Goal: Task Accomplishment & Management: Use online tool/utility

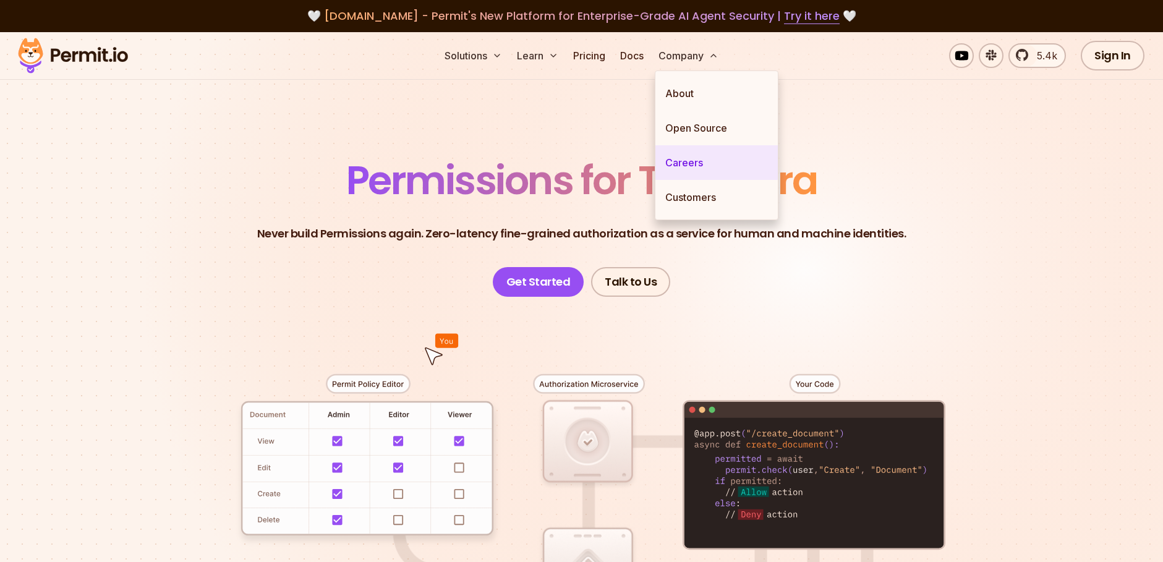
click at [693, 160] on link "Careers" at bounding box center [717, 162] width 122 height 35
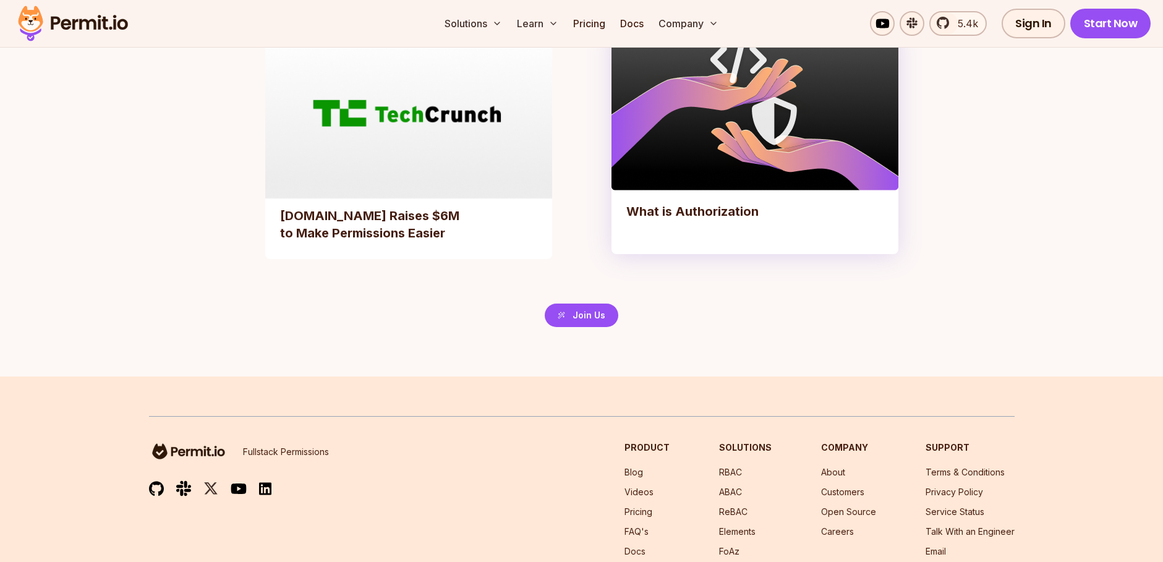
scroll to position [2893, 0]
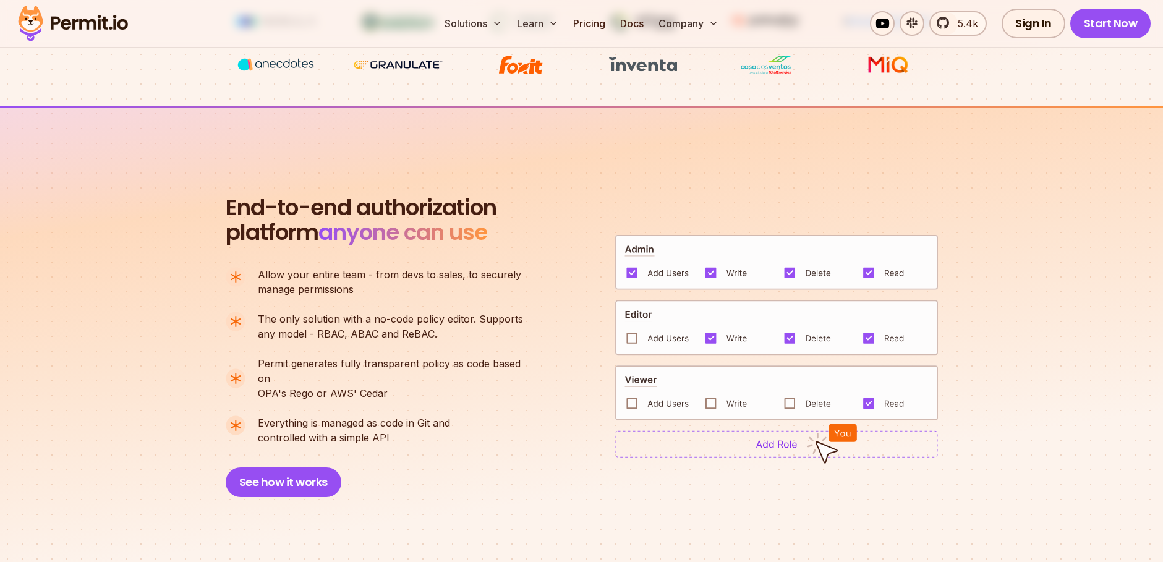
scroll to position [594, 0]
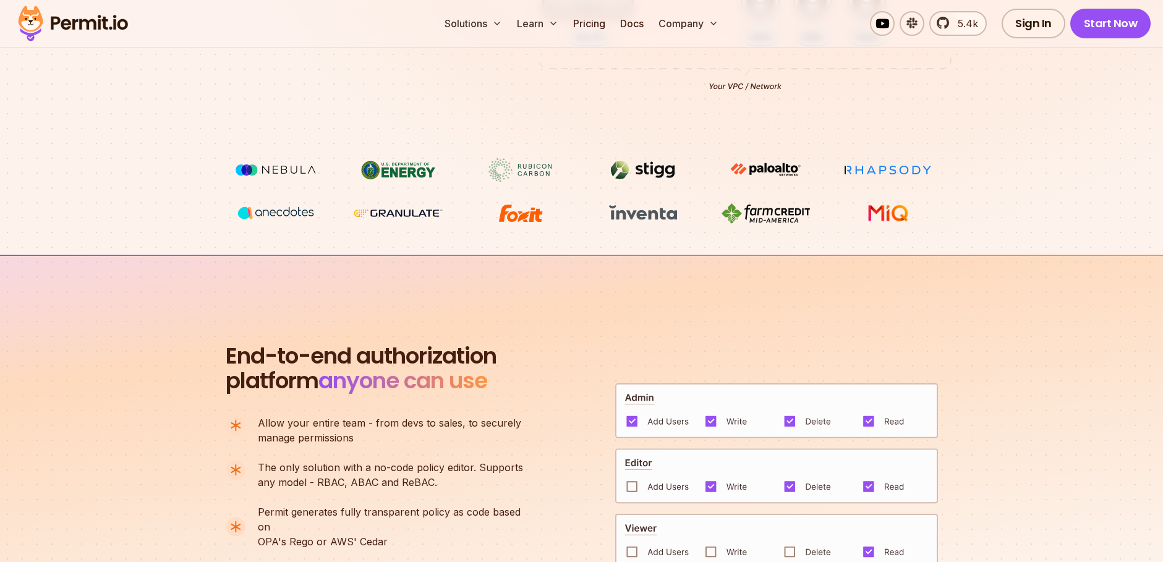
click at [526, 213] on img at bounding box center [520, 214] width 93 height 24
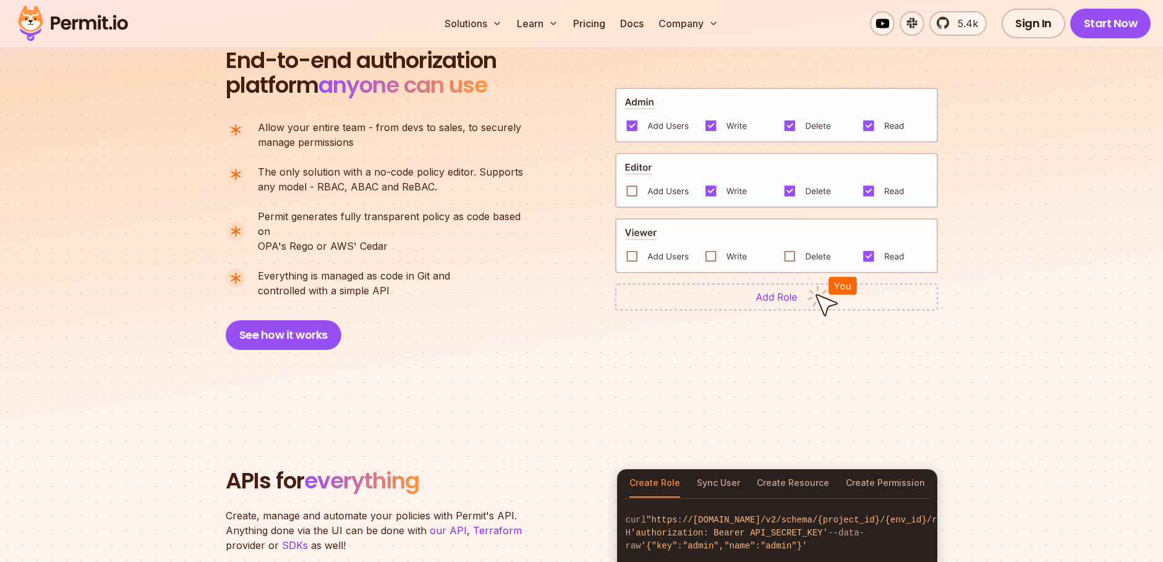
scroll to position [1262, 0]
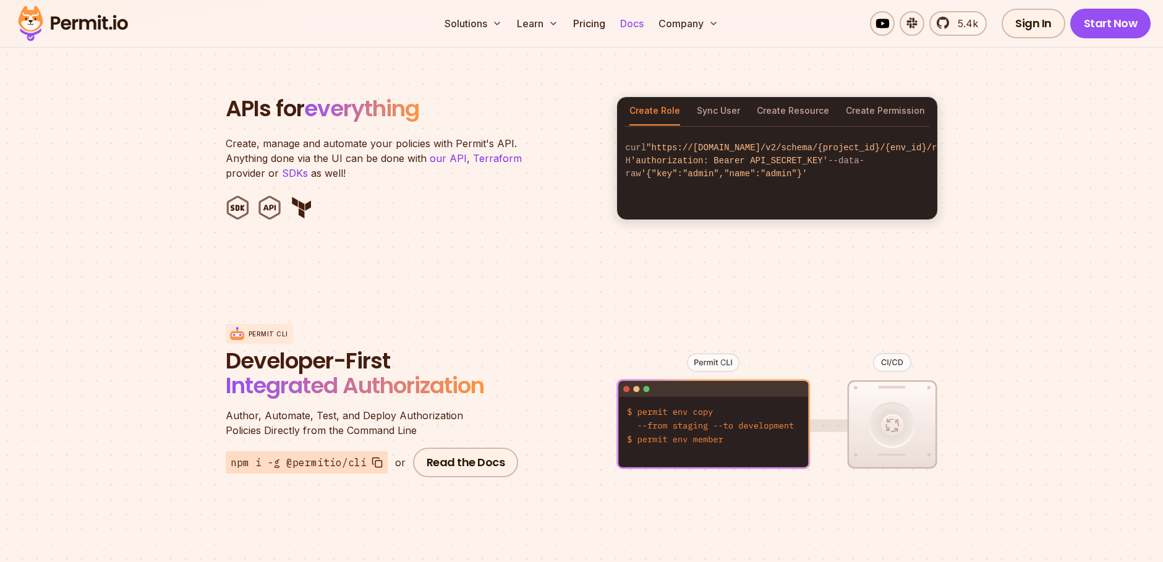
click at [635, 25] on link "Docs" at bounding box center [631, 23] width 33 height 25
click at [1105, 22] on link "Start Now" at bounding box center [1111, 24] width 81 height 30
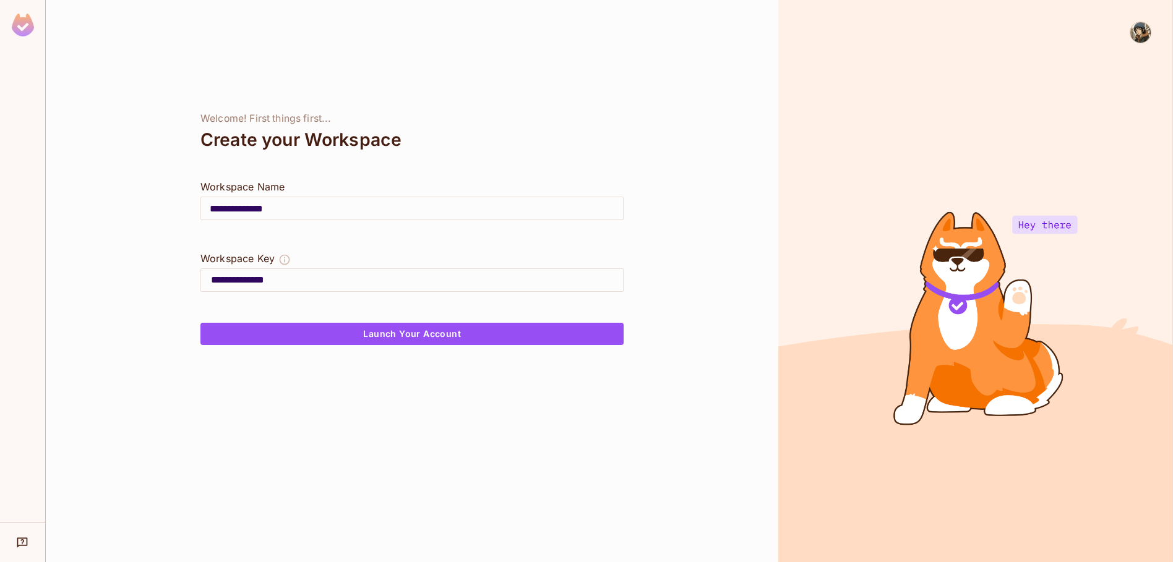
click at [369, 210] on input "**********" at bounding box center [412, 208] width 422 height 35
click at [367, 280] on input "**********" at bounding box center [417, 280] width 412 height 20
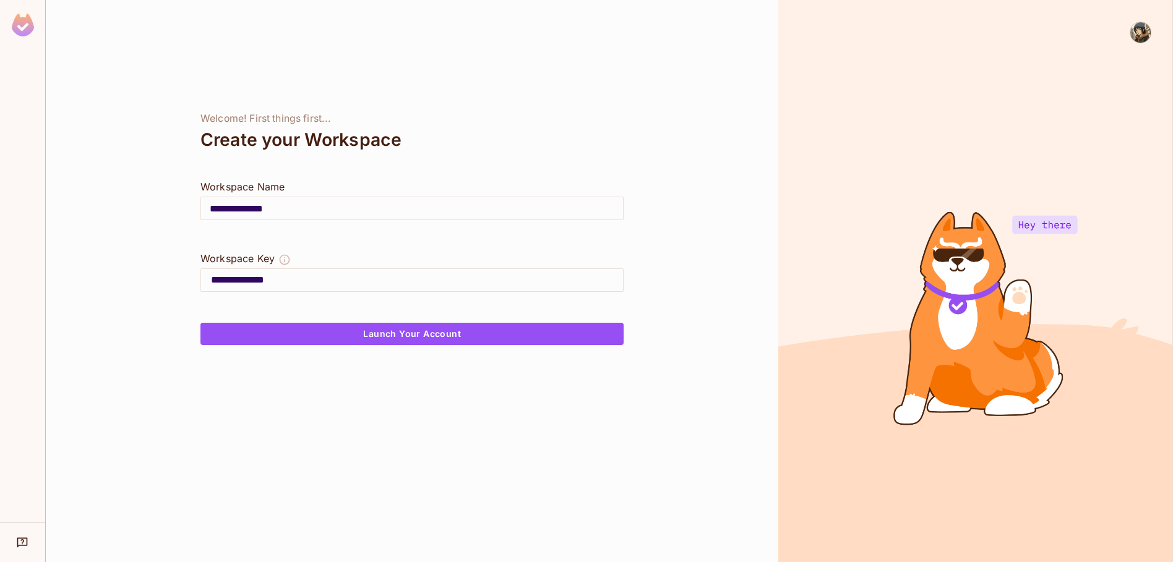
click at [367, 280] on input "**********" at bounding box center [417, 280] width 412 height 20
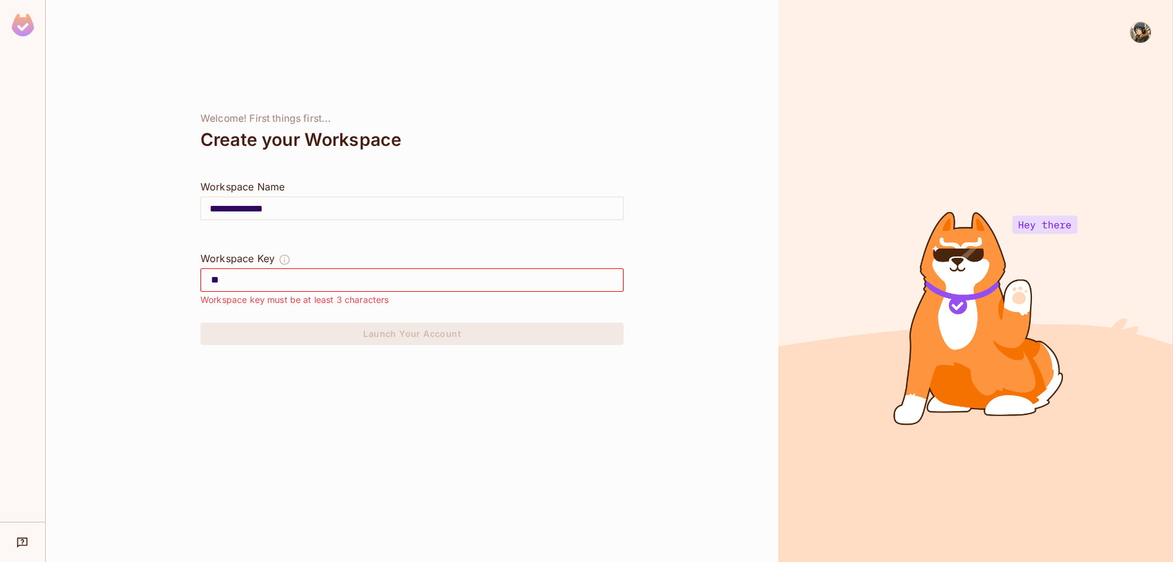
type input "***"
type input "**********"
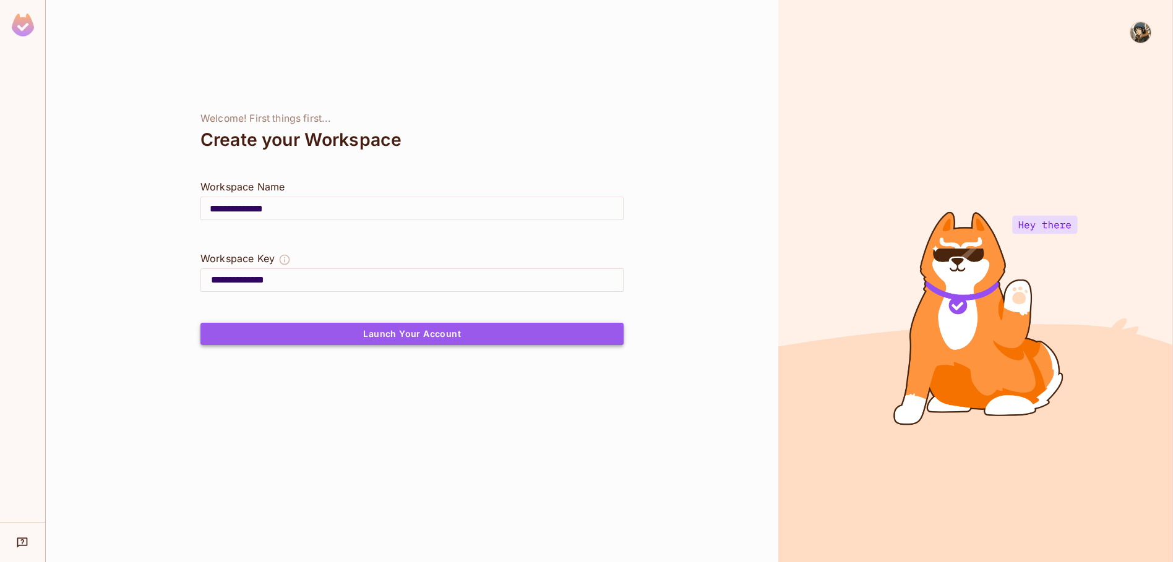
click at [420, 334] on button "Launch Your Account" at bounding box center [411, 334] width 423 height 22
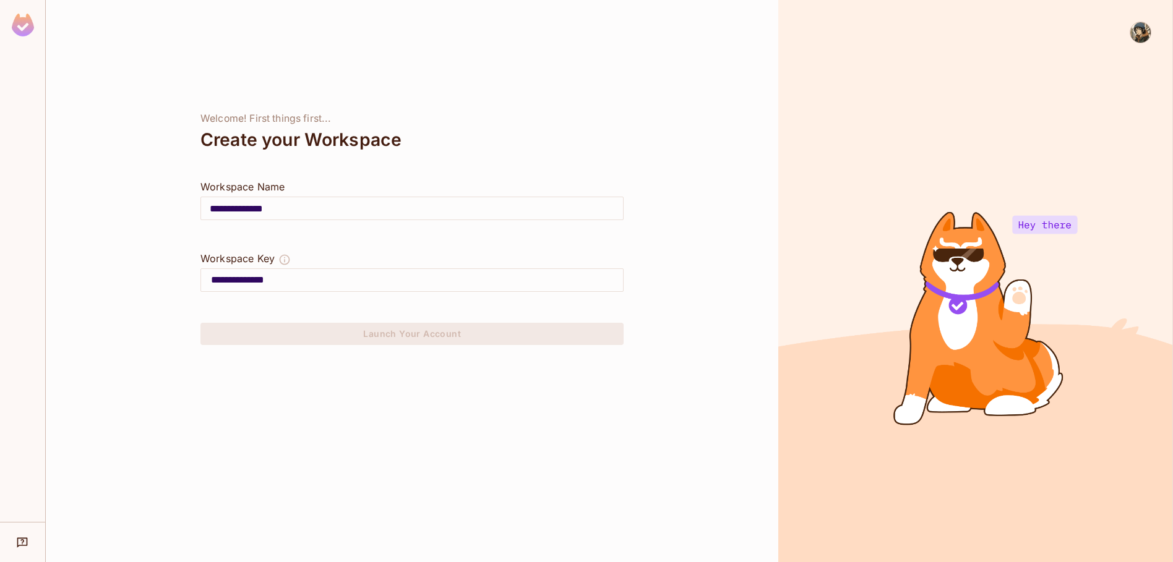
click at [922, 272] on div at bounding box center [975, 281] width 395 height 562
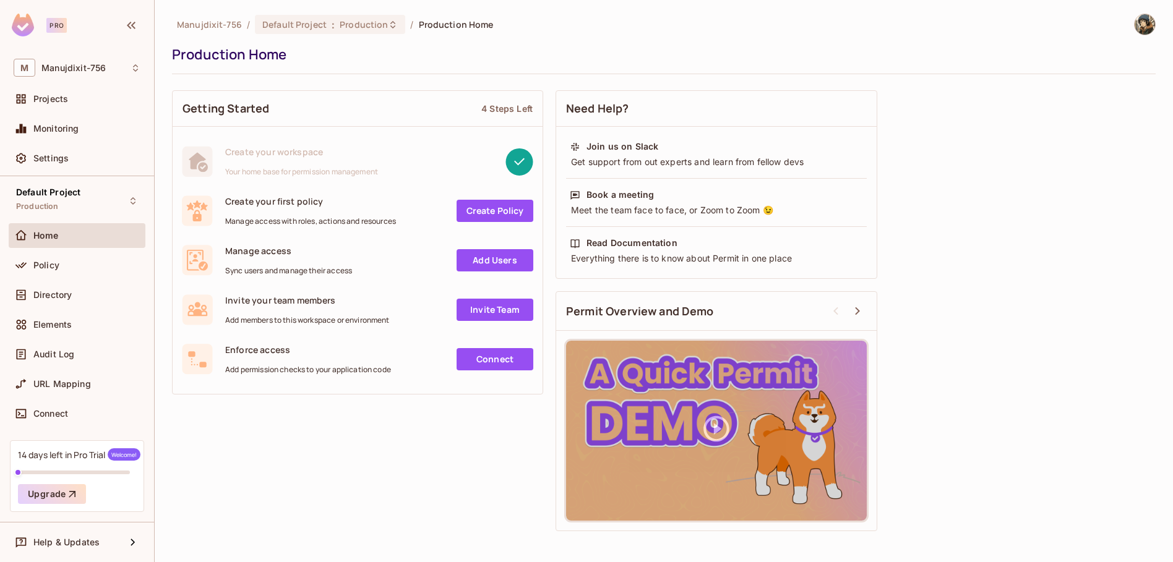
click at [54, 23] on div "Pro" at bounding box center [56, 25] width 20 height 15
click at [113, 45] on div "Pro" at bounding box center [77, 27] width 154 height 54
click at [53, 31] on div "Pro" at bounding box center [56, 25] width 20 height 15
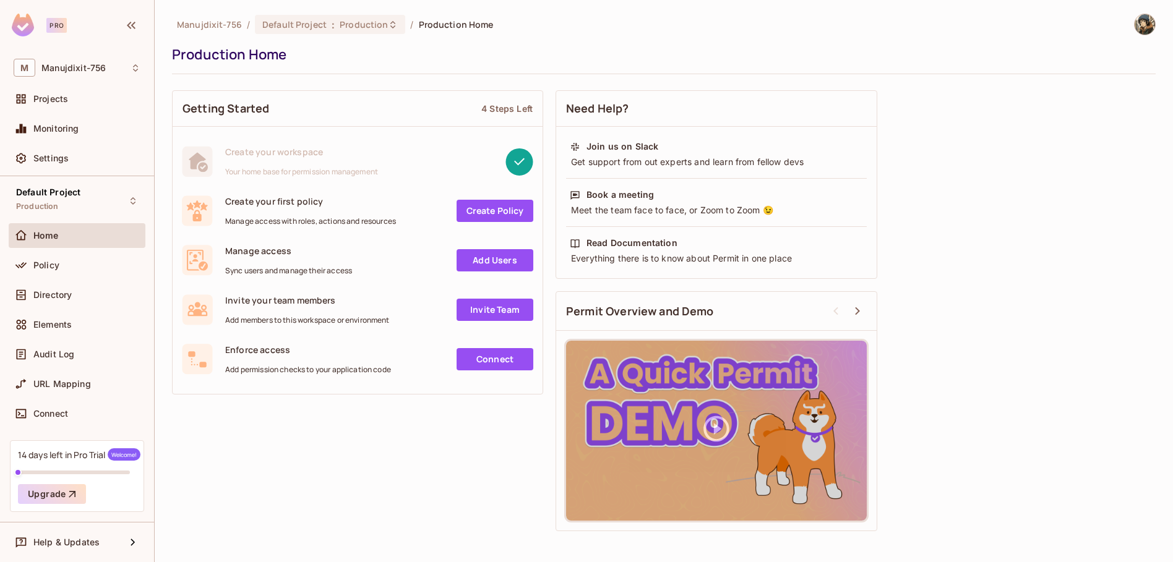
click at [1147, 15] on img at bounding box center [1144, 24] width 20 height 20
click at [1006, 269] on div at bounding box center [586, 281] width 1173 height 562
click at [87, 96] on div "Projects" at bounding box center [86, 99] width 107 height 10
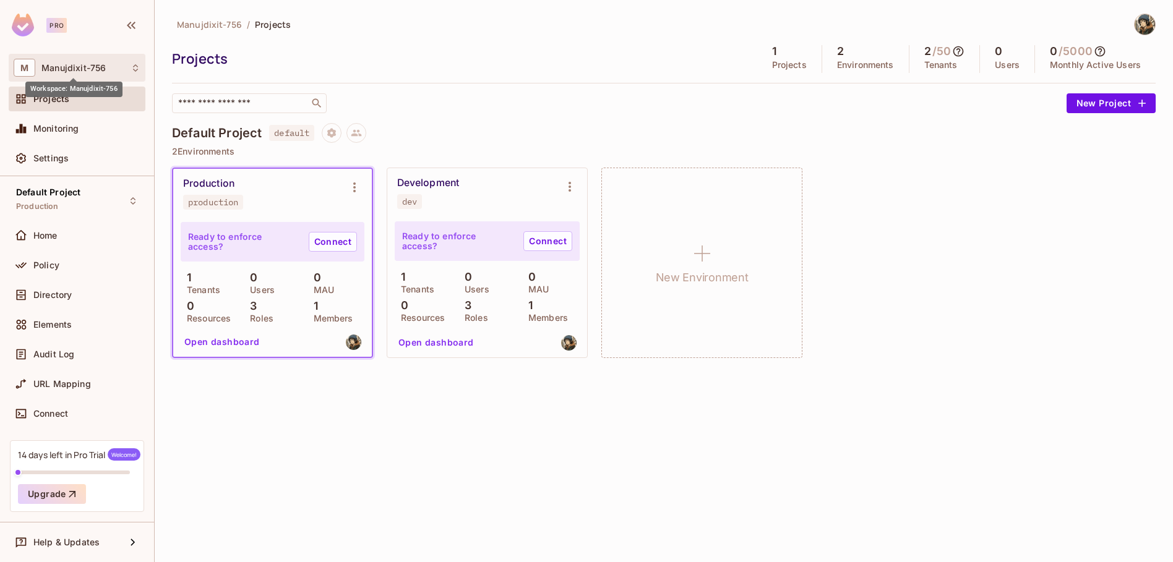
click at [72, 71] on span "Manujdixit-756" at bounding box center [73, 68] width 64 height 10
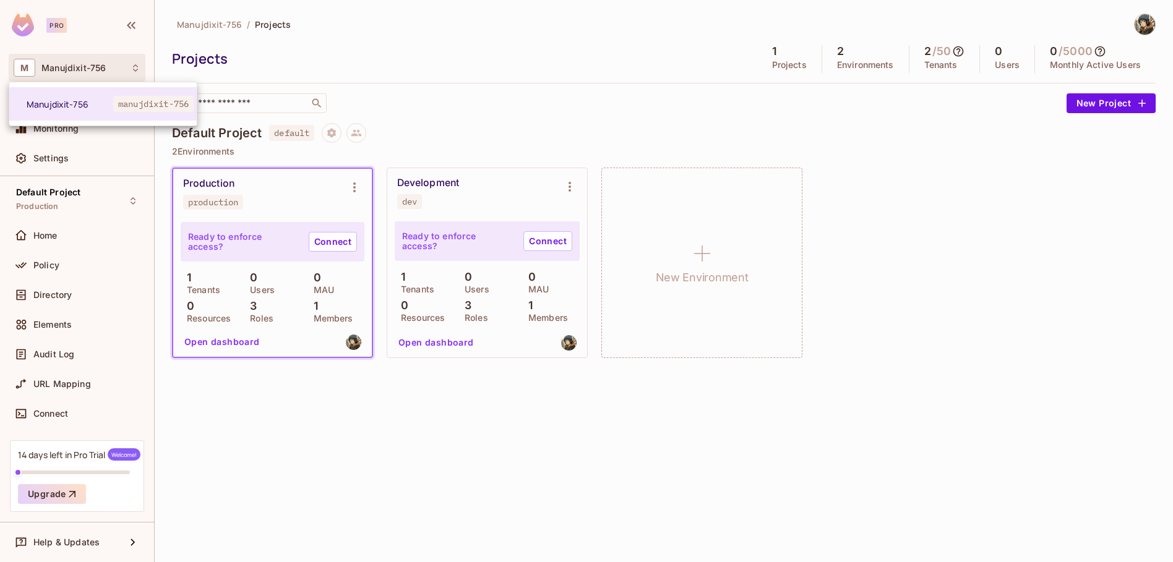
click at [72, 71] on div at bounding box center [586, 281] width 1173 height 562
click at [89, 69] on span "Manujdixit-756" at bounding box center [73, 68] width 64 height 10
click at [93, 101] on span "Manujdixit-756" at bounding box center [70, 104] width 87 height 12
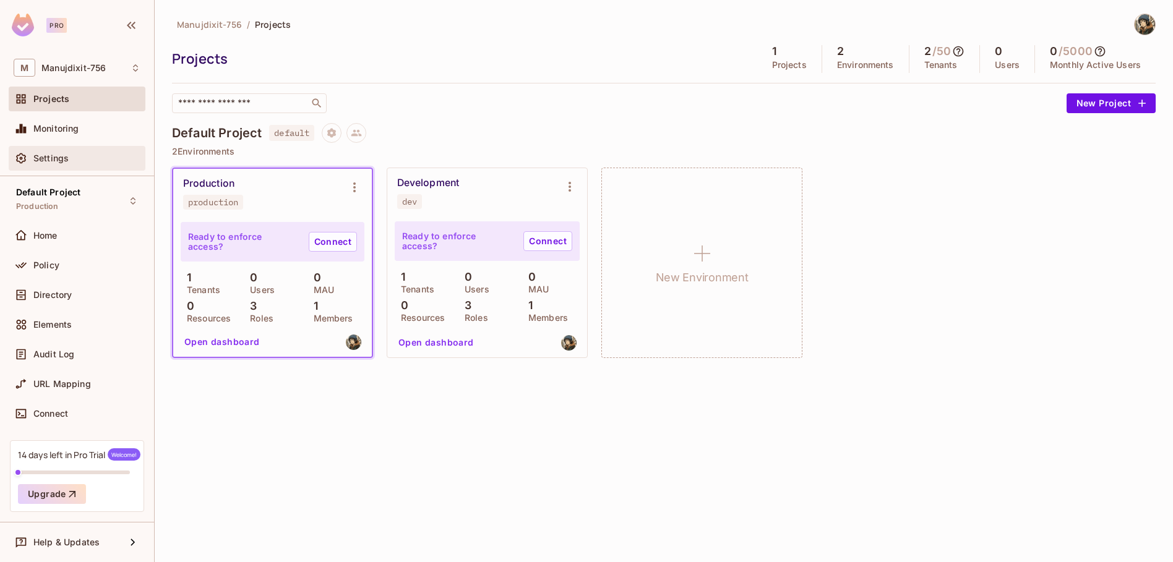
click at [60, 162] on span "Settings" at bounding box center [50, 158] width 35 height 10
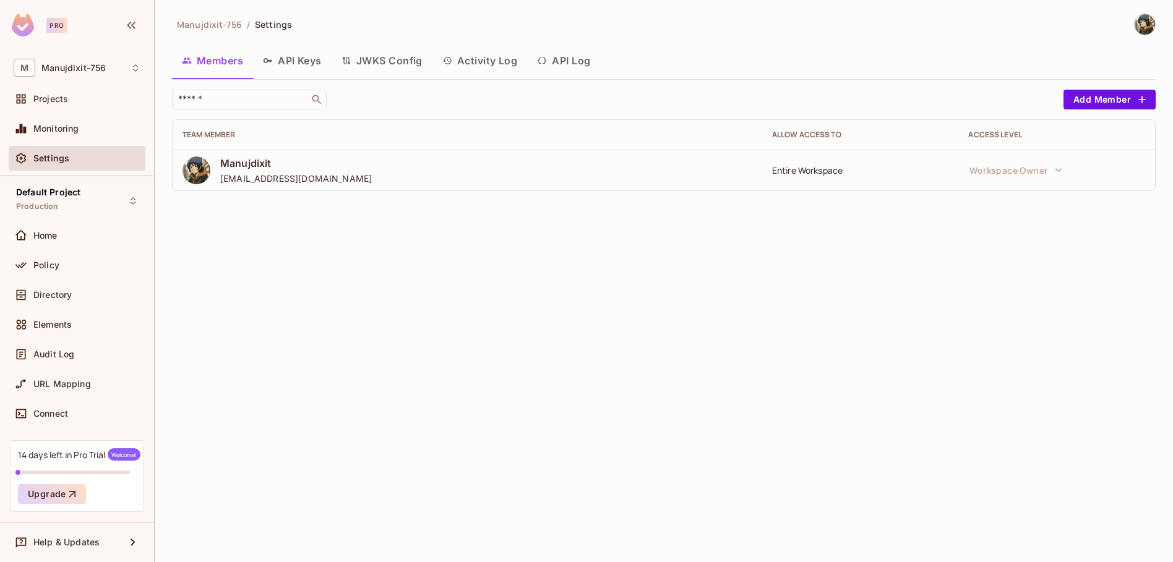
click at [208, 26] on span "Manujdixit-756" at bounding box center [209, 25] width 65 height 12
click at [1139, 28] on img at bounding box center [1144, 24] width 20 height 20
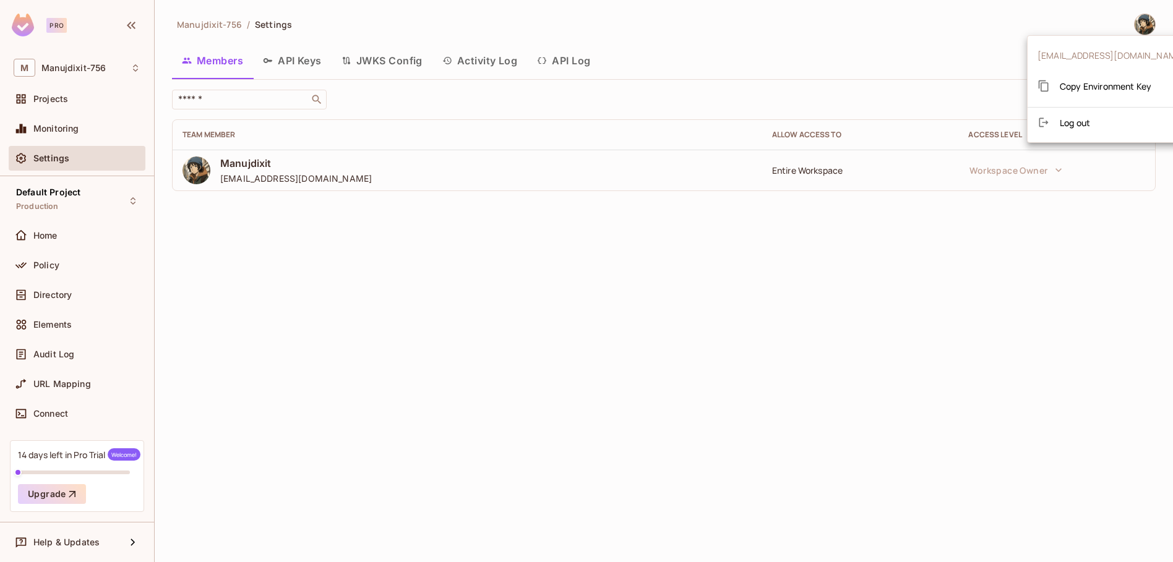
click at [897, 37] on div at bounding box center [586, 281] width 1173 height 562
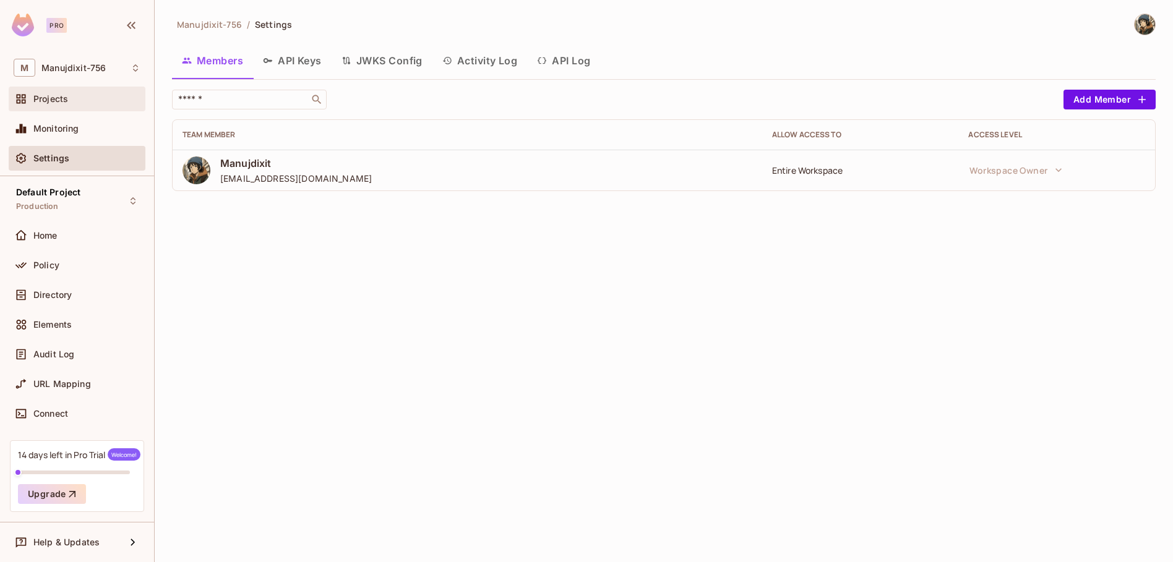
click at [63, 90] on div "Projects" at bounding box center [77, 99] width 137 height 25
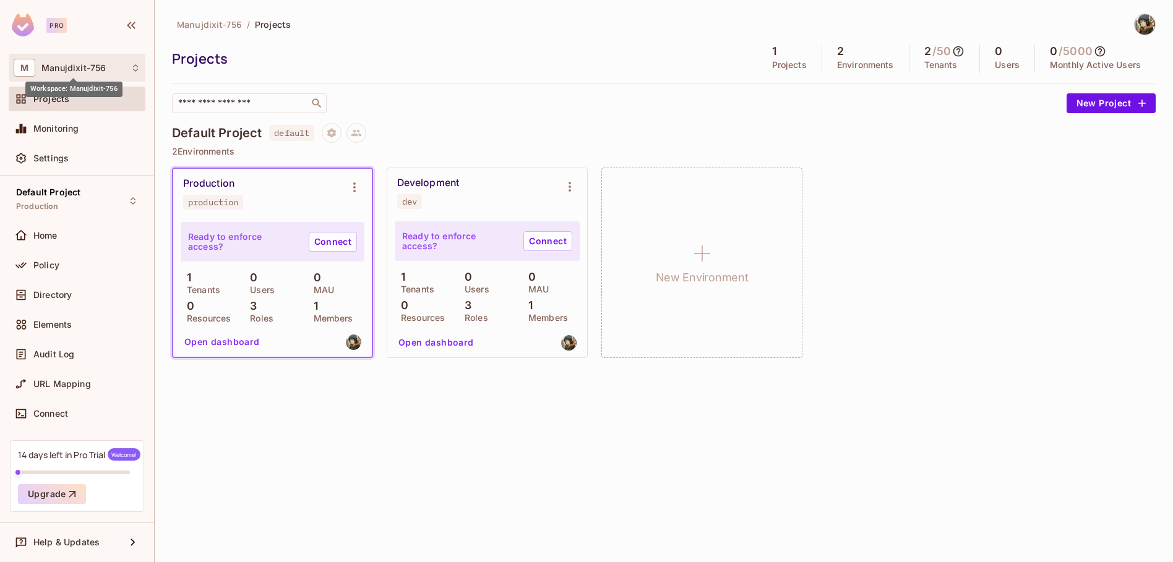
click at [90, 66] on span "Manujdixit-756" at bounding box center [73, 68] width 64 height 10
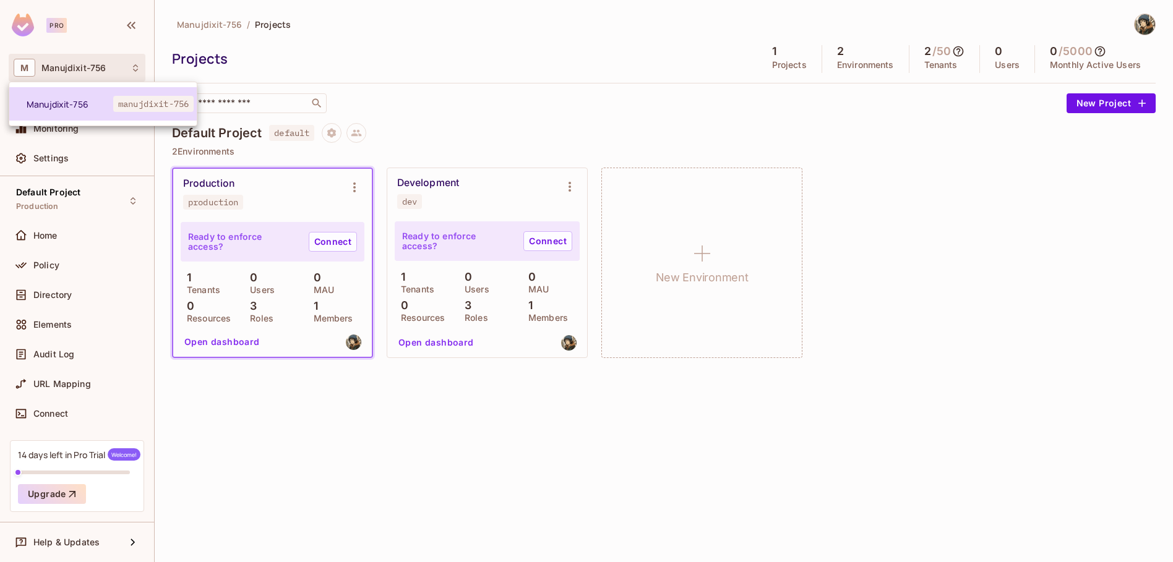
click at [68, 101] on span "Manujdixit-756" at bounding box center [70, 104] width 87 height 12
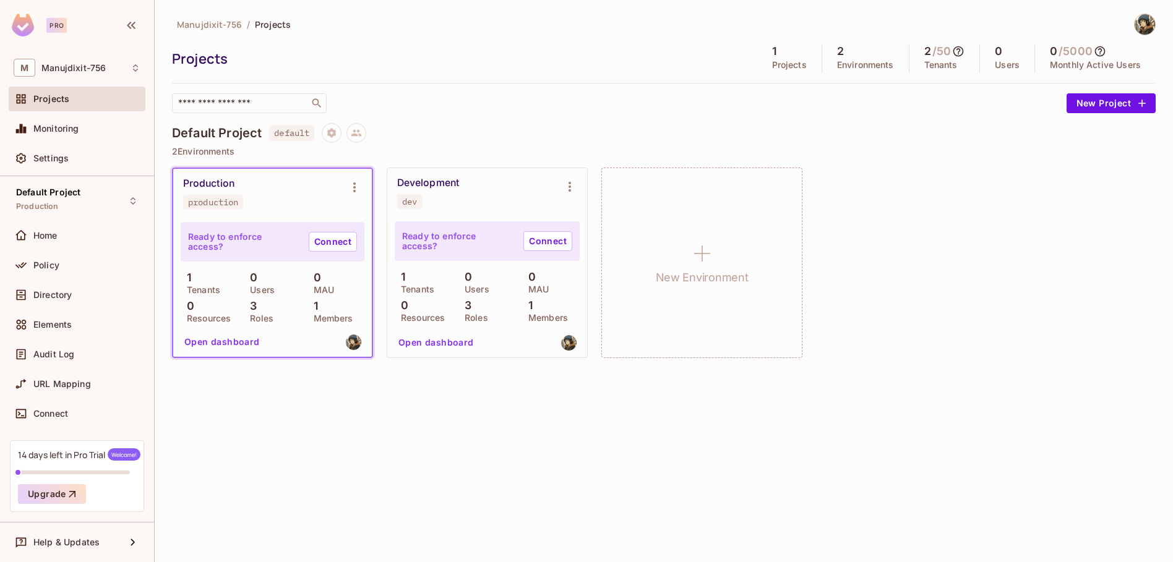
click at [77, 103] on div "Projects" at bounding box center [86, 99] width 107 height 10
click at [442, 184] on div "Development" at bounding box center [428, 183] width 62 height 12
click at [568, 187] on icon "Environment settings" at bounding box center [569, 186] width 15 height 15
click at [568, 187] on div at bounding box center [586, 281] width 1173 height 562
click at [568, 187] on icon "Environment settings" at bounding box center [569, 186] width 15 height 15
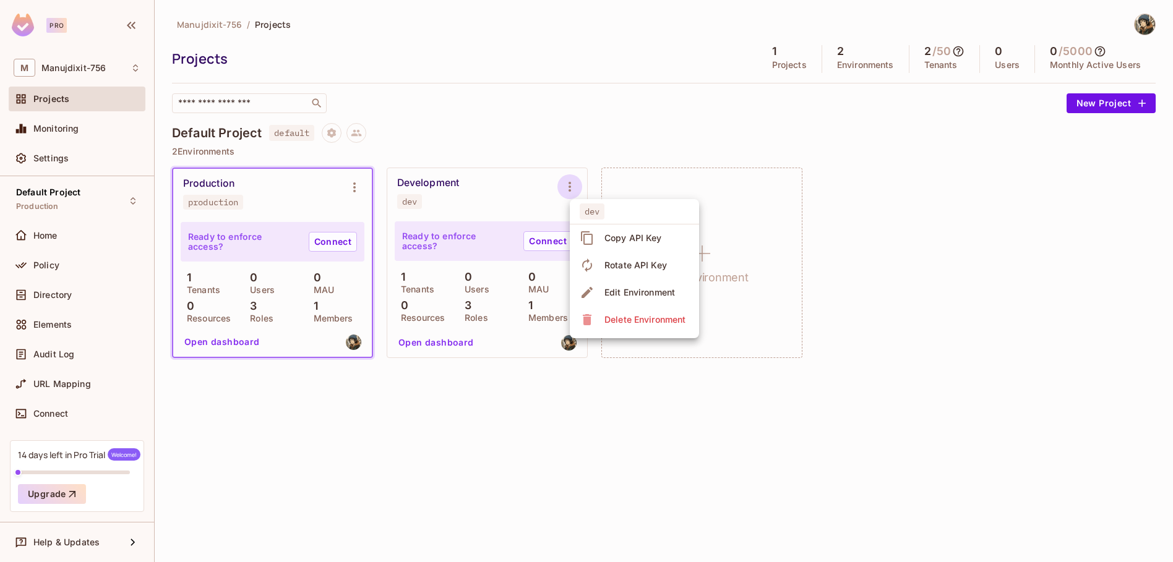
click at [568, 187] on div at bounding box center [586, 281] width 1173 height 562
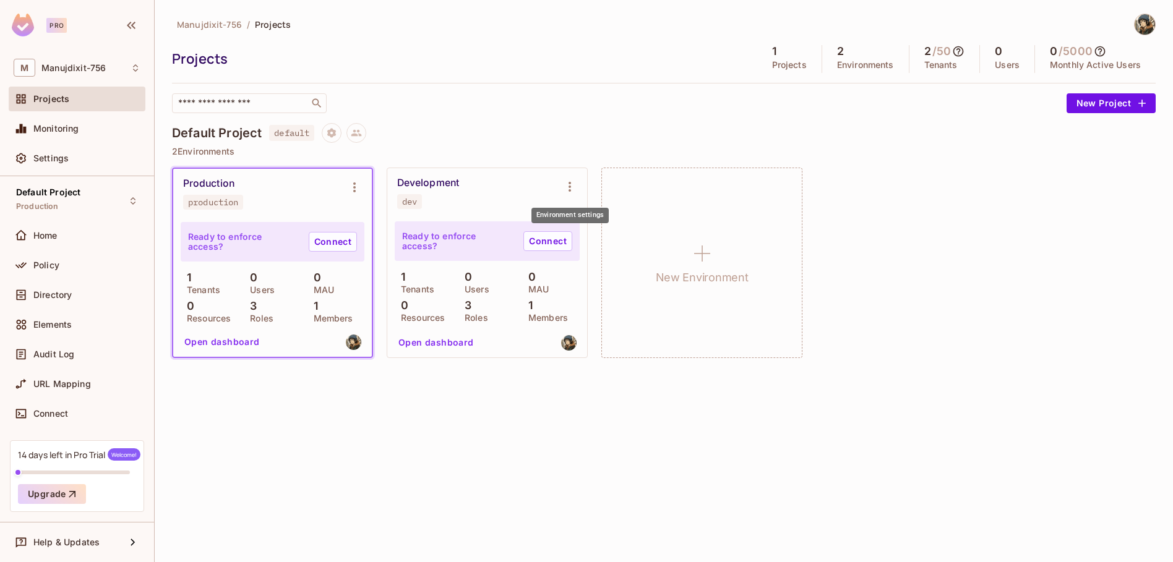
click at [568, 187] on icon "Environment settings" at bounding box center [569, 186] width 15 height 15
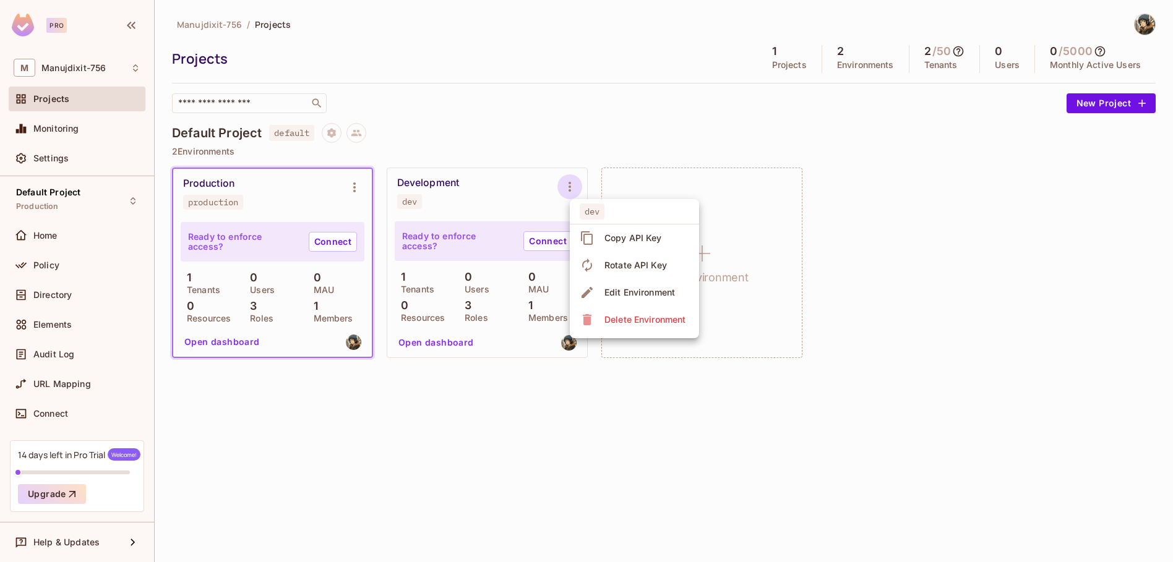
click at [568, 187] on div at bounding box center [586, 281] width 1173 height 562
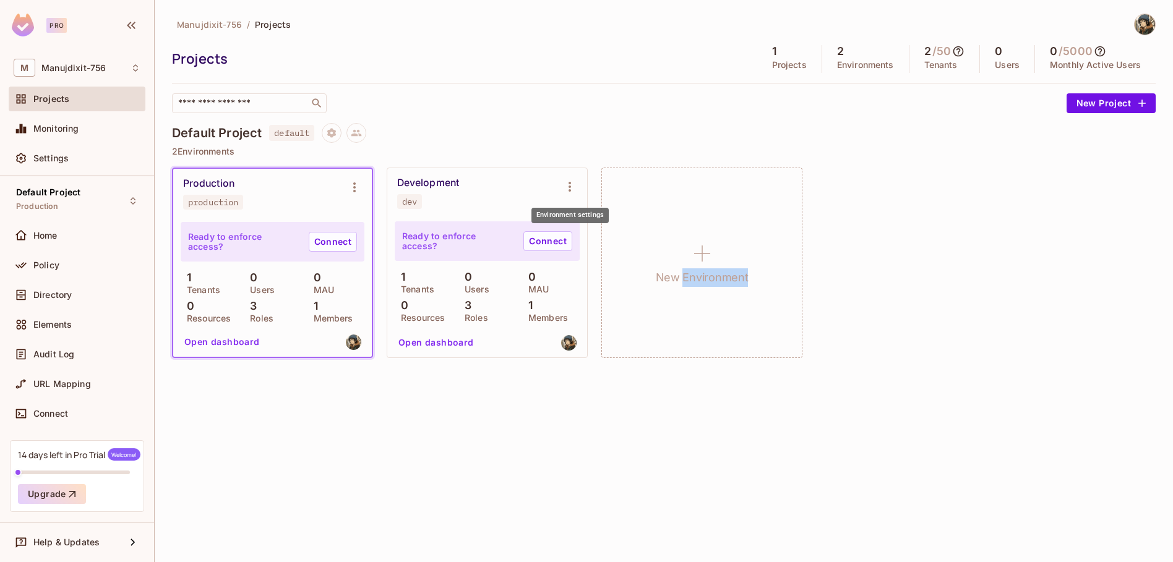
click at [568, 187] on icon "Environment settings" at bounding box center [569, 186] width 15 height 15
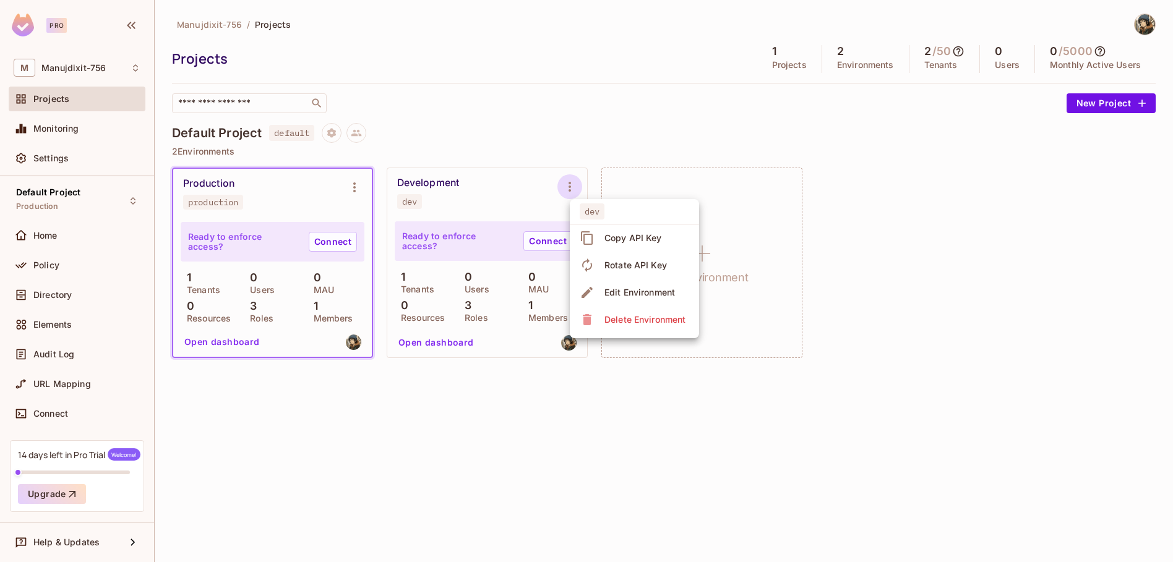
click at [617, 135] on div at bounding box center [586, 281] width 1173 height 562
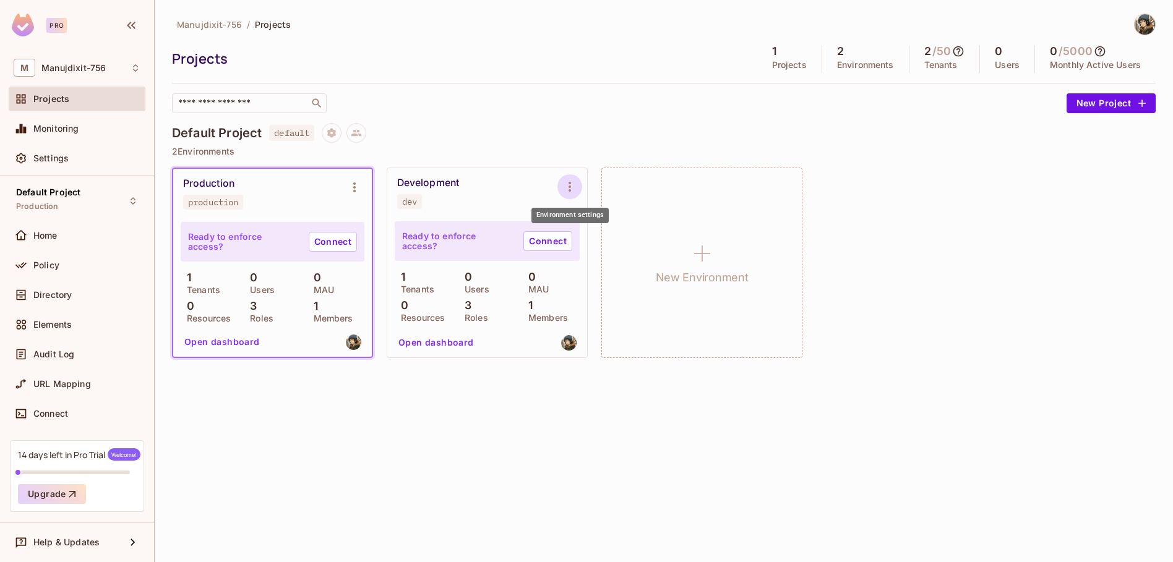
click at [571, 189] on icon "Environment settings" at bounding box center [569, 186] width 15 height 15
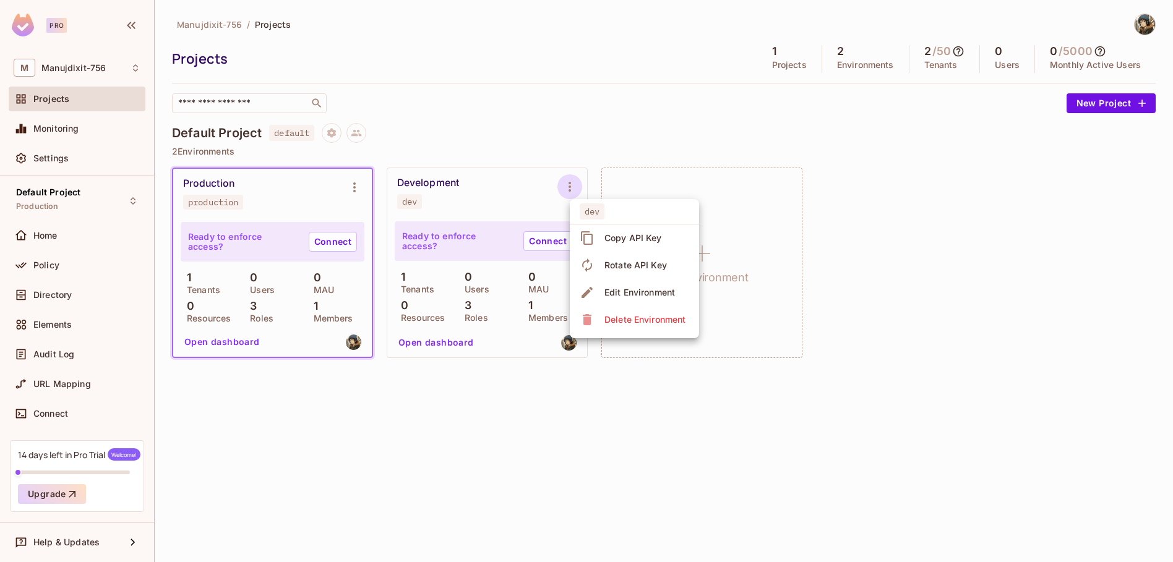
click at [565, 182] on div at bounding box center [586, 281] width 1173 height 562
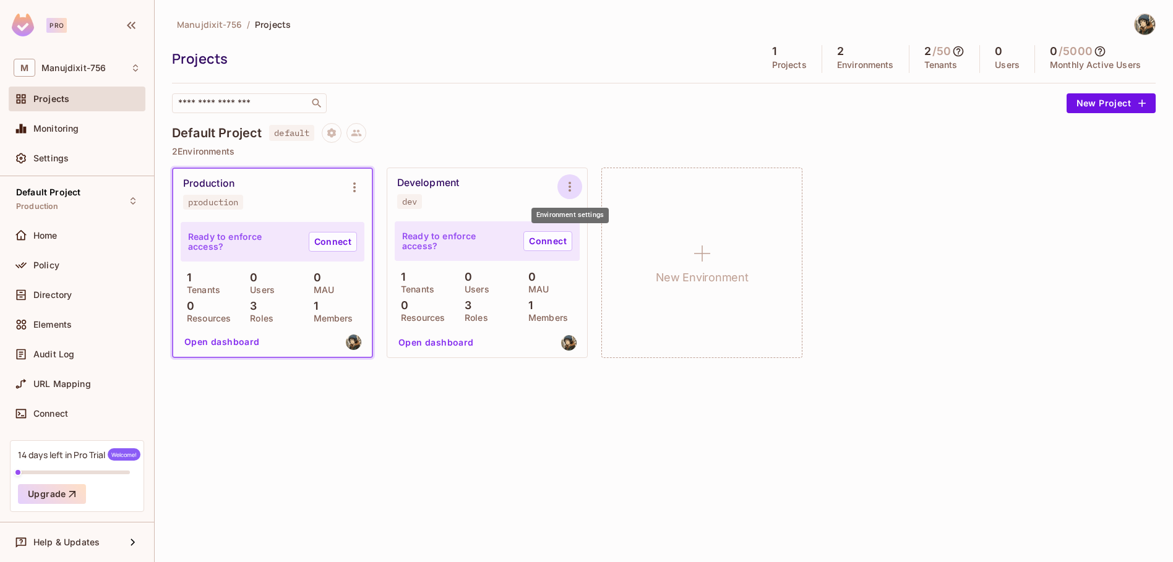
click at [565, 181] on icon "Environment settings" at bounding box center [569, 186] width 15 height 15
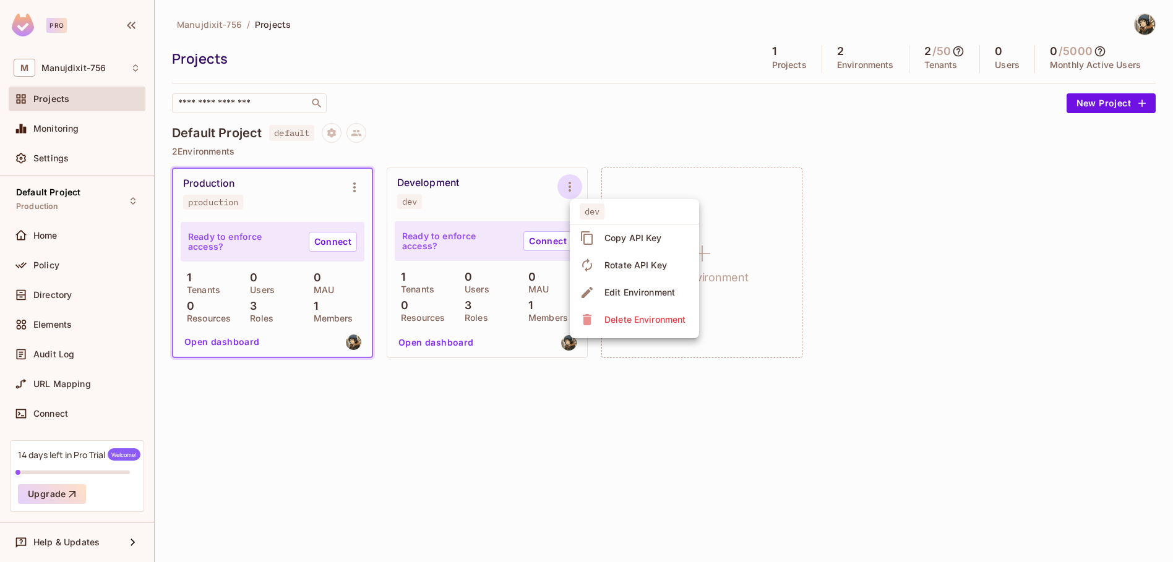
click at [565, 181] on div at bounding box center [586, 281] width 1173 height 562
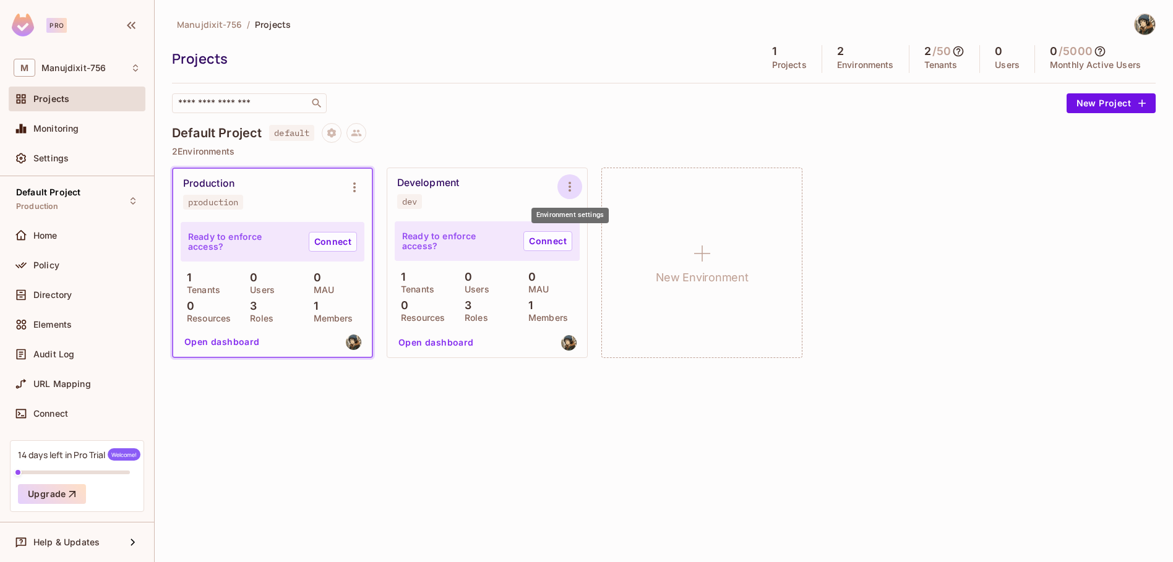
click at [565, 180] on icon "Environment settings" at bounding box center [569, 186] width 15 height 15
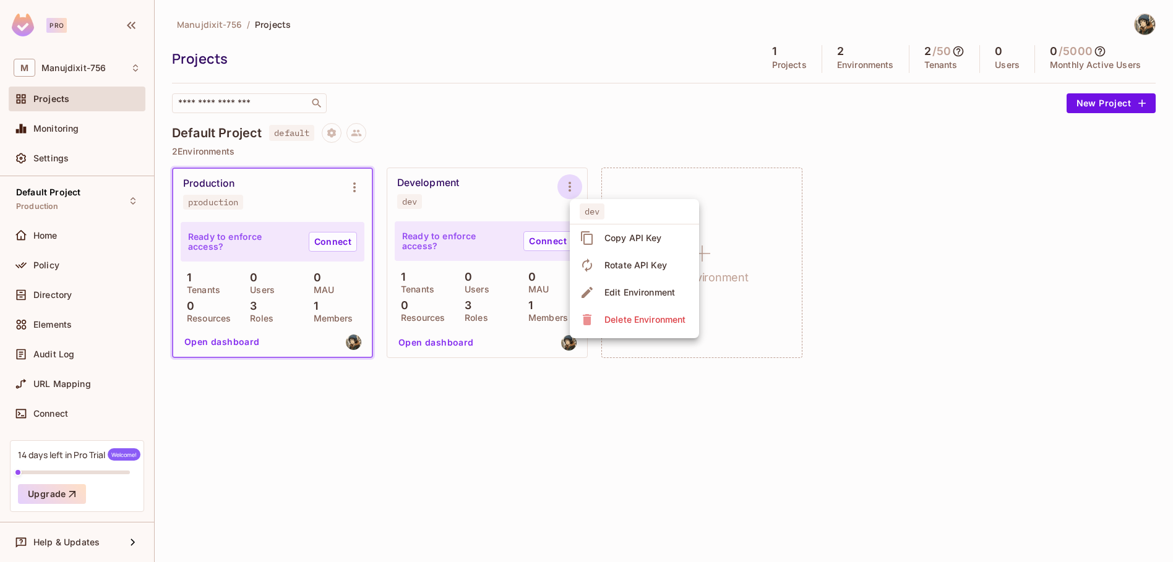
click at [565, 180] on div at bounding box center [586, 281] width 1173 height 562
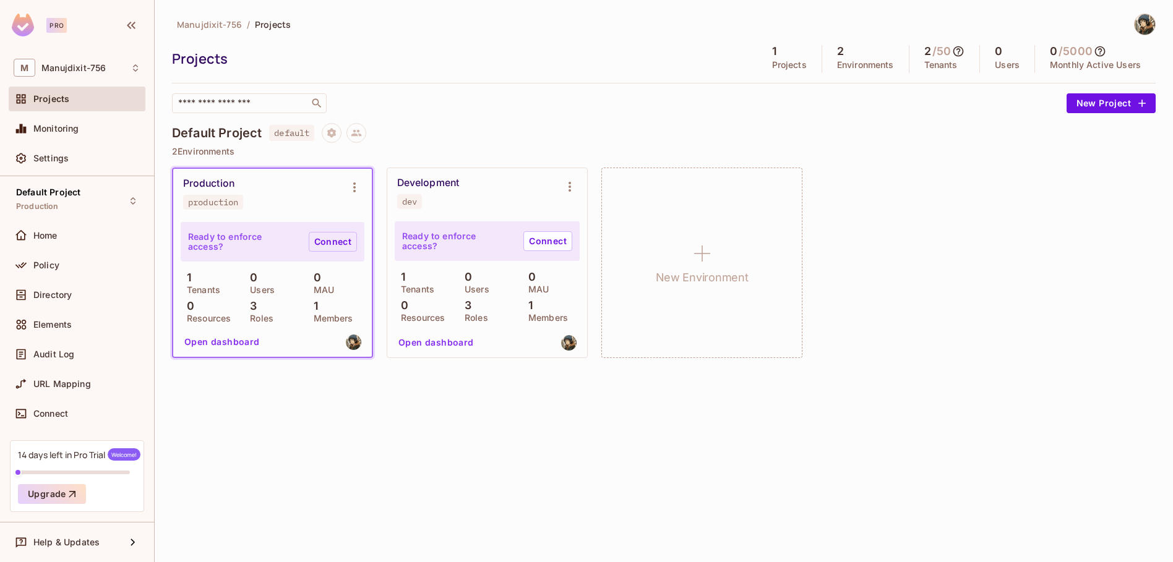
click at [328, 239] on link "Connect" at bounding box center [333, 242] width 48 height 20
click at [550, 242] on link "Connect" at bounding box center [547, 241] width 49 height 20
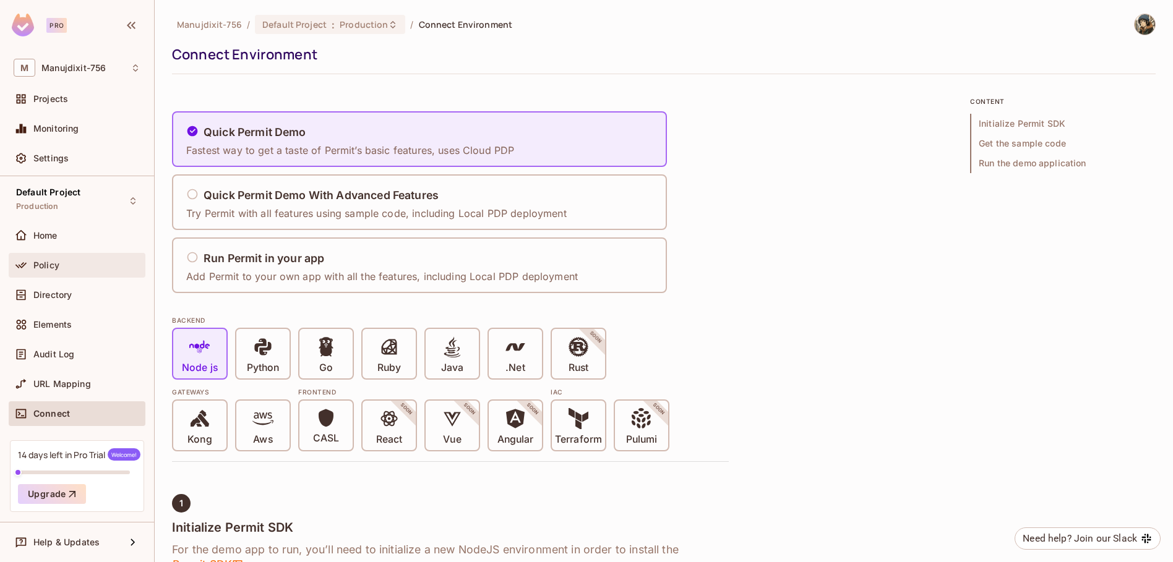
click at [36, 272] on div "Policy" at bounding box center [77, 265] width 137 height 25
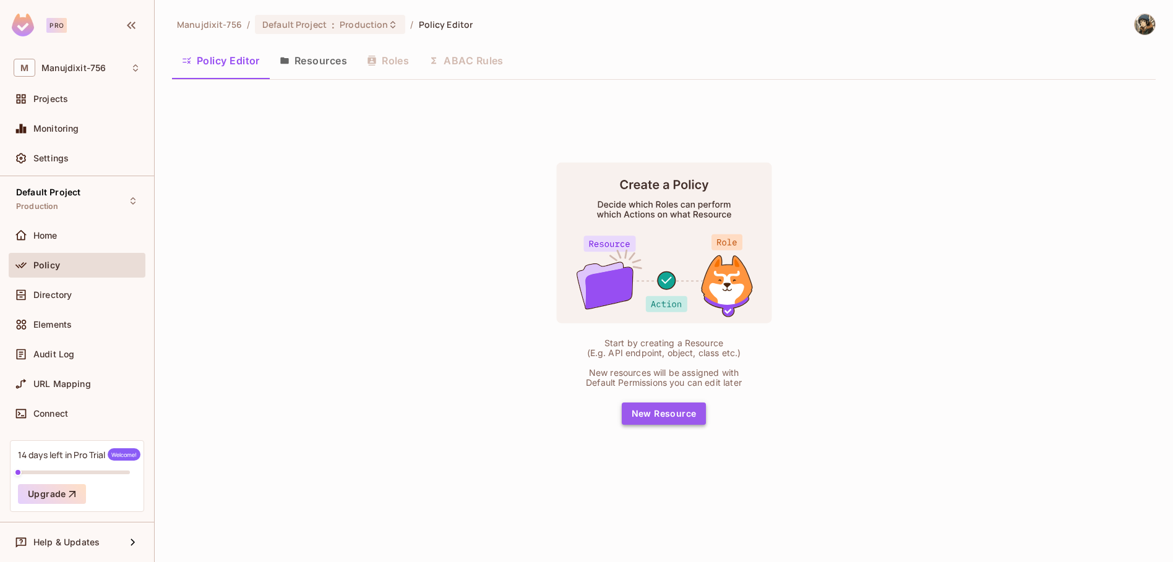
click at [665, 421] on button "New Resource" at bounding box center [664, 414] width 85 height 22
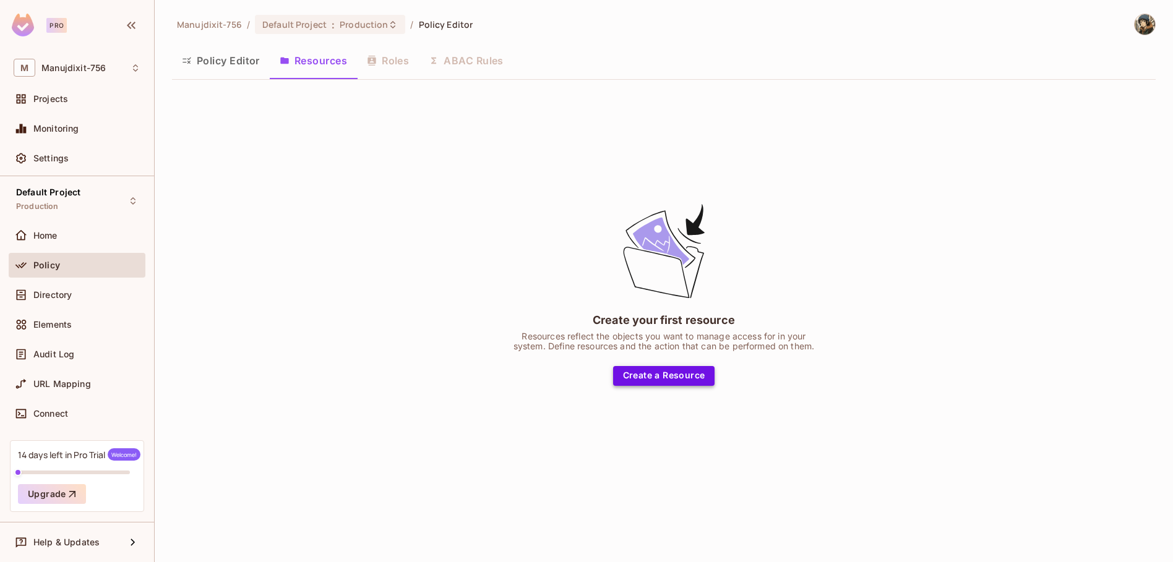
click at [657, 377] on button "Create a Resource" at bounding box center [664, 376] width 102 height 20
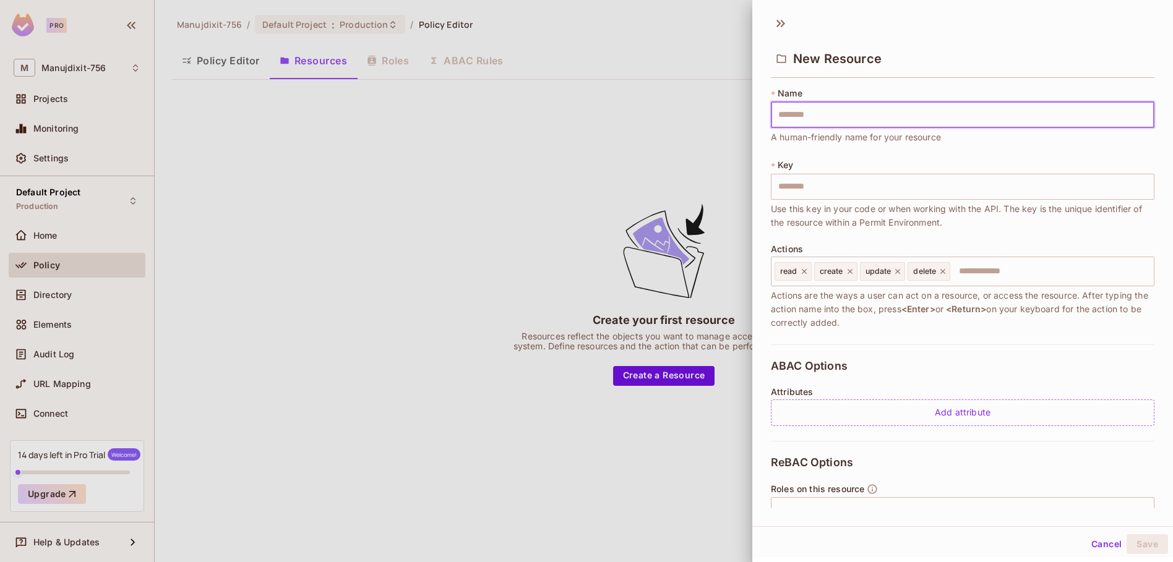
click at [794, 116] on input "text" at bounding box center [962, 115] width 383 height 26
type input "*"
type input "**"
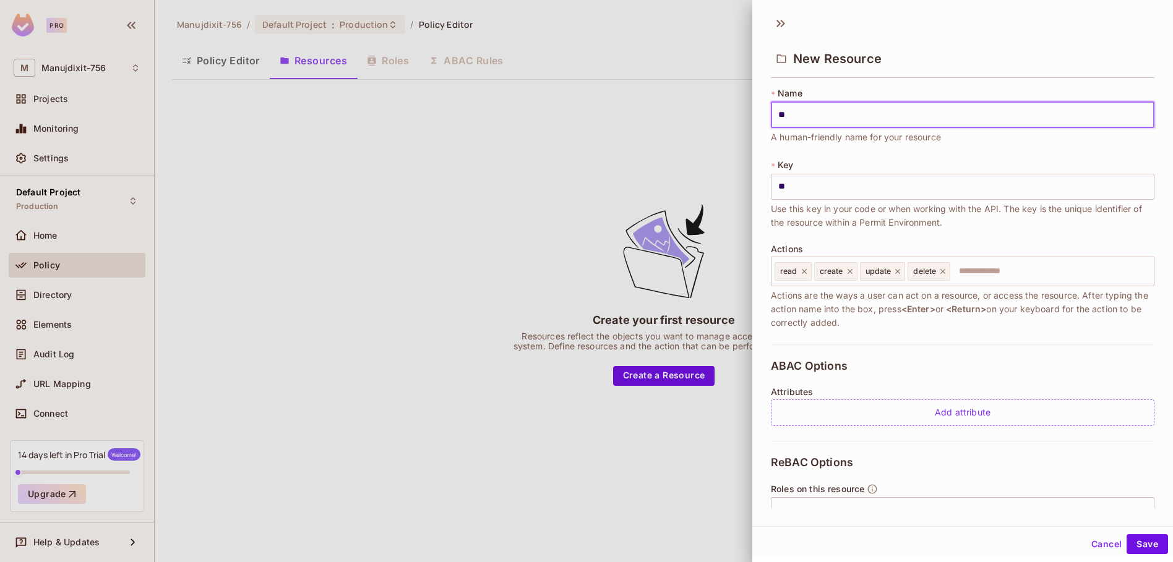
type input "***"
type input "****"
type input "*****"
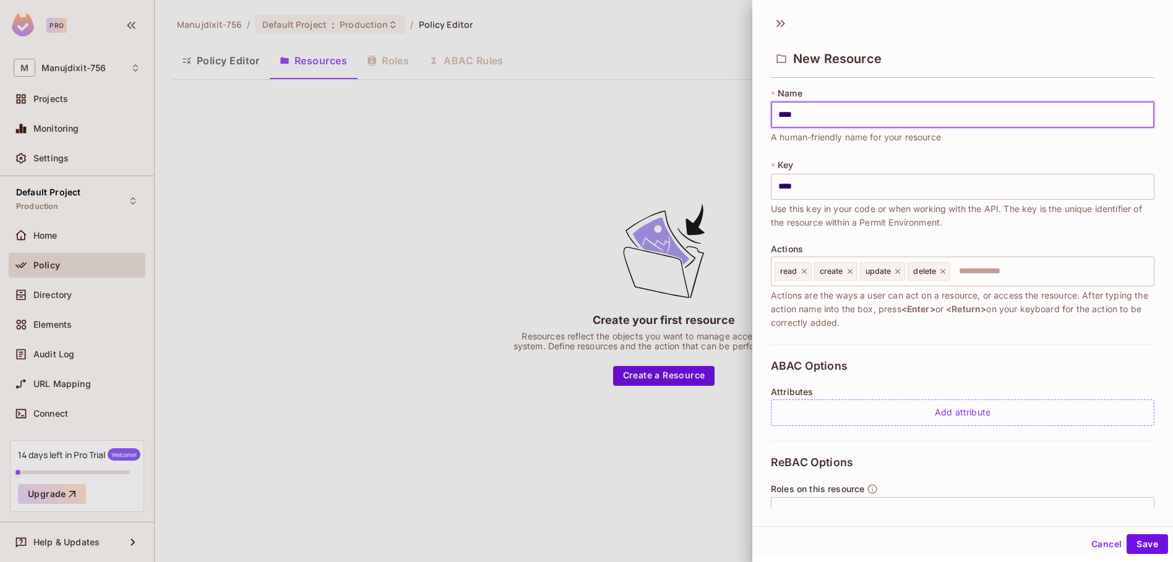
type input "*****"
type input "******"
type input "*******"
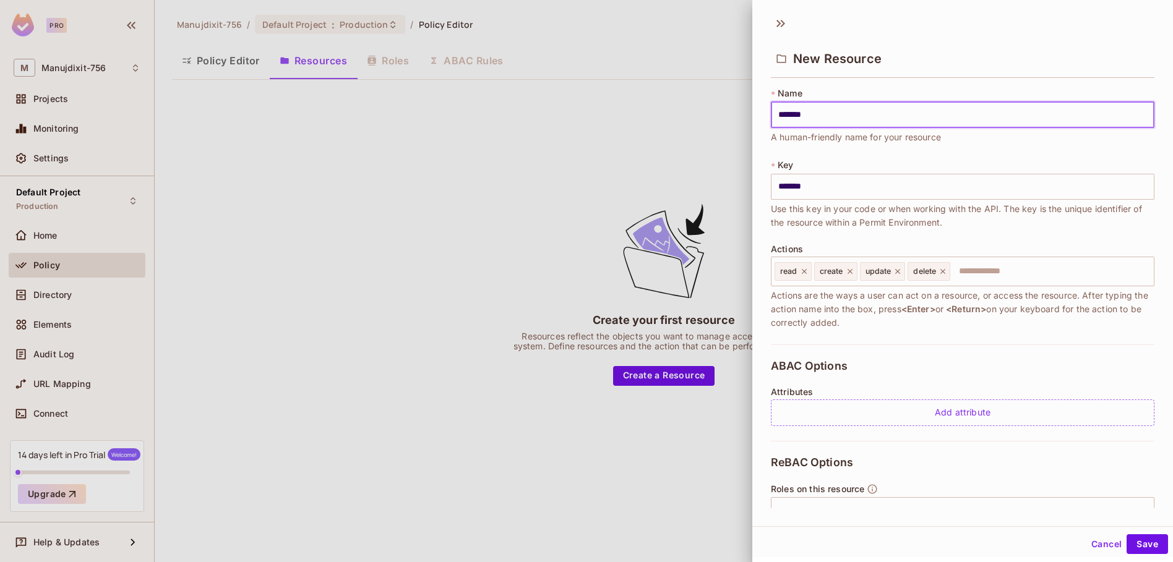
type input "******"
type input "*****"
type input "*"
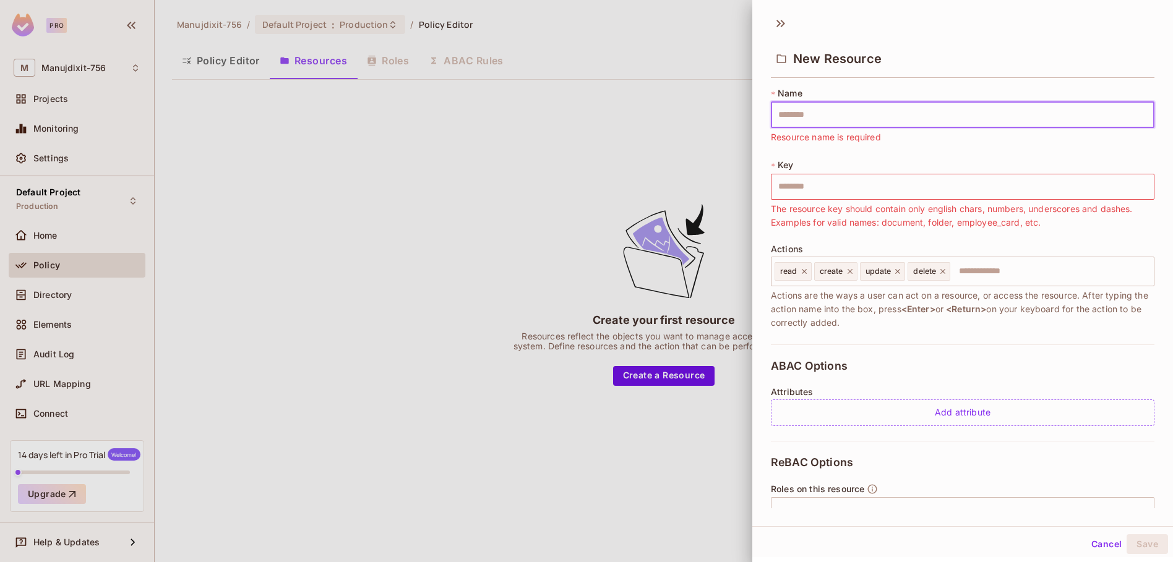
type input "*"
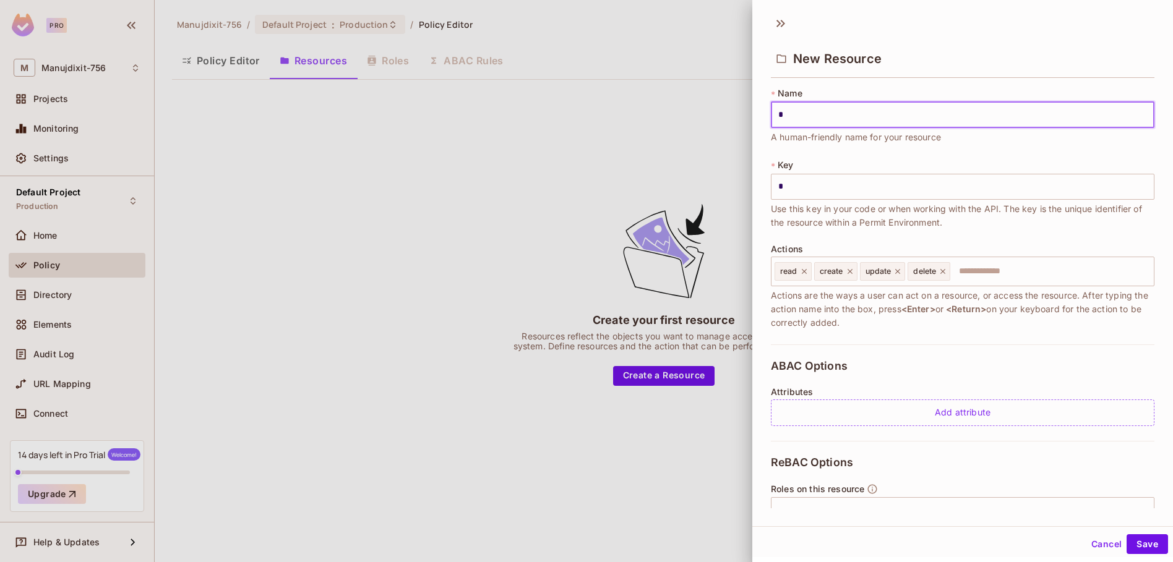
type input "**"
type input "***"
type input "****"
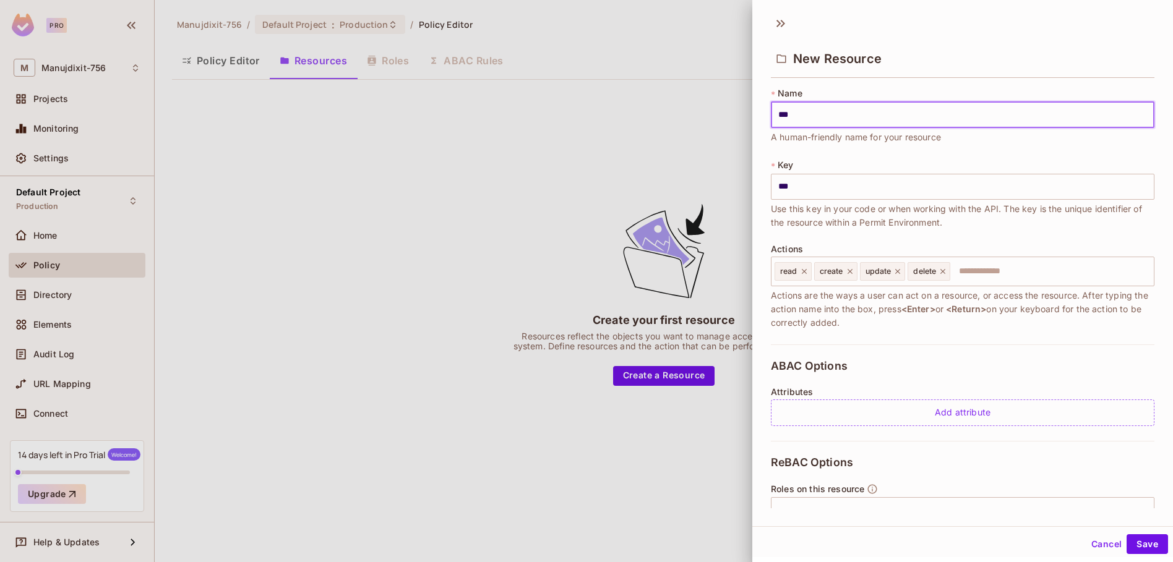
type input "****"
type input "*****"
type input "******"
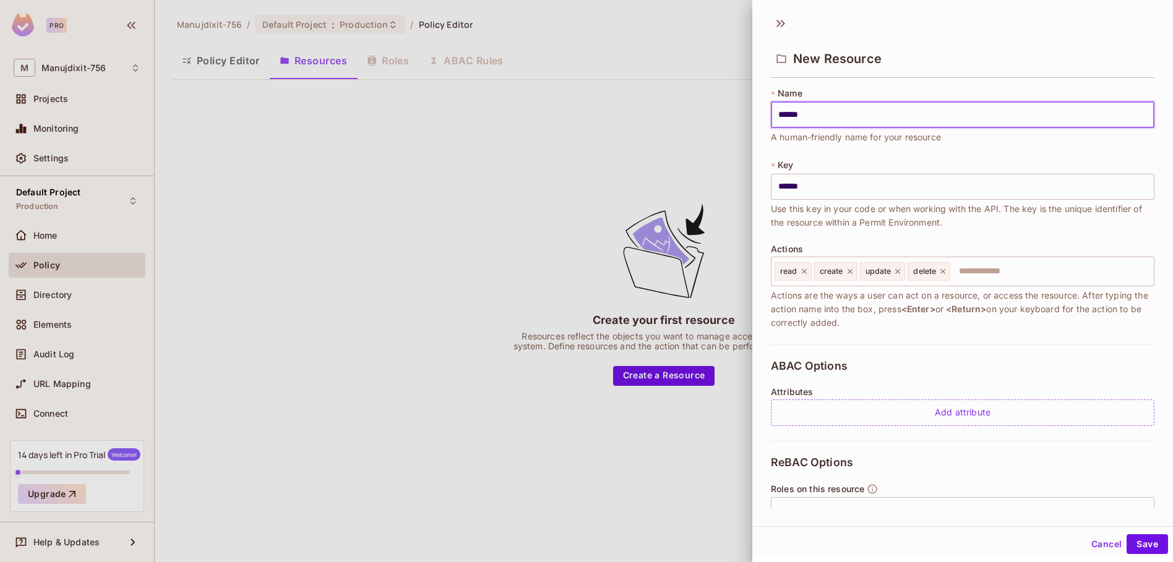
type input "*******"
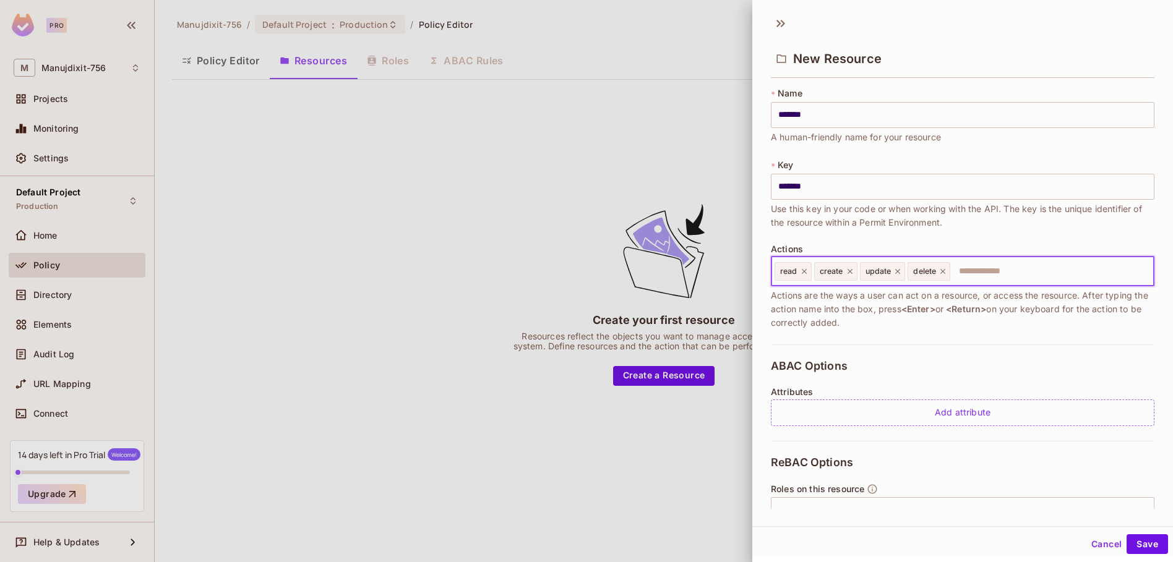
click at [994, 269] on input "text" at bounding box center [1049, 271] width 197 height 25
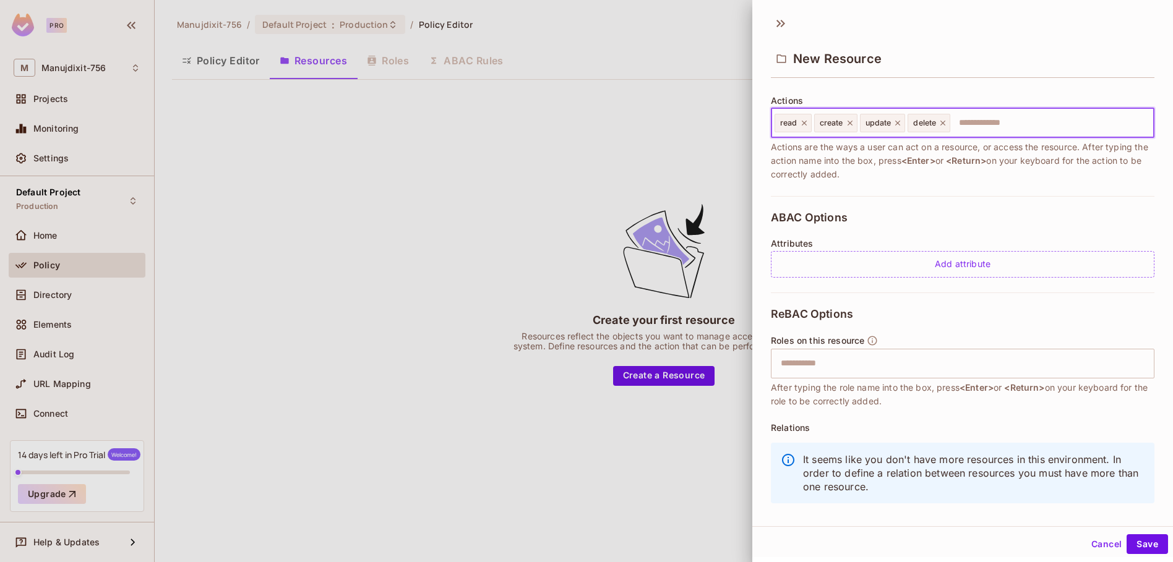
click at [1097, 544] on button "Cancel" at bounding box center [1106, 544] width 40 height 20
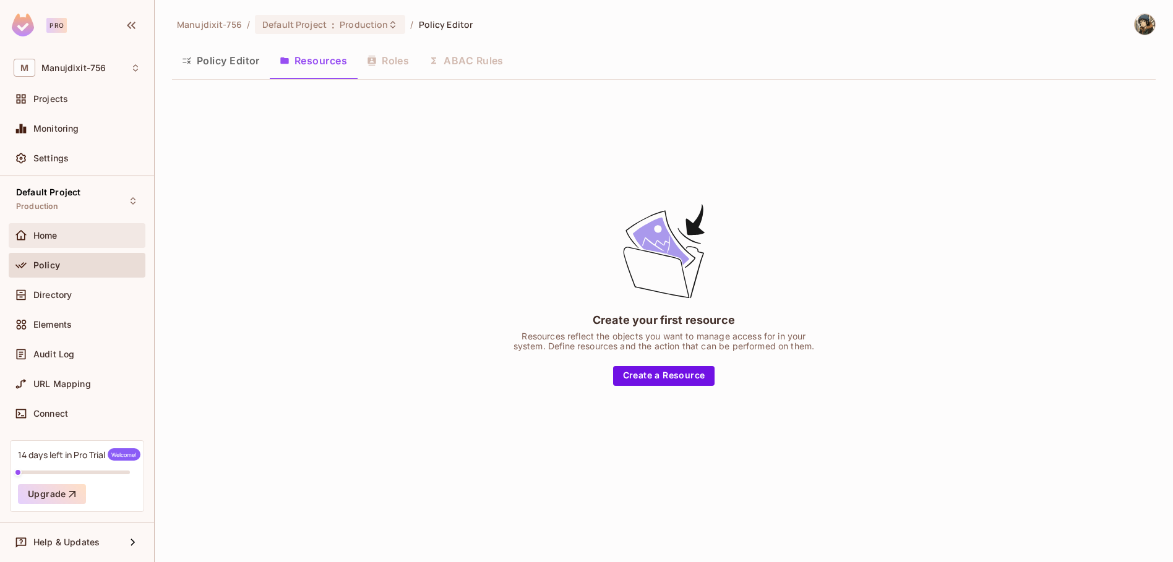
click at [62, 229] on div "Home" at bounding box center [77, 235] width 127 height 15
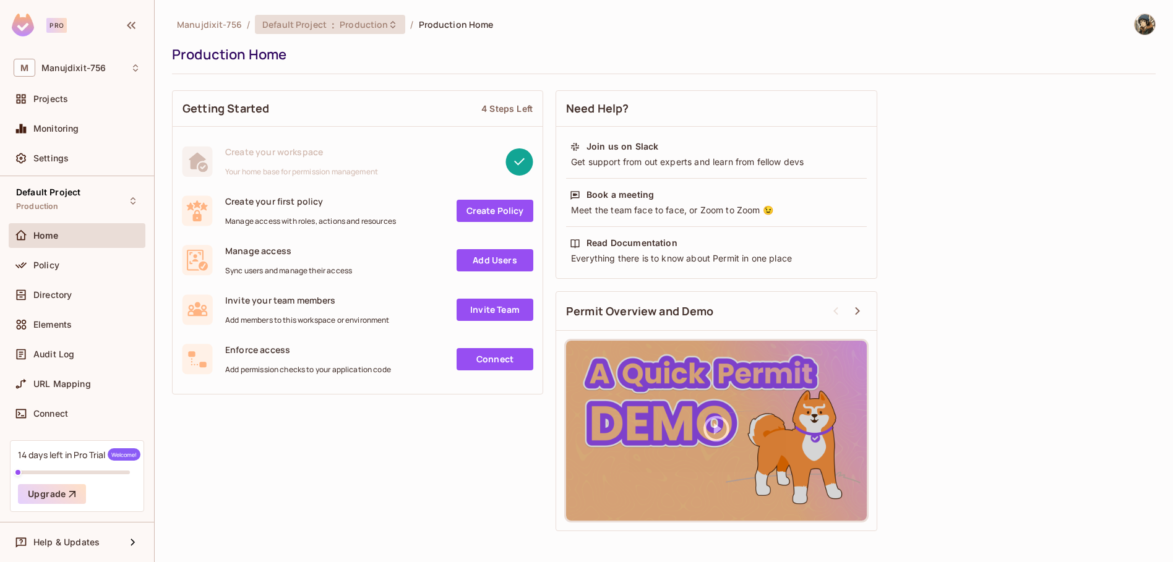
click at [361, 19] on span "Production" at bounding box center [364, 25] width 48 height 12
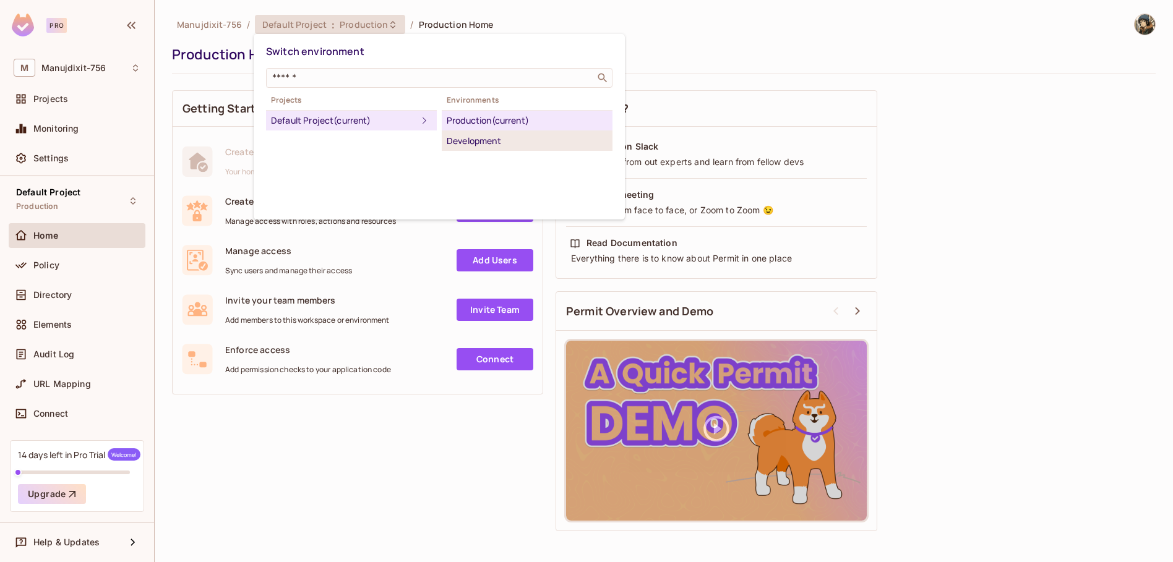
click at [483, 142] on div "Development" at bounding box center [527, 141] width 161 height 15
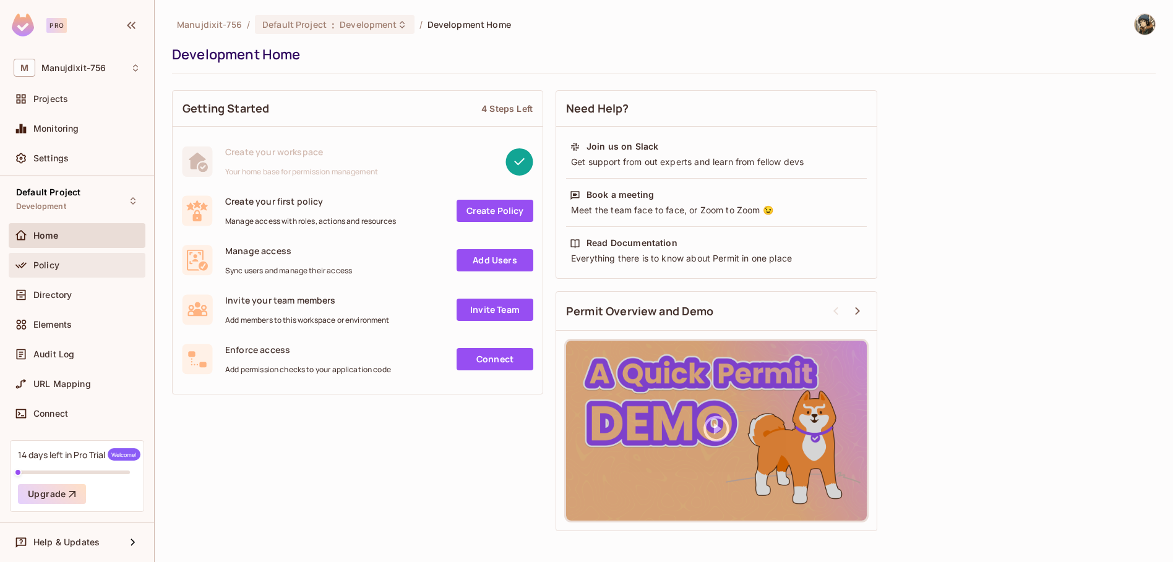
click at [74, 272] on div "Policy" at bounding box center [77, 265] width 127 height 15
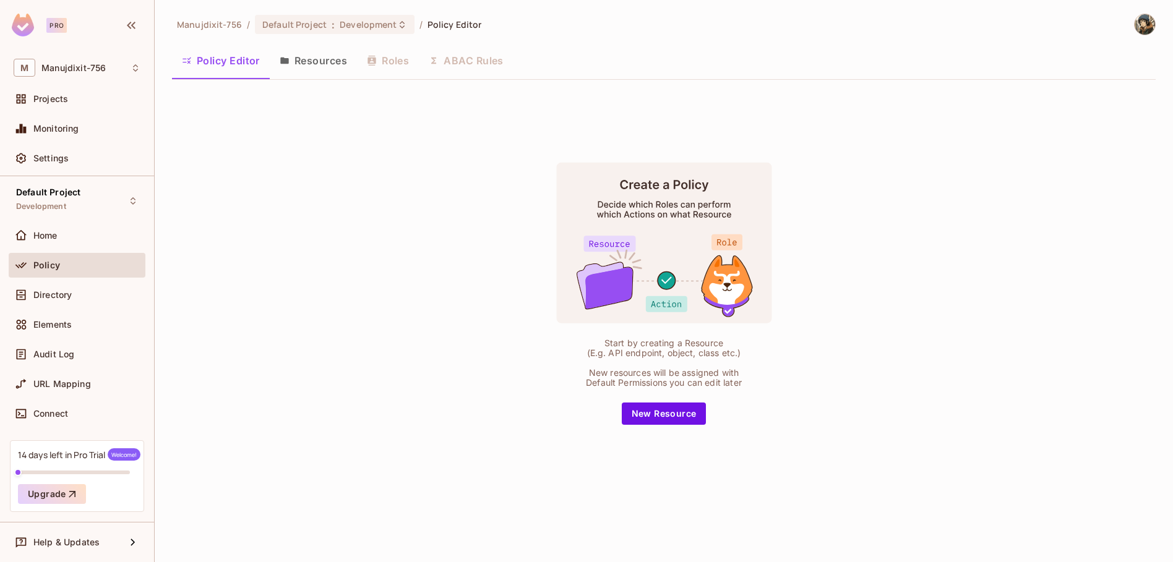
click at [393, 62] on div "Policy Editor Resources Roles ABAC Rules" at bounding box center [663, 60] width 983 height 31
click at [321, 62] on button "Resources" at bounding box center [313, 60] width 87 height 31
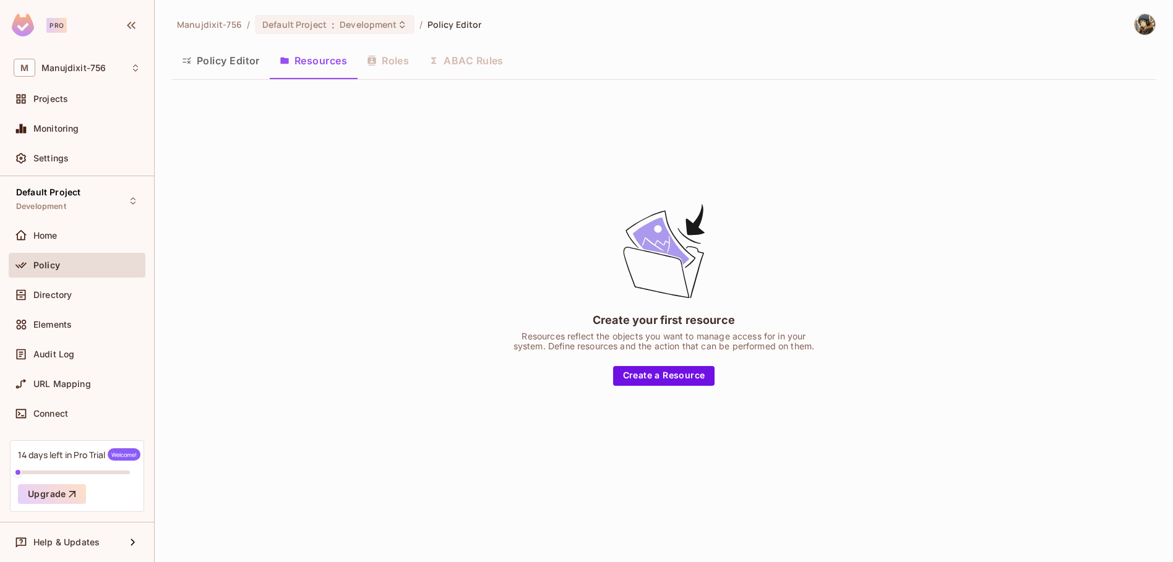
click at [371, 63] on div "Policy Editor Resources Roles ABAC Rules" at bounding box center [663, 60] width 983 height 31
click at [380, 59] on div "Policy Editor Resources Roles ABAC Rules" at bounding box center [663, 60] width 983 height 31
click at [201, 62] on button "Policy Editor" at bounding box center [221, 60] width 98 height 31
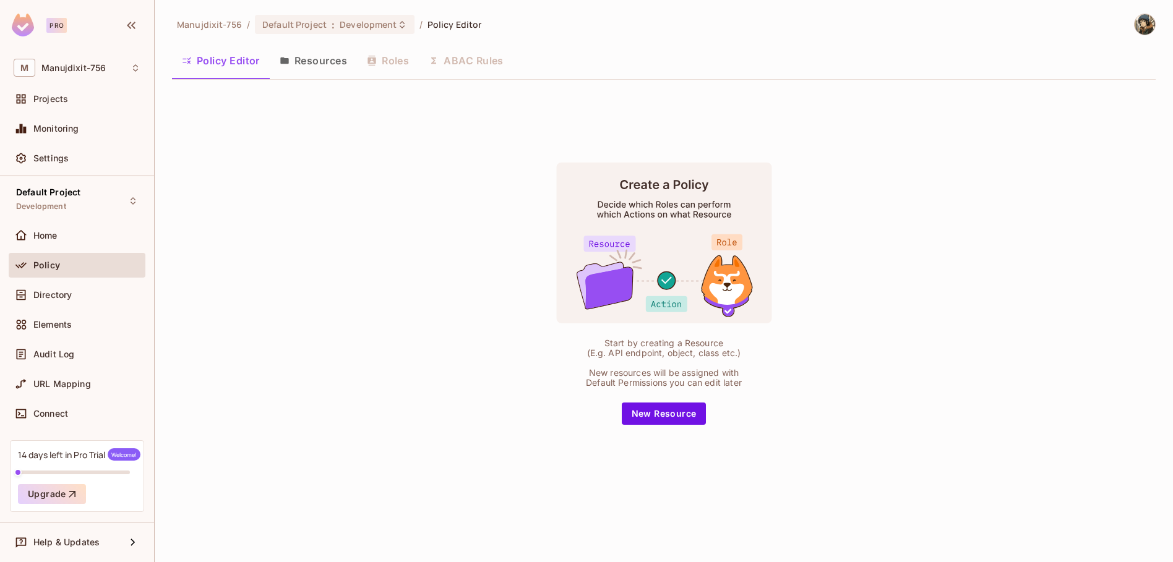
click at [398, 59] on div "Policy Editor Resources Roles ABAC Rules" at bounding box center [663, 60] width 983 height 31
click at [87, 241] on div "Home" at bounding box center [77, 235] width 127 height 15
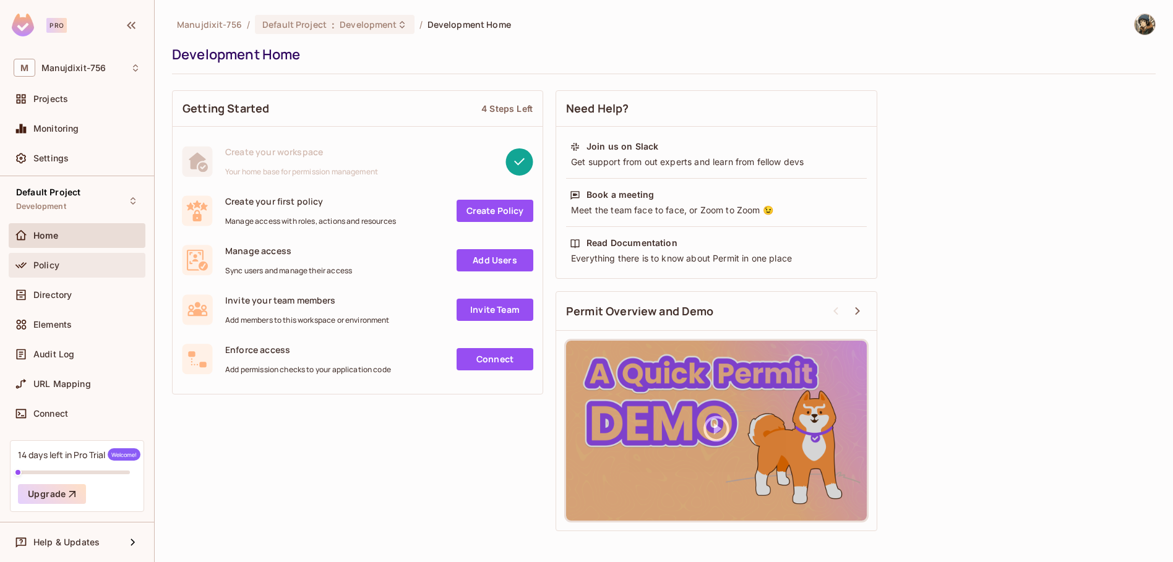
click at [83, 272] on div "Policy" at bounding box center [77, 265] width 137 height 25
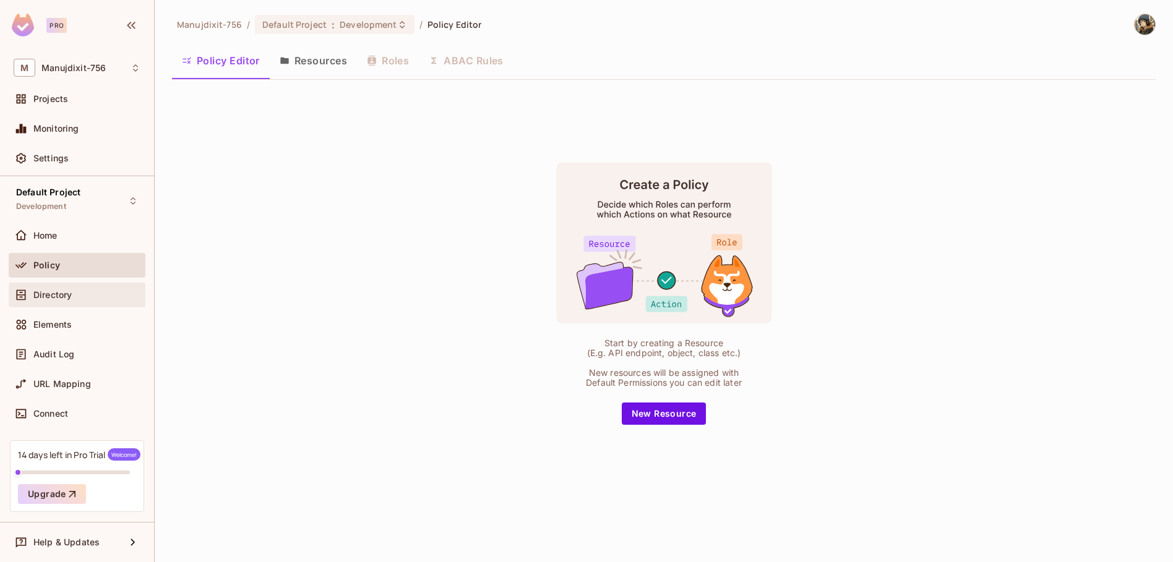
click at [88, 297] on div "Directory" at bounding box center [86, 295] width 107 height 10
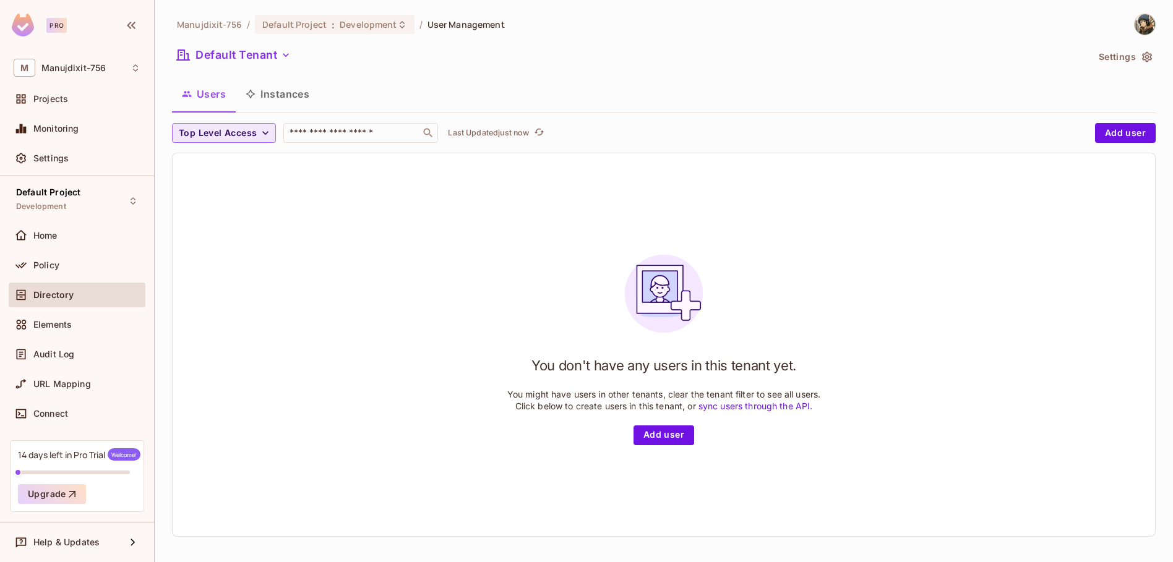
click at [261, 127] on icon "button" at bounding box center [265, 133] width 12 height 12
click at [261, 126] on div at bounding box center [586, 281] width 1173 height 562
click at [310, 132] on input "text" at bounding box center [352, 133] width 130 height 12
click at [48, 262] on span "Policy" at bounding box center [46, 265] width 26 height 10
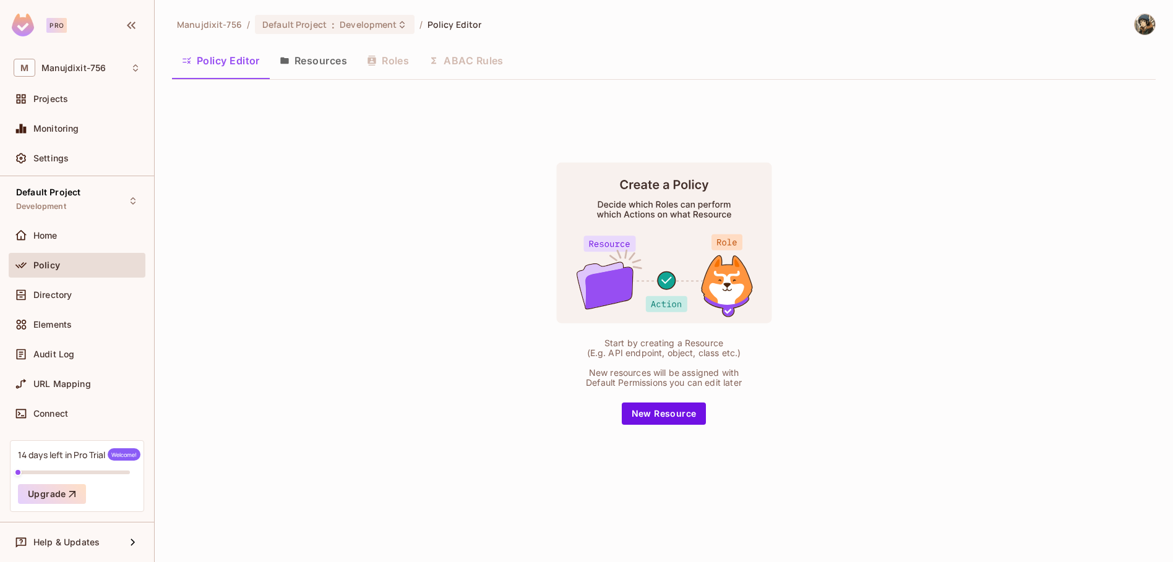
click at [401, 64] on div "Policy Editor Resources Roles ABAC Rules" at bounding box center [663, 60] width 983 height 31
click at [684, 411] on button "New Resource" at bounding box center [664, 414] width 85 height 22
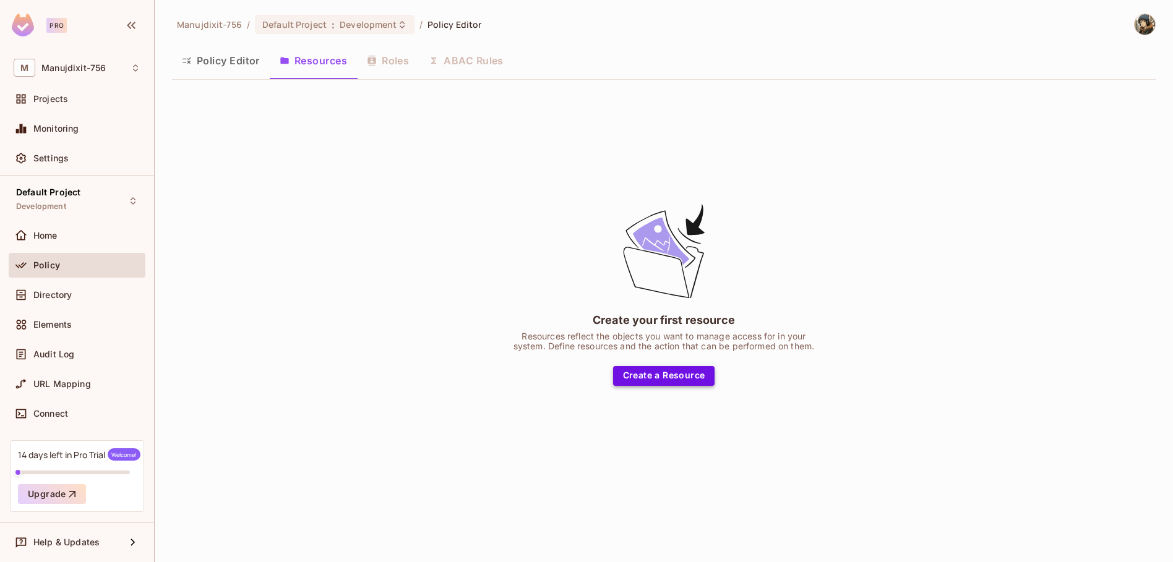
click at [674, 372] on button "Create a Resource" at bounding box center [664, 376] width 102 height 20
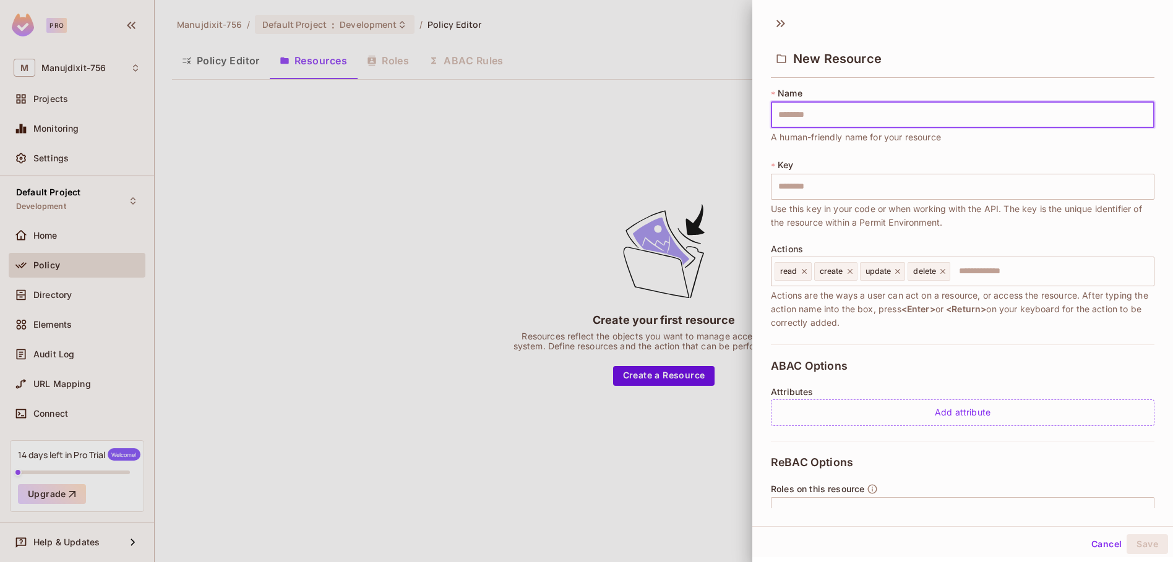
type input "*"
type input "**"
type input "***"
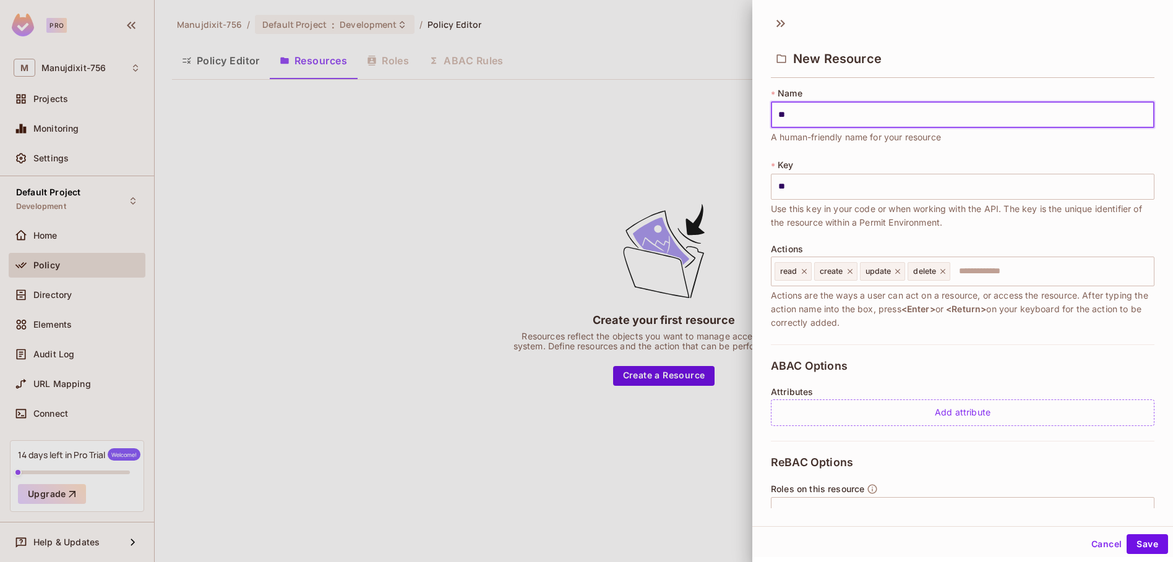
type input "***"
type input "****"
type input "*****"
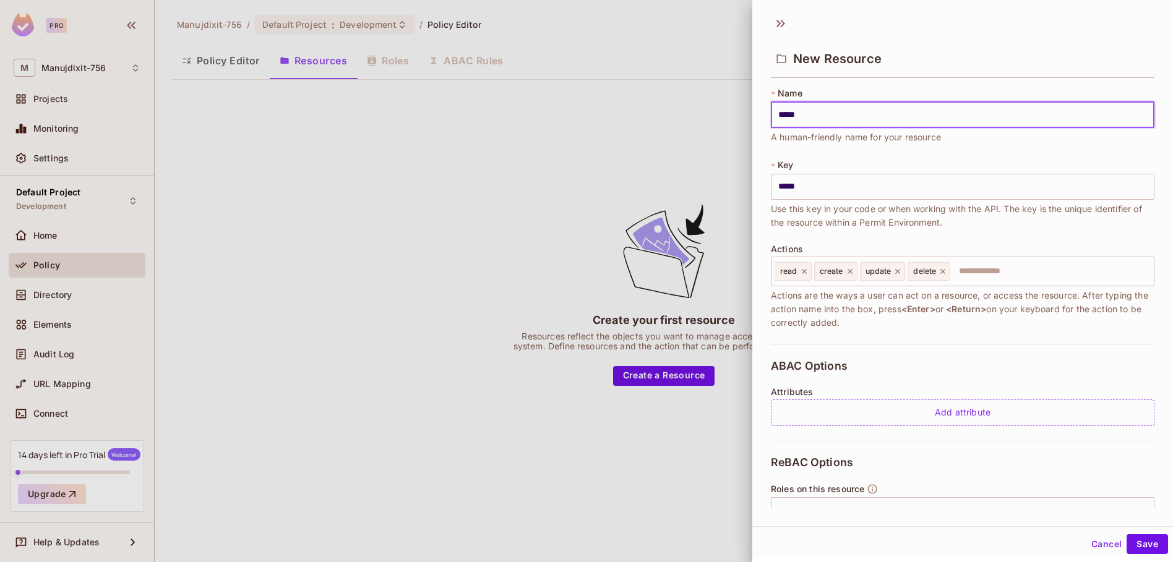
type input "******"
type input "*******"
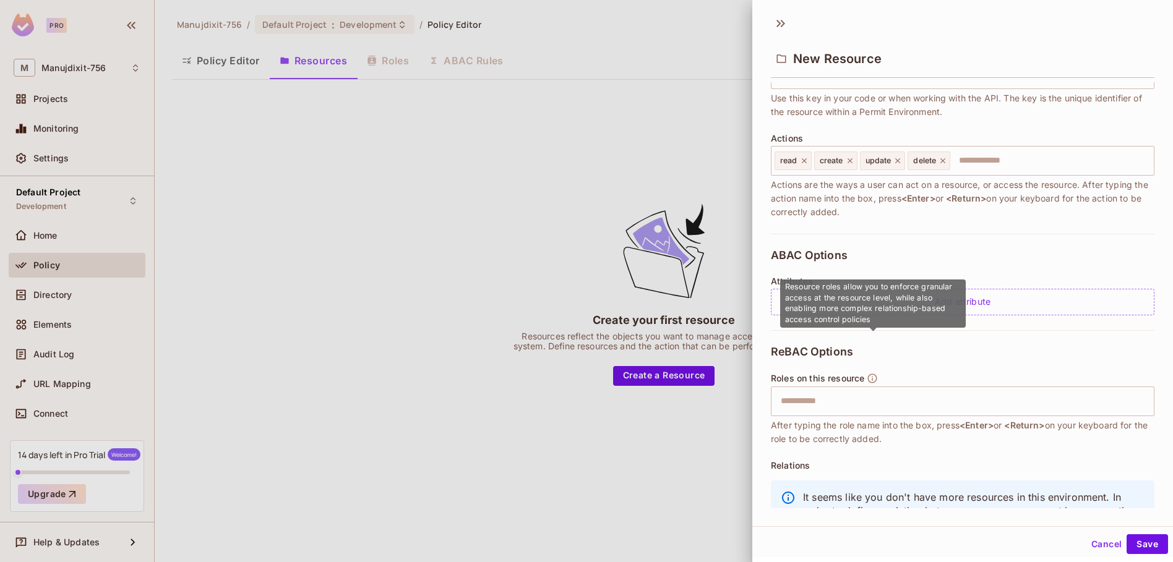
scroll to position [166, 0]
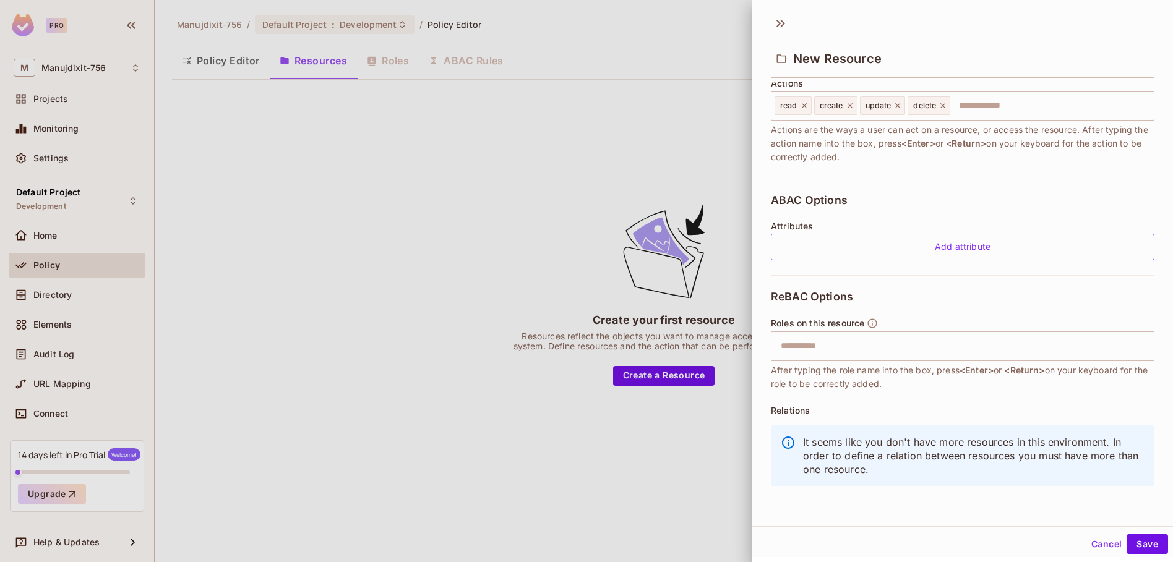
click at [1030, 446] on p "It seems like you don't have more resources in this environment. In order to de…" at bounding box center [973, 455] width 341 height 41
click at [1131, 541] on button "Save" at bounding box center [1146, 544] width 41 height 20
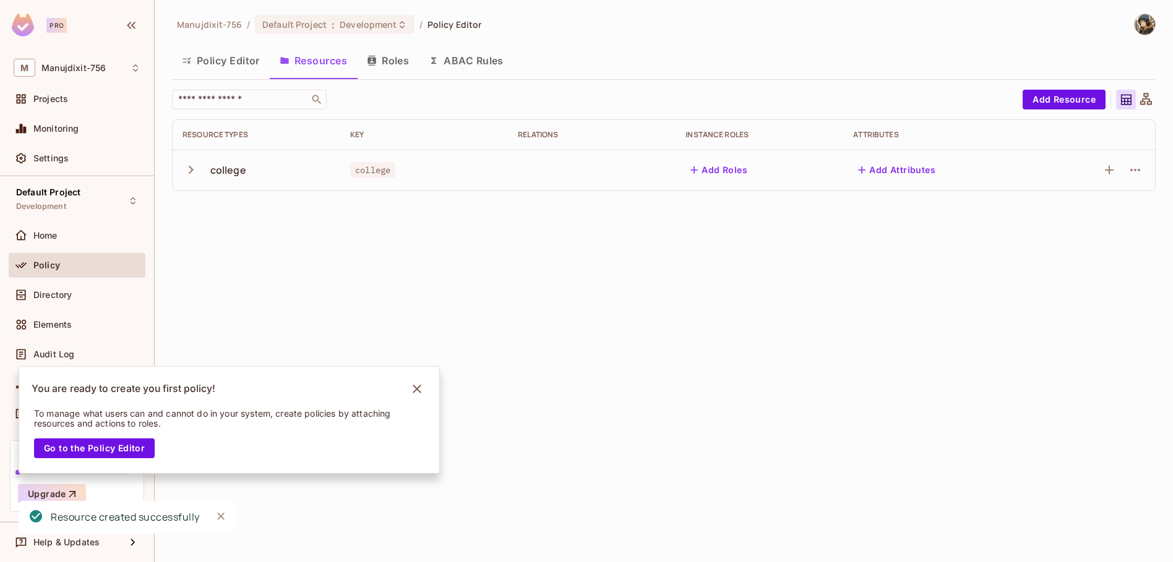
click at [377, 56] on button "Roles" at bounding box center [388, 60] width 62 height 31
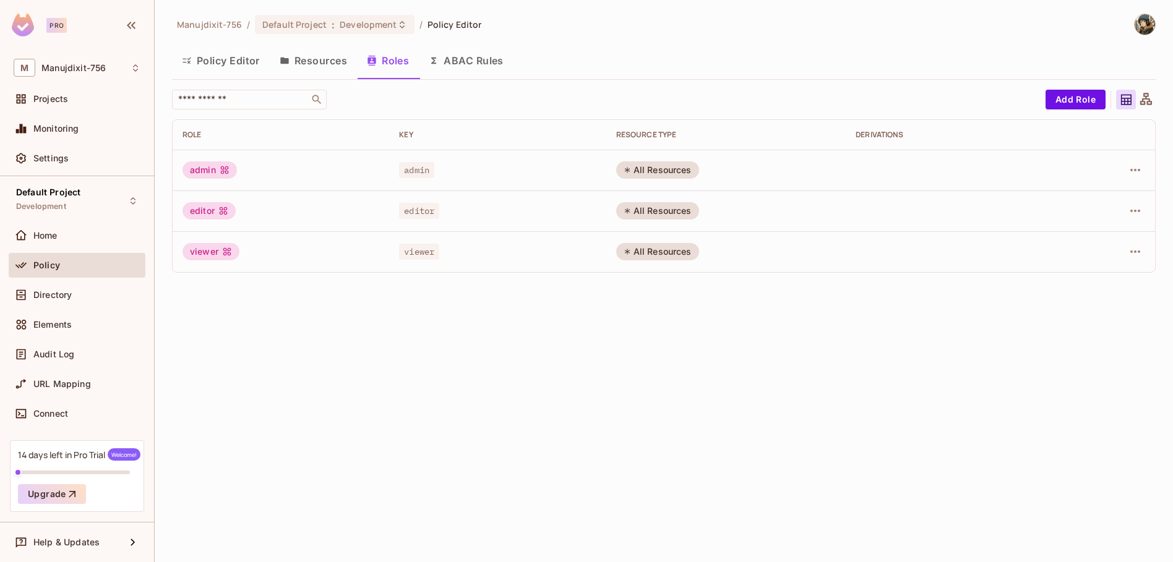
click at [656, 168] on div "All Resources" at bounding box center [657, 169] width 83 height 17
click at [1135, 167] on icon "button" at bounding box center [1135, 170] width 15 height 15
click at [1068, 192] on div "Edit Role" at bounding box center [1079, 198] width 37 height 12
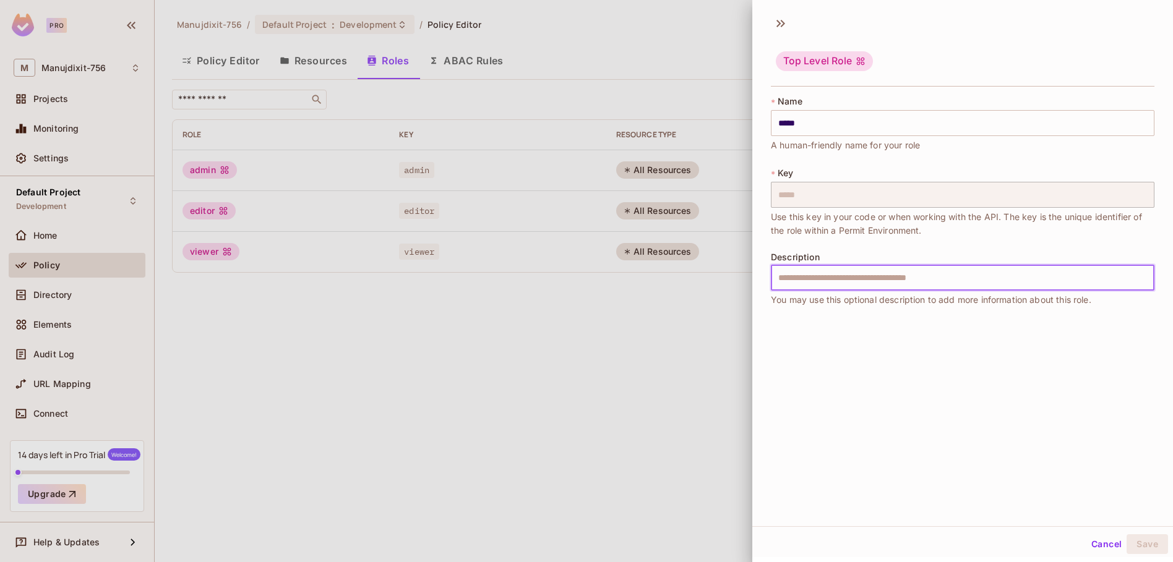
click at [850, 278] on input "text" at bounding box center [962, 278] width 383 height 26
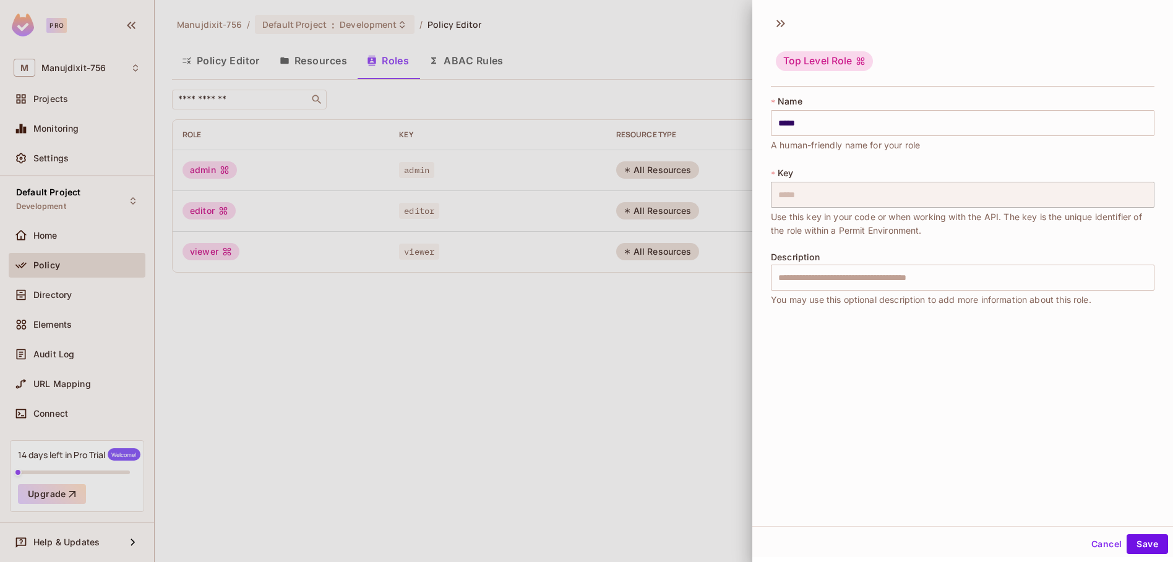
click at [651, 336] on div at bounding box center [586, 281] width 1173 height 562
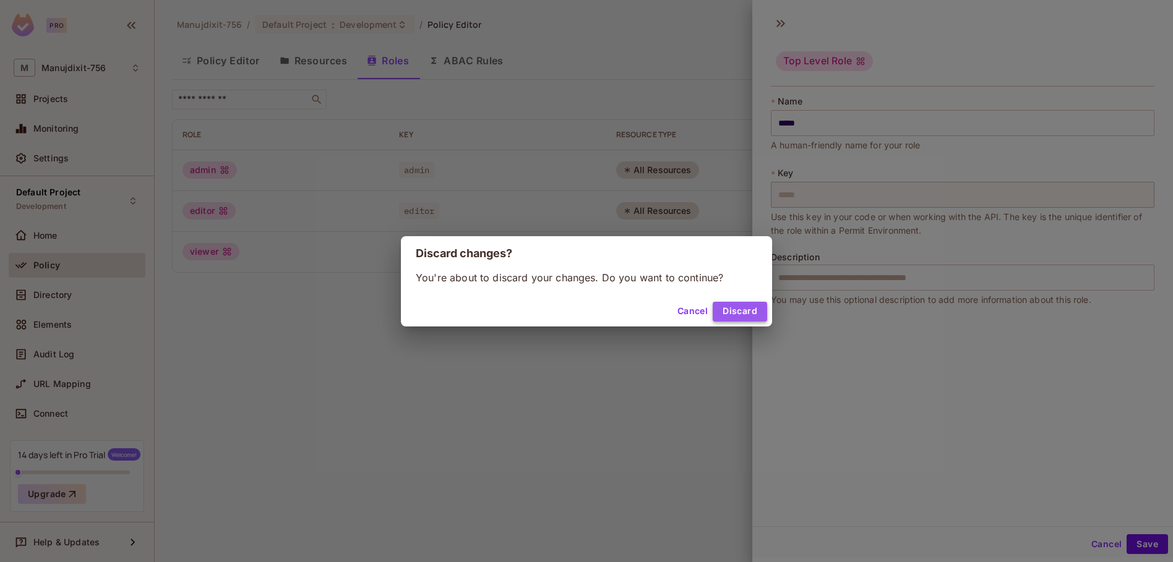
click at [732, 310] on button "Discard" at bounding box center [740, 312] width 54 height 20
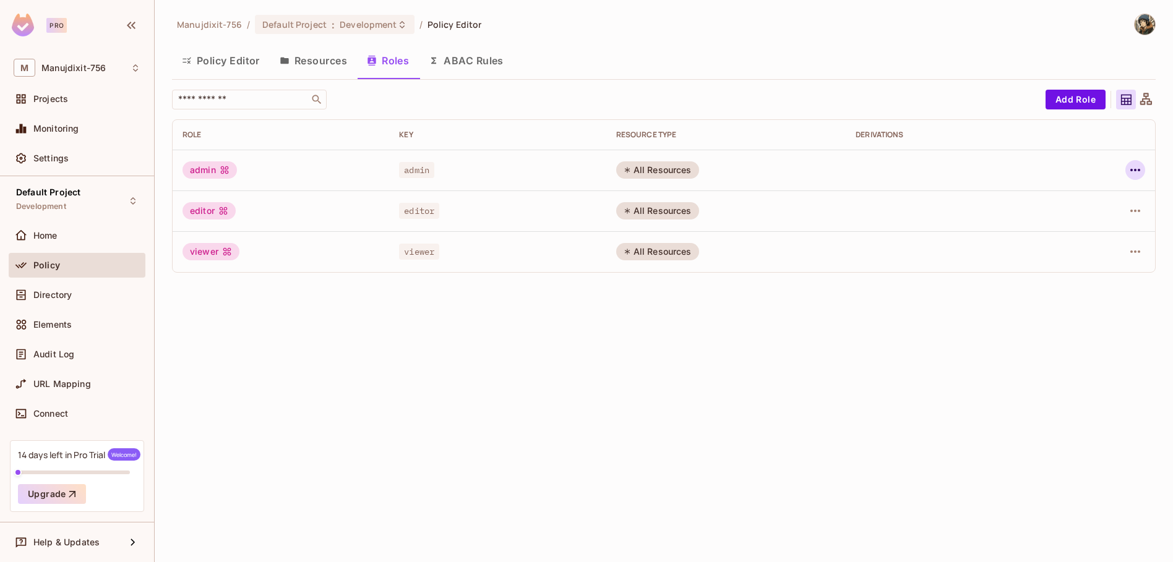
click at [1135, 168] on icon "button" at bounding box center [1135, 170] width 15 height 15
click at [1092, 220] on div "Edit Attributes" at bounding box center [1091, 226] width 61 height 12
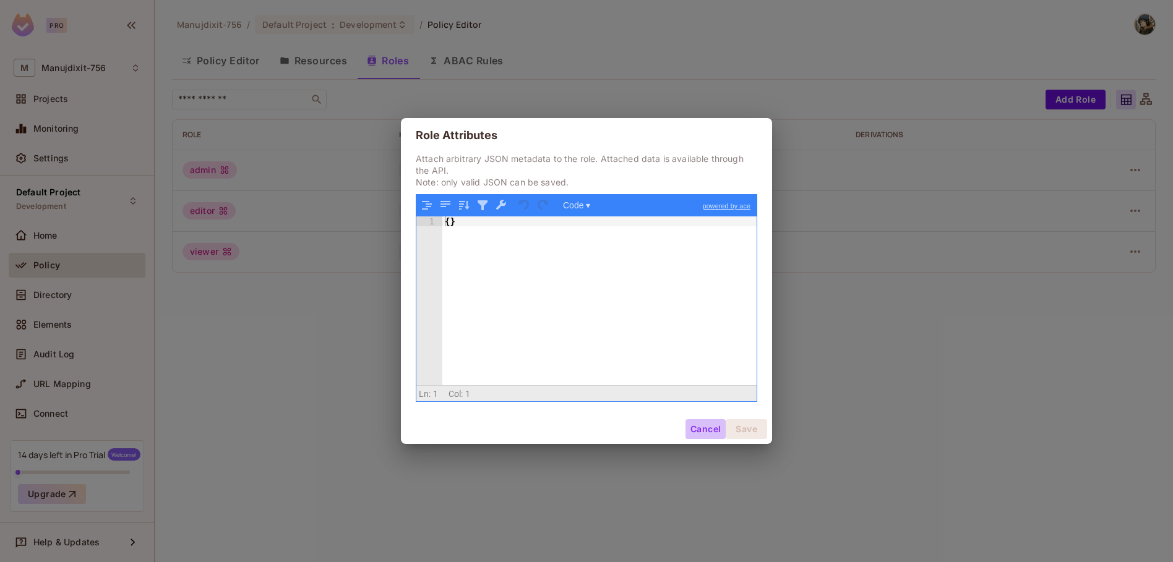
click at [705, 425] on button "Cancel" at bounding box center [705, 429] width 40 height 20
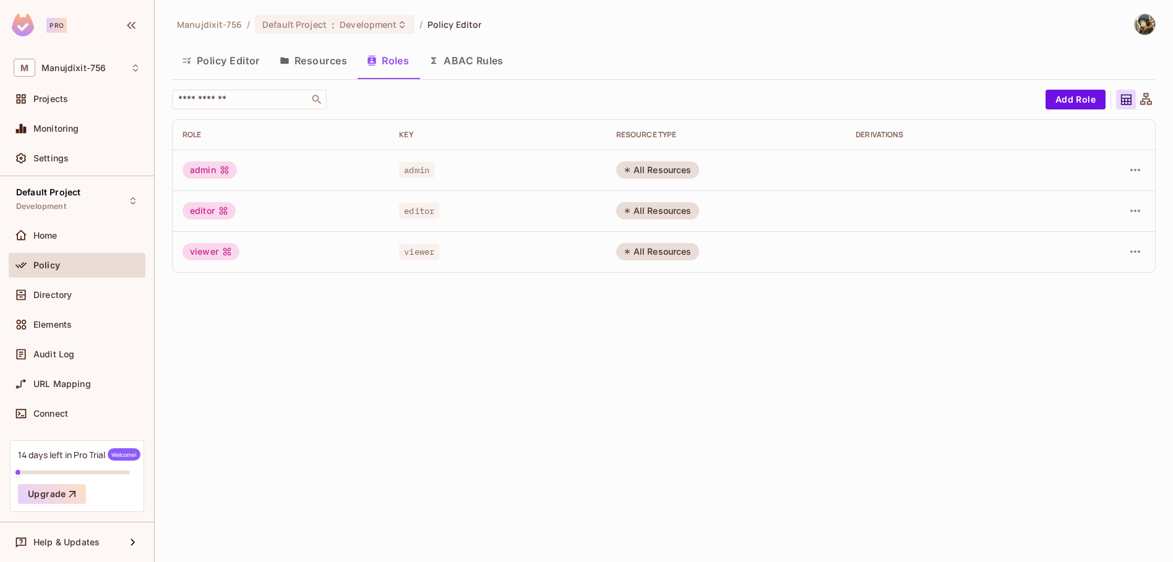
click at [659, 174] on div "All Resources" at bounding box center [657, 169] width 83 height 17
click at [384, 166] on td "admin" at bounding box center [281, 170] width 216 height 41
drag, startPoint x: 214, startPoint y: 164, endPoint x: 221, endPoint y: 141, distance: 23.9
click at [213, 164] on div "admin" at bounding box center [209, 169] width 54 height 17
click at [238, 56] on button "Policy Editor" at bounding box center [221, 60] width 98 height 31
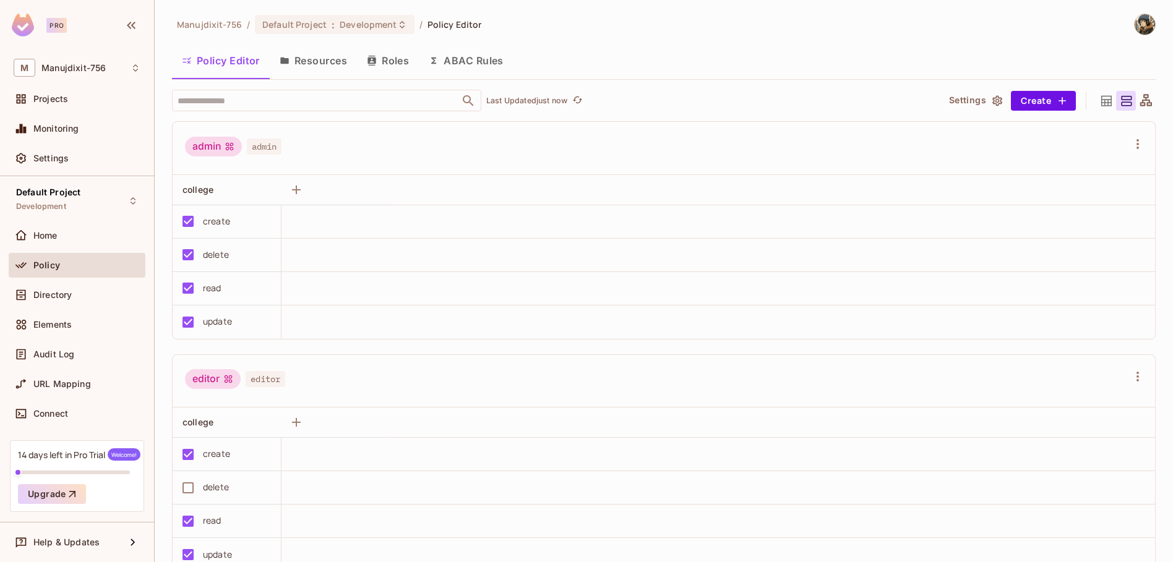
click at [441, 63] on button "ABAC Rules" at bounding box center [466, 60] width 95 height 31
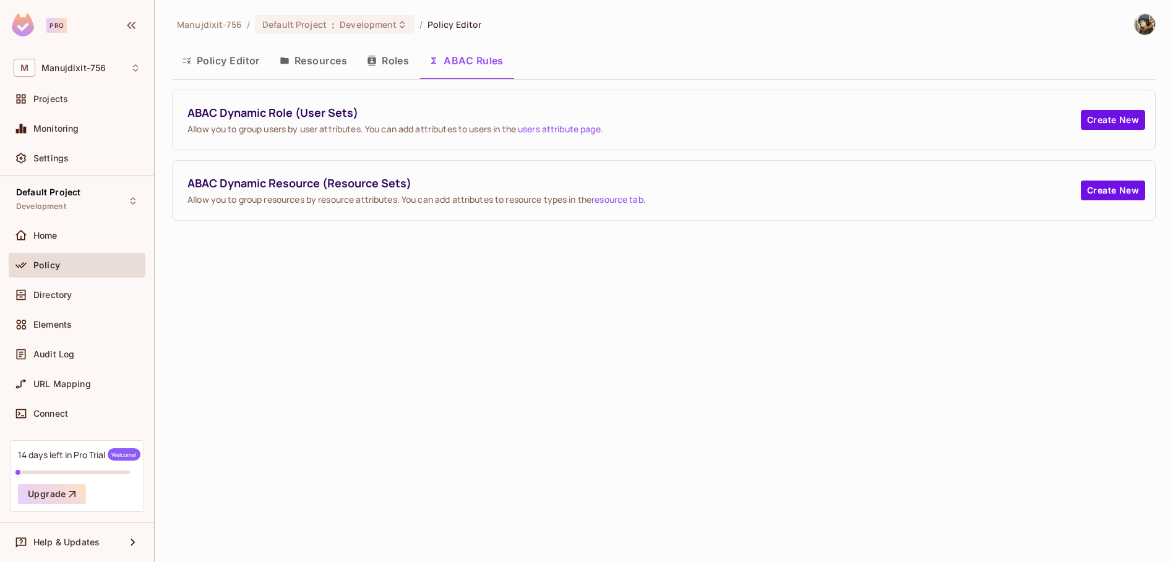
click at [217, 63] on button "Policy Editor" at bounding box center [221, 60] width 98 height 31
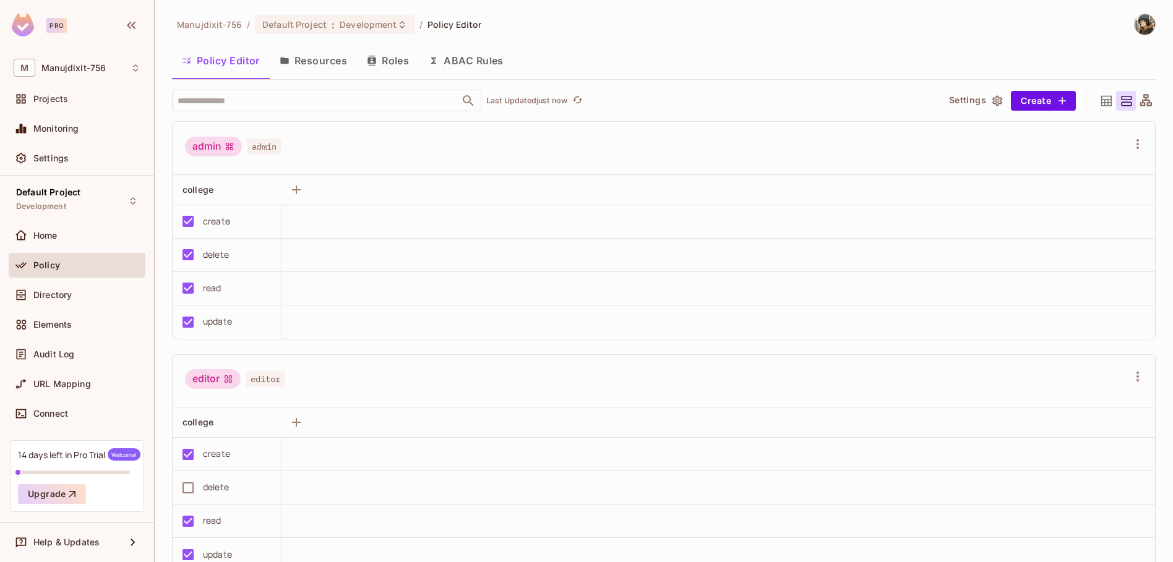
click at [404, 62] on button "Roles" at bounding box center [388, 60] width 62 height 31
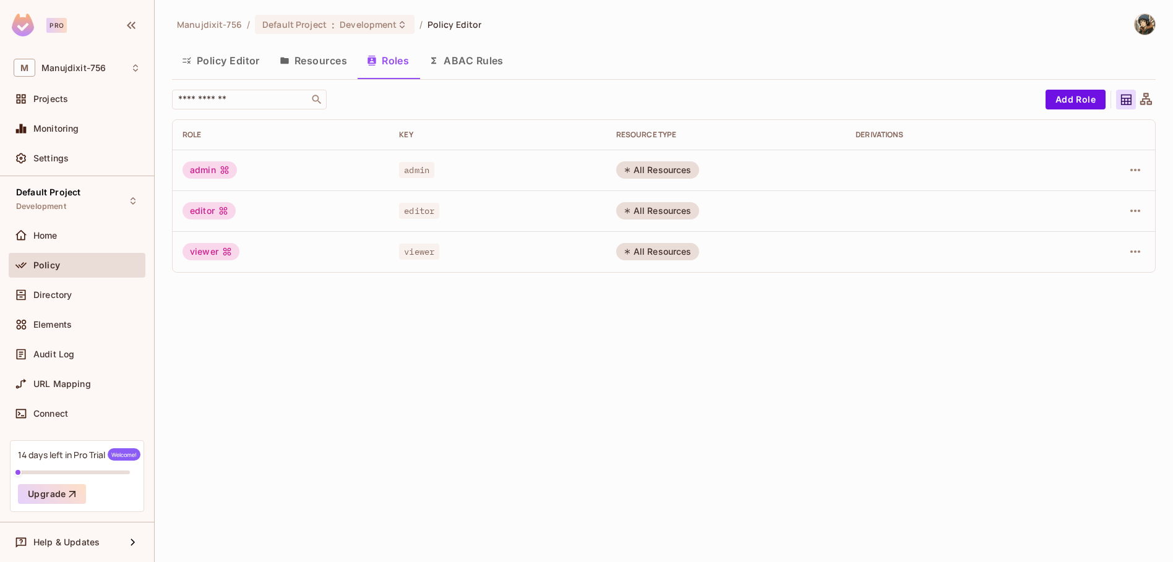
drag, startPoint x: 223, startPoint y: 56, endPoint x: 166, endPoint y: 94, distance: 68.3
click at [223, 57] on button "Policy Editor" at bounding box center [221, 60] width 98 height 31
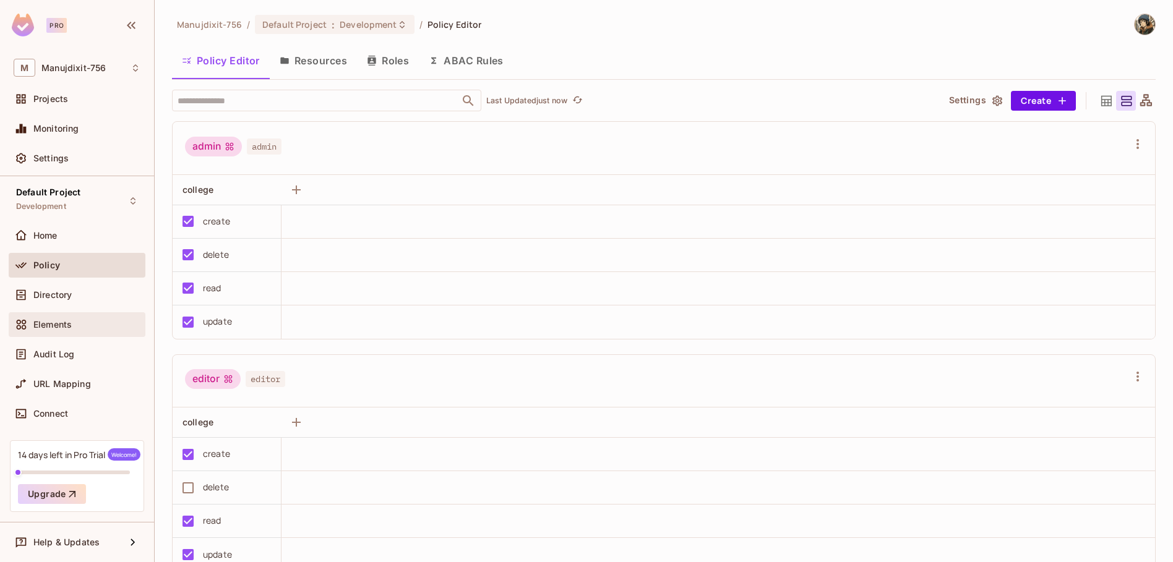
click at [74, 332] on div "Elements" at bounding box center [77, 324] width 137 height 25
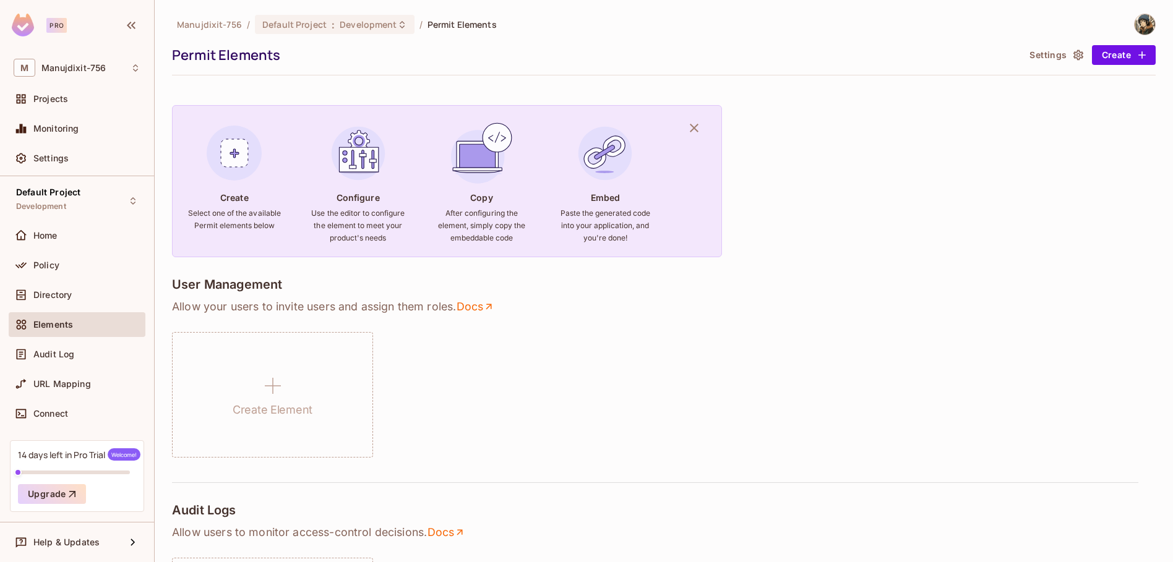
scroll to position [148, 0]
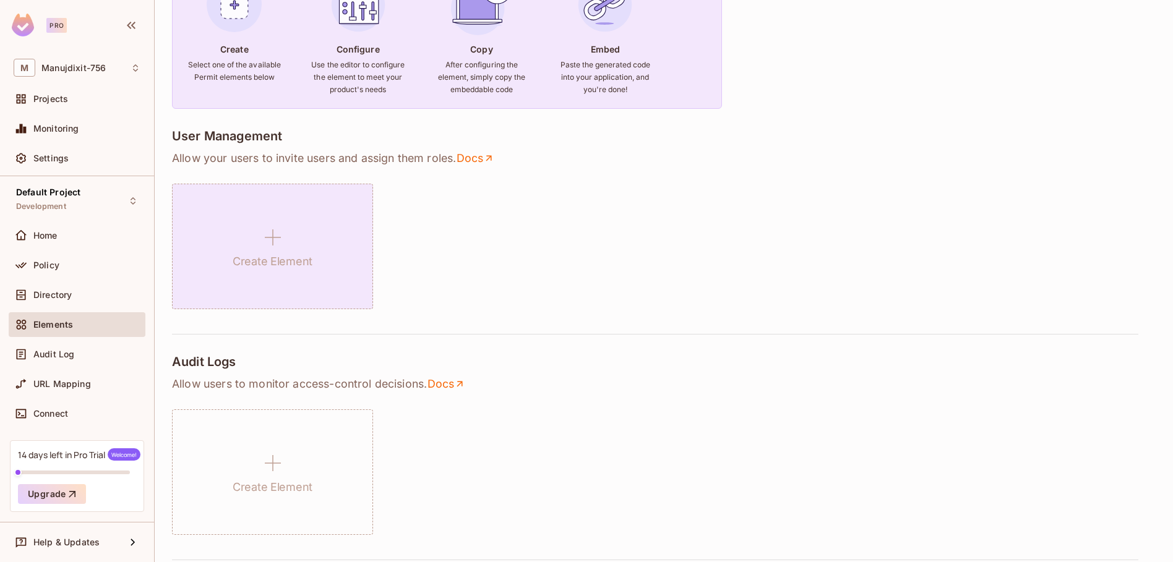
click at [312, 251] on div "Create Element" at bounding box center [272, 247] width 201 height 126
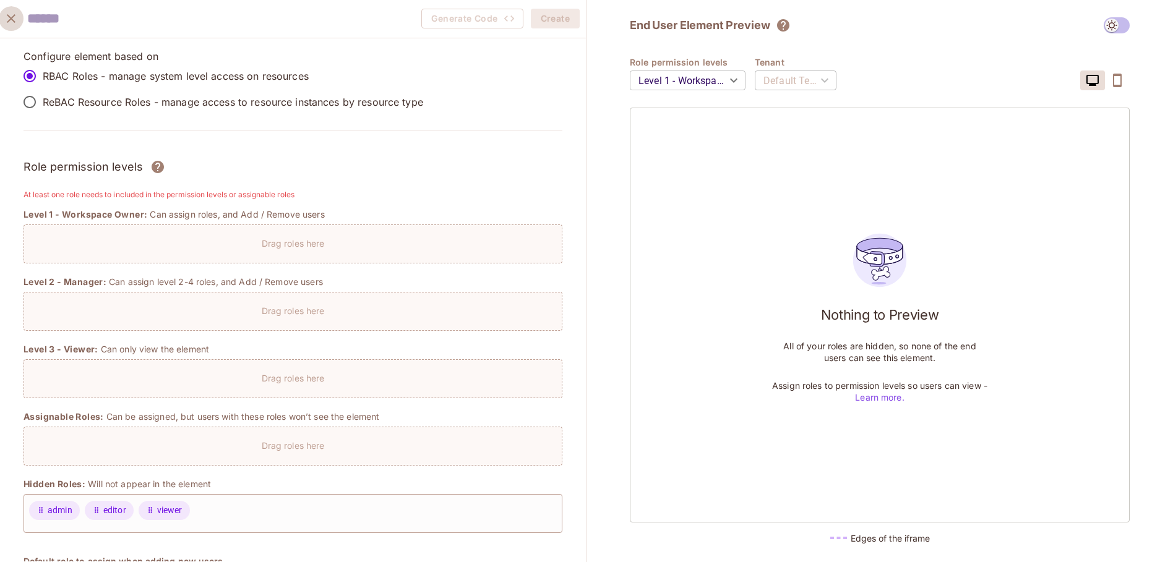
click at [14, 17] on icon "close" at bounding box center [11, 18] width 15 height 15
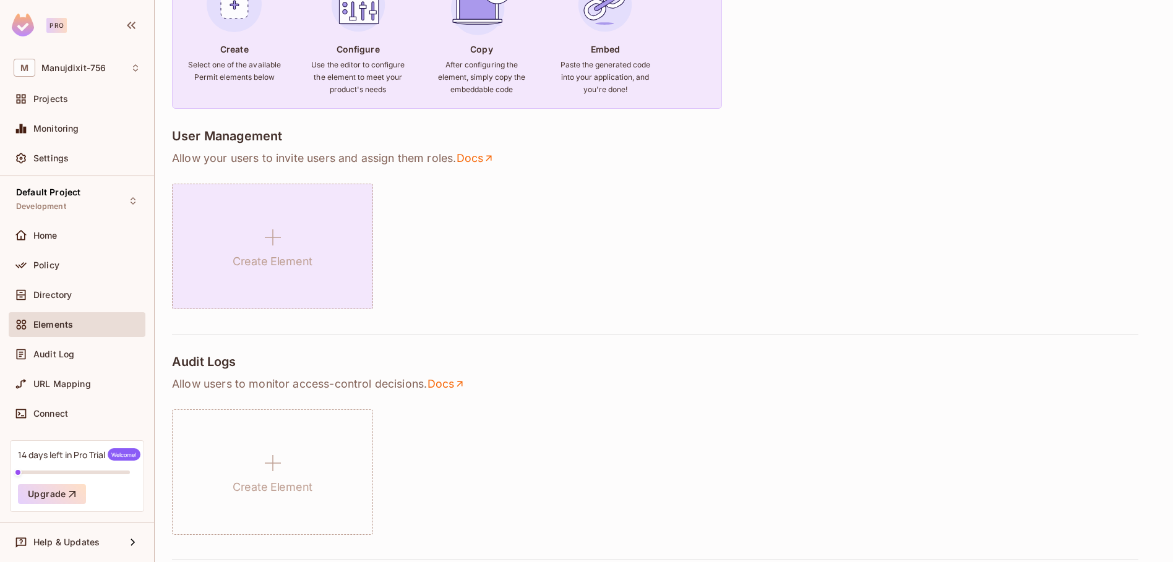
click at [286, 252] on h1 "Create Element" at bounding box center [273, 261] width 80 height 19
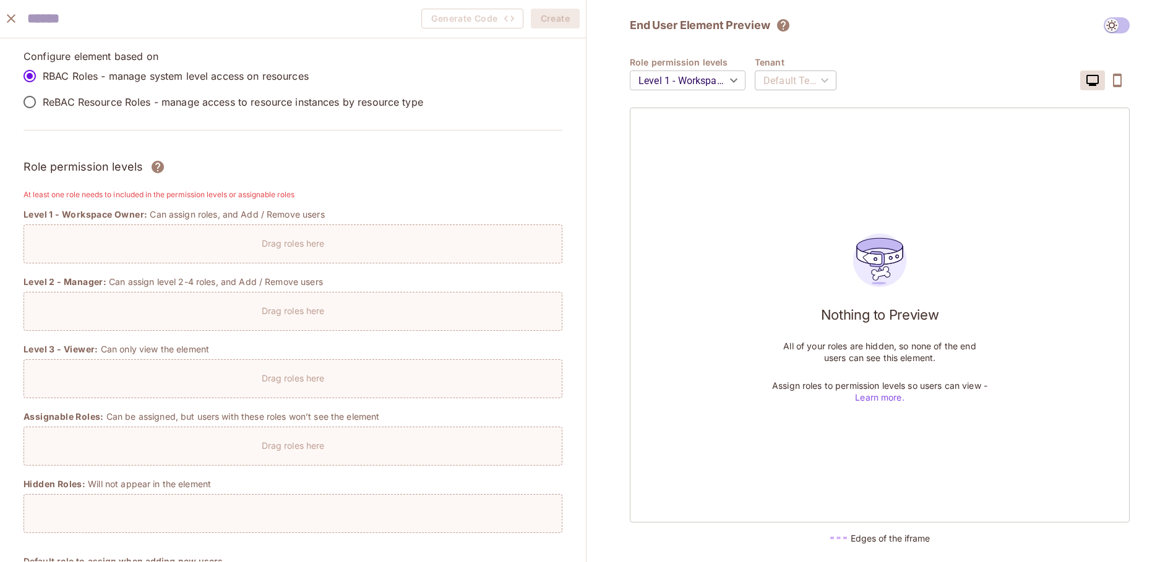
click at [135, 100] on p "ReBAC Resource Roles - manage access to resource instances by resource type" at bounding box center [233, 102] width 380 height 14
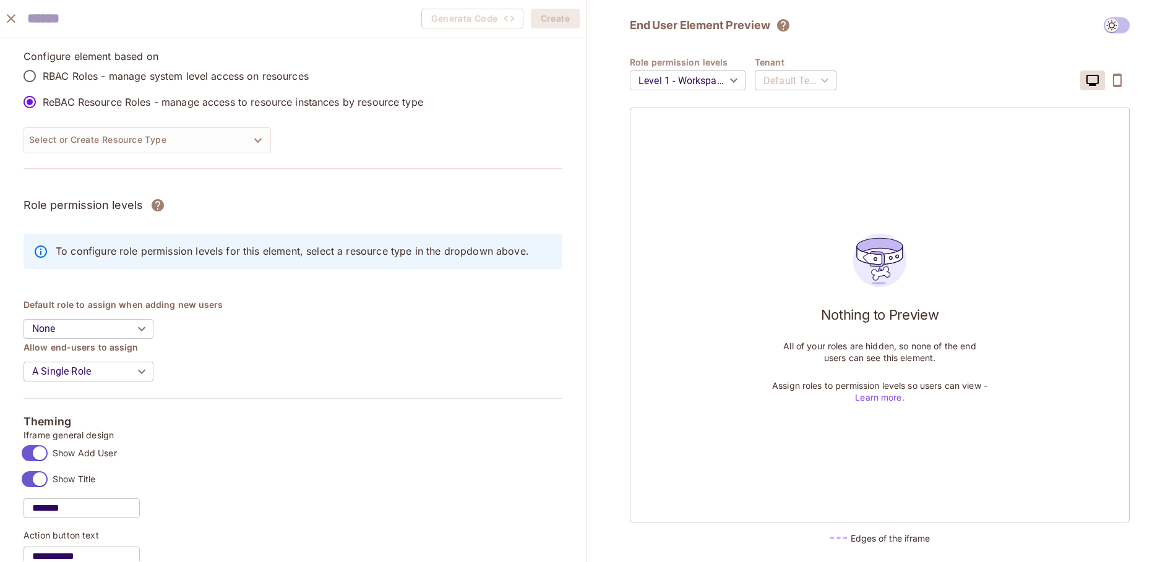
click at [132, 72] on p "RBAC Roles - manage system level access on resources" at bounding box center [176, 76] width 266 height 14
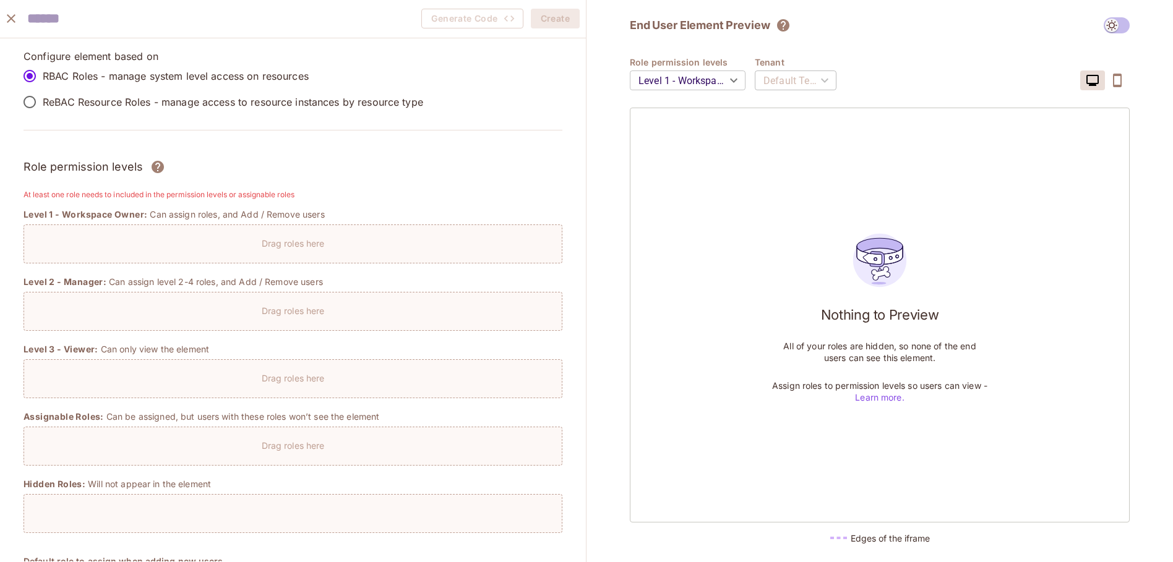
click at [123, 100] on p "ReBAC Resource Roles - manage access to resource instances by resource type" at bounding box center [233, 102] width 380 height 14
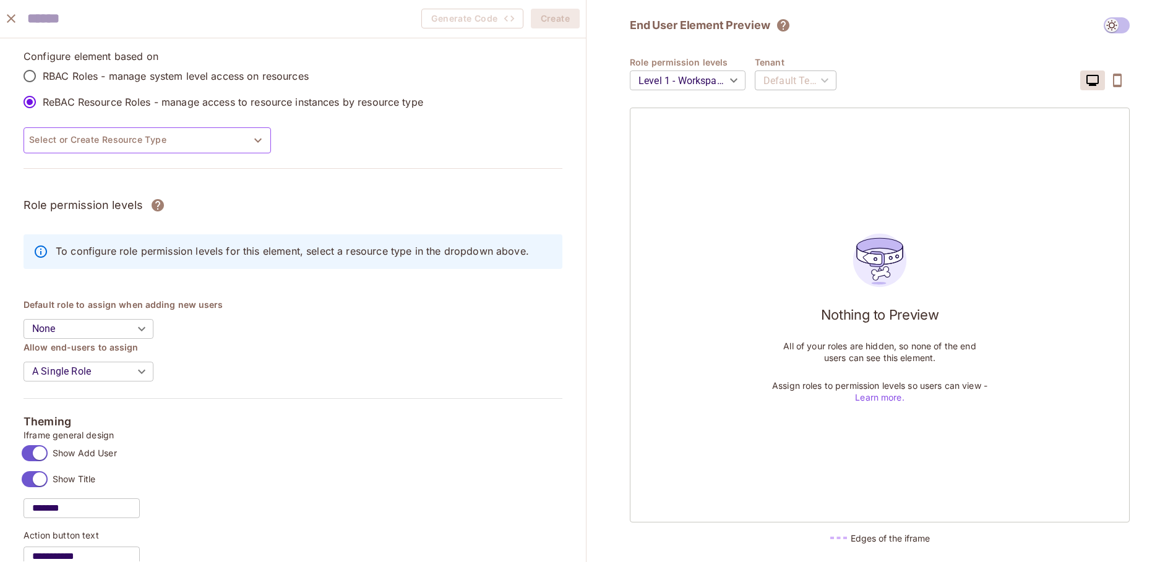
click at [124, 136] on button "Select or Create Resource Type" at bounding box center [147, 140] width 247 height 26
click at [124, 136] on div at bounding box center [586, 281] width 1173 height 562
click at [126, 79] on p "RBAC Roles - manage system level access on resources" at bounding box center [176, 76] width 266 height 14
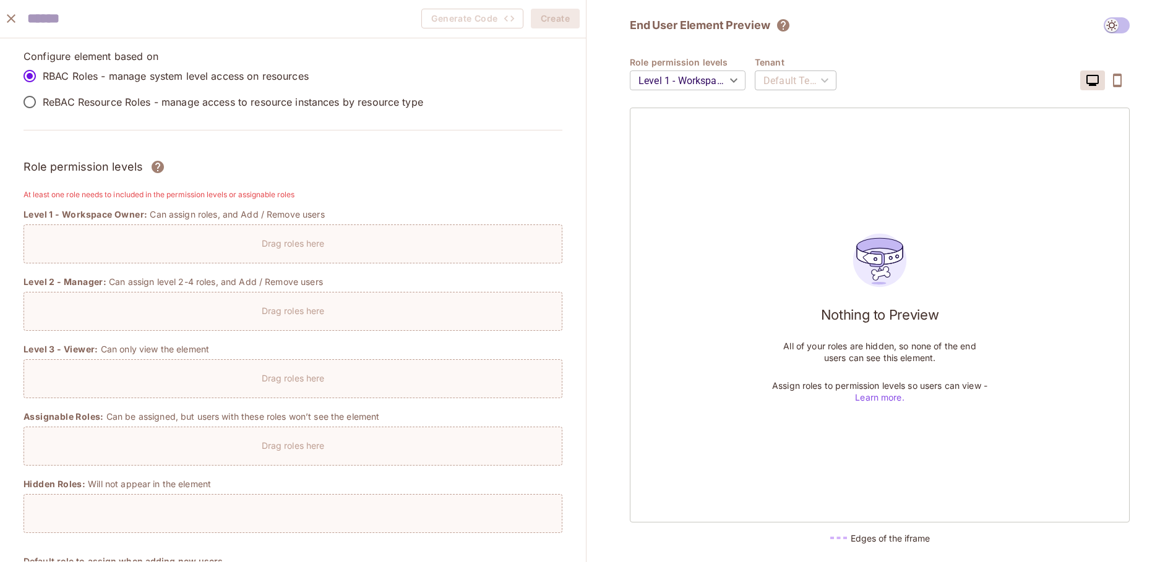
click at [160, 235] on div "Drag roles here" at bounding box center [292, 240] width 537 height 18
click at [14, 21] on icon "close" at bounding box center [11, 18] width 9 height 9
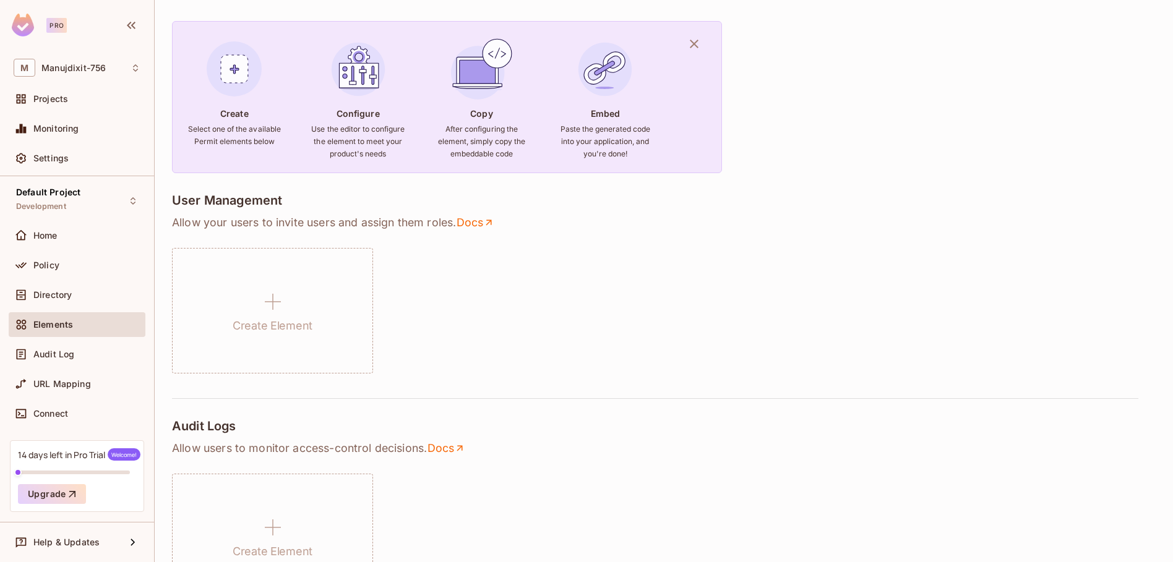
scroll to position [0, 0]
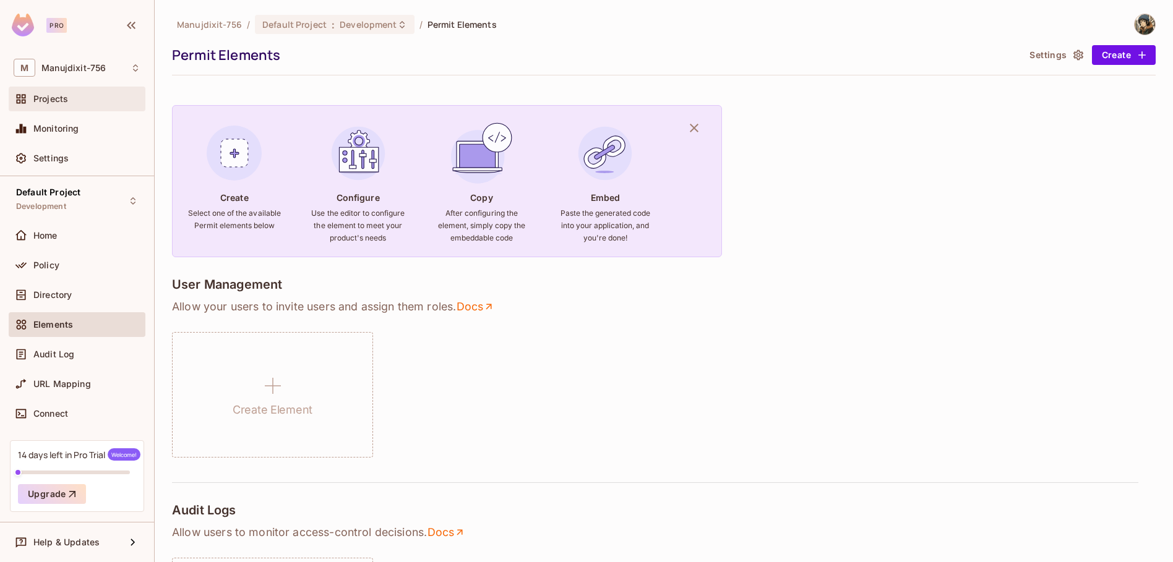
click at [38, 104] on div "Projects" at bounding box center [77, 99] width 127 height 15
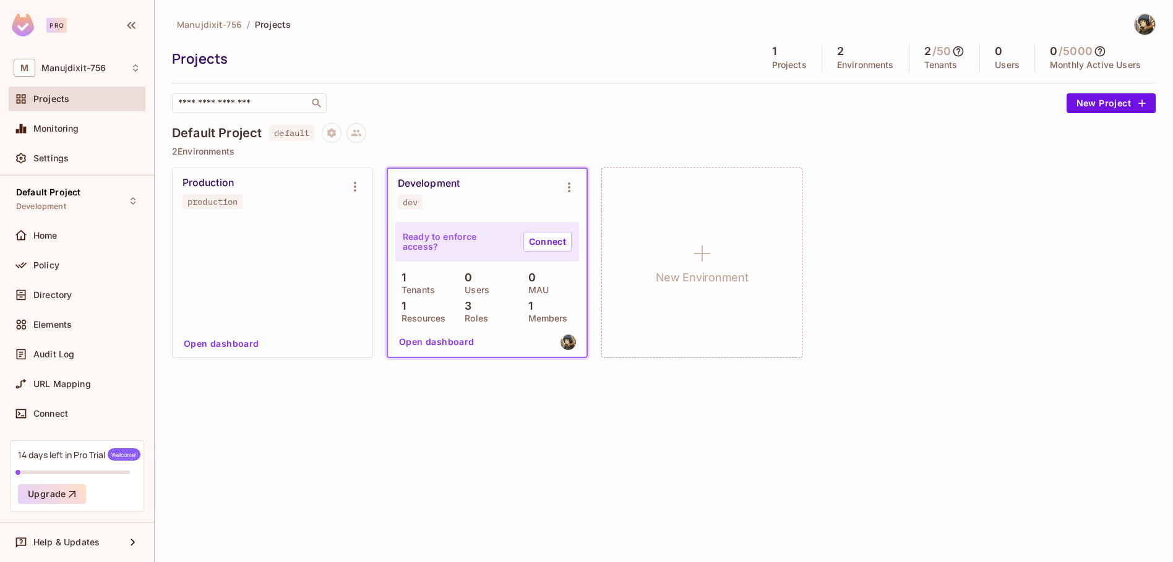
click at [518, 218] on div "Ready to enforce access? Connect 1 Tenants 0 Users 0 MAU 1 Resources 3 Roles 1 …" at bounding box center [487, 287] width 199 height 139
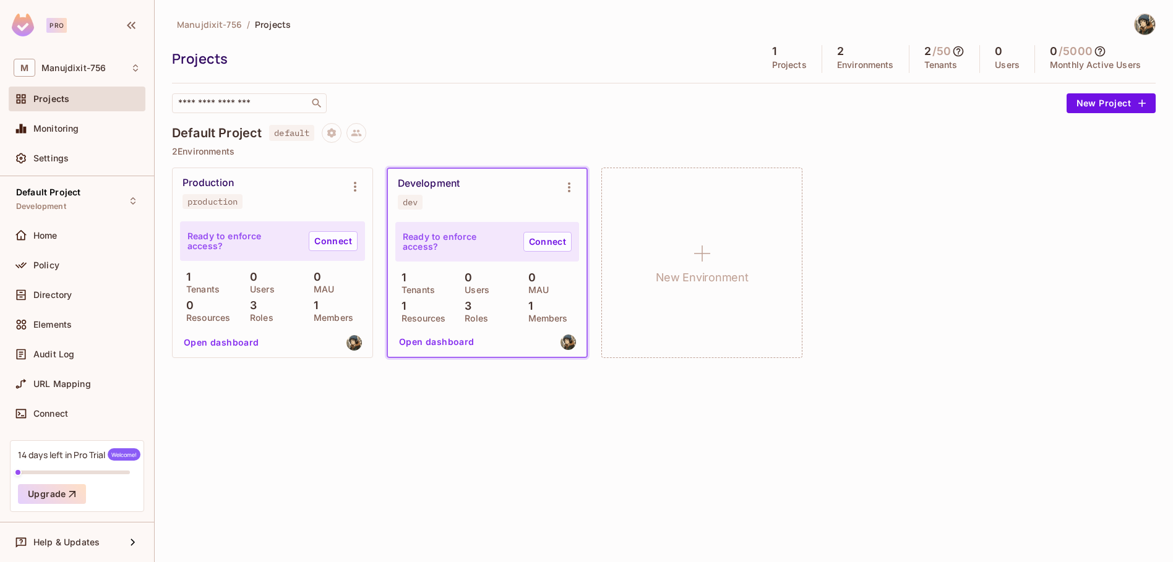
click at [442, 340] on button "Open dashboard" at bounding box center [436, 342] width 85 height 20
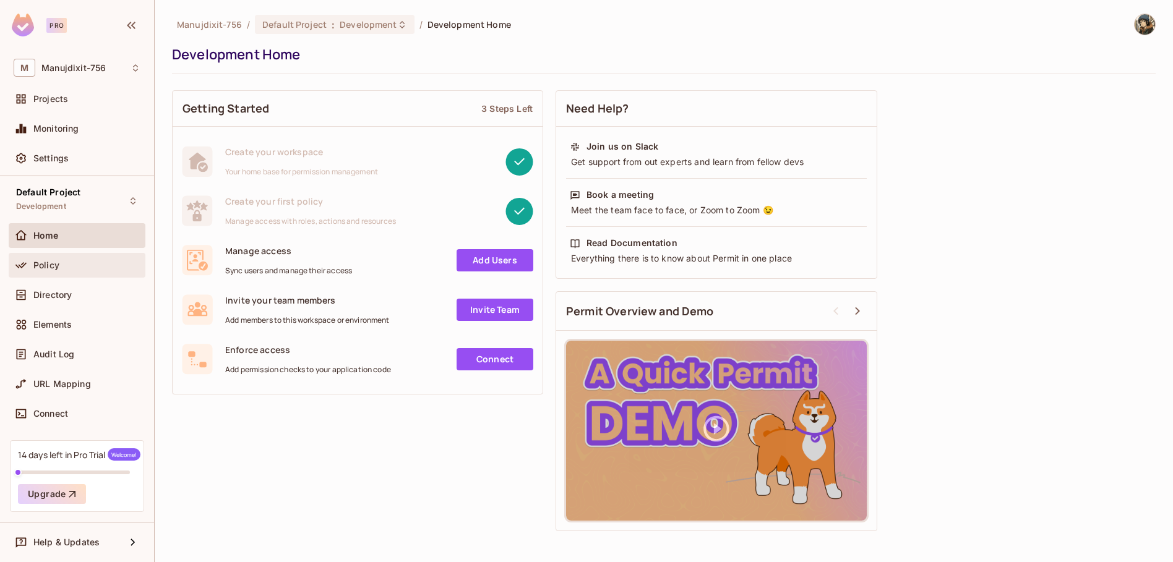
click at [59, 260] on div "Policy" at bounding box center [86, 265] width 107 height 10
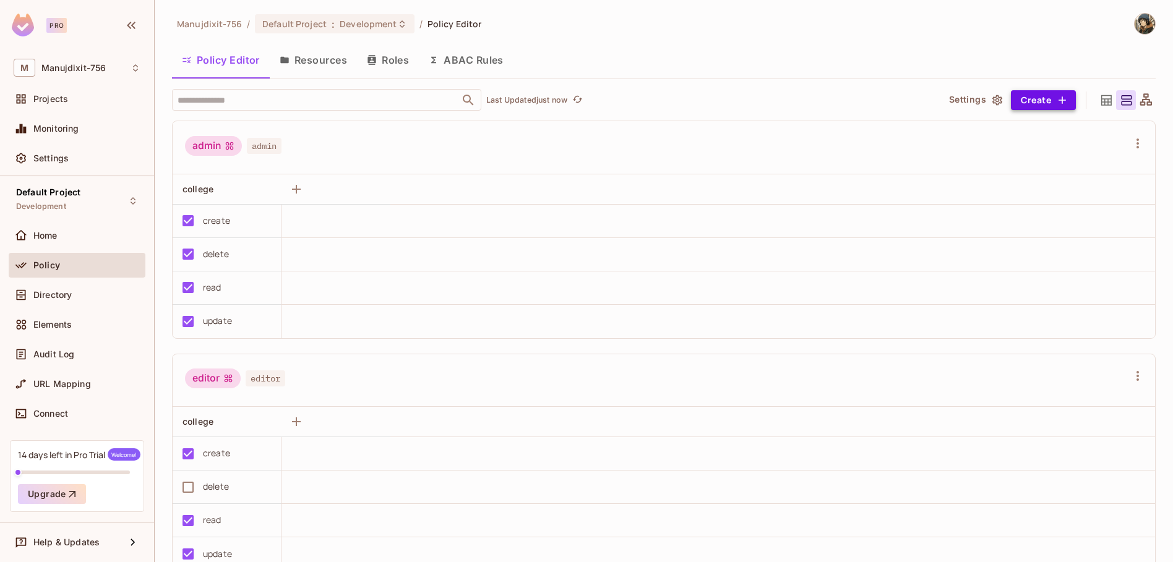
click at [1030, 94] on button "Create" at bounding box center [1043, 100] width 65 height 20
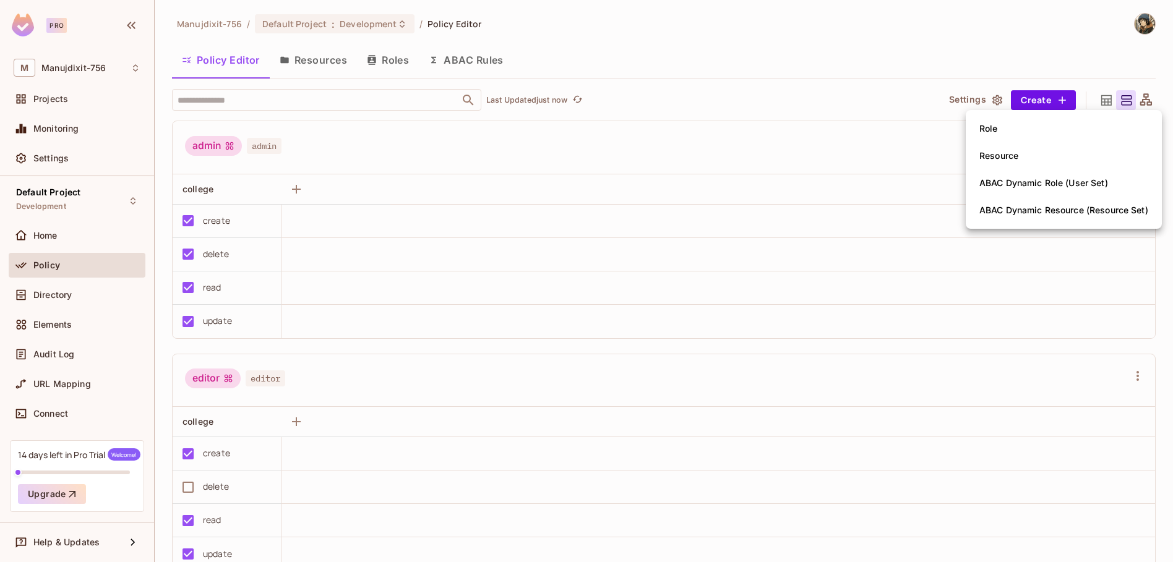
click at [1030, 127] on li "Role" at bounding box center [1063, 128] width 196 height 27
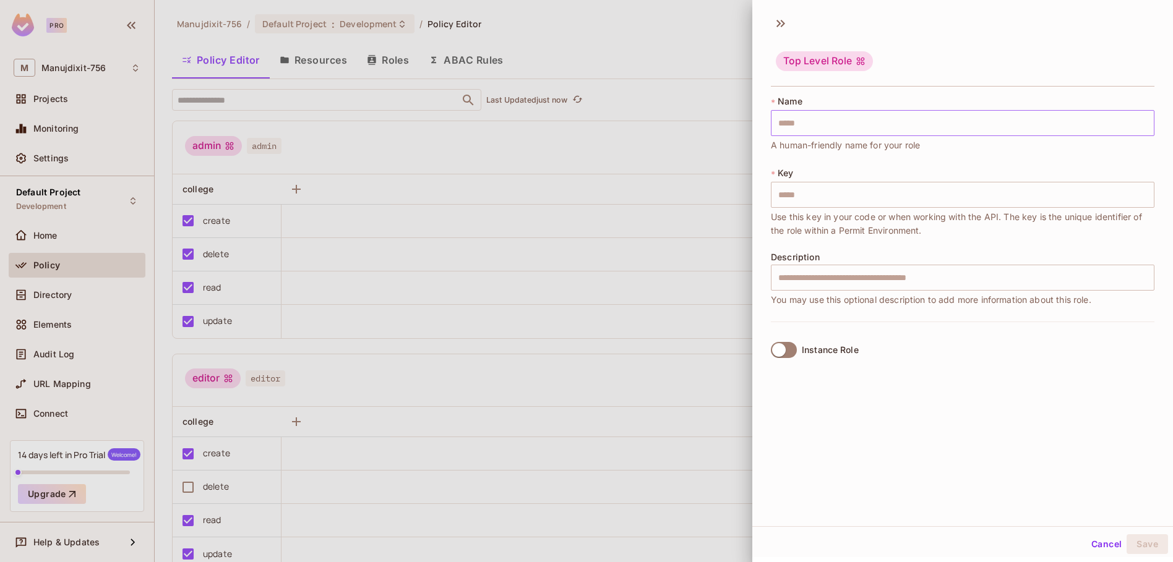
click at [905, 116] on input "text" at bounding box center [962, 123] width 383 height 26
type input "*"
type input "**"
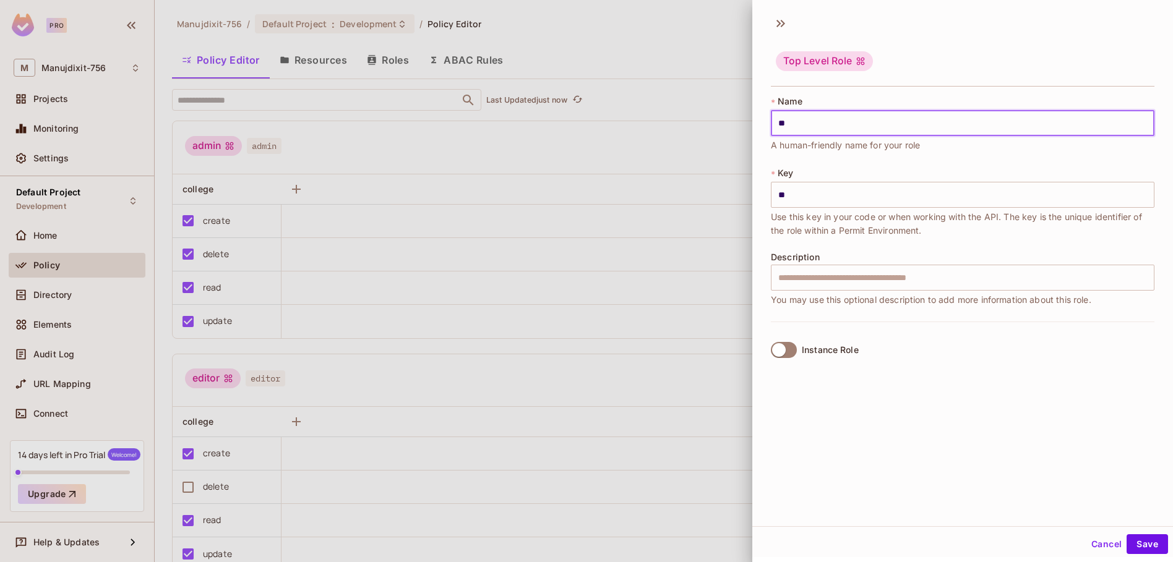
type input "***"
type input "****"
type input "*****"
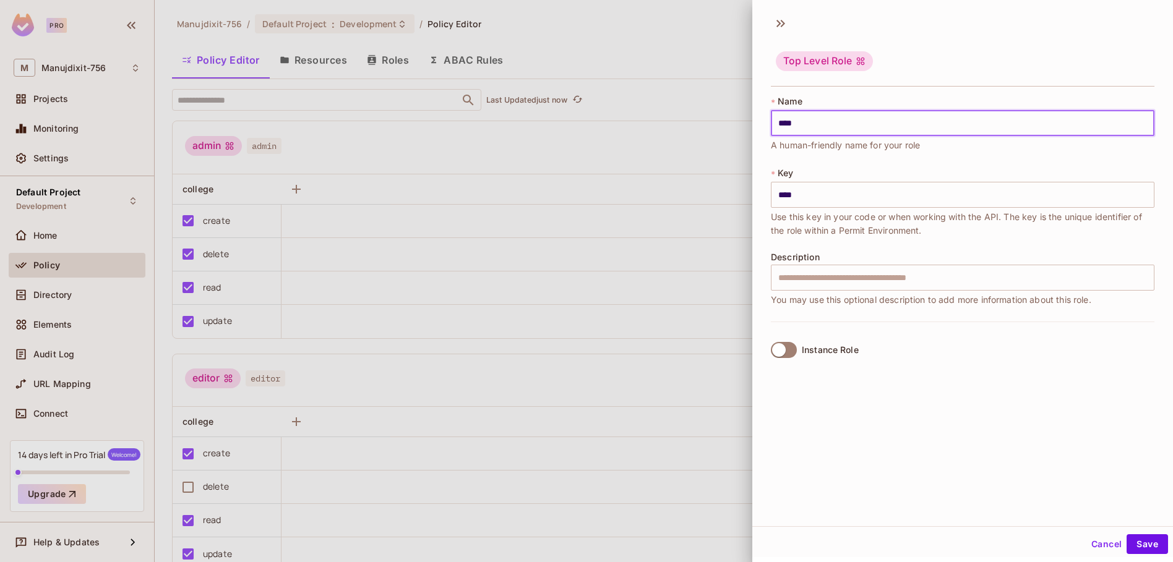
type input "*****"
type input "******"
type input "*******"
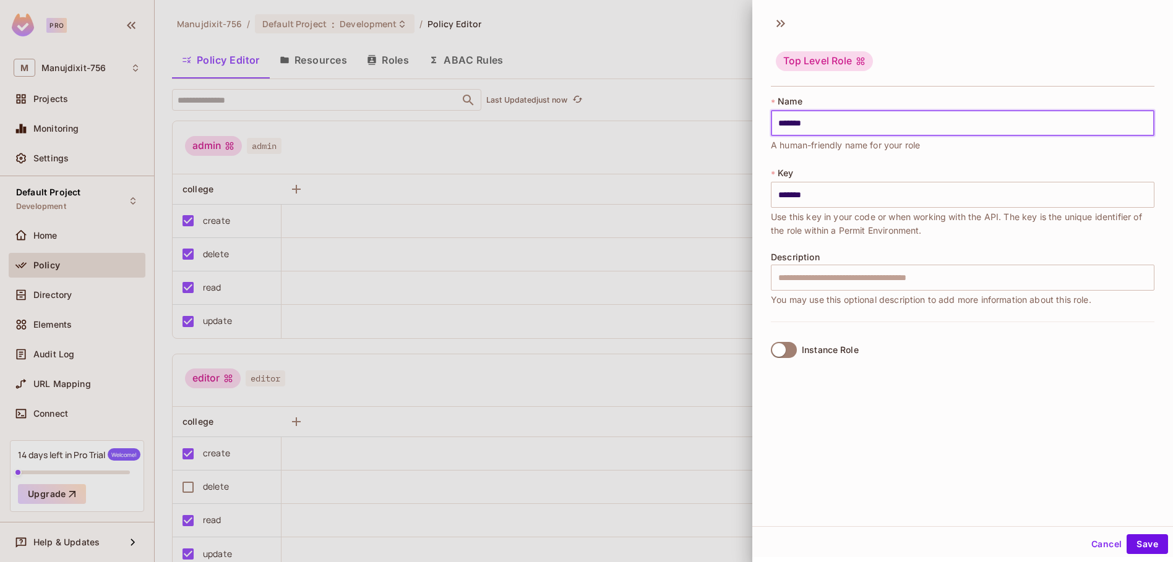
type input "********"
type input "*********"
type input "********"
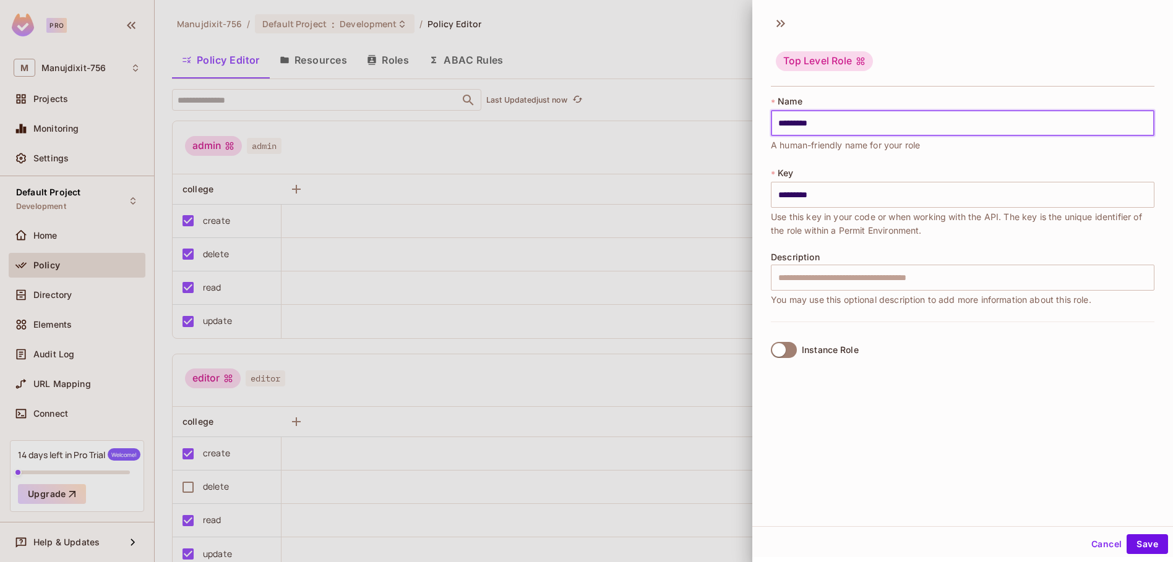
type input "********"
type input "*******"
type input "********"
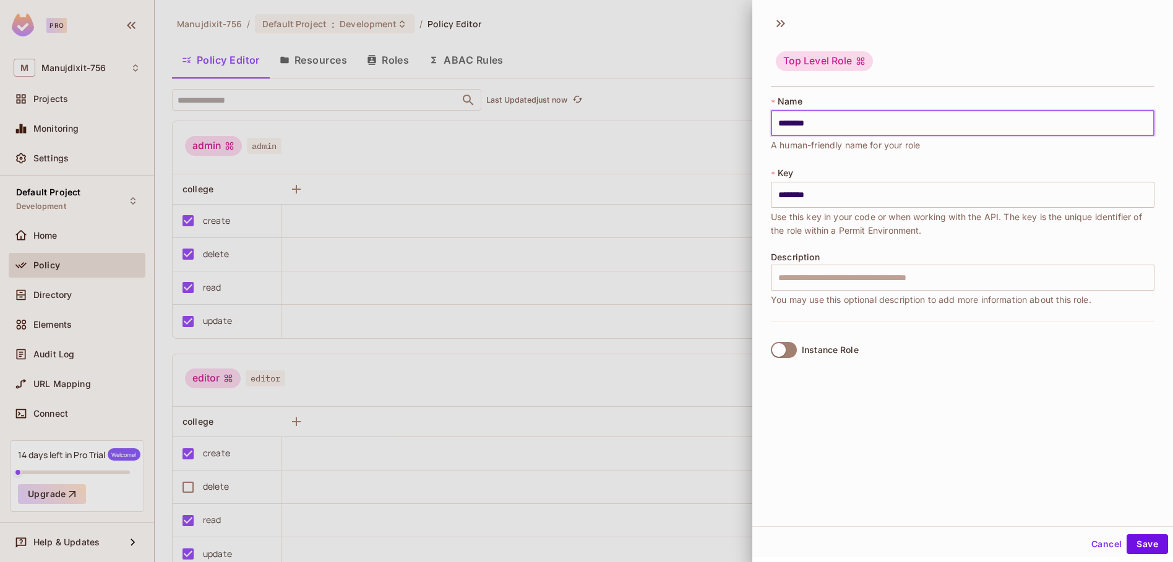
type input "*********"
type input "**********"
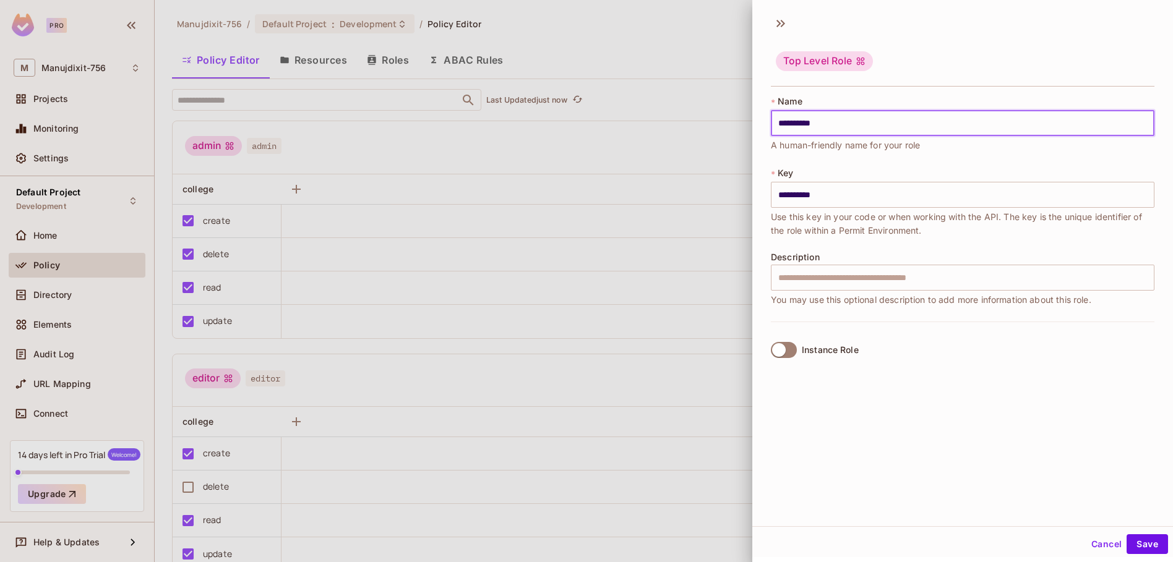
type input "**********"
click at [1126, 534] on button "Save" at bounding box center [1146, 544] width 41 height 20
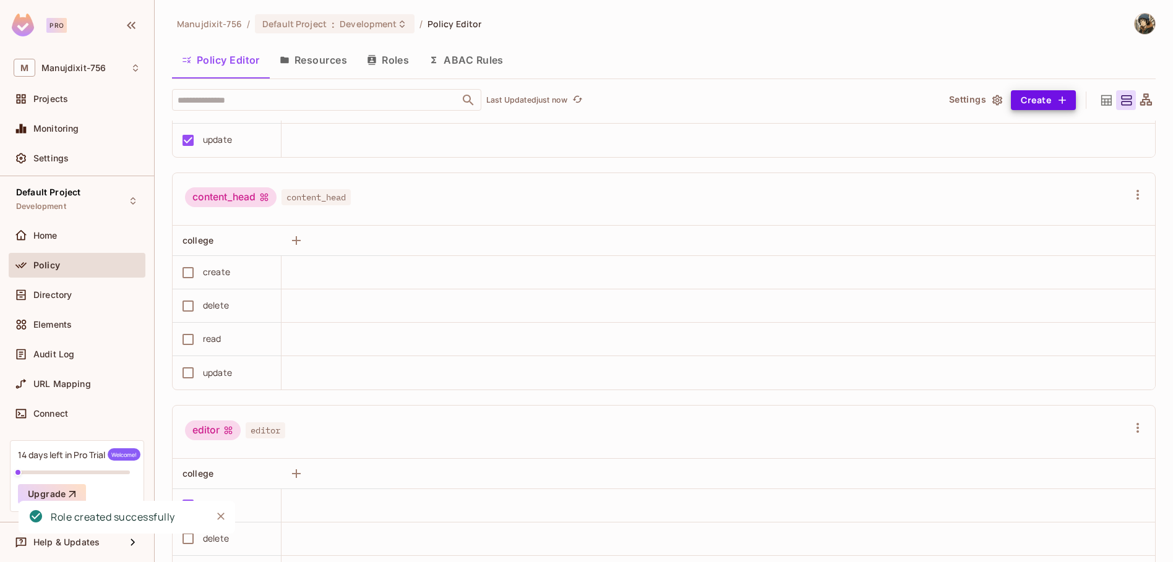
scroll to position [148, 0]
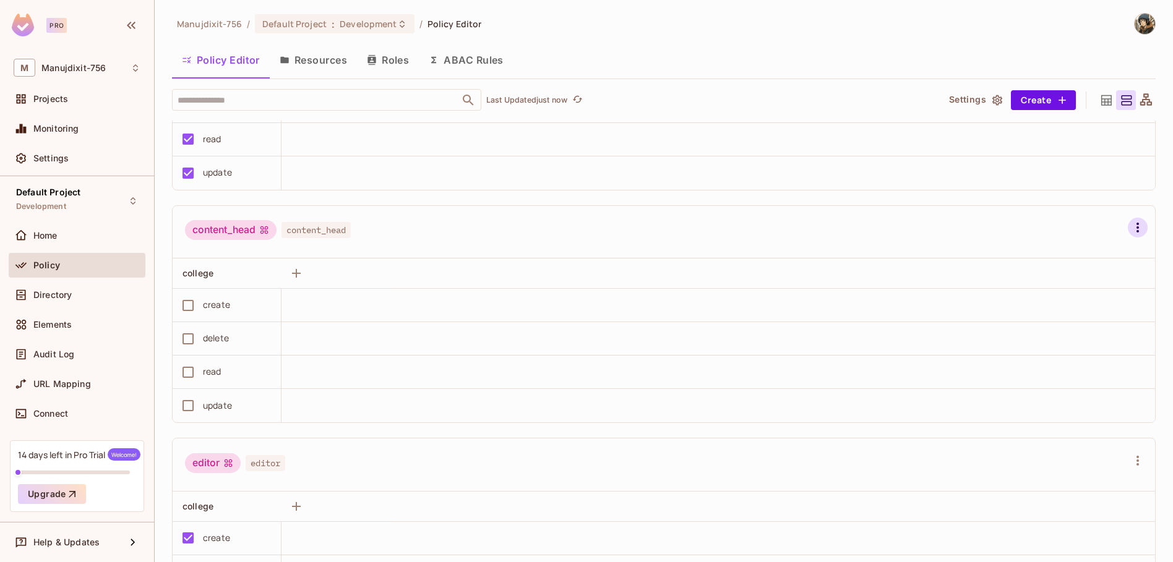
click at [1130, 220] on icon "button" at bounding box center [1137, 227] width 15 height 15
click at [828, 244] on div at bounding box center [586, 281] width 1173 height 562
click at [368, 53] on button "Roles" at bounding box center [388, 60] width 62 height 31
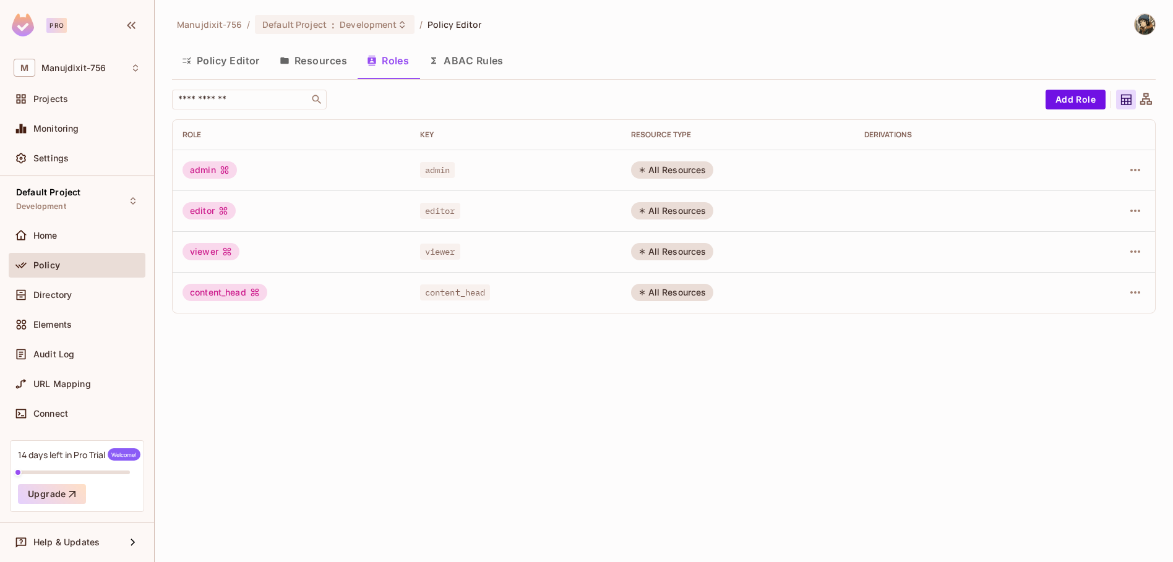
drag, startPoint x: 531, startPoint y: 286, endPoint x: 760, endPoint y: 297, distance: 228.5
click at [548, 289] on td "content_head" at bounding box center [515, 292] width 211 height 41
click at [1141, 295] on icon "button" at bounding box center [1135, 292] width 15 height 15
click at [908, 299] on div at bounding box center [586, 281] width 1173 height 562
click at [254, 296] on icon at bounding box center [255, 293] width 10 height 10
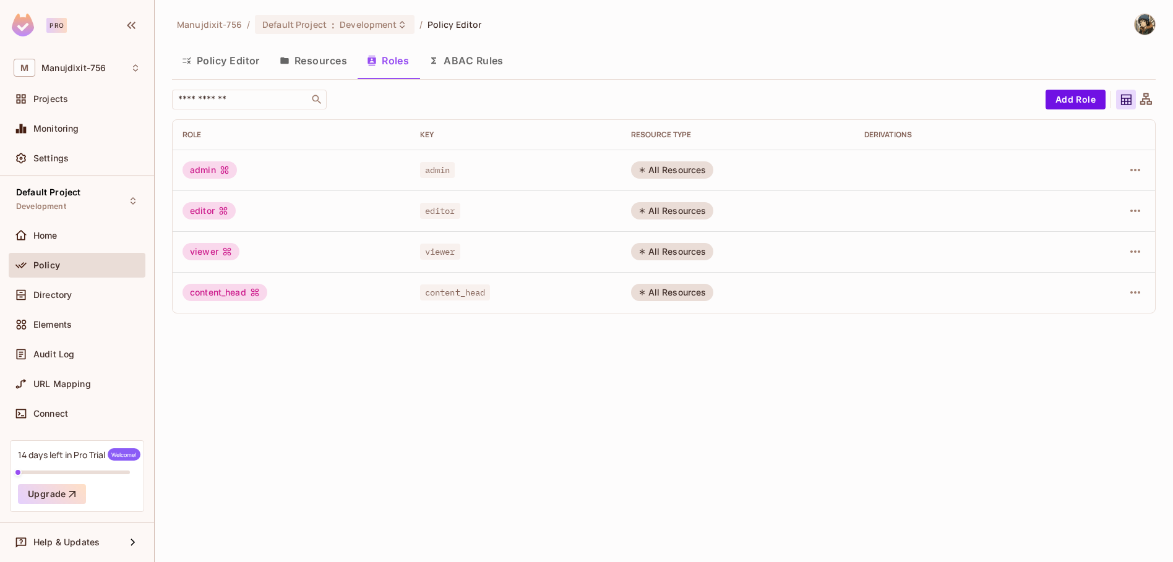
click at [254, 294] on icon at bounding box center [255, 293] width 10 height 10
click at [212, 56] on button "Policy Editor" at bounding box center [221, 60] width 98 height 31
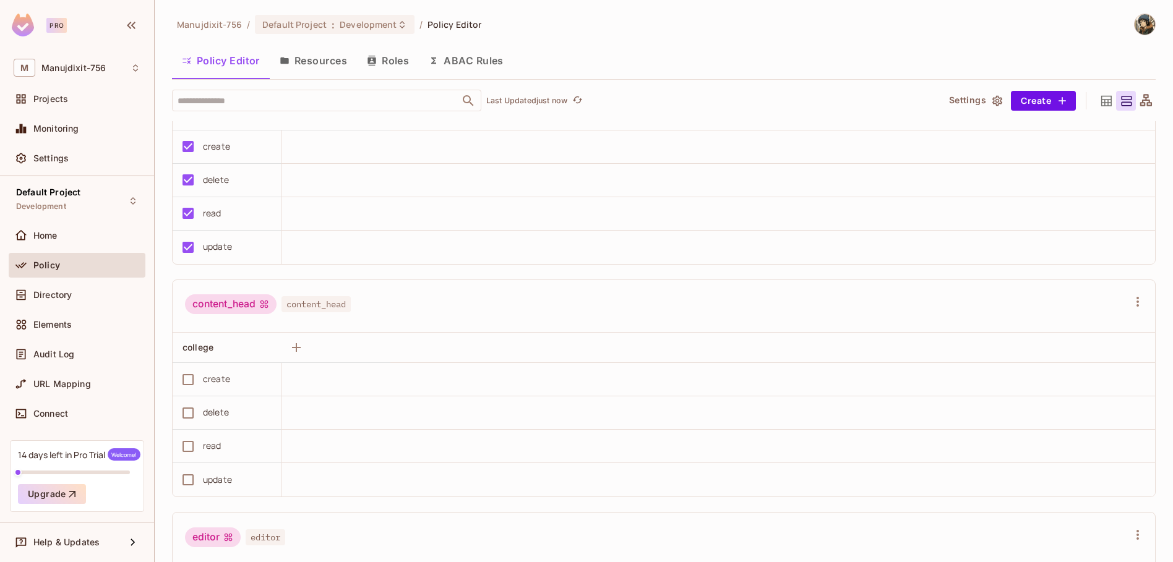
scroll to position [148, 0]
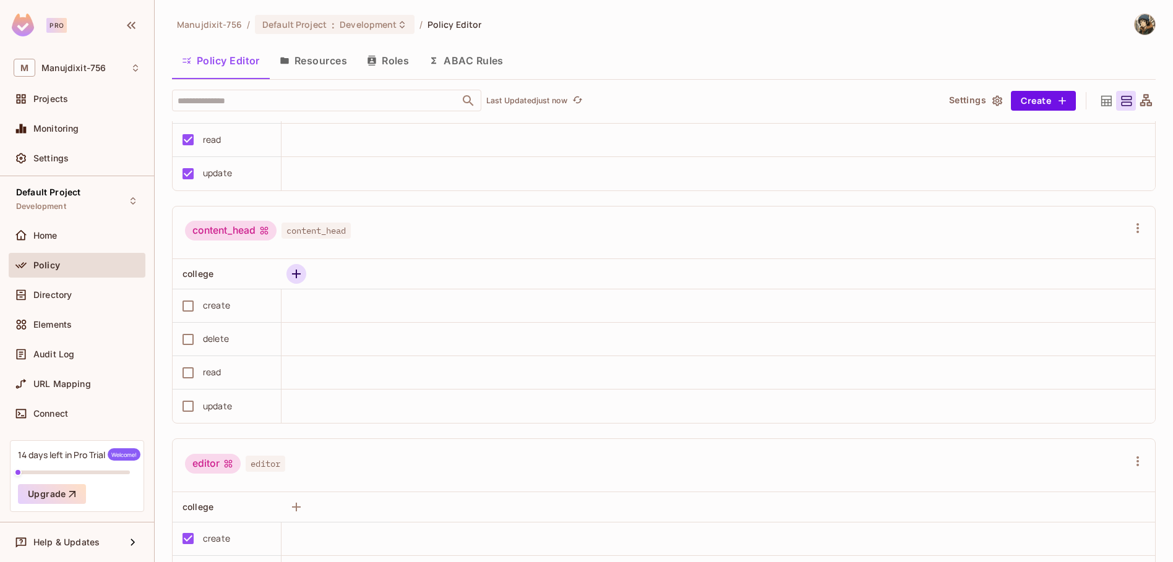
click at [296, 272] on icon "button" at bounding box center [296, 274] width 9 height 9
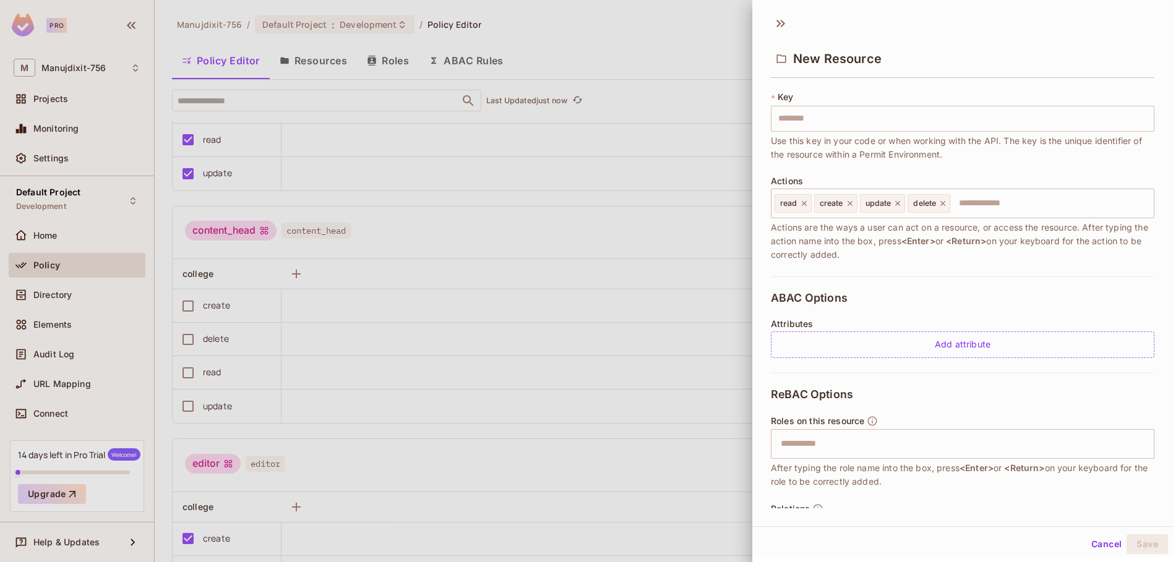
scroll to position [0, 0]
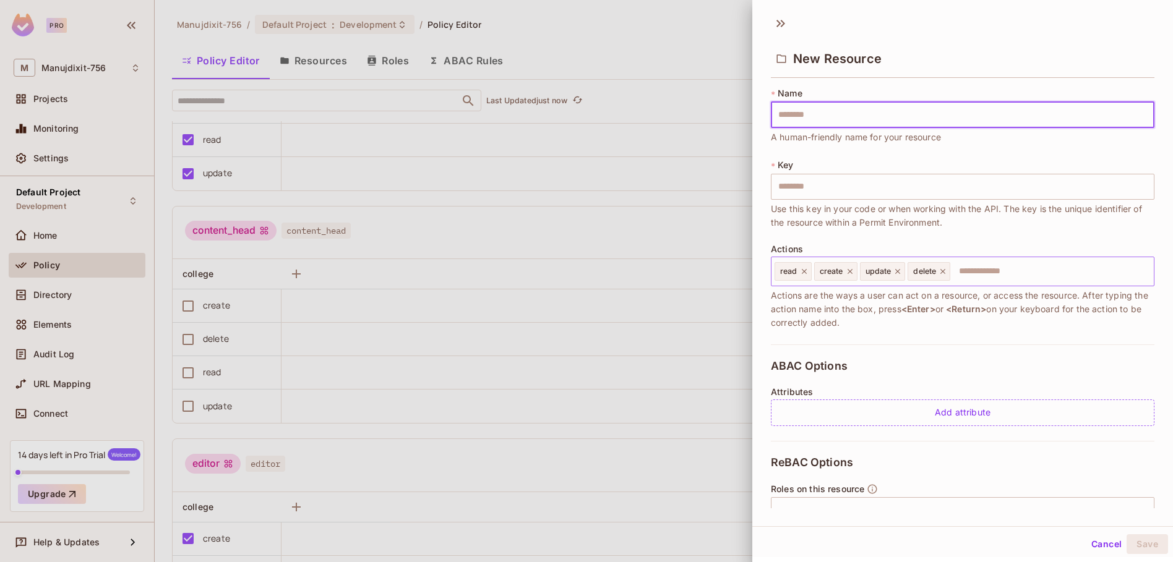
click at [1043, 274] on input "text" at bounding box center [1049, 271] width 197 height 25
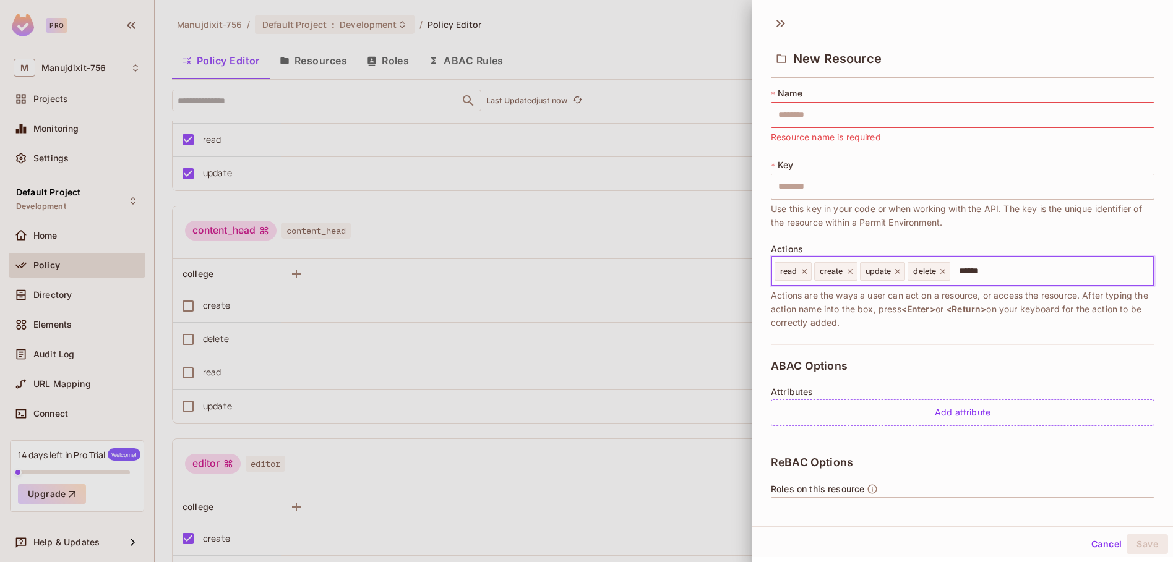
type input "*******"
click at [1053, 276] on input "text" at bounding box center [1075, 271] width 148 height 25
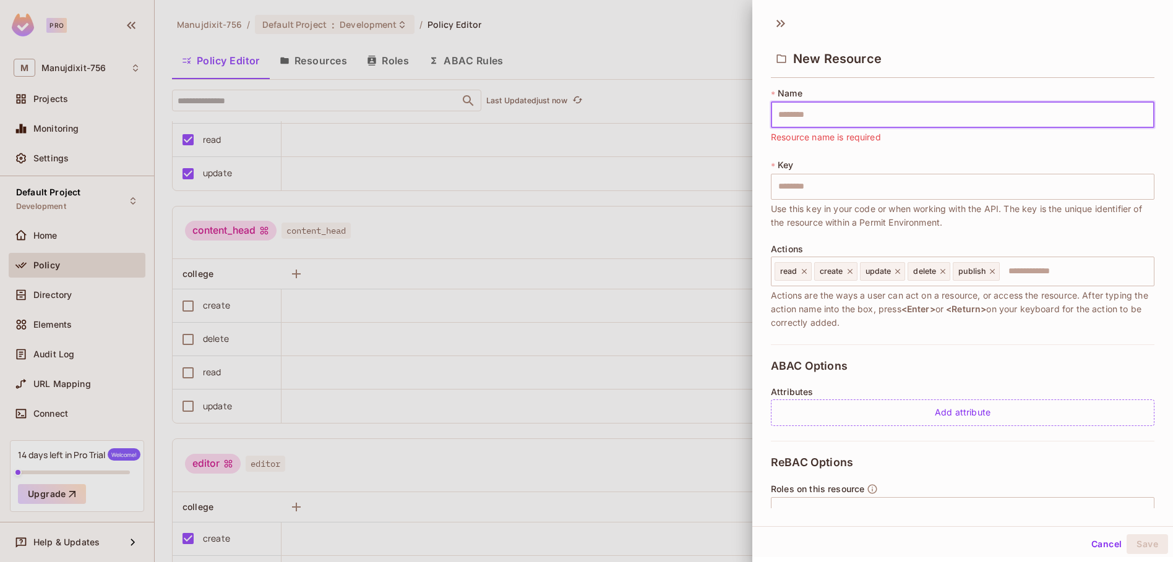
click at [842, 113] on input "text" at bounding box center [962, 115] width 383 height 26
click at [656, 232] on div at bounding box center [586, 281] width 1173 height 562
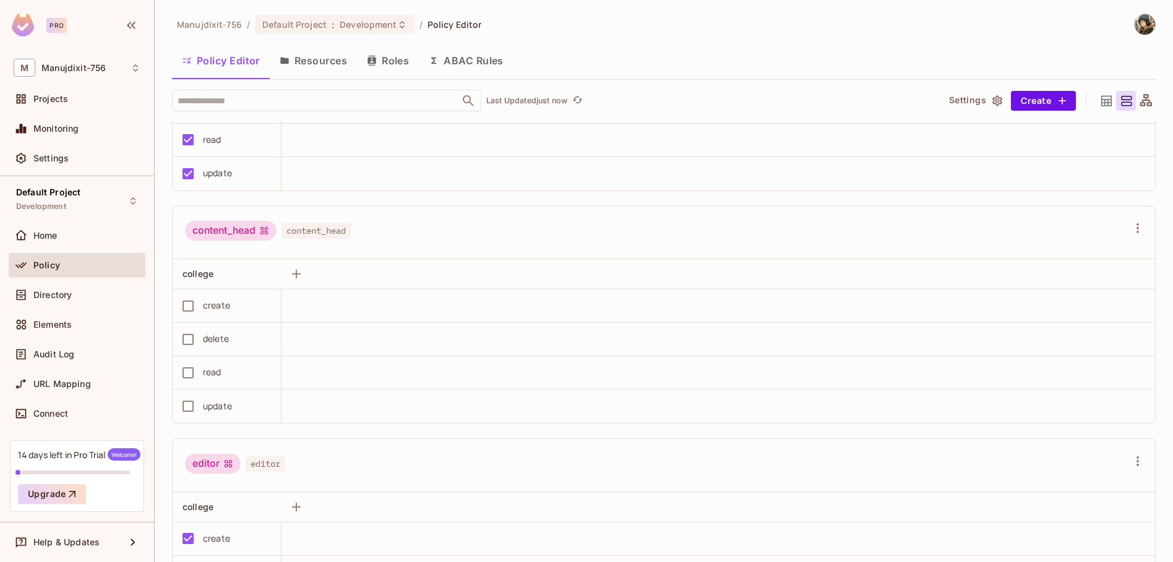
click at [390, 58] on button "Roles" at bounding box center [388, 60] width 62 height 31
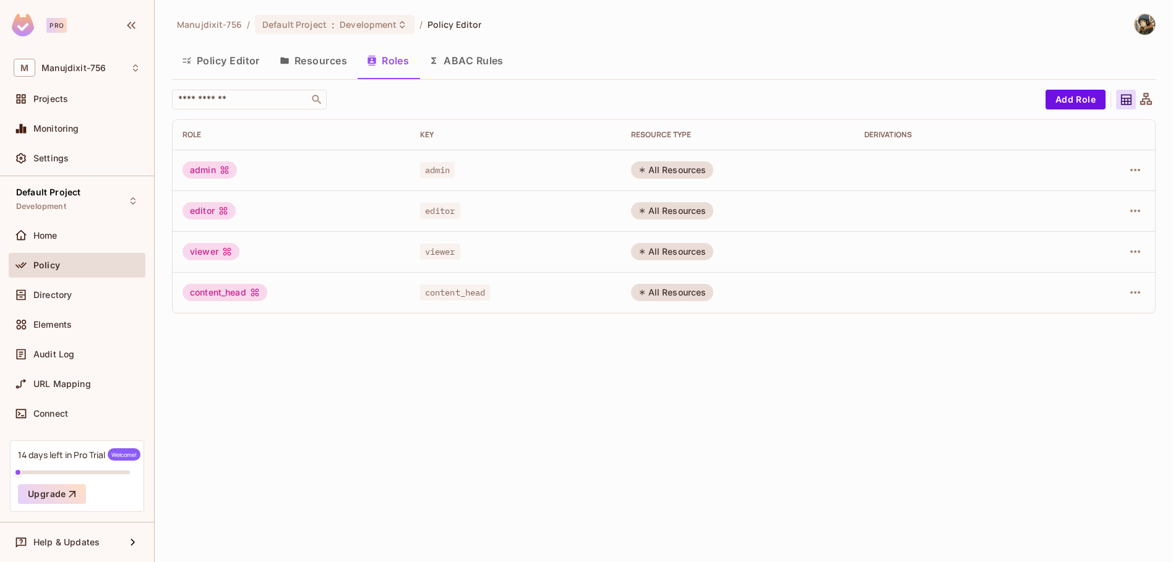
click at [332, 61] on button "Resources" at bounding box center [313, 60] width 87 height 31
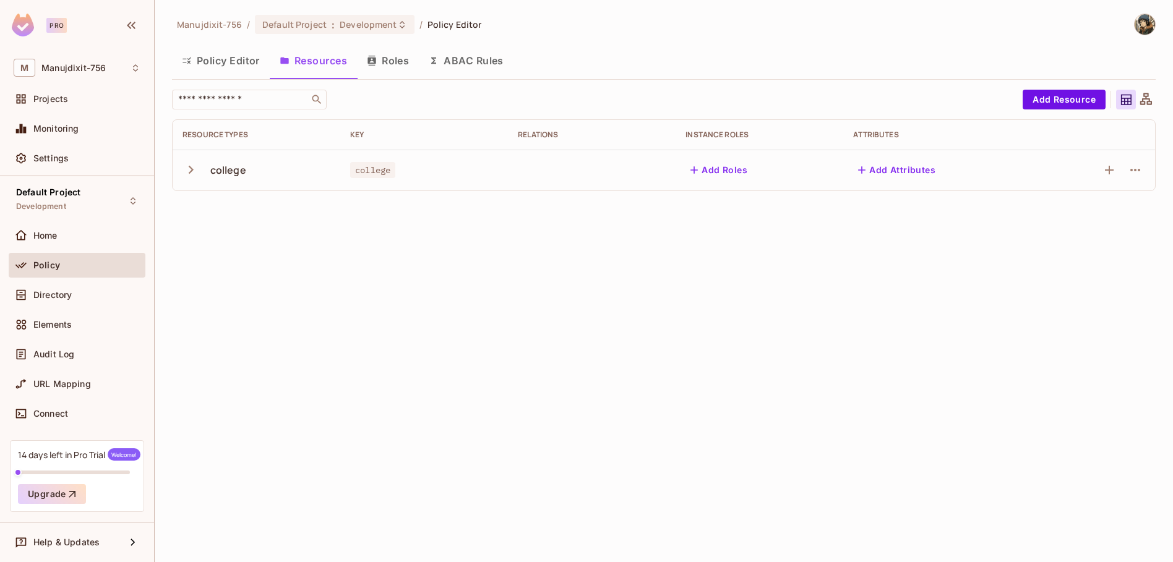
click at [388, 63] on button "Roles" at bounding box center [388, 60] width 62 height 31
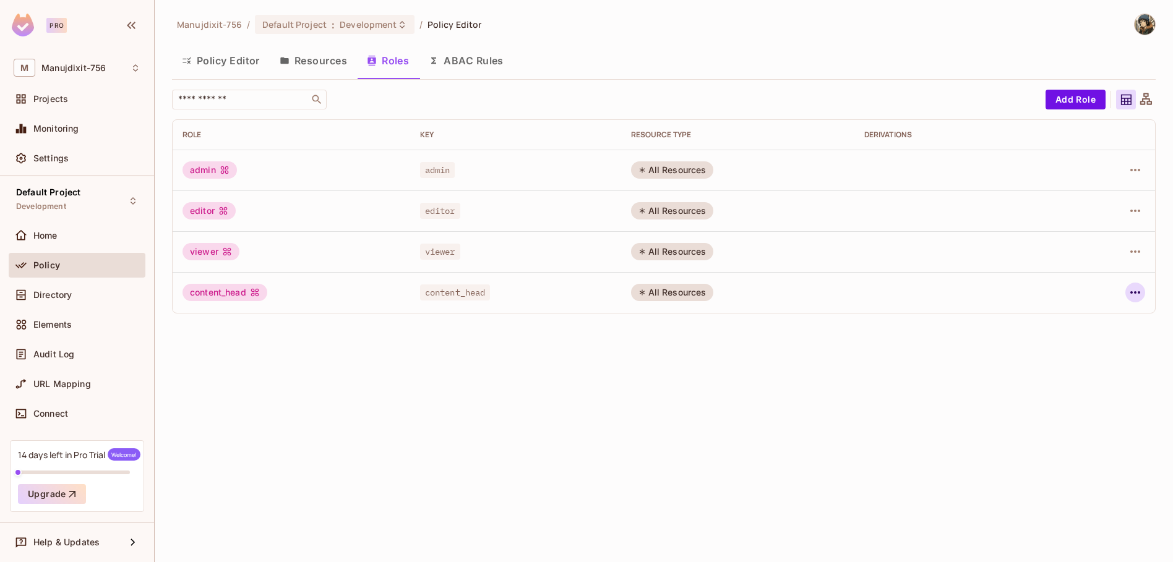
click at [1133, 293] on icon "button" at bounding box center [1135, 292] width 15 height 15
click at [1082, 322] on div "Edit Role" at bounding box center [1079, 321] width 37 height 12
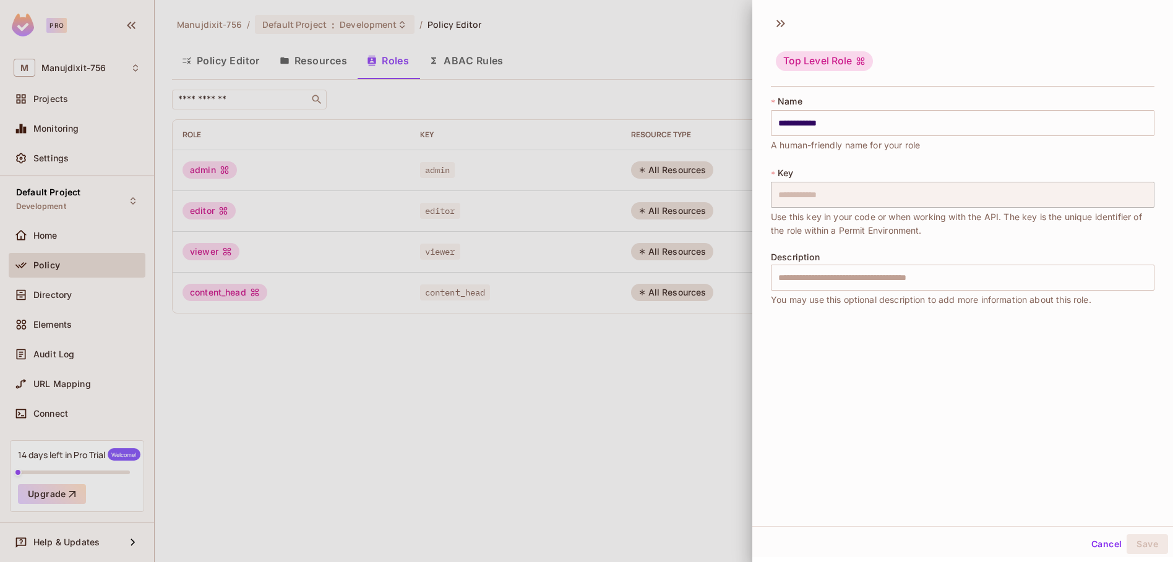
drag, startPoint x: 644, startPoint y: 197, endPoint x: 731, endPoint y: 303, distance: 137.2
click at [645, 200] on div at bounding box center [586, 281] width 1173 height 562
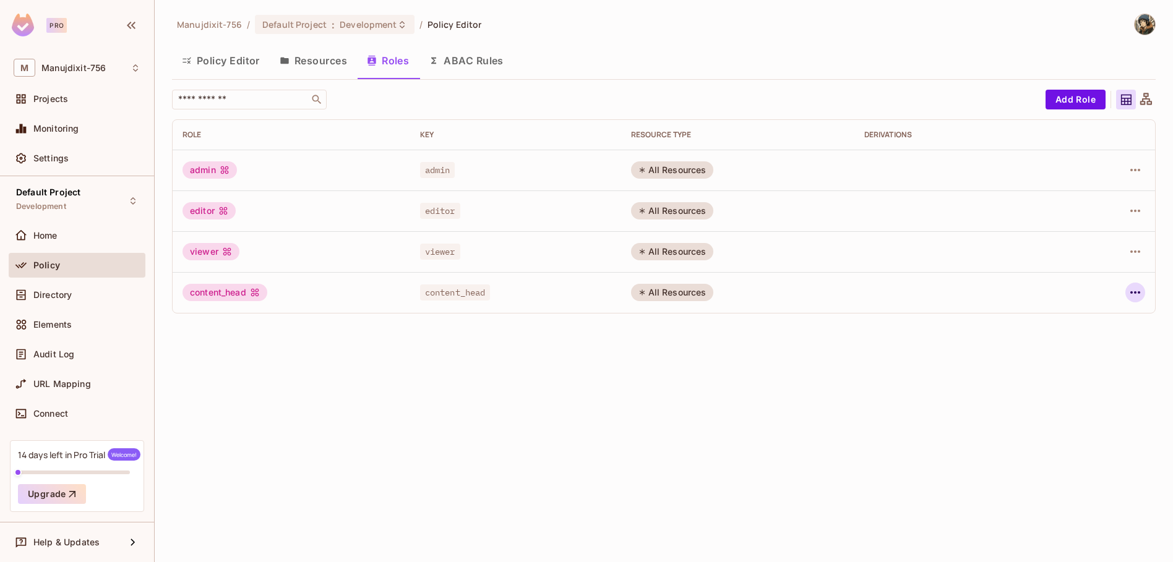
click at [1135, 289] on icon "button" at bounding box center [1135, 292] width 15 height 15
click at [1072, 349] on div "Edit Attributes" at bounding box center [1091, 348] width 61 height 12
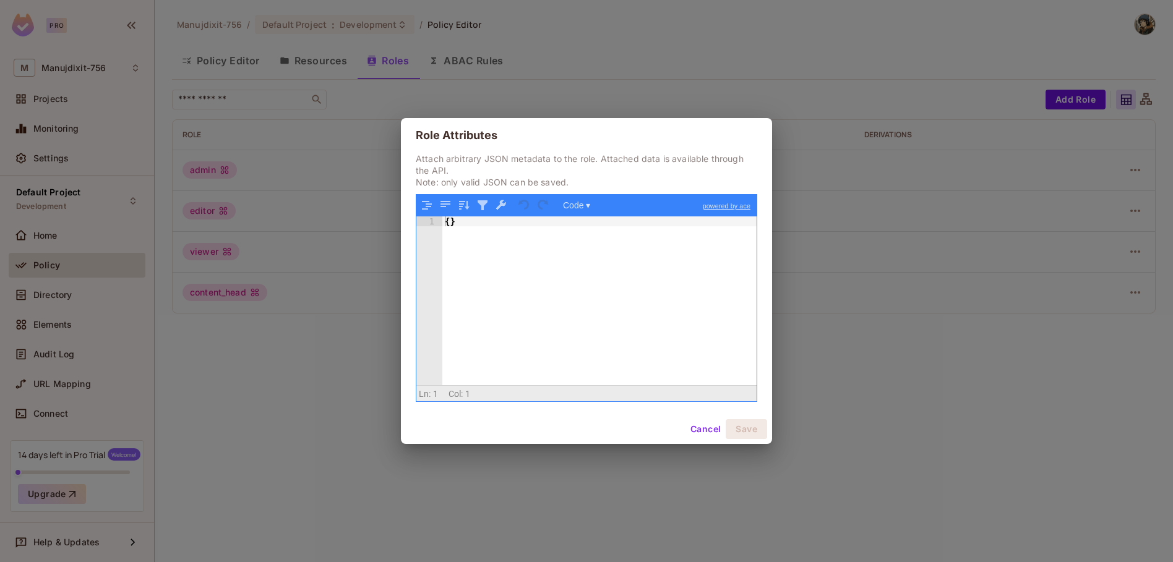
click at [923, 302] on div "Role Attributes Attach arbitrary JSON metadata to the role. Attached data is av…" at bounding box center [586, 281] width 1173 height 562
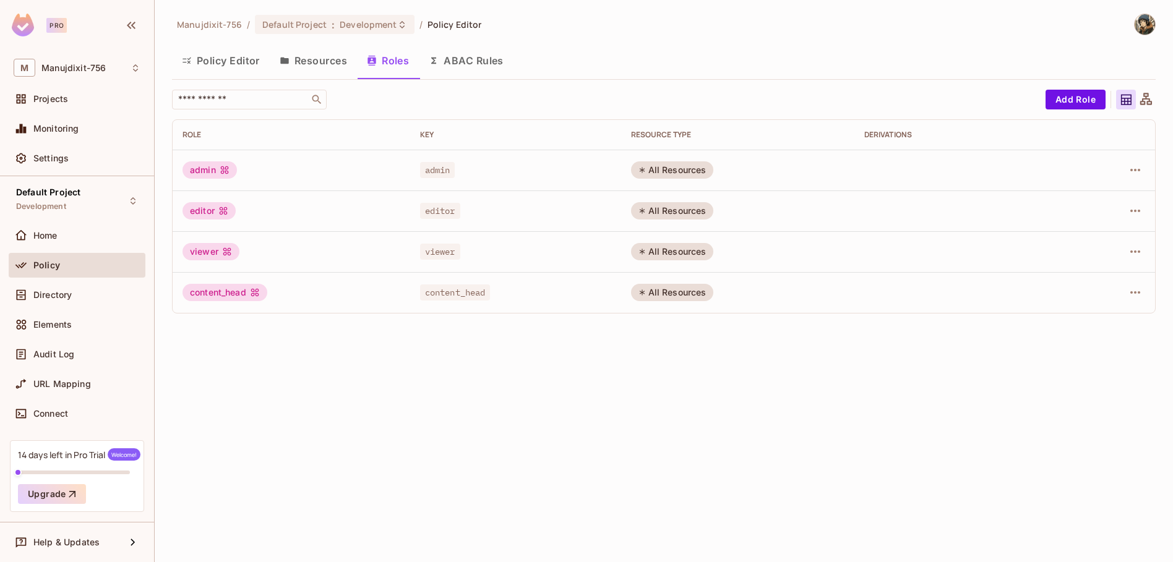
click at [269, 61] on button "Policy Editor" at bounding box center [221, 60] width 98 height 31
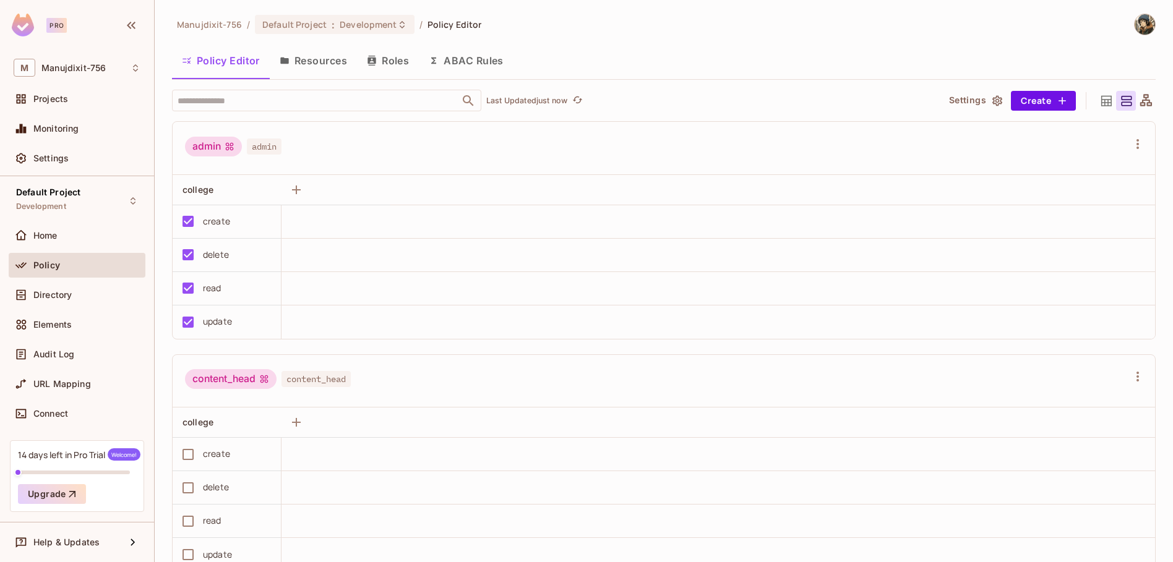
click at [302, 59] on button "Resources" at bounding box center [313, 60] width 87 height 31
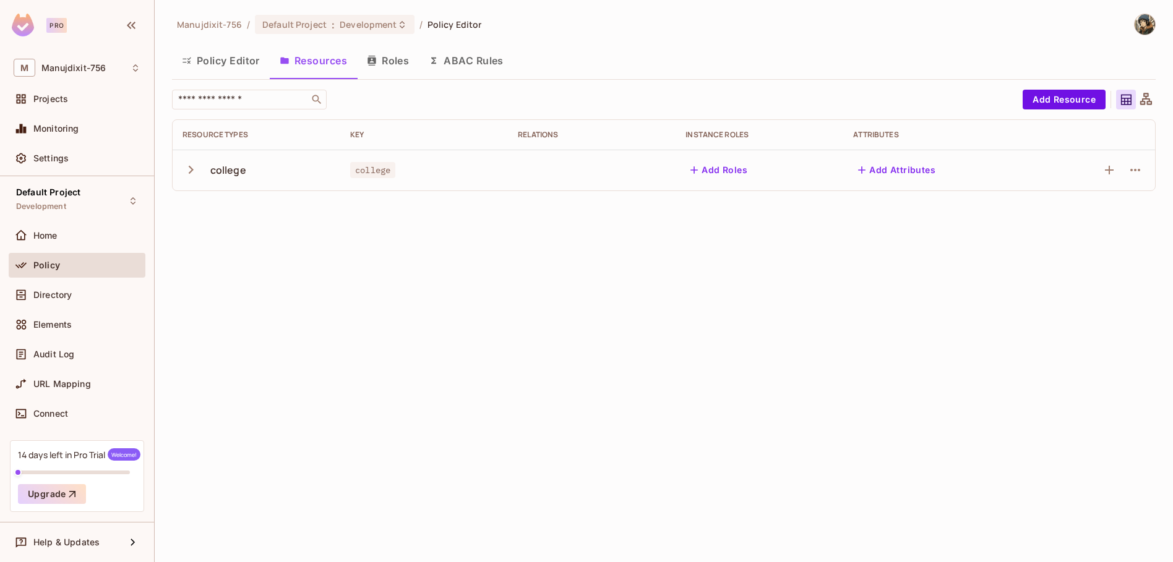
click at [193, 165] on icon "button" at bounding box center [190, 169] width 17 height 17
click at [1133, 171] on icon "button" at bounding box center [1135, 170] width 15 height 15
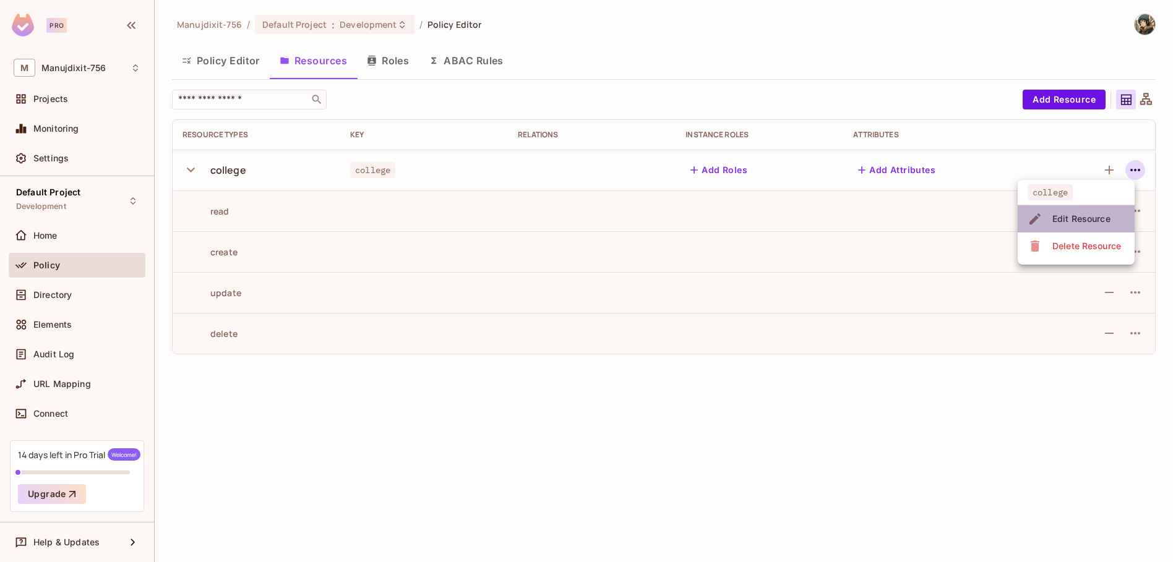
click at [1089, 215] on div "Edit Resource" at bounding box center [1081, 219] width 58 height 12
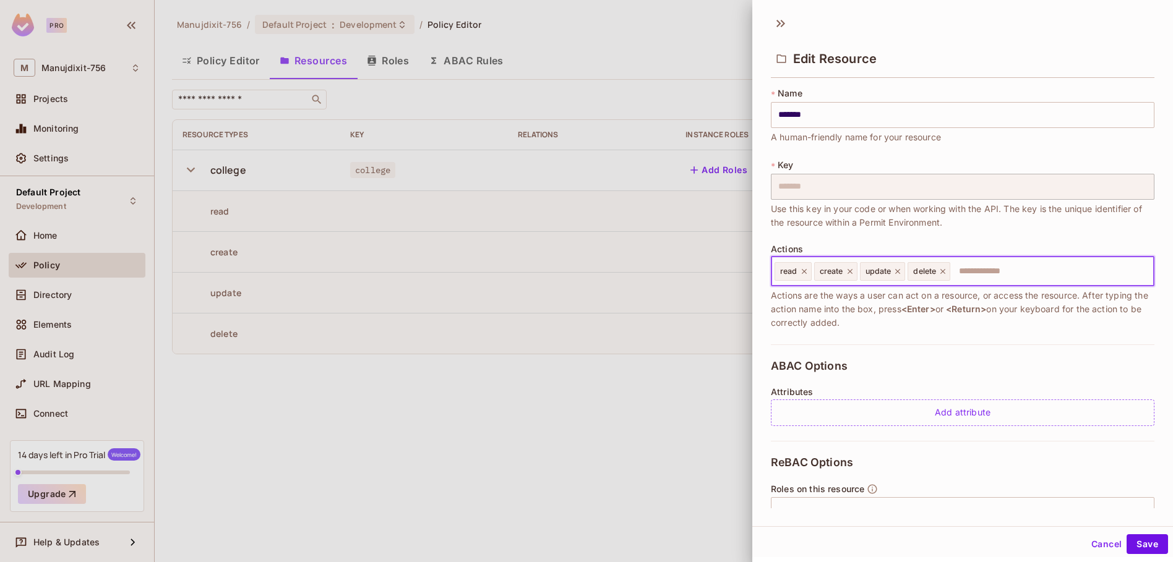
click at [986, 270] on input "text" at bounding box center [1049, 271] width 197 height 25
type input "*******"
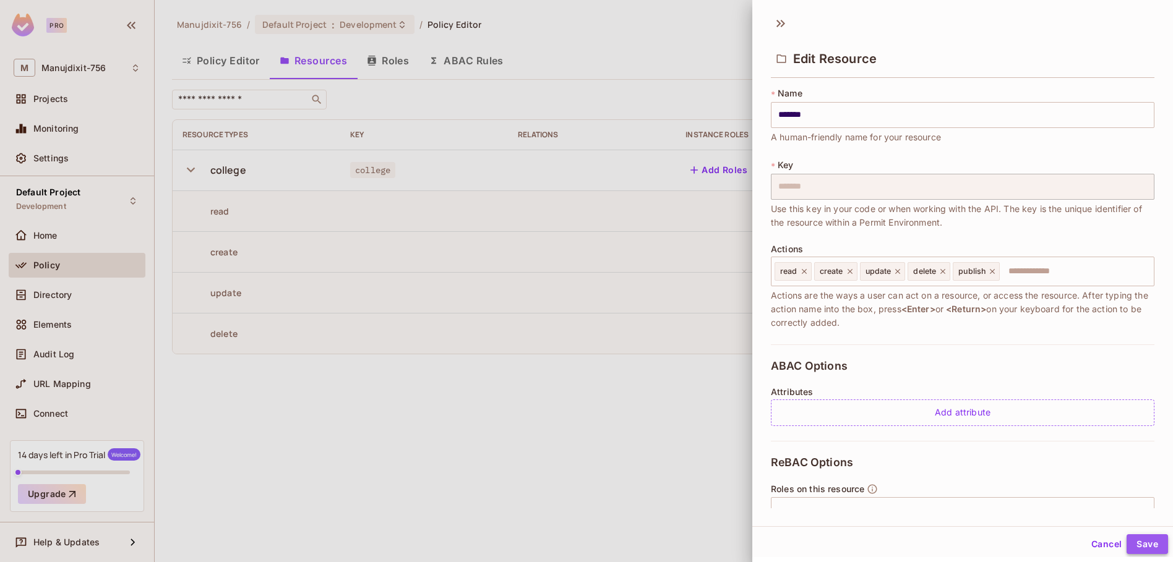
click at [1134, 544] on button "Save" at bounding box center [1146, 544] width 41 height 20
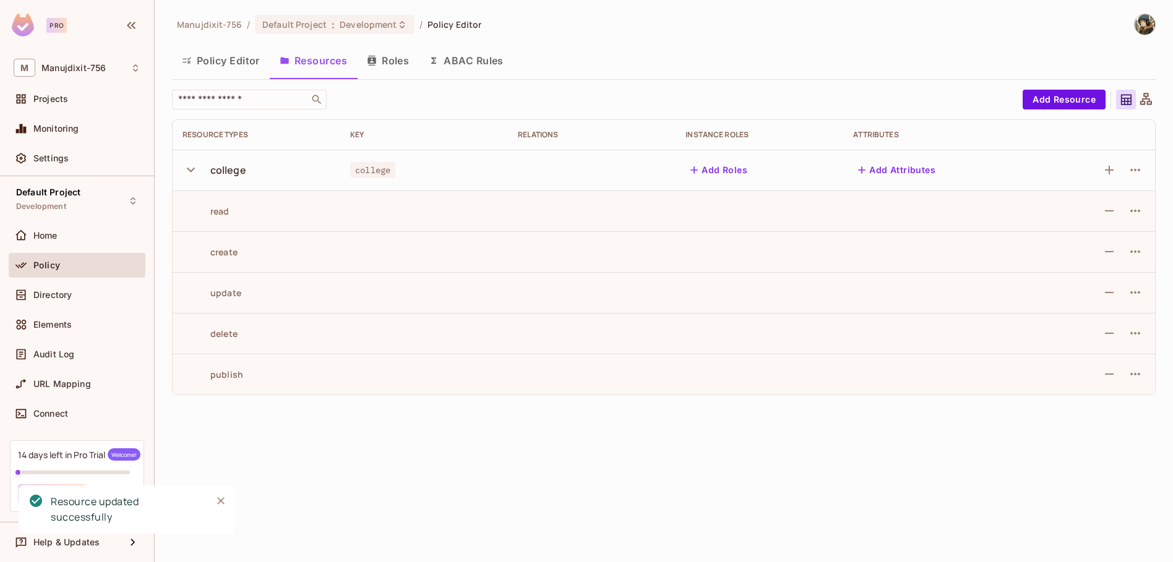
click at [218, 64] on button "Policy Editor" at bounding box center [221, 60] width 98 height 31
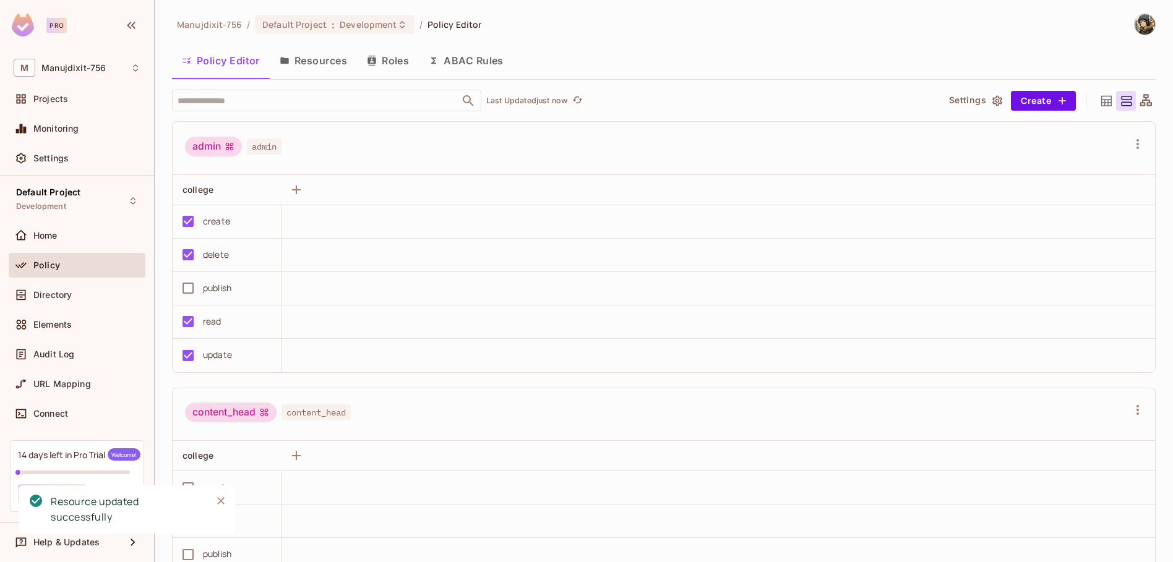
scroll to position [74, 0]
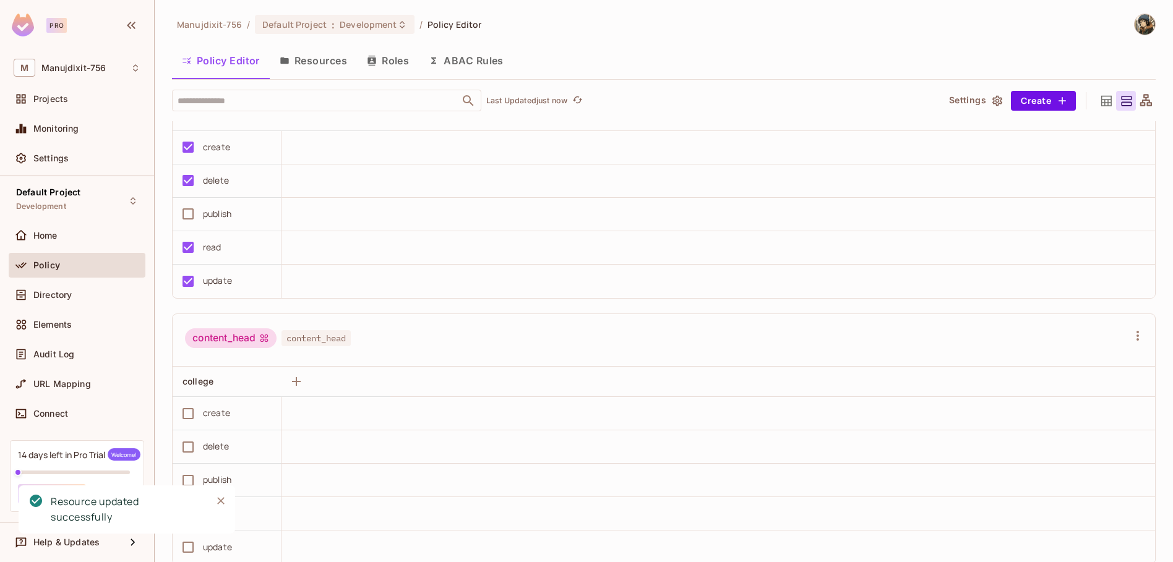
click at [215, 212] on div "publish" at bounding box center [217, 214] width 28 height 14
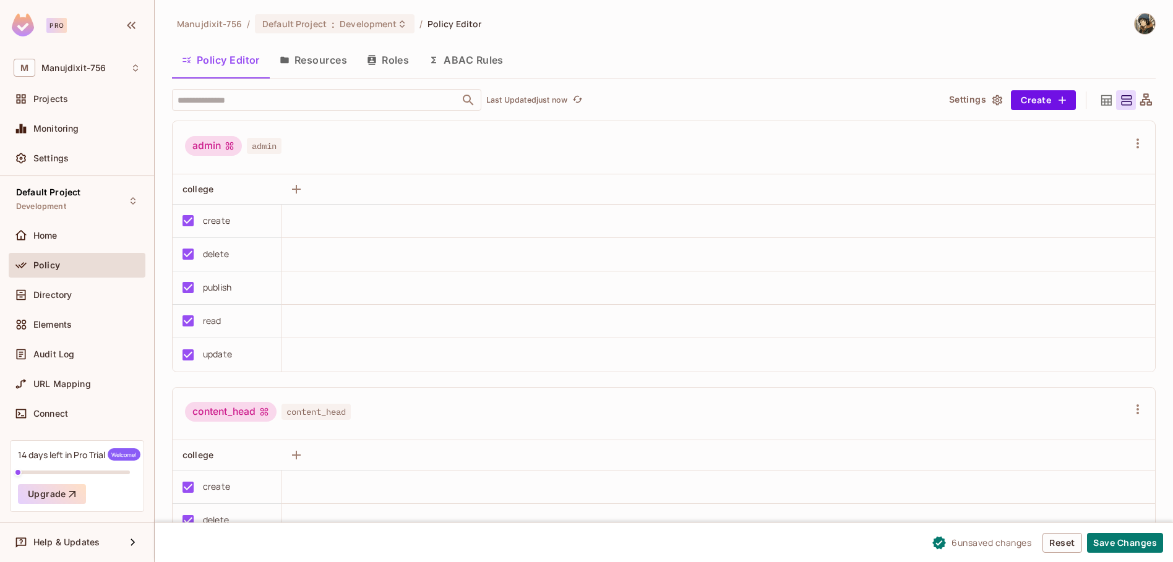
scroll to position [0, 0]
click at [77, 67] on span "Manujdixit-756" at bounding box center [73, 68] width 64 height 10
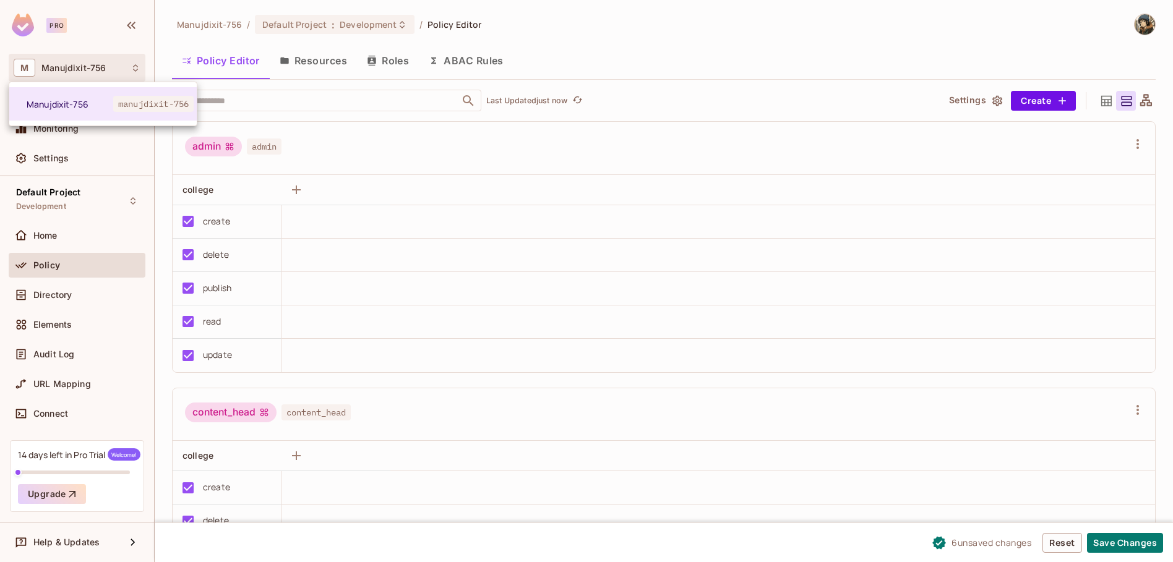
click at [93, 51] on div at bounding box center [586, 281] width 1173 height 562
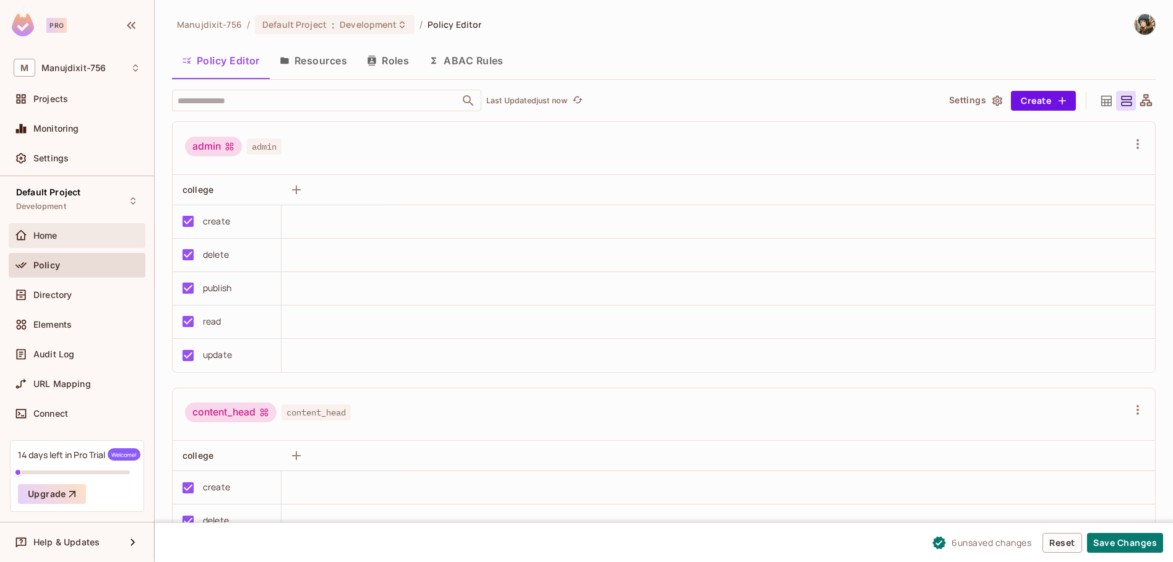
click at [72, 227] on div "Home" at bounding box center [77, 235] width 137 height 25
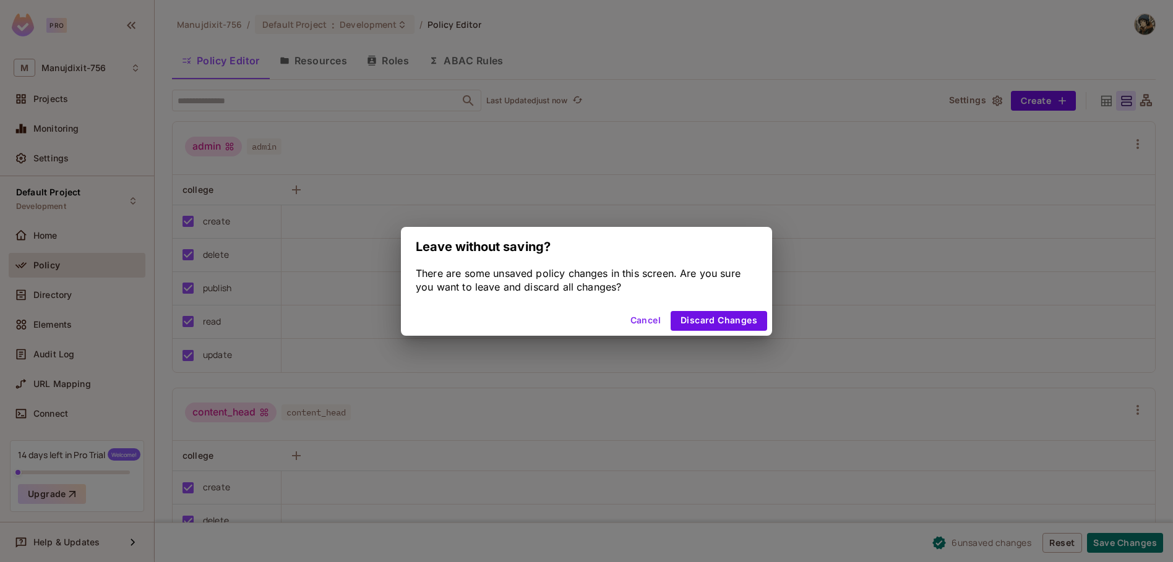
click at [648, 320] on button "Cancel" at bounding box center [645, 321] width 40 height 20
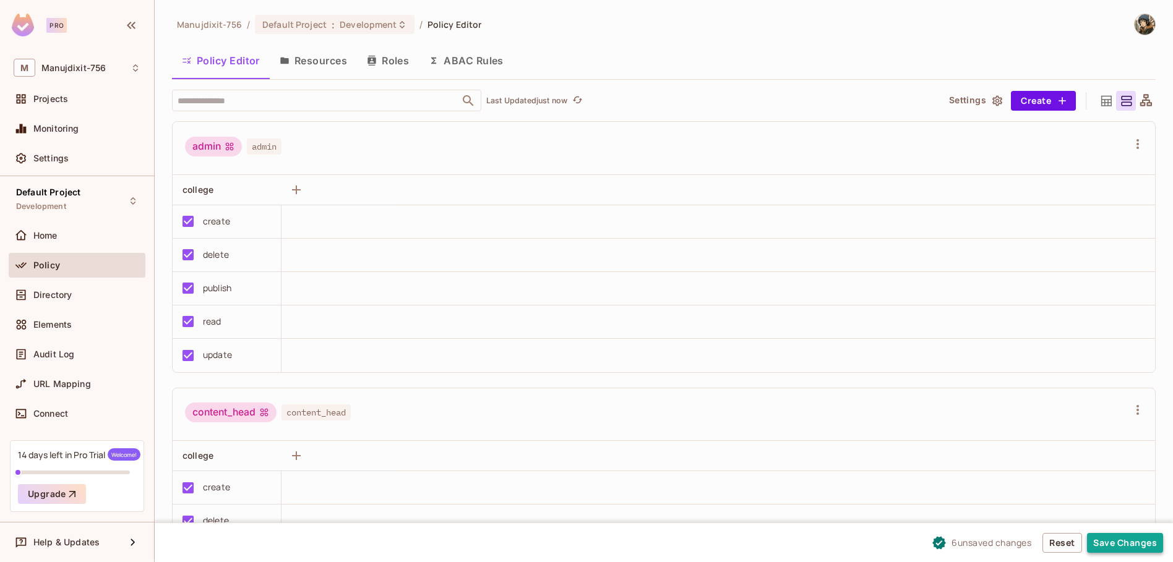
click at [1119, 536] on button "Save Changes" at bounding box center [1125, 543] width 76 height 20
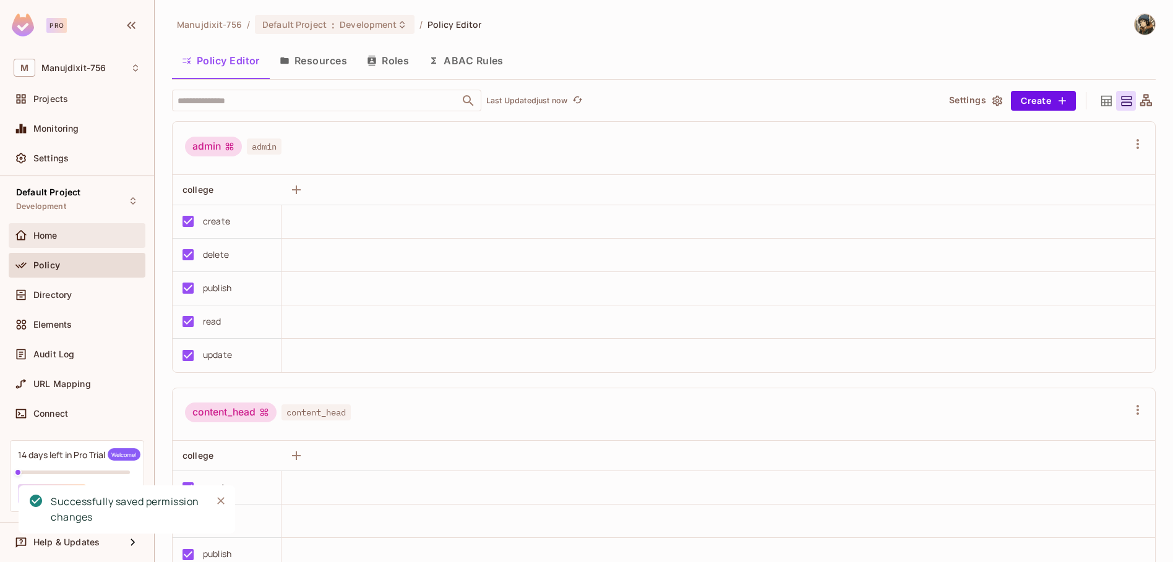
click at [34, 236] on span "Home" at bounding box center [45, 236] width 24 height 10
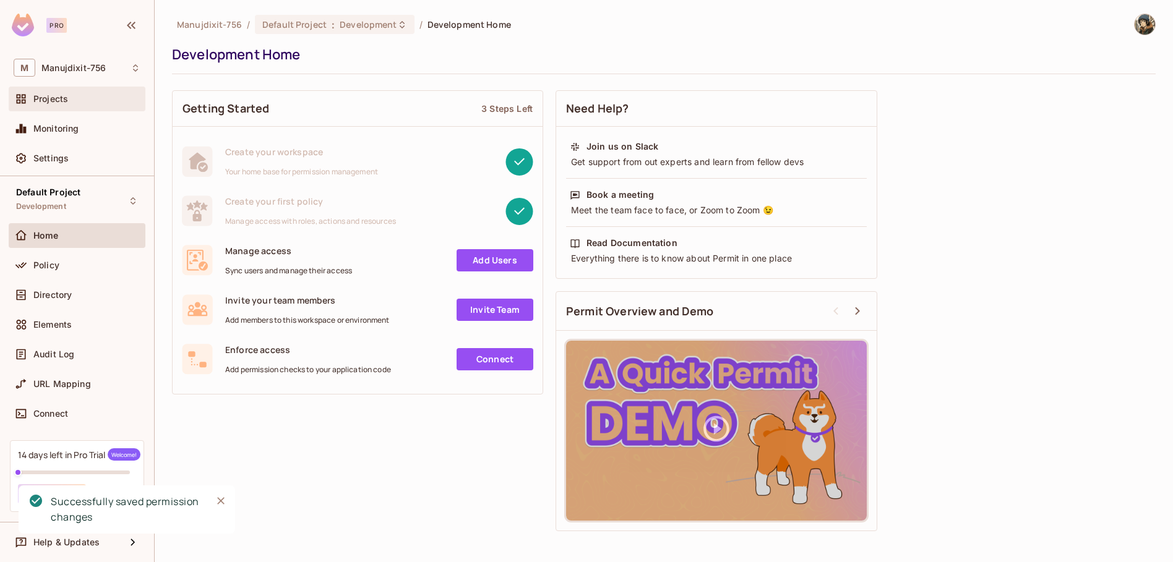
click at [74, 100] on div "Projects" at bounding box center [86, 99] width 107 height 10
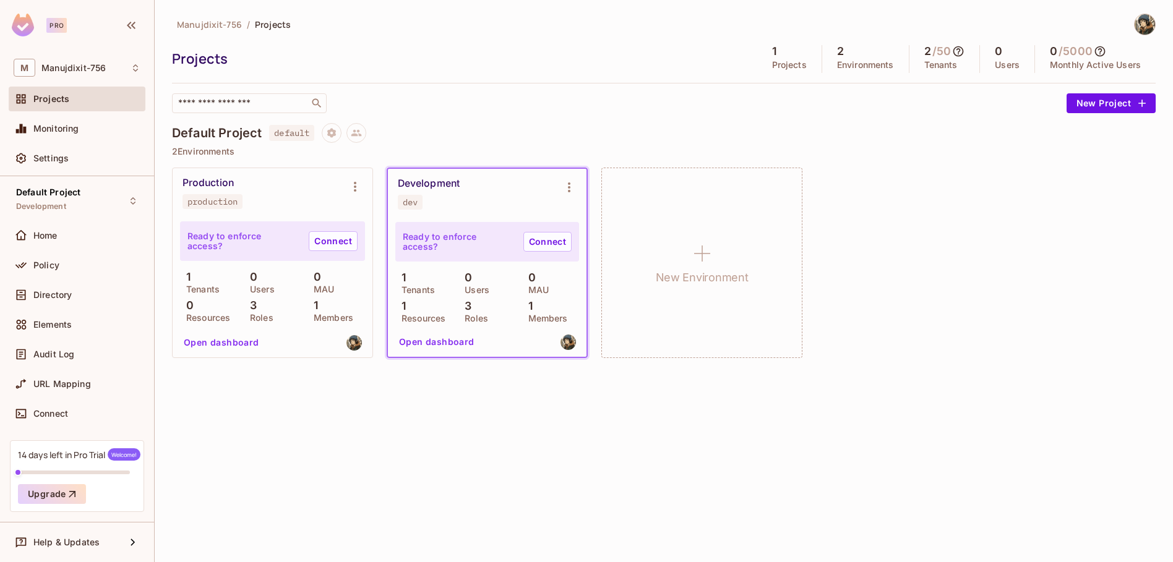
click at [958, 53] on icon at bounding box center [958, 51] width 12 height 12
click at [958, 53] on div at bounding box center [586, 281] width 1173 height 562
click at [450, 202] on div "Development dev" at bounding box center [477, 194] width 159 height 32
click at [481, 304] on div "3 Roles" at bounding box center [486, 311] width 57 height 22
click at [955, 53] on icon at bounding box center [958, 51] width 12 height 12
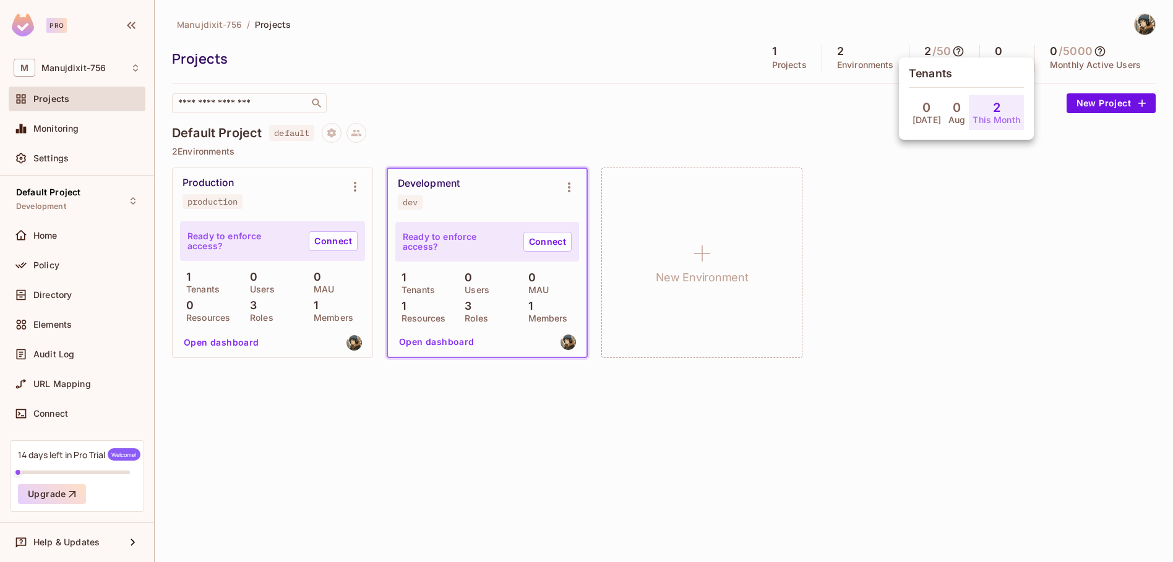
click at [955, 53] on div at bounding box center [586, 281] width 1173 height 562
click at [1103, 49] on icon at bounding box center [1099, 51] width 12 height 12
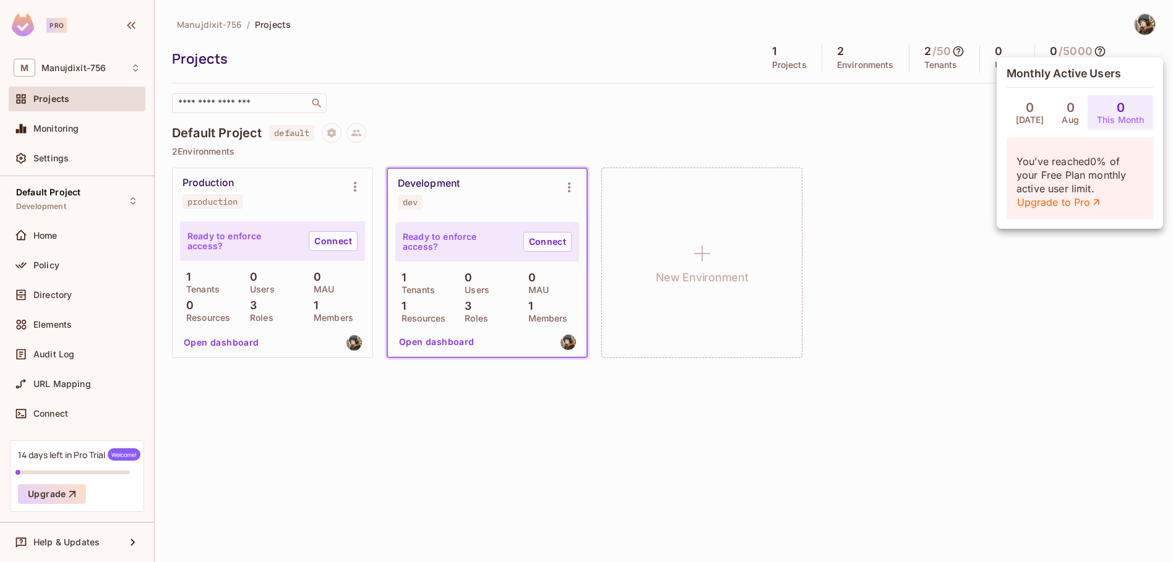
click at [905, 174] on div at bounding box center [586, 281] width 1173 height 562
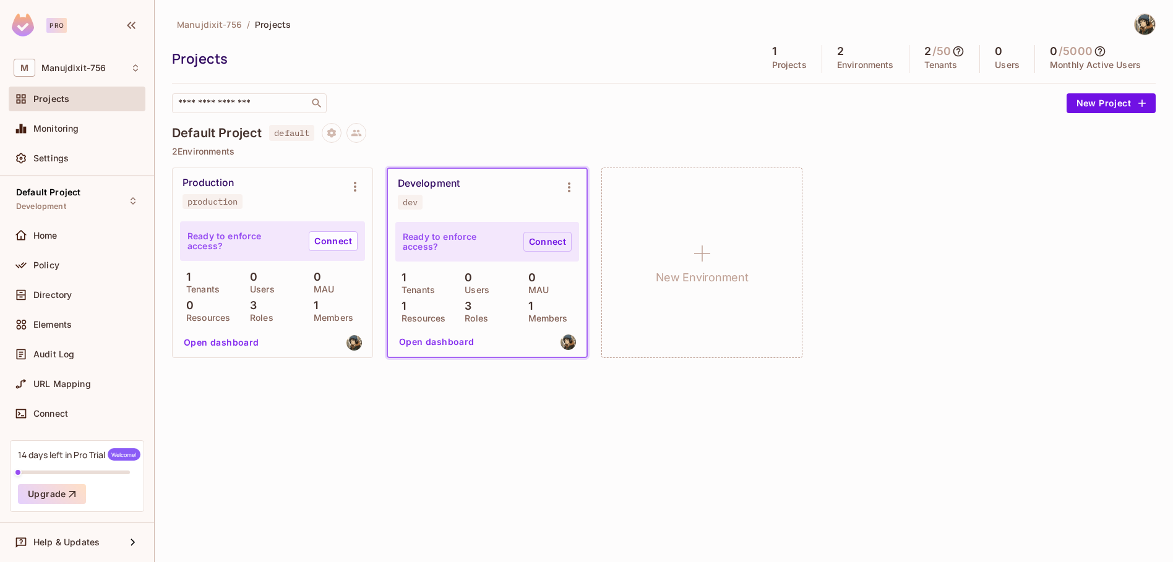
click at [560, 242] on link "Connect" at bounding box center [547, 242] width 48 height 20
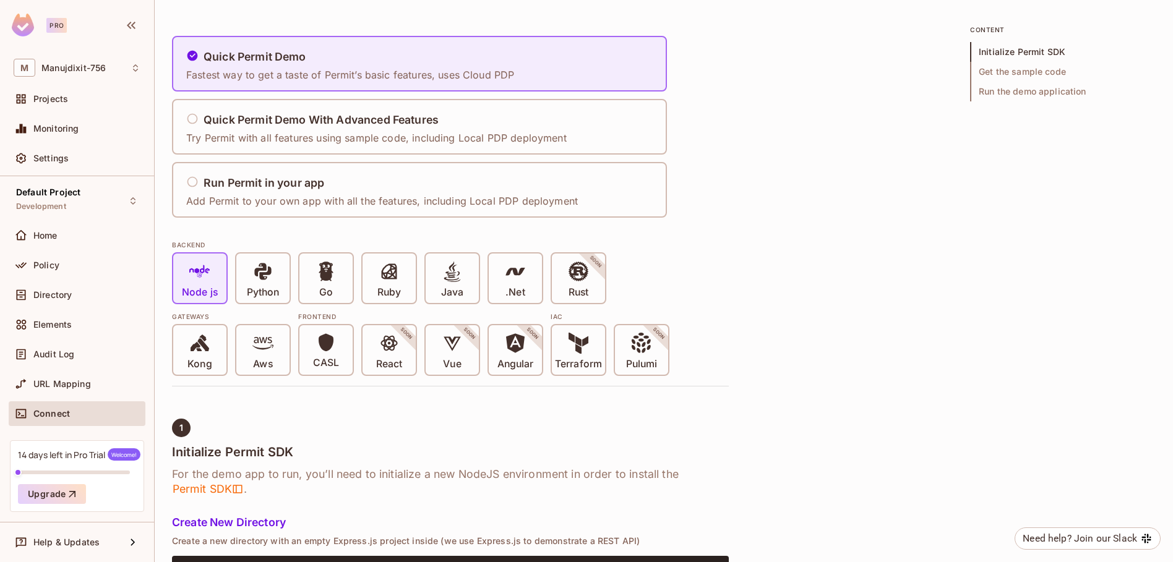
scroll to position [74, 0]
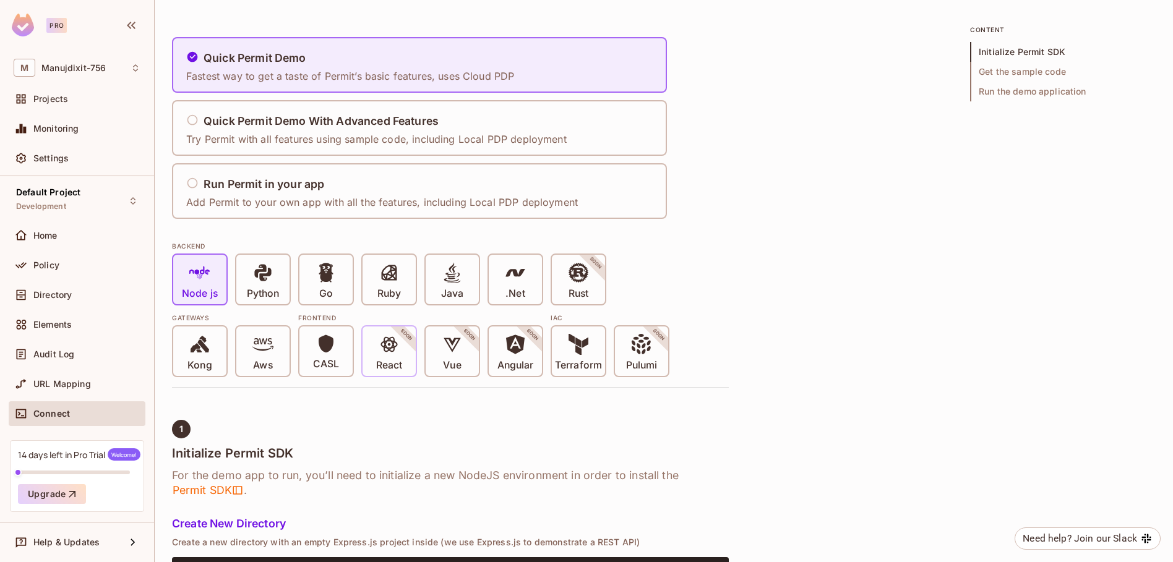
click at [395, 341] on icon at bounding box center [389, 344] width 21 height 21
click at [379, 360] on p "React" at bounding box center [389, 365] width 26 height 12
click at [385, 332] on div "React SOON" at bounding box center [388, 351] width 53 height 49
click at [342, 349] on div "CASL" at bounding box center [325, 351] width 53 height 49
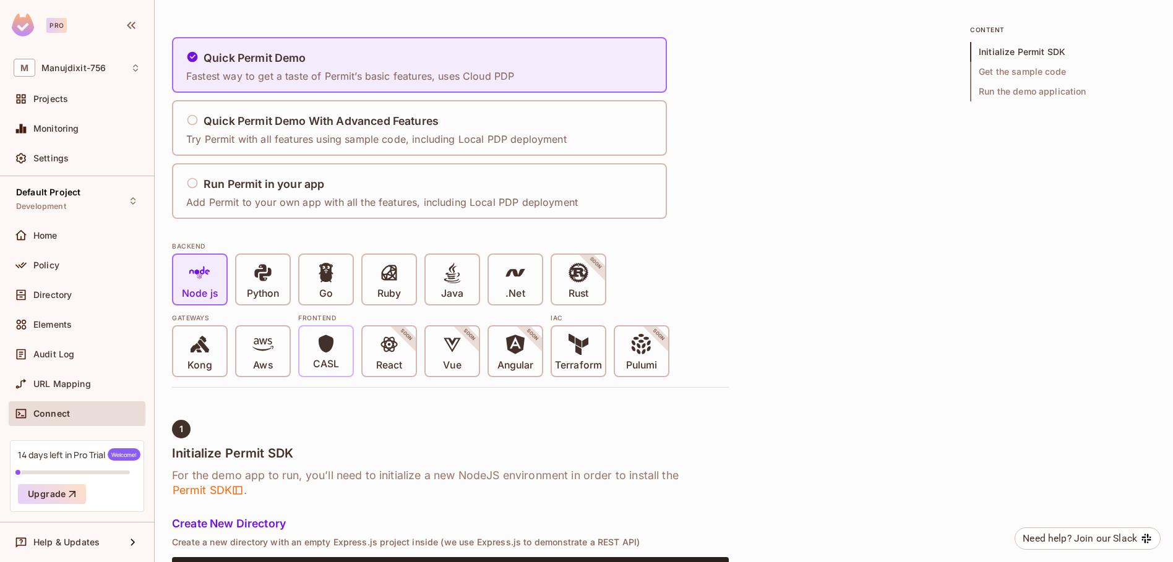
click at [315, 346] on span "CASL" at bounding box center [326, 352] width 26 height 36
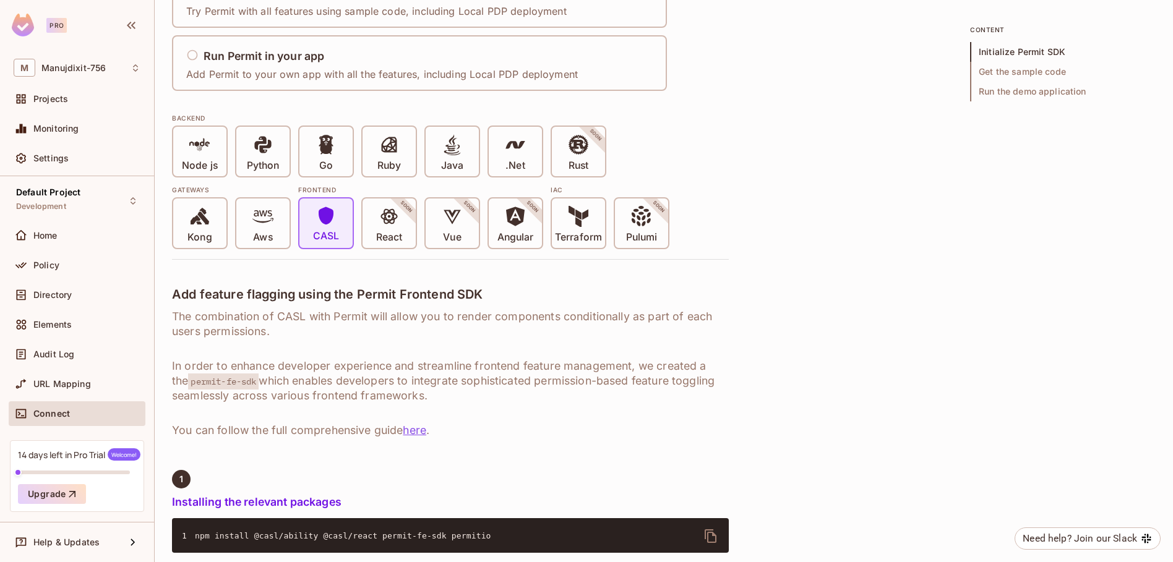
scroll to position [223, 0]
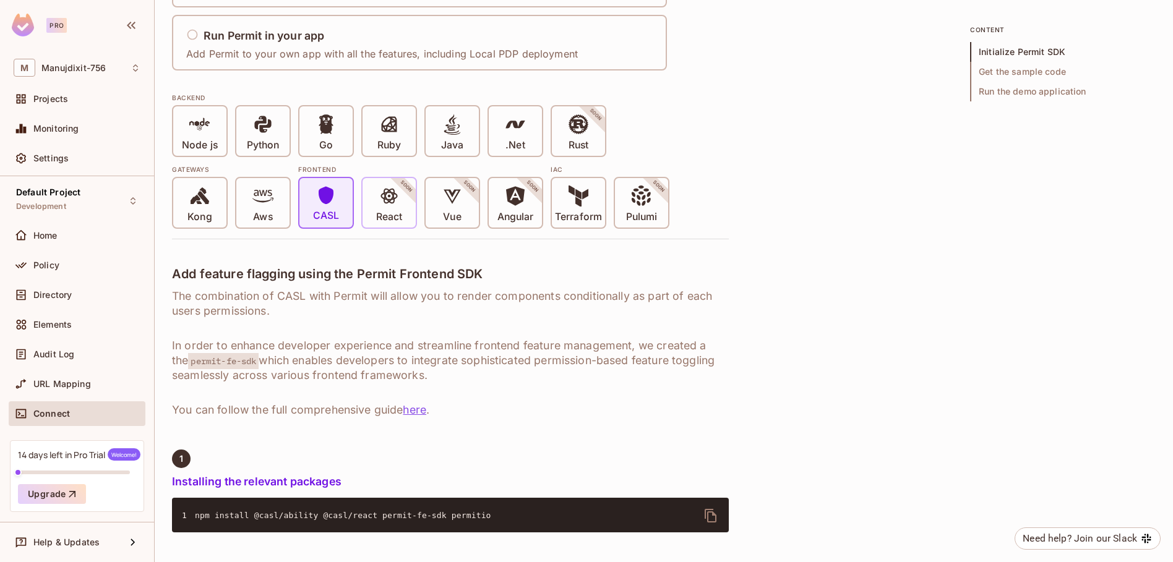
click at [379, 210] on span at bounding box center [389, 198] width 21 height 25
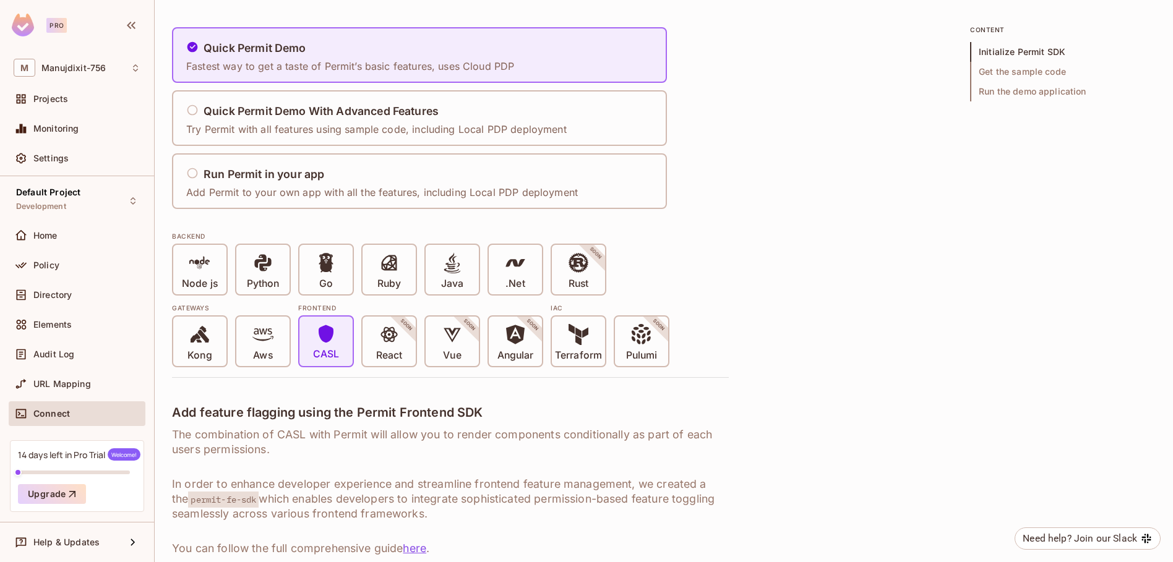
scroll to position [74, 0]
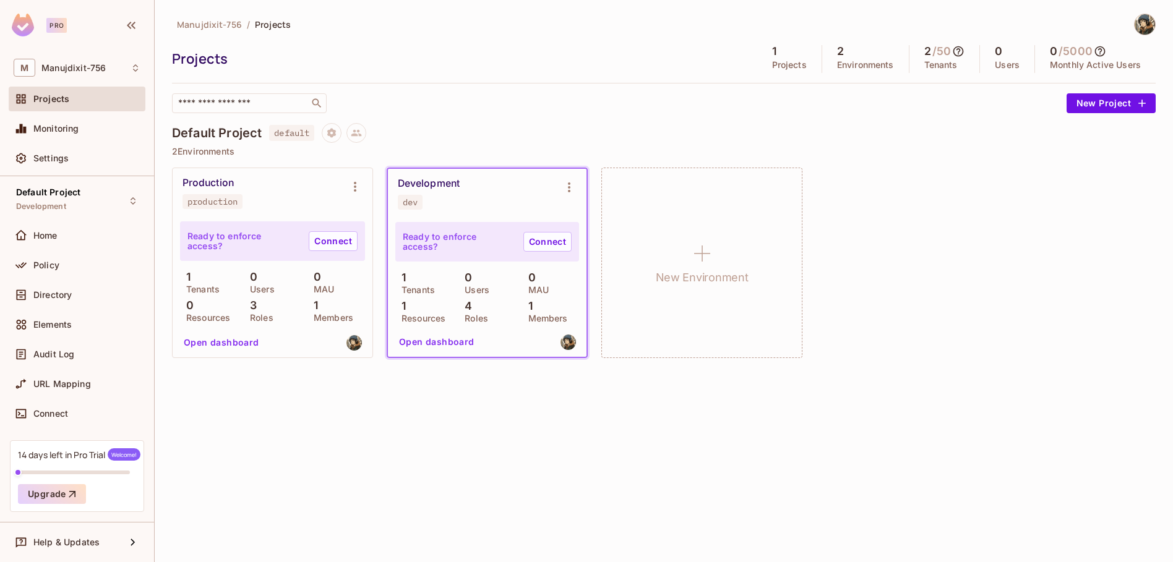
click at [523, 200] on div "Development dev" at bounding box center [477, 194] width 159 height 32
click at [568, 182] on icon "Environment settings" at bounding box center [569, 187] width 15 height 15
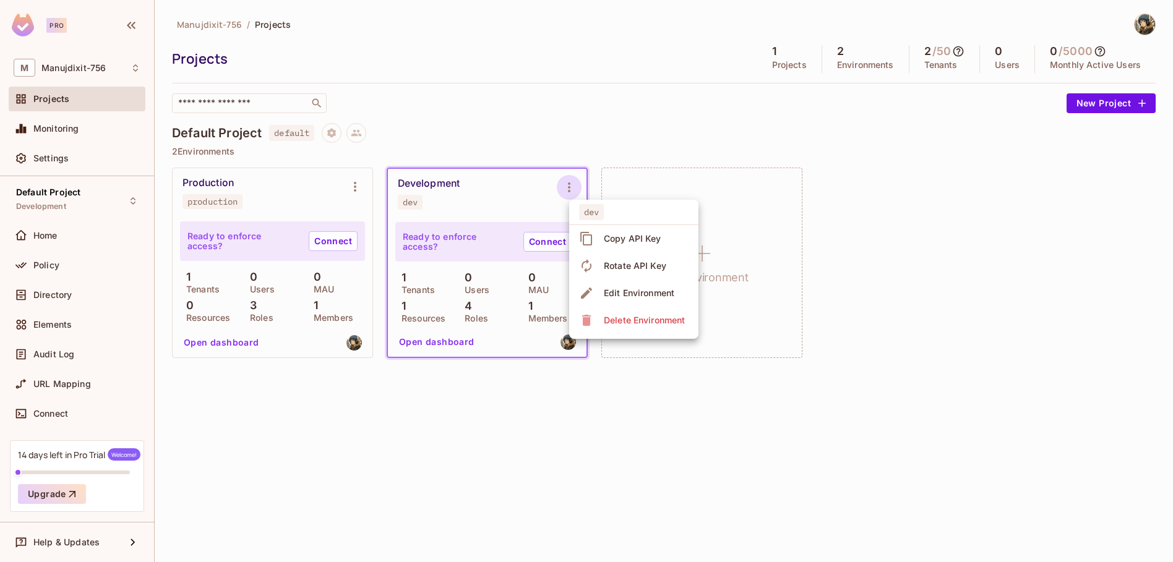
click at [572, 186] on div at bounding box center [586, 281] width 1173 height 562
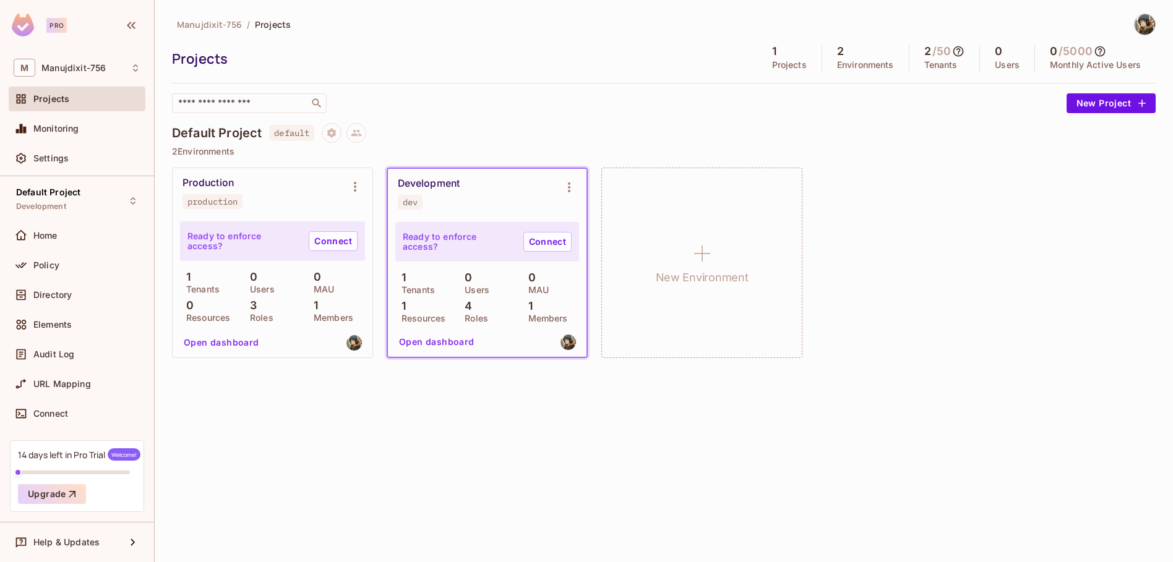
drag, startPoint x: 449, startPoint y: 182, endPoint x: 443, endPoint y: 252, distance: 70.1
click at [449, 186] on div "Development" at bounding box center [429, 184] width 62 height 12
click at [441, 336] on button "Open dashboard" at bounding box center [436, 342] width 85 height 20
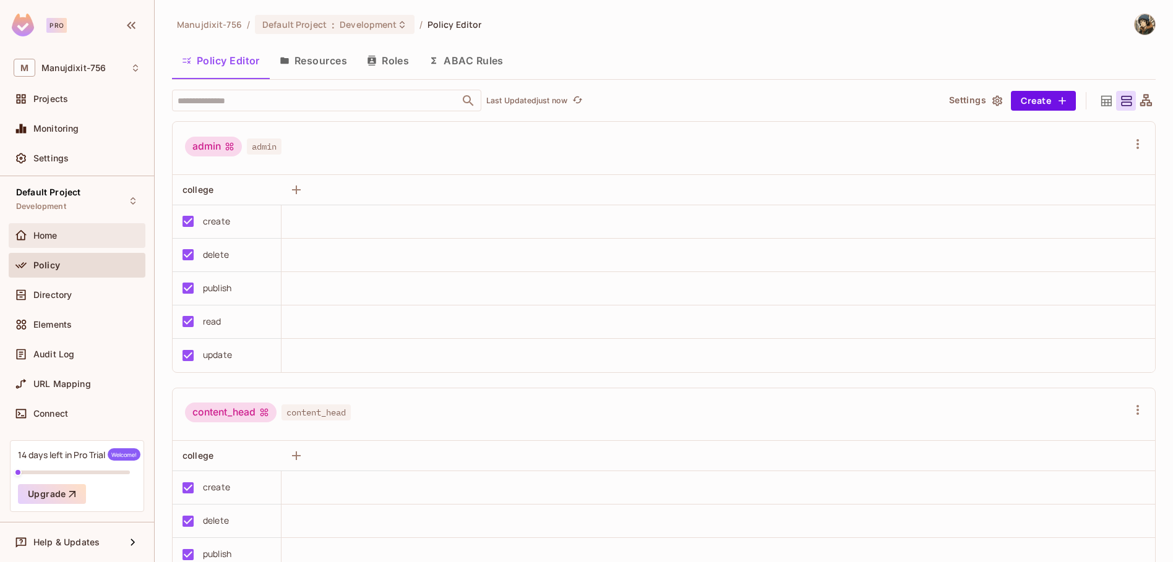
click at [71, 231] on div "Home" at bounding box center [86, 236] width 107 height 10
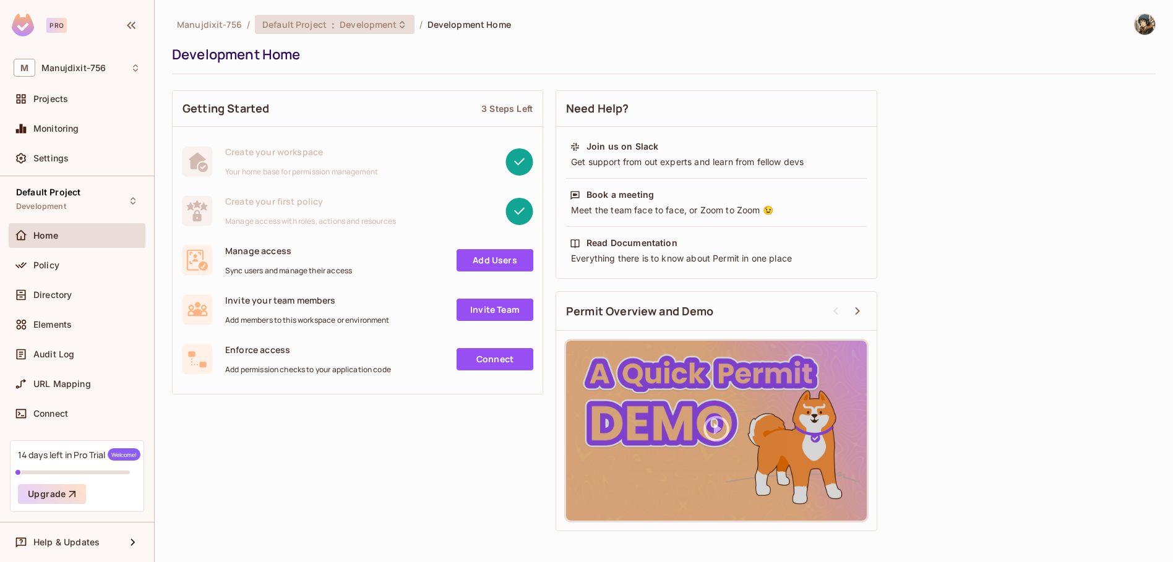
click at [364, 22] on span "Development" at bounding box center [368, 25] width 57 height 12
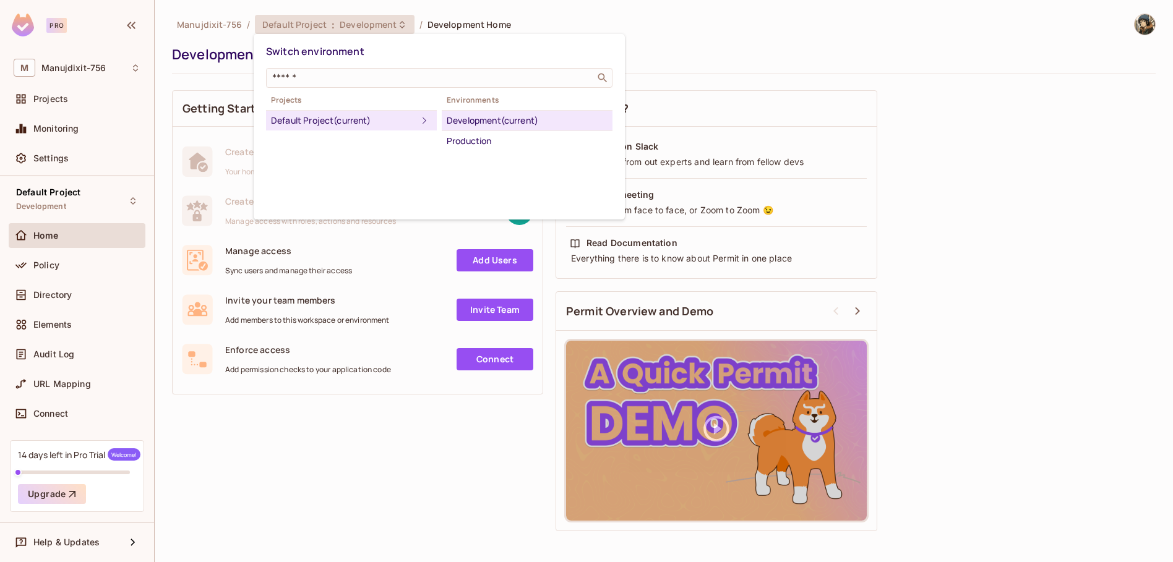
click at [359, 22] on div at bounding box center [586, 281] width 1173 height 562
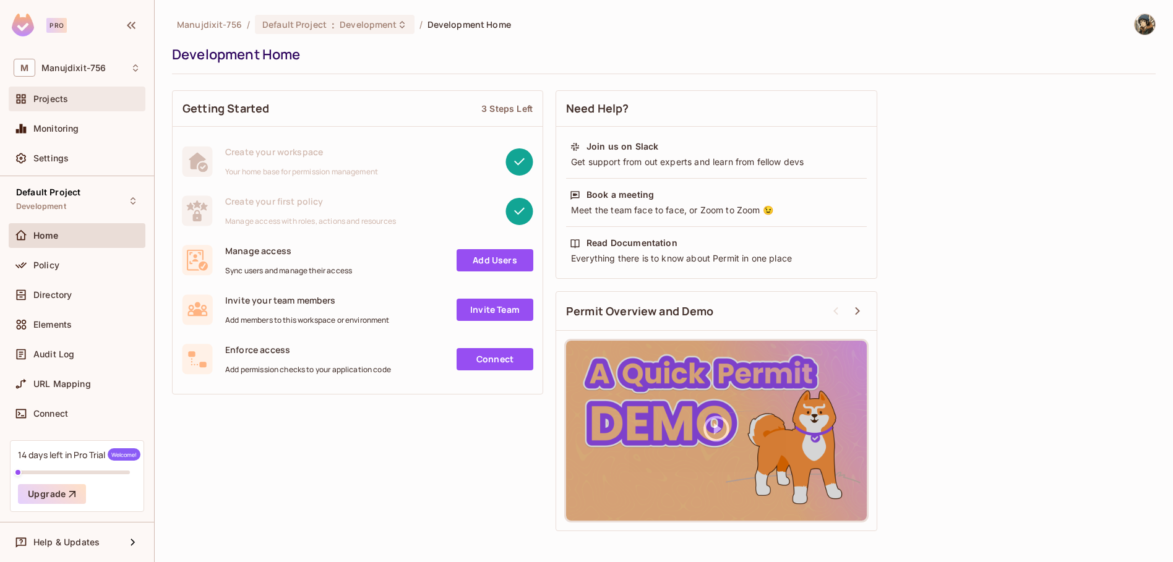
click at [70, 107] on div "Projects" at bounding box center [77, 99] width 137 height 25
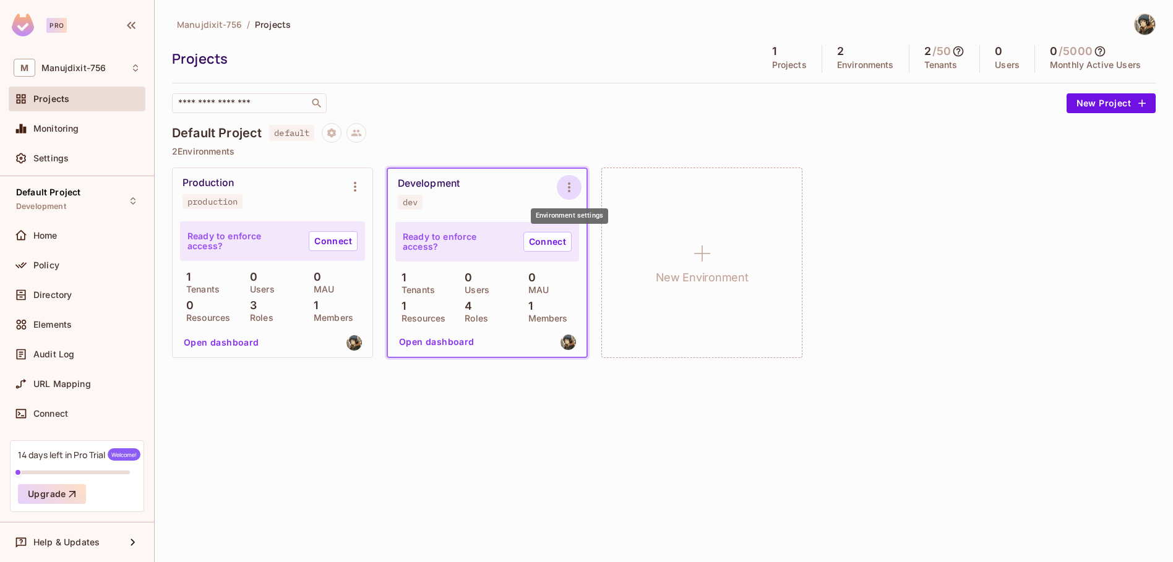
click at [568, 188] on icon "Environment settings" at bounding box center [569, 187] width 15 height 15
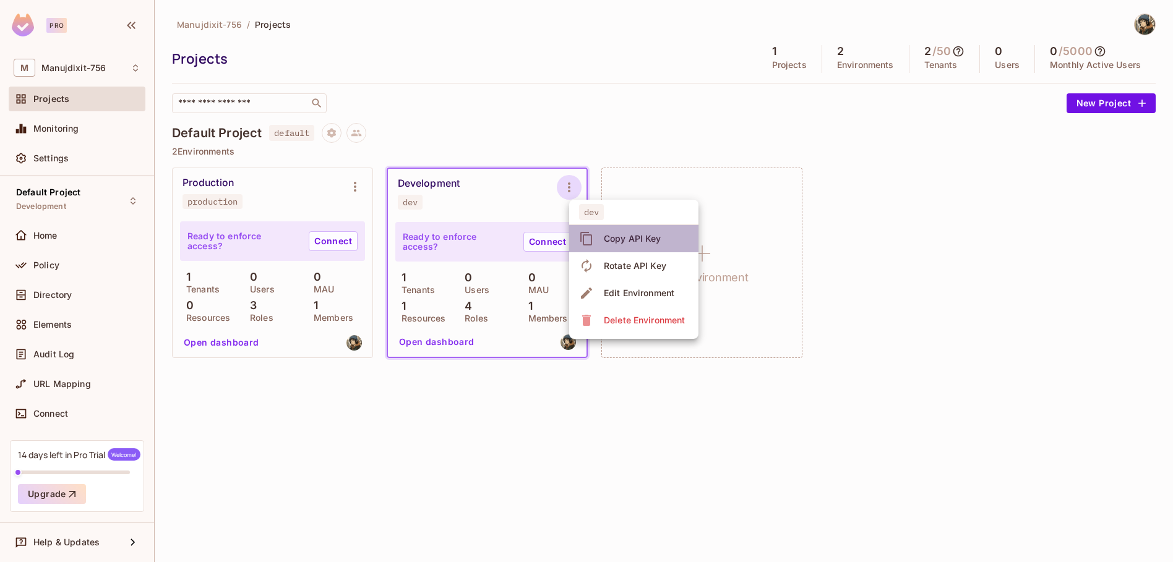
click at [654, 236] on div "Copy API Key" at bounding box center [633, 239] width 58 height 12
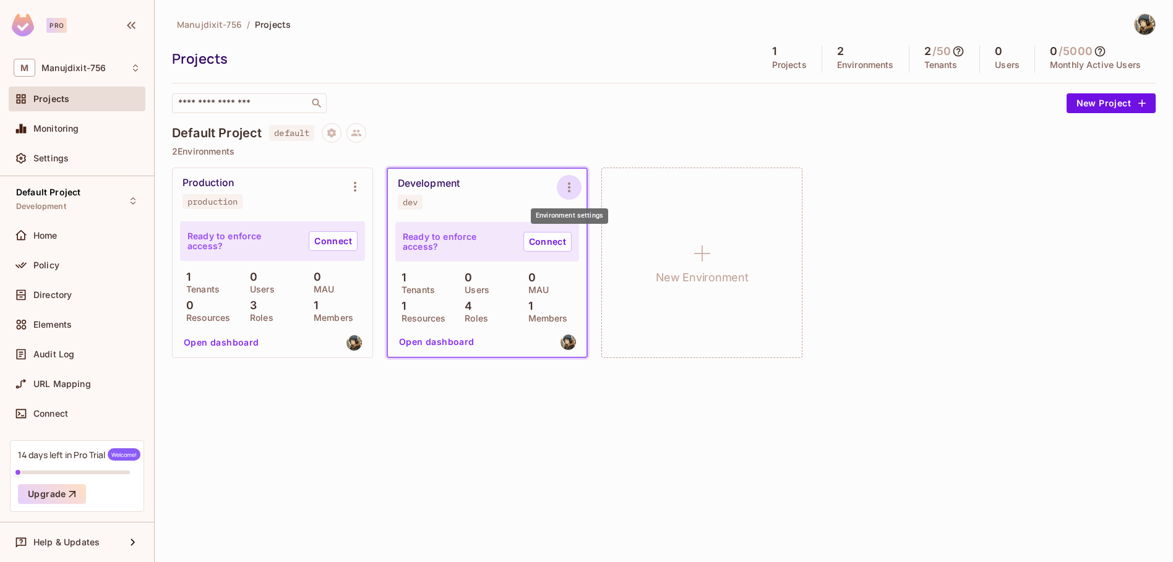
click at [573, 182] on icon "Environment settings" at bounding box center [569, 187] width 15 height 15
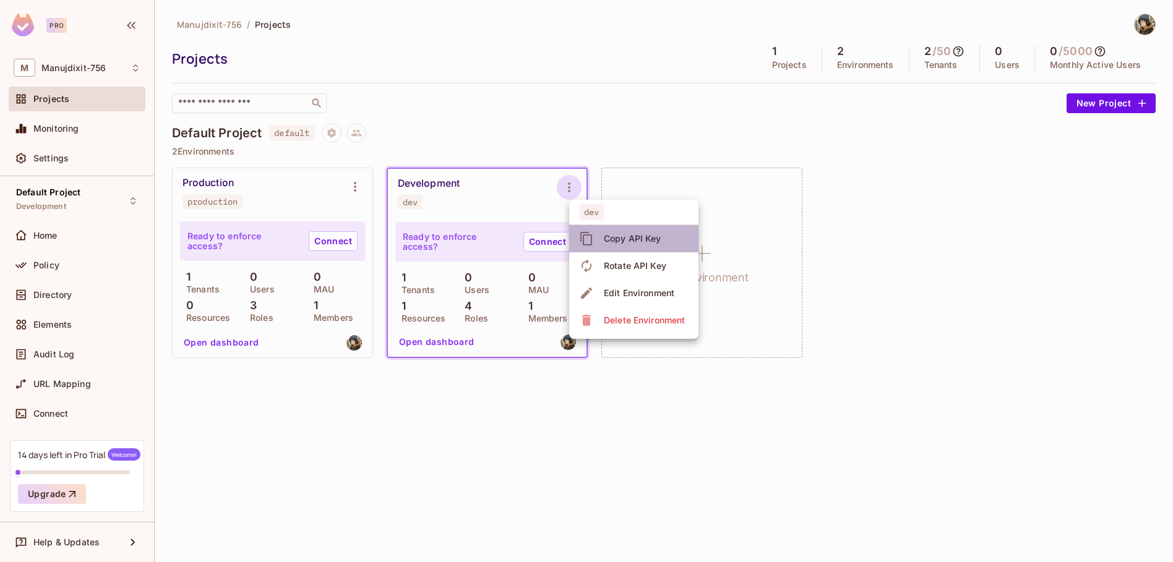
click at [642, 240] on div "Copy API Key" at bounding box center [633, 239] width 58 height 12
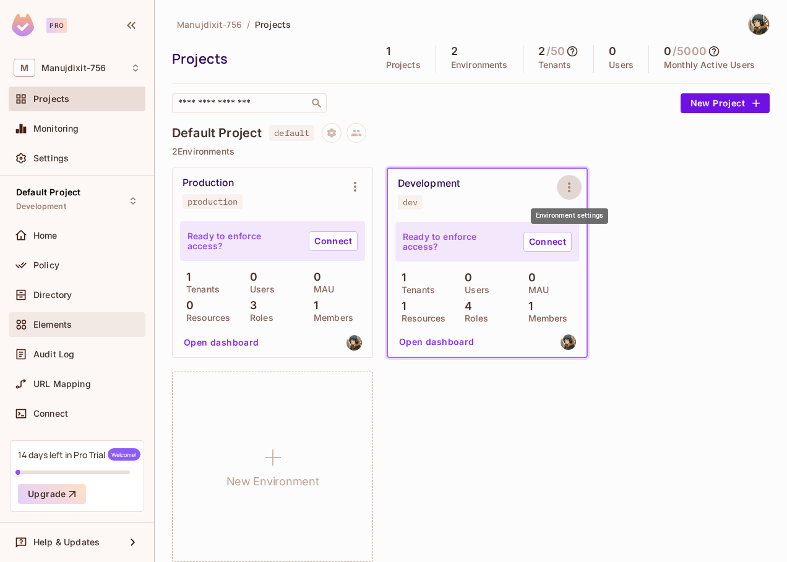
click at [83, 324] on div "Elements" at bounding box center [86, 325] width 107 height 10
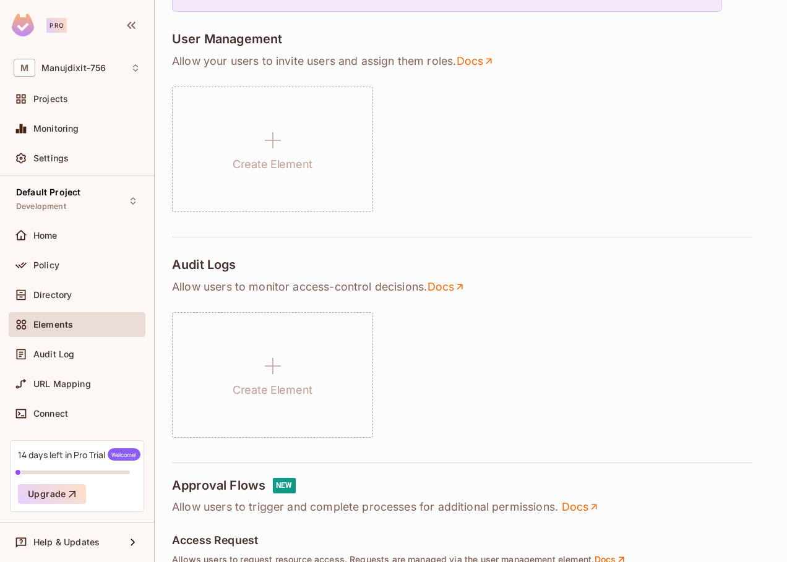
scroll to position [74, 0]
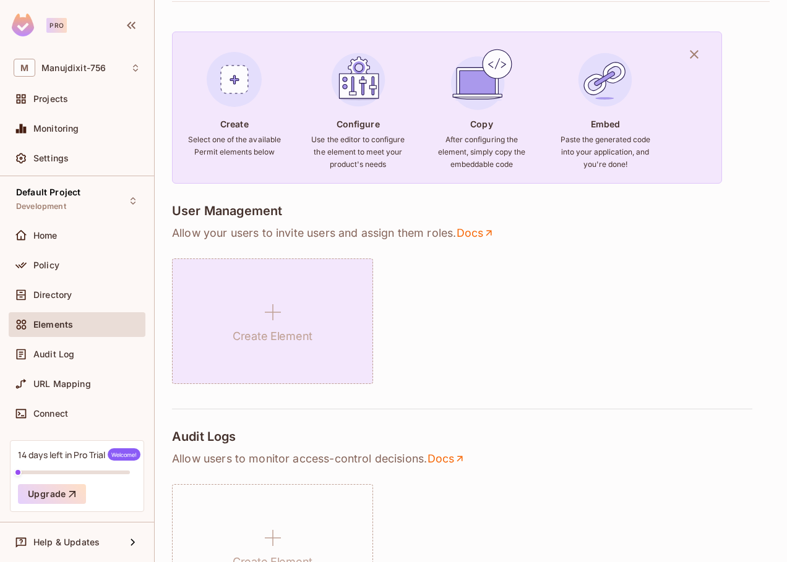
click at [302, 302] on div "Create Element" at bounding box center [272, 322] width 201 height 126
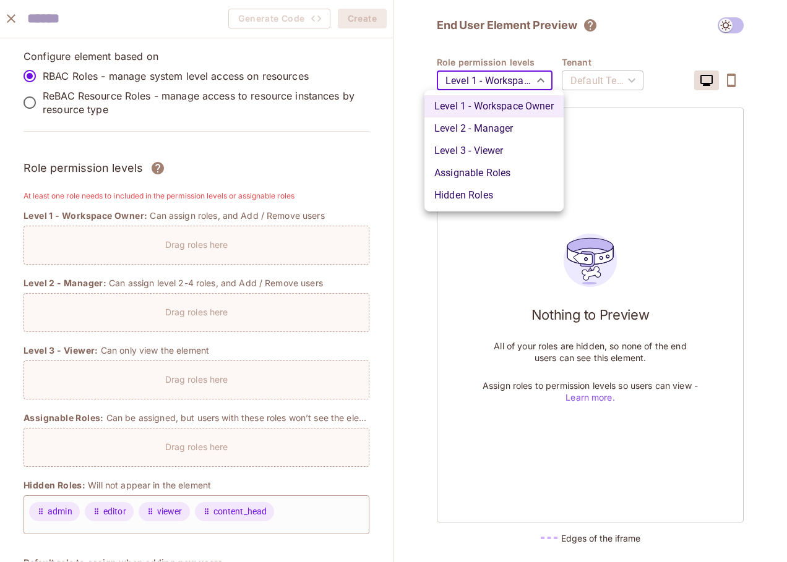
click at [510, 77] on body "Pro M Manujdixit-756 Projects Monitoring Settings Default Project Development H…" at bounding box center [393, 281] width 787 height 562
click at [488, 272] on div at bounding box center [393, 281] width 787 height 562
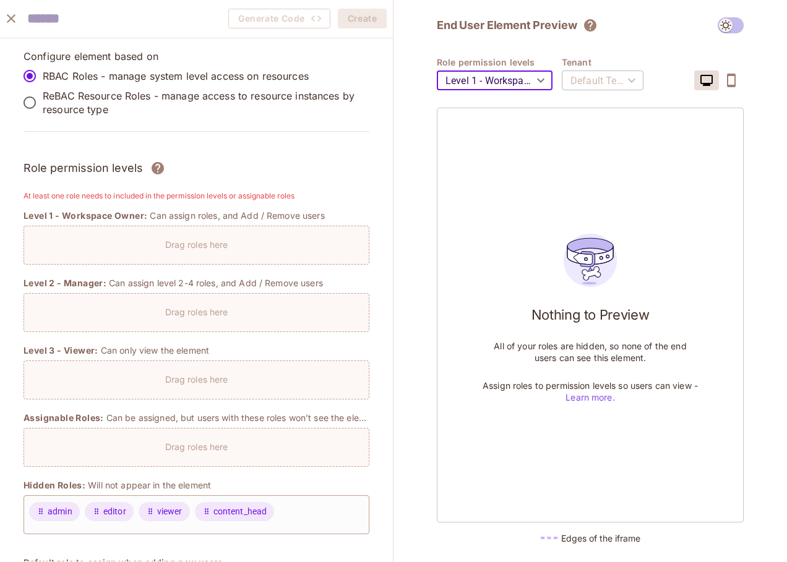
click at [615, 74] on div "Default Tenant" at bounding box center [603, 80] width 82 height 35
click at [724, 80] on icon "button" at bounding box center [731, 80] width 15 height 15
click at [713, 75] on icon "button" at bounding box center [706, 80] width 15 height 15
click at [129, 231] on div "Drag roles here" at bounding box center [197, 245] width 346 height 39
drag, startPoint x: 218, startPoint y: 248, endPoint x: 228, endPoint y: 228, distance: 23.0
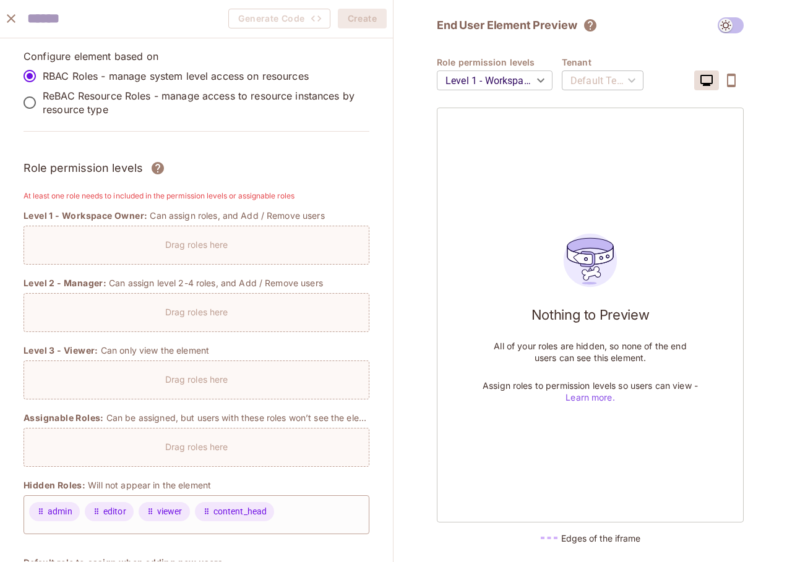
click at [227, 231] on div "Drag roles here" at bounding box center [197, 245] width 346 height 39
click at [100, 226] on div "Drag roles here" at bounding box center [197, 245] width 346 height 39
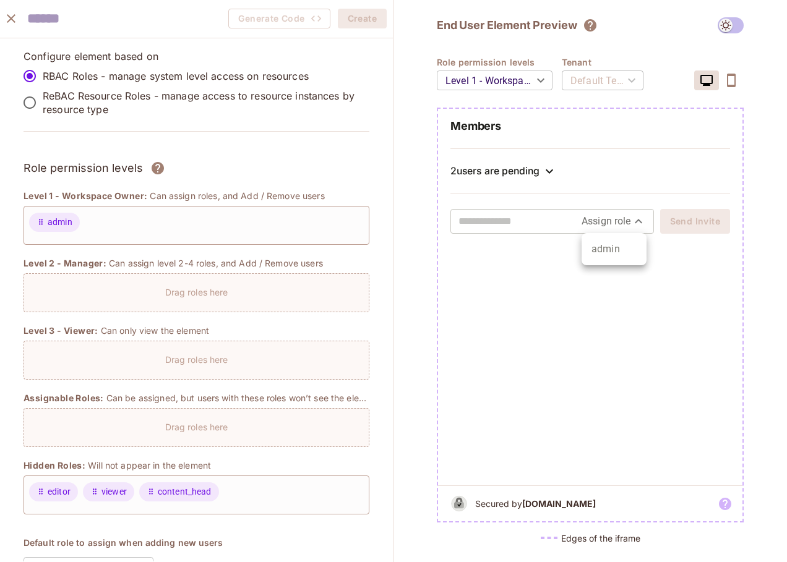
click at [623, 222] on body "Pro M Manujdixit-756 Projects Monitoring Settings Default Project Development H…" at bounding box center [393, 281] width 787 height 562
click at [624, 221] on div at bounding box center [393, 281] width 787 height 562
click at [601, 221] on body "Pro M Manujdixit-756 Projects Monitoring Settings Default Project Development H…" at bounding box center [393, 281] width 787 height 562
click at [601, 221] on div at bounding box center [393, 281] width 787 height 562
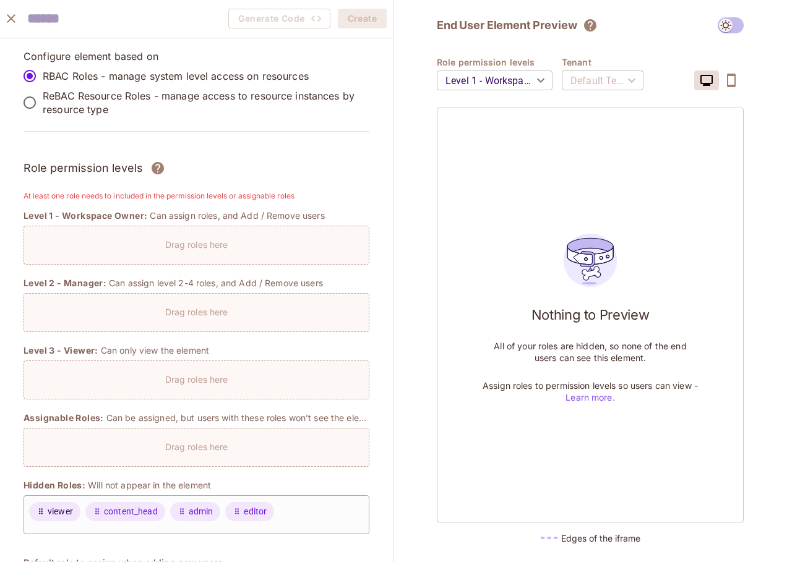
click at [45, 513] on icon at bounding box center [40, 511] width 9 height 9
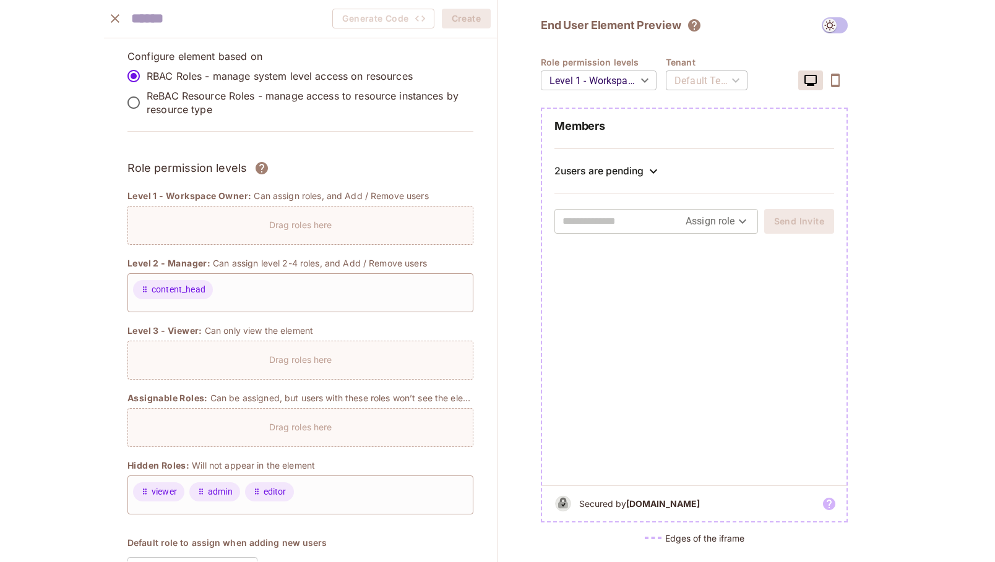
scroll to position [74, 0]
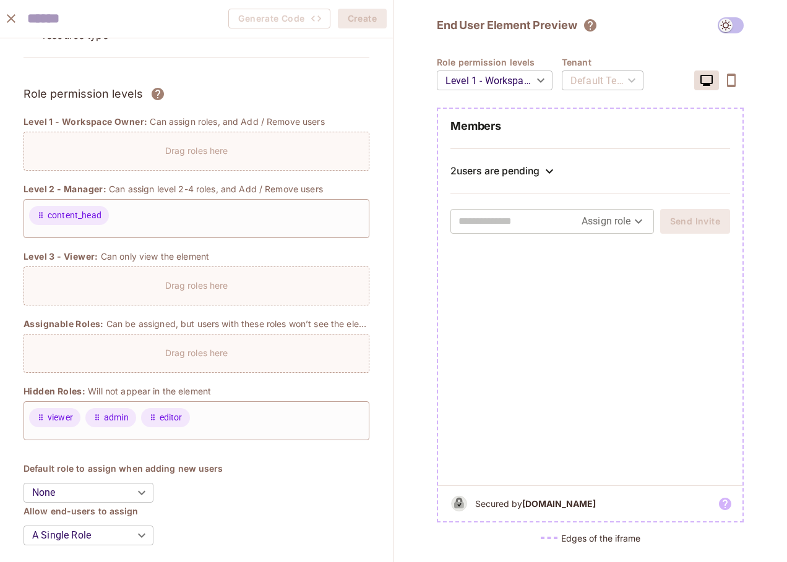
click at [727, 25] on span at bounding box center [730, 25] width 26 height 16
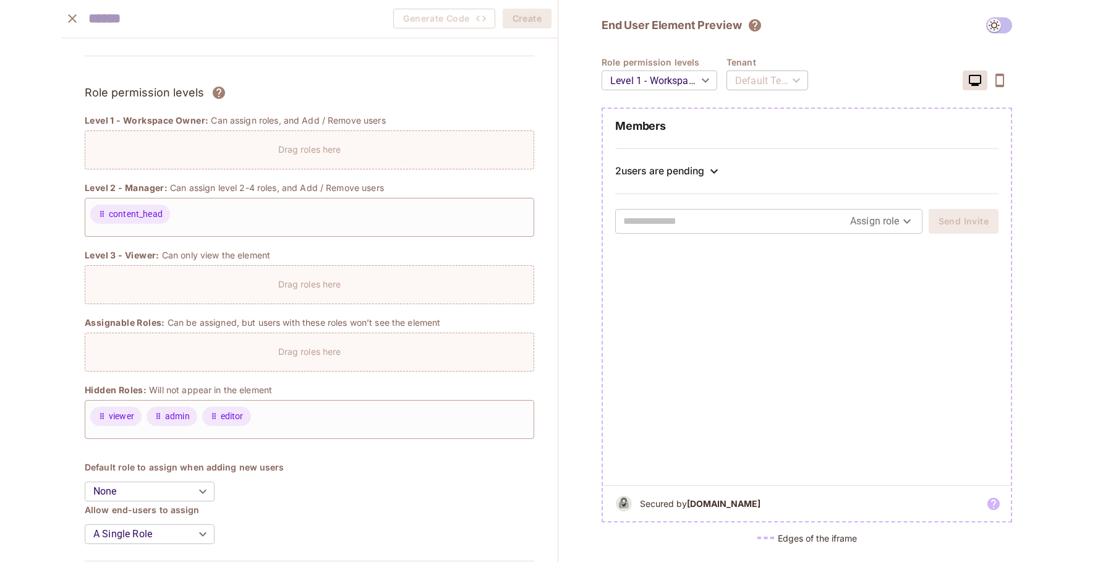
scroll to position [74, 0]
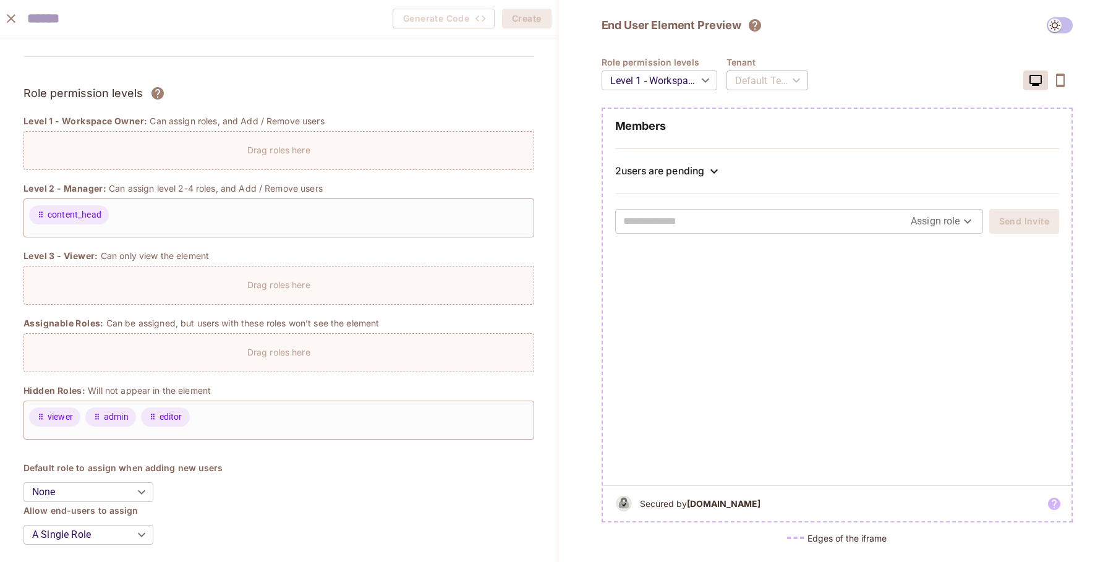
click at [1058, 17] on span at bounding box center [1060, 25] width 26 height 16
click at [1055, 27] on span at bounding box center [1060, 25] width 26 height 16
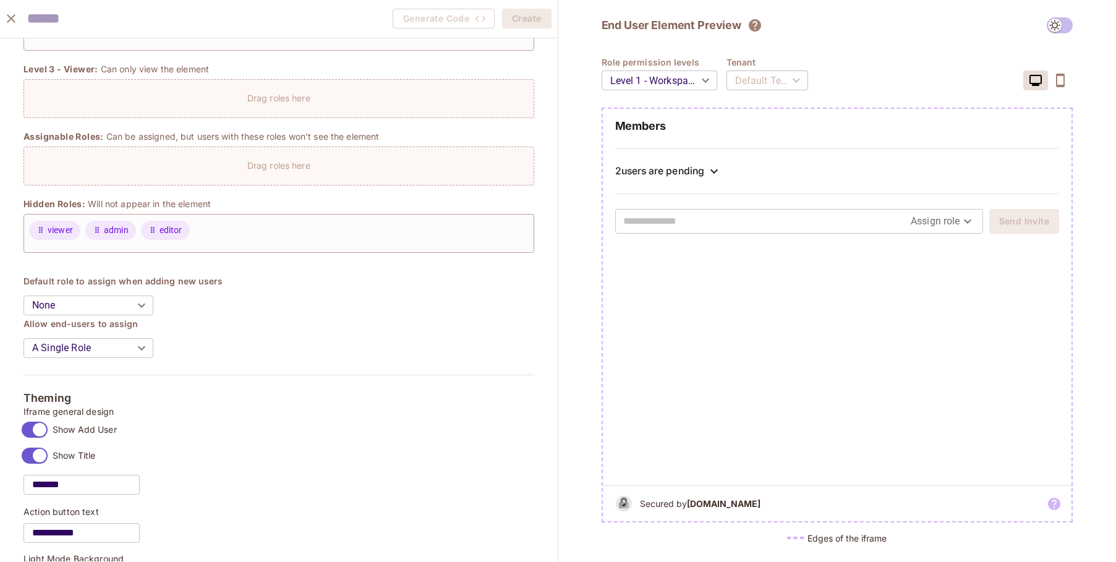
scroll to position [296, 0]
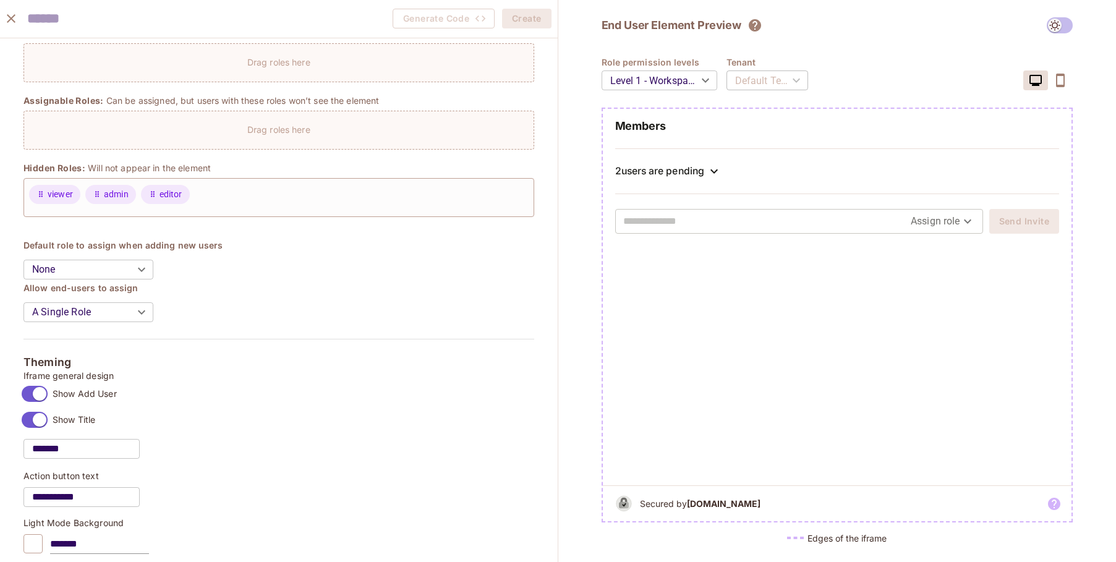
click at [96, 310] on body "Pro M Manujdixit-756 Projects Monitoring Settings Default Project Development H…" at bounding box center [558, 281] width 1116 height 562
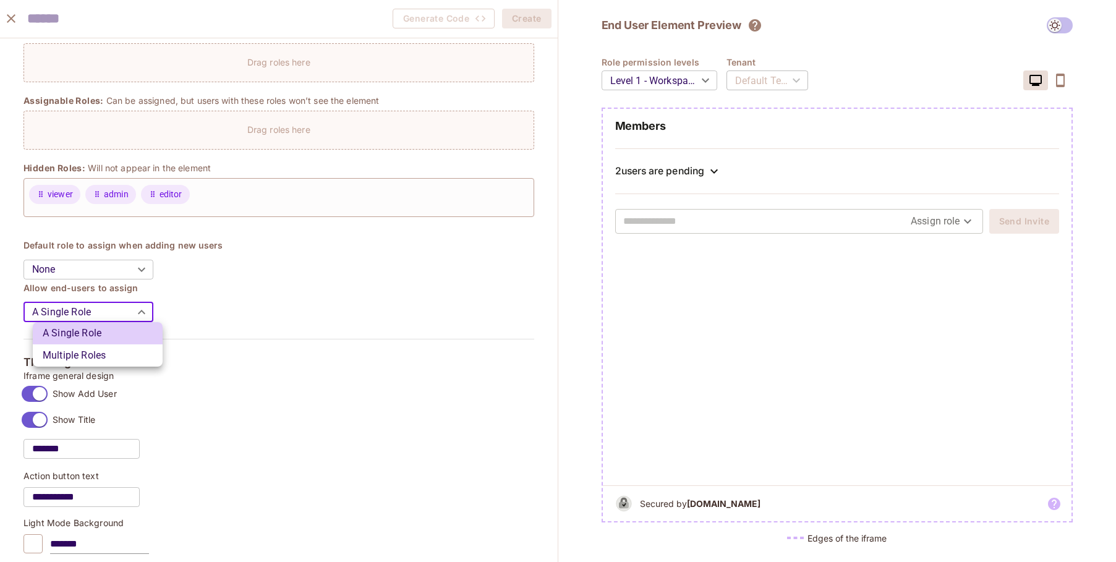
click at [100, 315] on div at bounding box center [558, 281] width 1116 height 562
click at [100, 315] on body "Pro M Manujdixit-756 Projects Monitoring Settings Default Project Development H…" at bounding box center [558, 281] width 1116 height 562
click at [94, 355] on li "Multiple Roles" at bounding box center [98, 356] width 130 height 22
click at [137, 272] on body "Pro M Manujdixit-756 Projects Monitoring Settings Default Project Development H…" at bounding box center [558, 281] width 1116 height 562
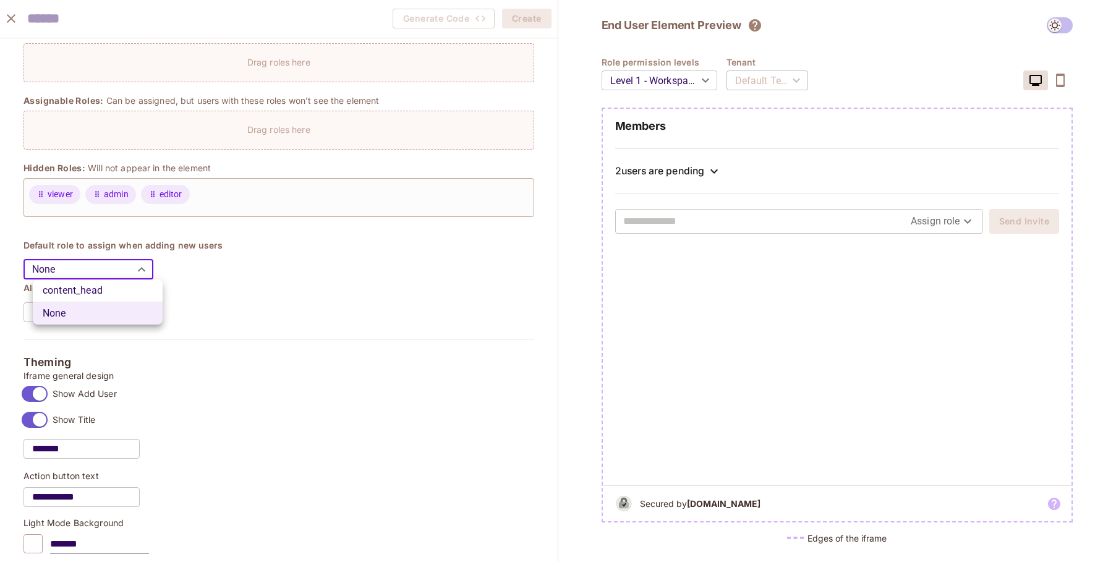
click at [117, 310] on li "None" at bounding box center [98, 313] width 130 height 23
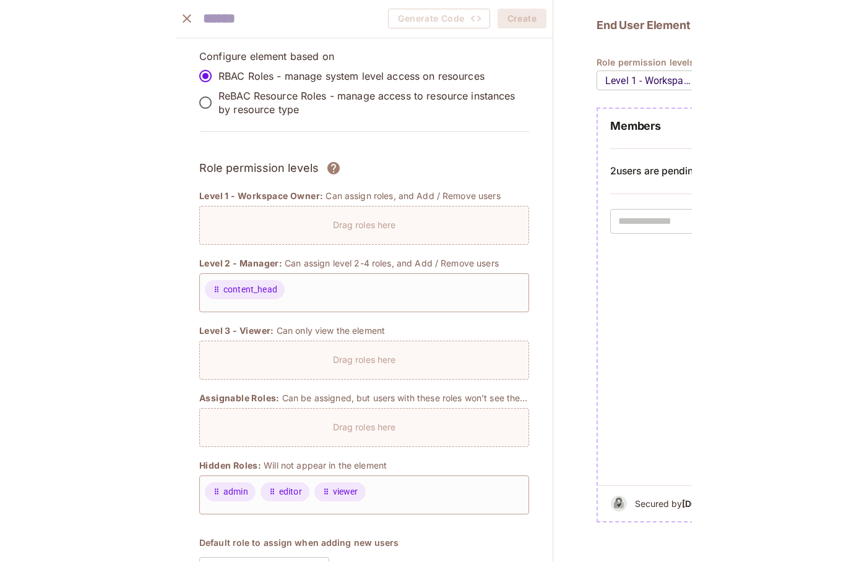
scroll to position [74, 0]
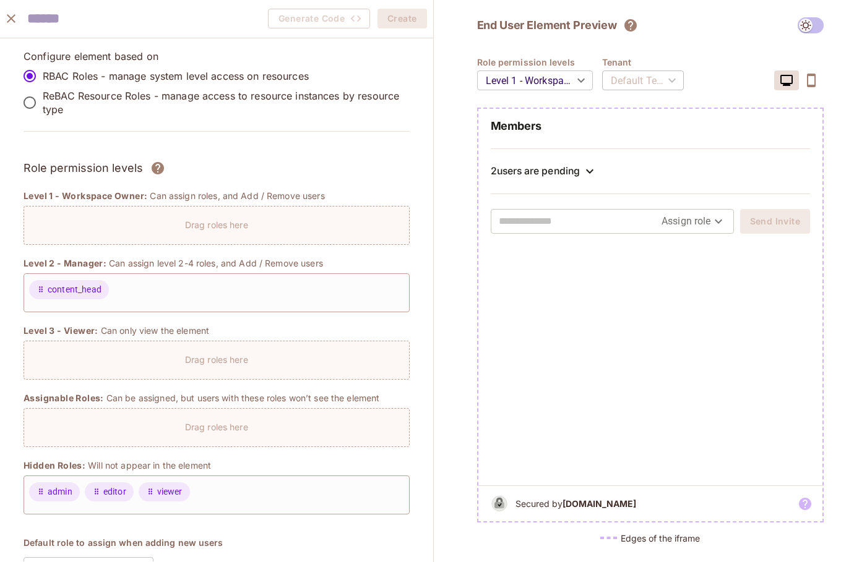
click at [7, 17] on icon "close" at bounding box center [11, 18] width 15 height 15
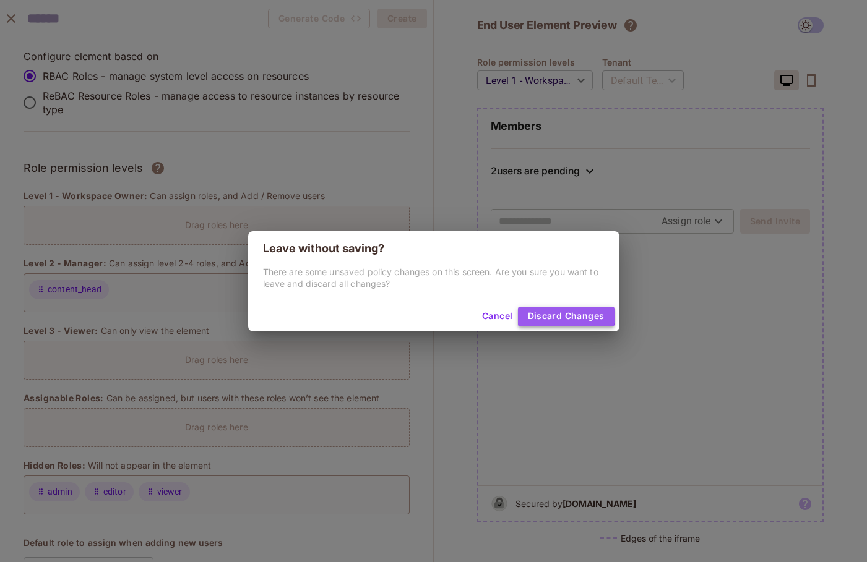
click at [536, 312] on button "Discard Changes" at bounding box center [566, 317] width 96 height 20
type input "******"
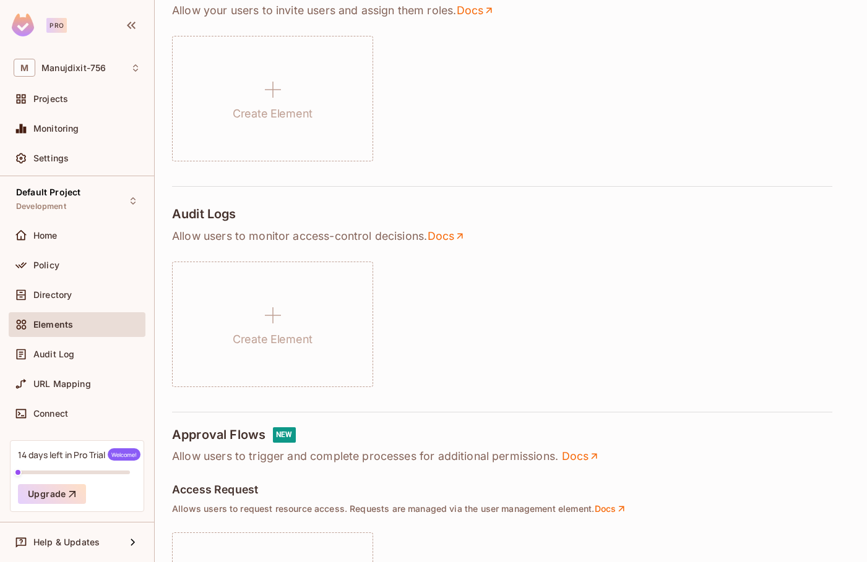
scroll to position [0, 0]
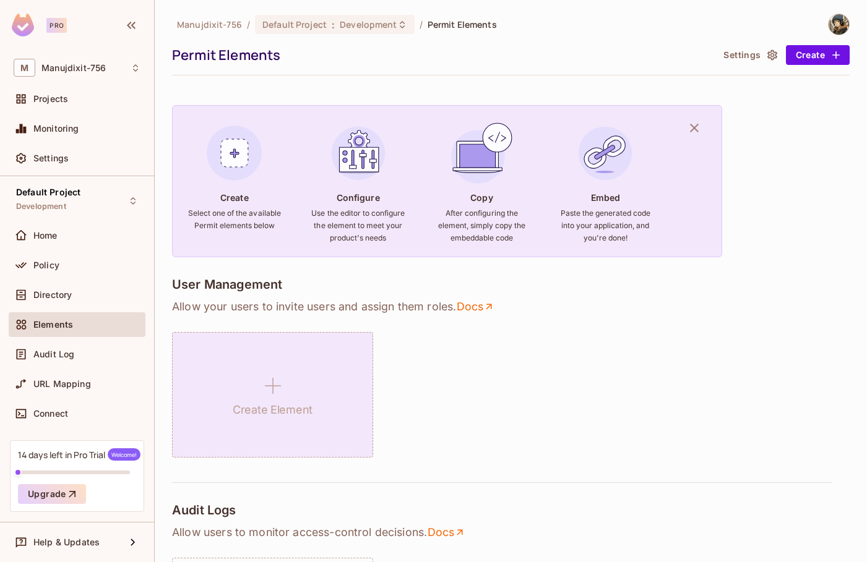
click at [220, 429] on div "Create Element" at bounding box center [272, 395] width 201 height 126
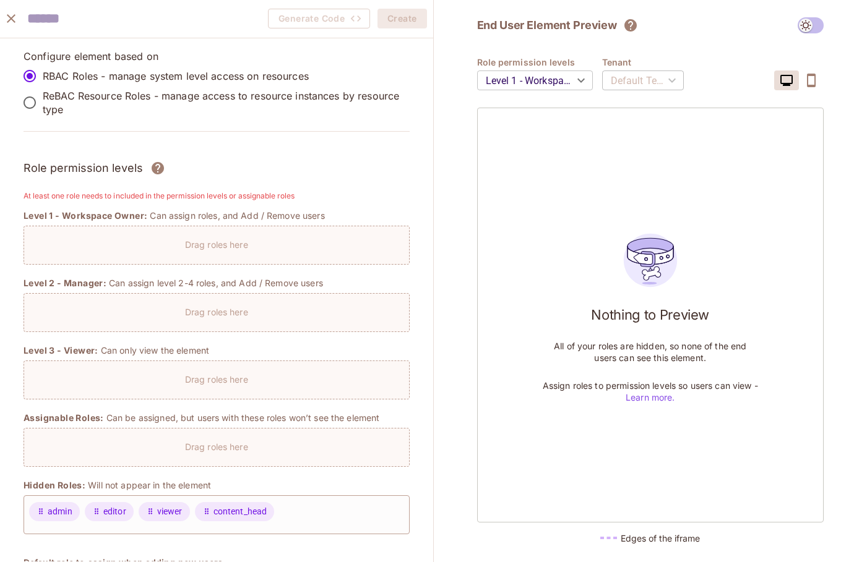
click at [155, 244] on div "Drag roles here" at bounding box center [216, 242] width 385 height 18
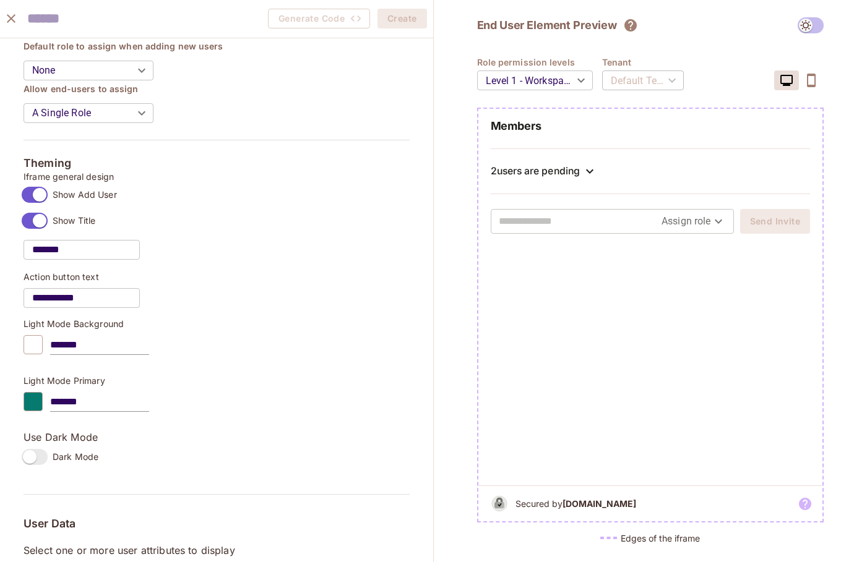
scroll to position [500, 0]
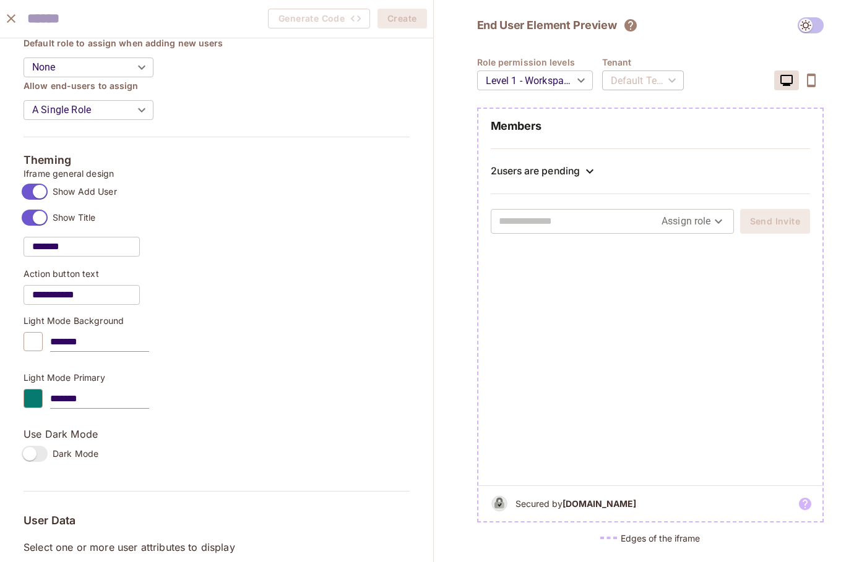
click at [567, 175] on div "2 users are pending" at bounding box center [534, 171] width 89 height 12
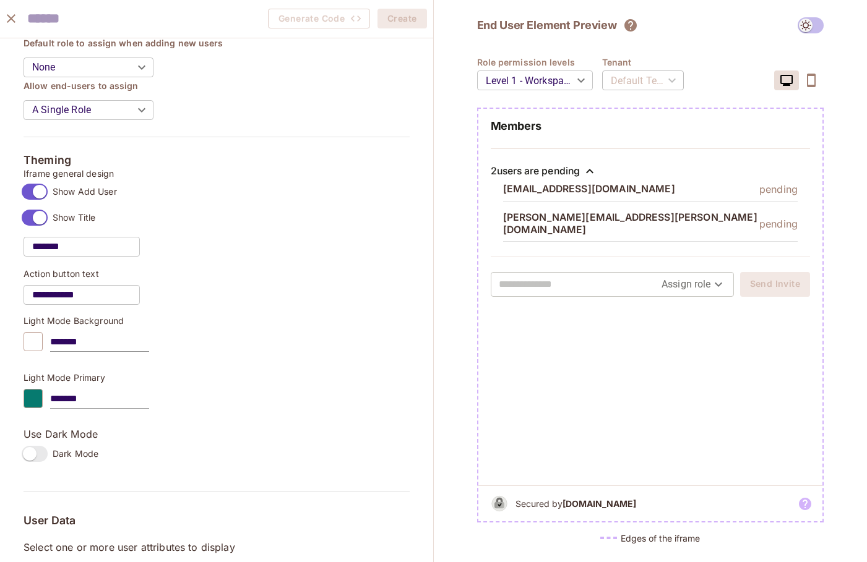
click at [572, 171] on div "2 users are pending" at bounding box center [534, 171] width 89 height 12
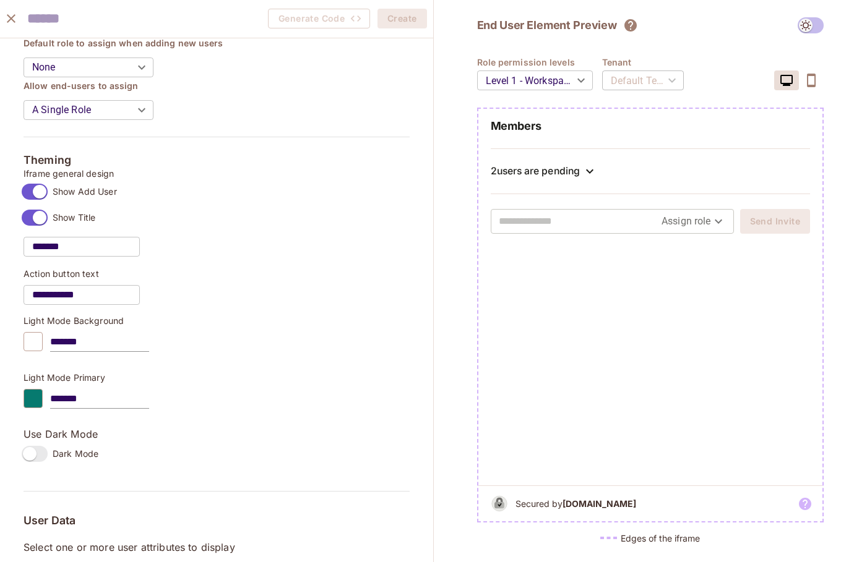
click at [712, 222] on body "Pro M Manujdixit-756 Projects Monitoring Settings Default Project Development H…" at bounding box center [433, 281] width 867 height 562
click at [701, 219] on div at bounding box center [433, 281] width 867 height 562
click at [809, 79] on icon "button" at bounding box center [810, 80] width 15 height 15
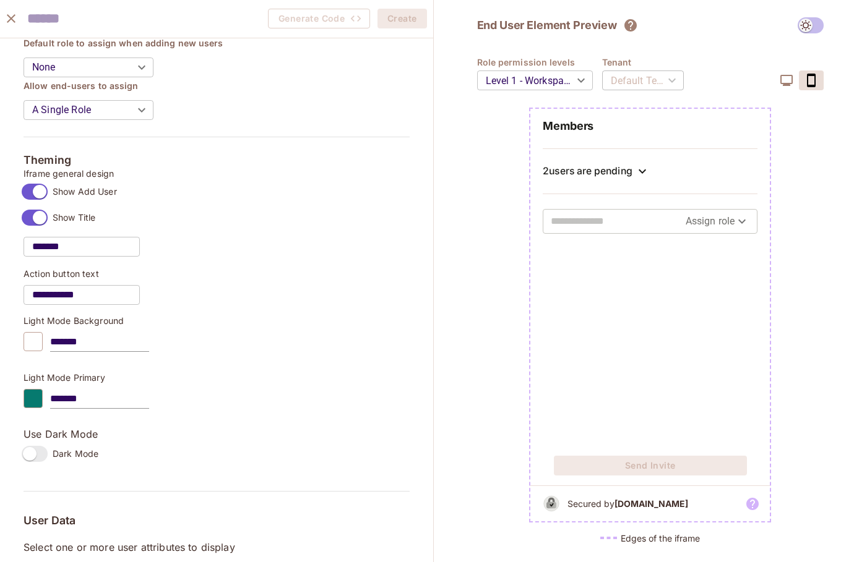
click at [639, 81] on div "Default Tenant" at bounding box center [643, 80] width 82 height 35
click at [807, 25] on span at bounding box center [810, 25] width 26 height 16
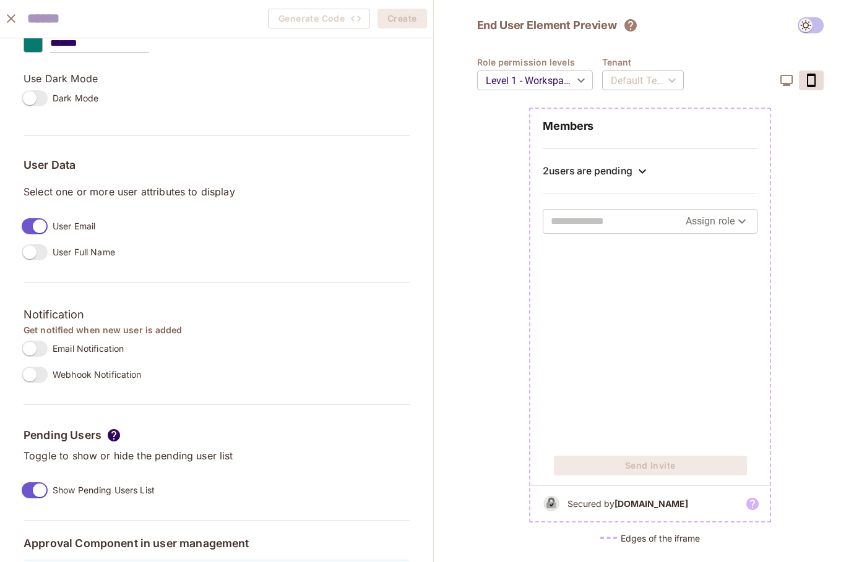
scroll to position [645, 0]
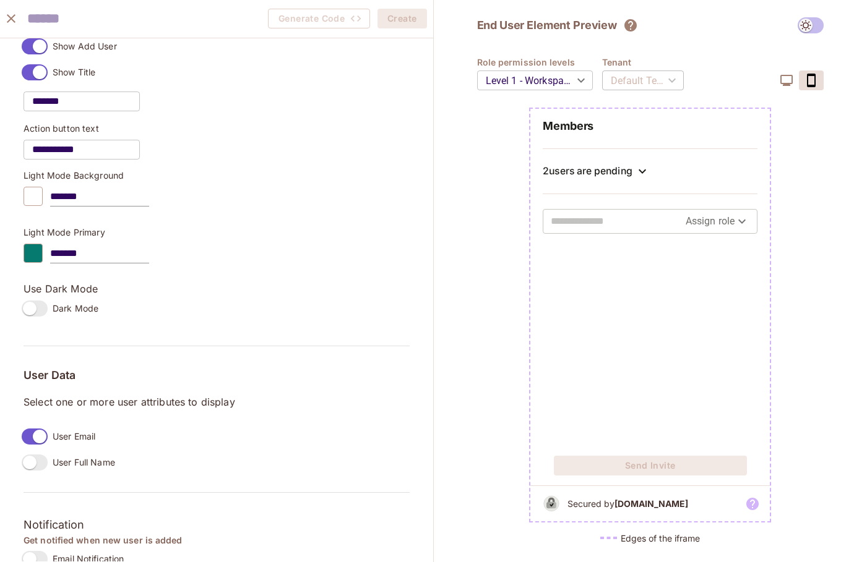
click at [43, 254] on div at bounding box center [33, 253] width 19 height 19
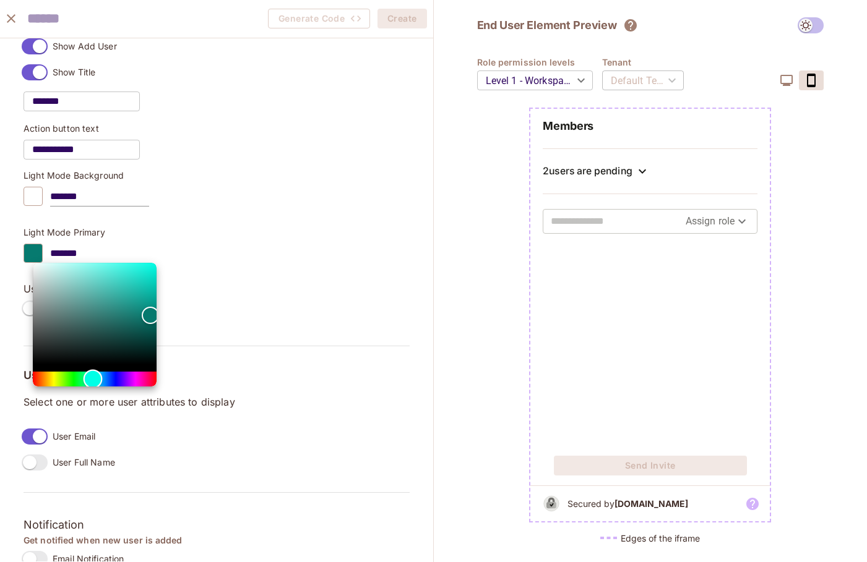
click at [43, 376] on div "Hue" at bounding box center [95, 379] width 124 height 15
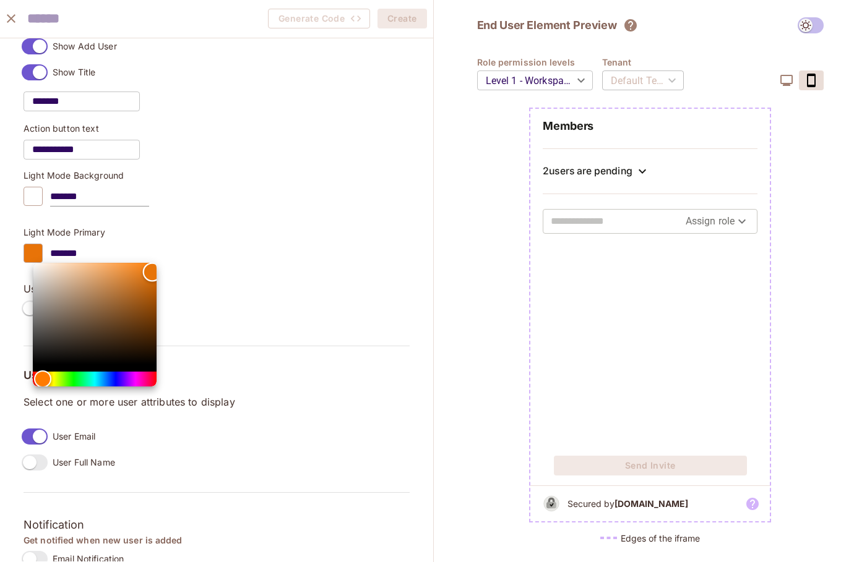
drag, startPoint x: 152, startPoint y: 272, endPoint x: 155, endPoint y: 262, distance: 10.8
click at [155, 262] on div at bounding box center [433, 281] width 867 height 562
click at [300, 320] on div at bounding box center [433, 281] width 867 height 562
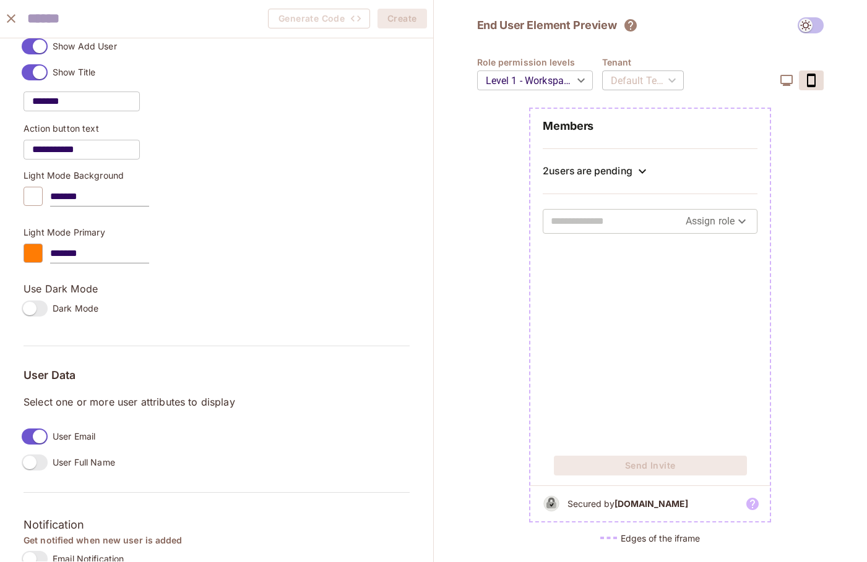
click at [410, 235] on div "**********" at bounding box center [216, 121] width 433 height 1456
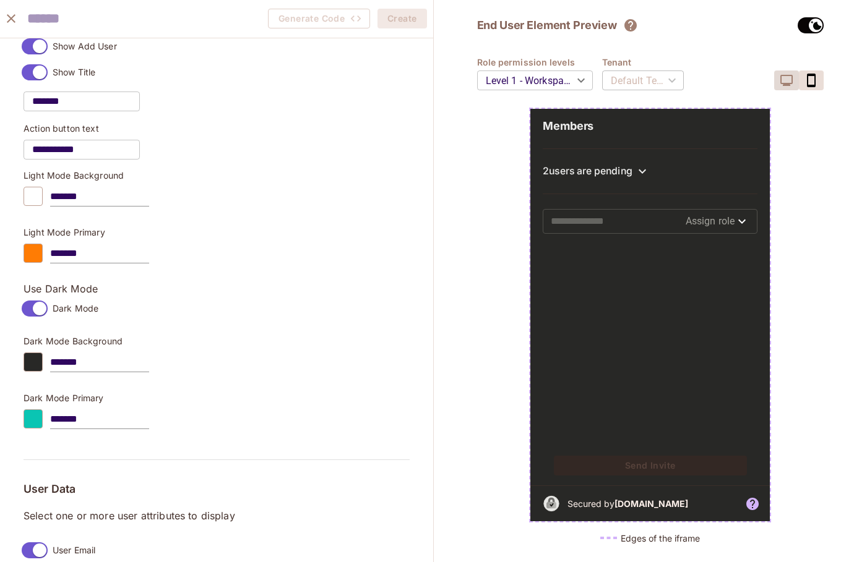
click at [787, 73] on icon "button" at bounding box center [786, 80] width 15 height 15
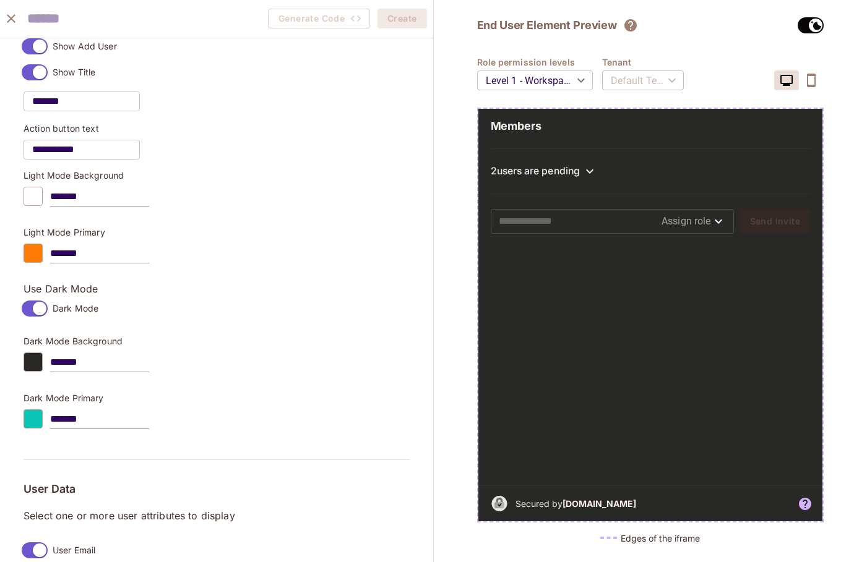
click at [43, 254] on div at bounding box center [33, 253] width 19 height 19
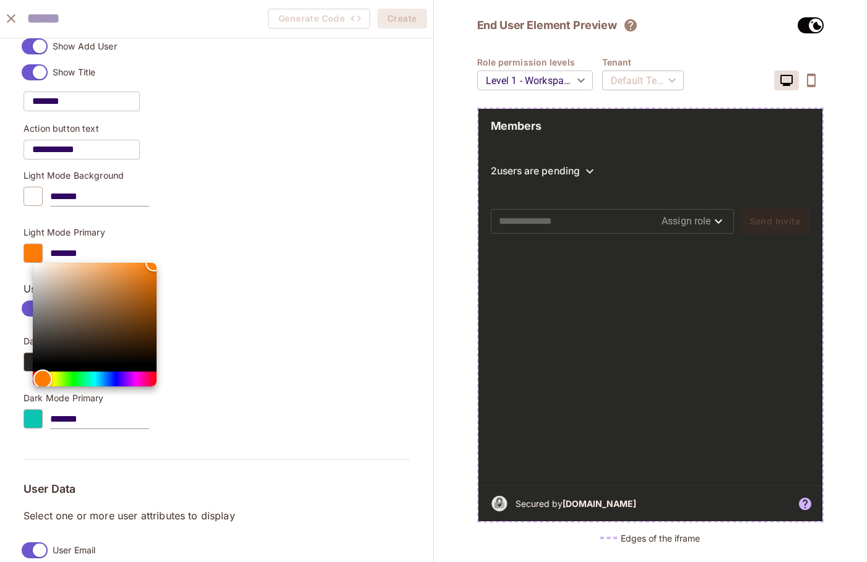
click at [76, 380] on div "Hue" at bounding box center [95, 379] width 124 height 15
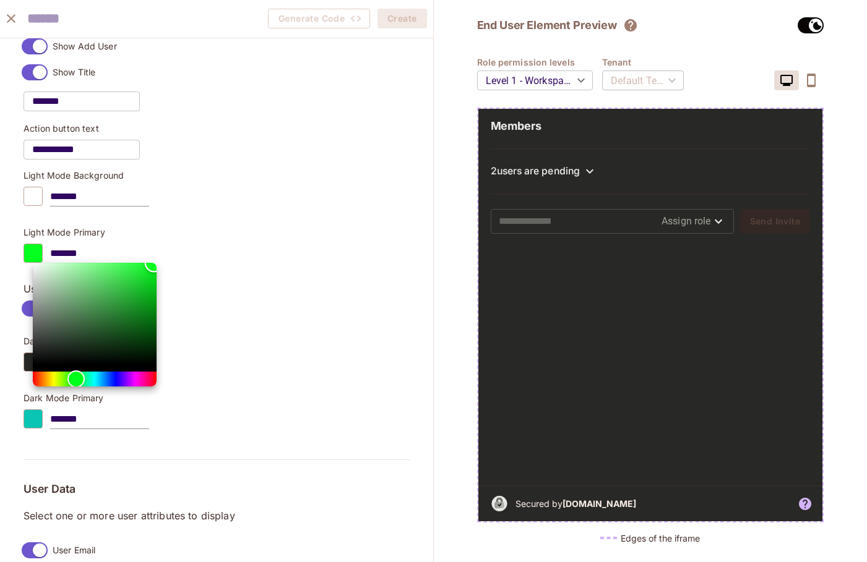
click at [149, 294] on div "Color" at bounding box center [95, 313] width 124 height 101
click at [134, 283] on div "Color" at bounding box center [95, 313] width 124 height 101
type input "*******"
click at [234, 280] on div at bounding box center [433, 281] width 867 height 562
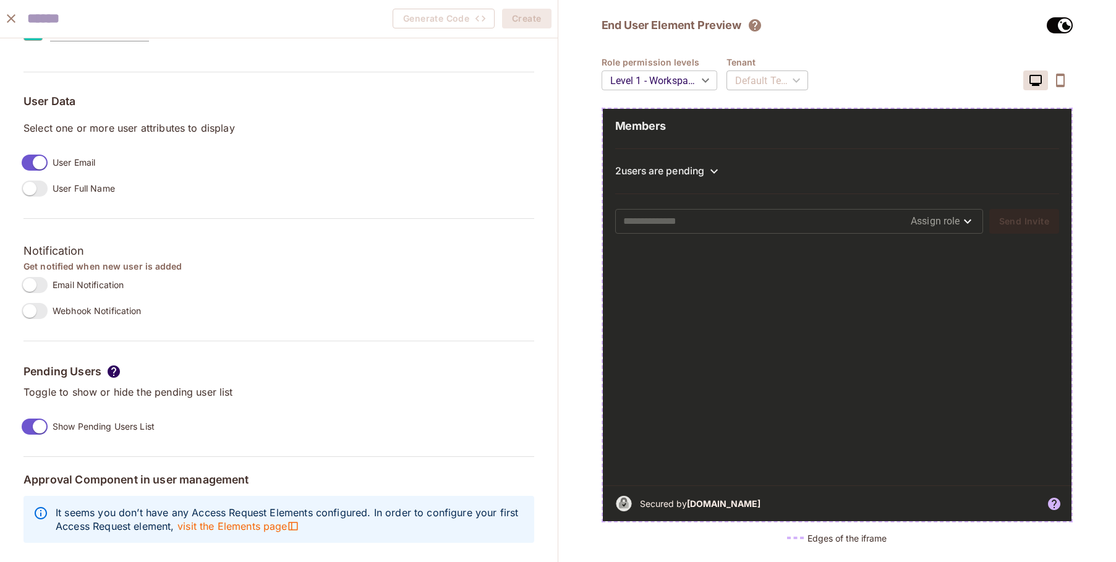
scroll to position [1041, 0]
click at [280, 520] on span "visit the Elements page" at bounding box center [238, 527] width 121 height 14
click at [66, 4] on div "Generate Code Create" at bounding box center [279, 19] width 558 height 38
click at [63, 12] on input "text" at bounding box center [95, 18] width 136 height 25
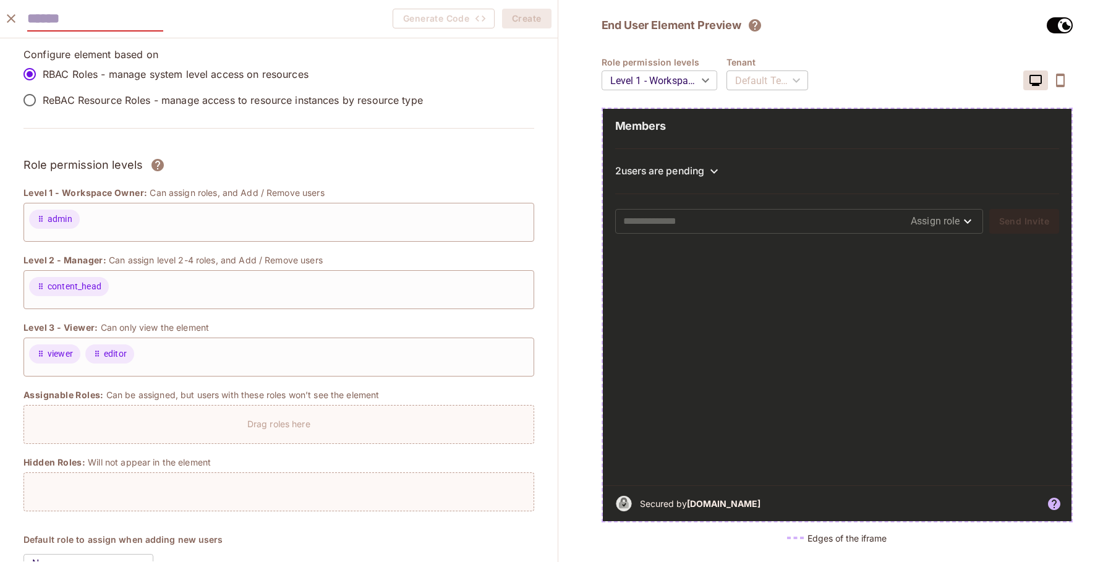
scroll to position [0, 0]
type input "**********"
click at [687, 179] on div "2 users are pending" at bounding box center [837, 171] width 445 height 46
click at [693, 169] on div "2 users are pending" at bounding box center [659, 171] width 89 height 12
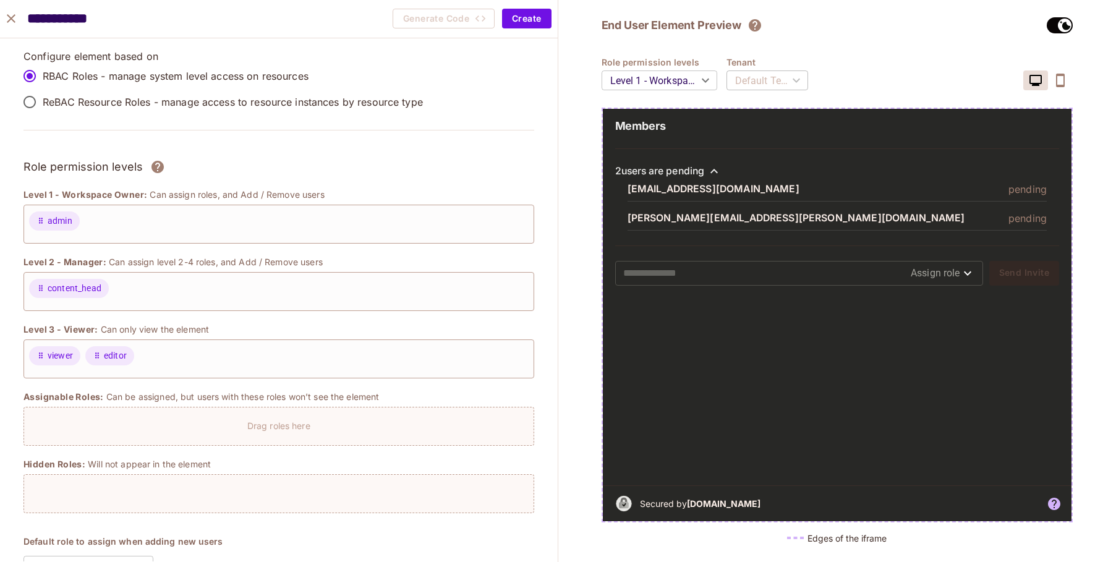
click at [693, 169] on div "2 users are pending" at bounding box center [659, 171] width 89 height 12
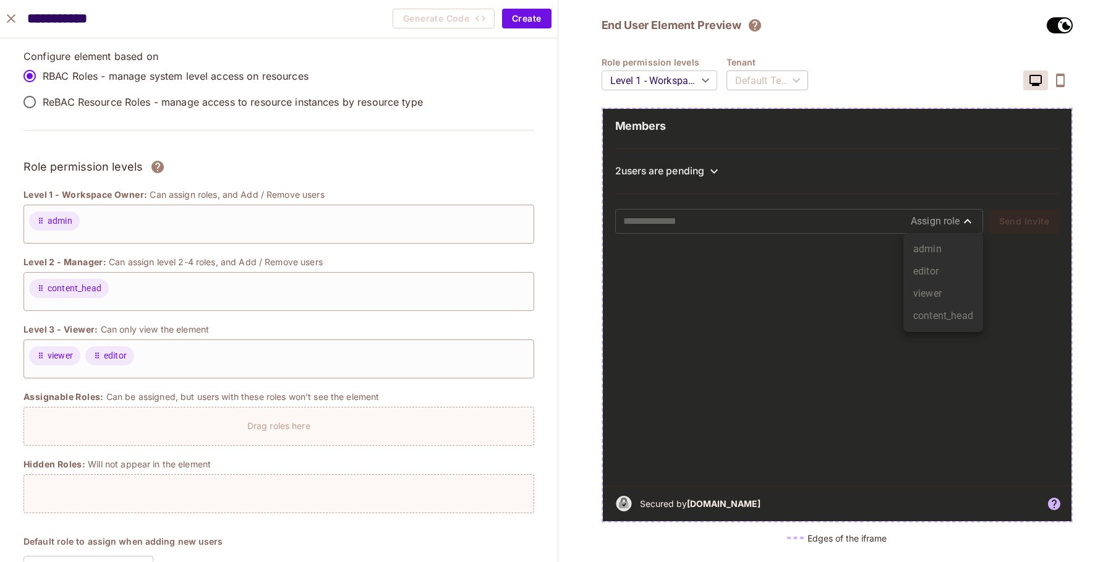
click at [934, 225] on body "Pro M Manujdixit-756 Projects Monitoring Settings Default Project Development H…" at bounding box center [558, 281] width 1116 height 562
click at [934, 225] on div at bounding box center [558, 281] width 1116 height 562
click at [521, 19] on button "Create" at bounding box center [526, 19] width 49 height 20
type input "*******"
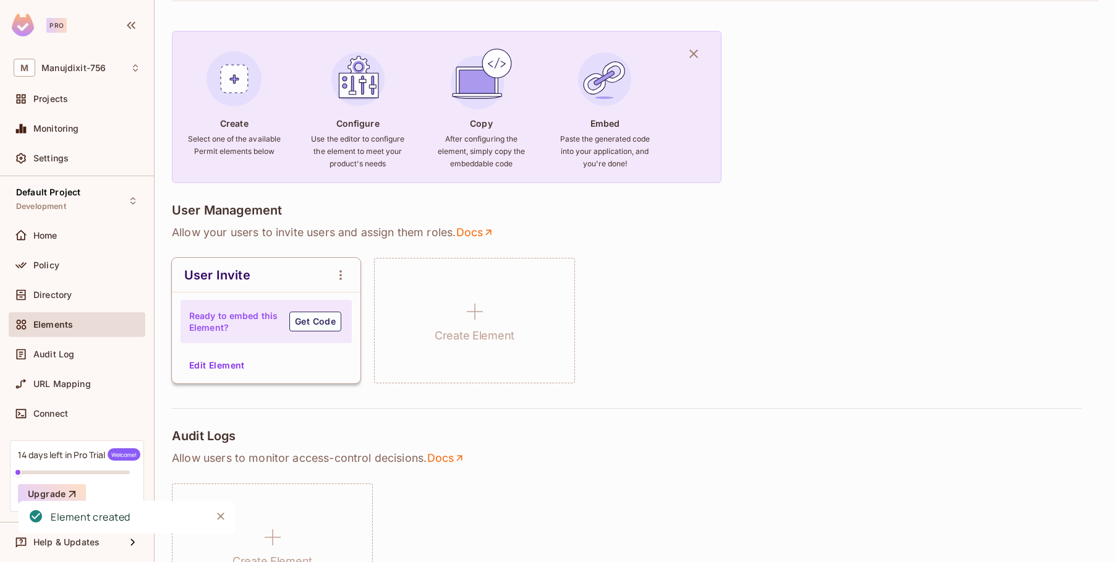
scroll to position [297, 0]
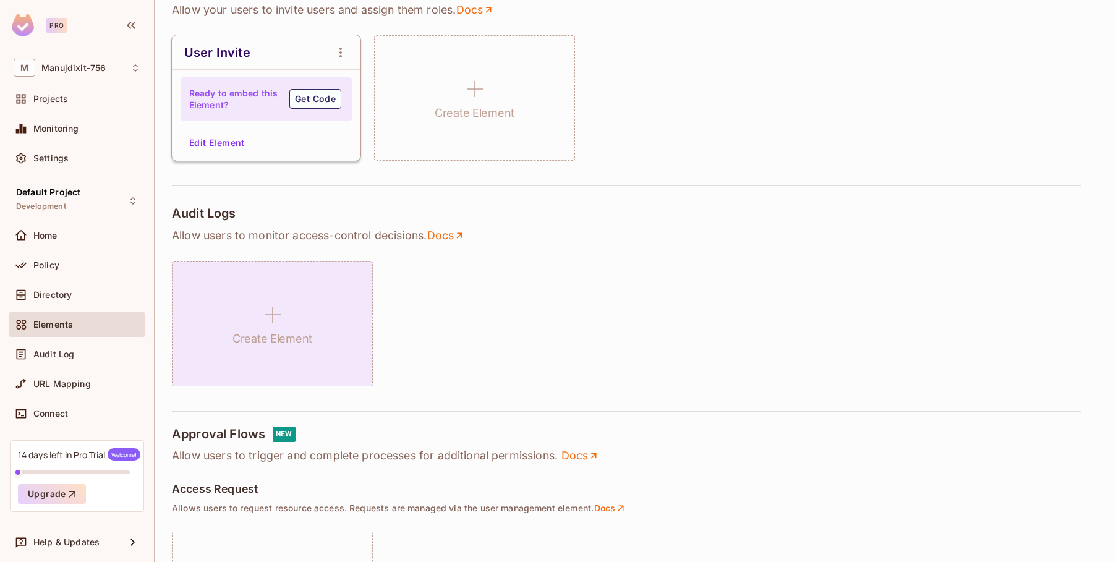
click at [275, 317] on icon at bounding box center [273, 315] width 30 height 30
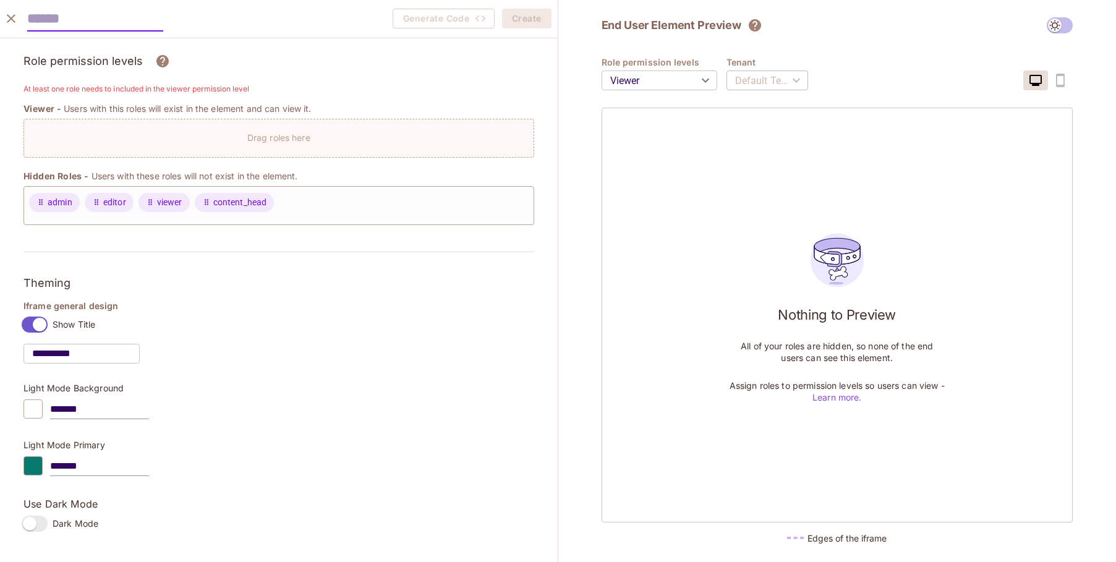
click at [15, 20] on icon "close" at bounding box center [11, 18] width 15 height 15
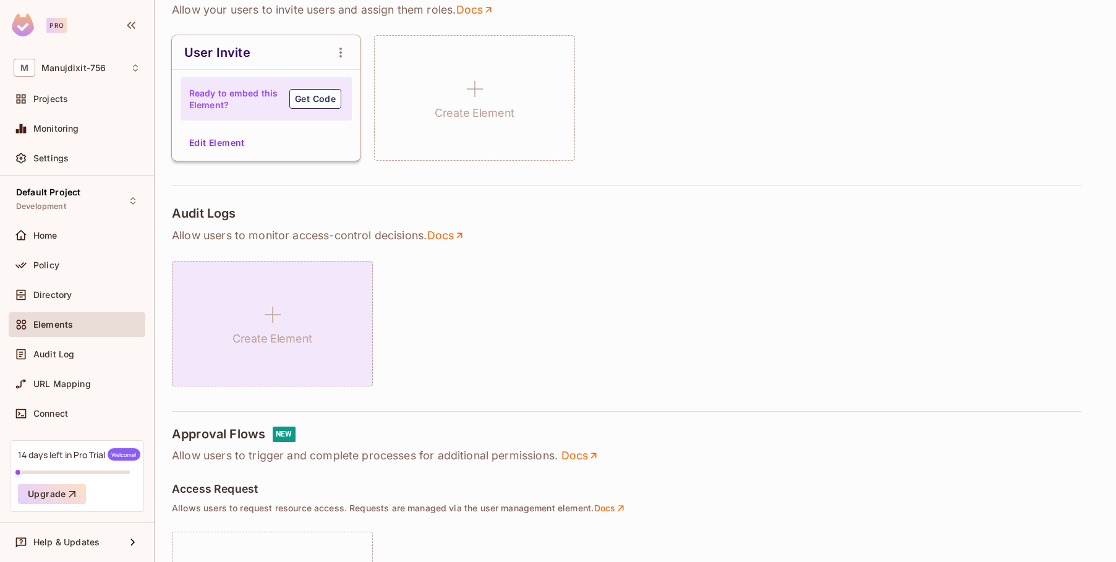
click at [296, 348] on h1 "Create Element" at bounding box center [273, 339] width 80 height 19
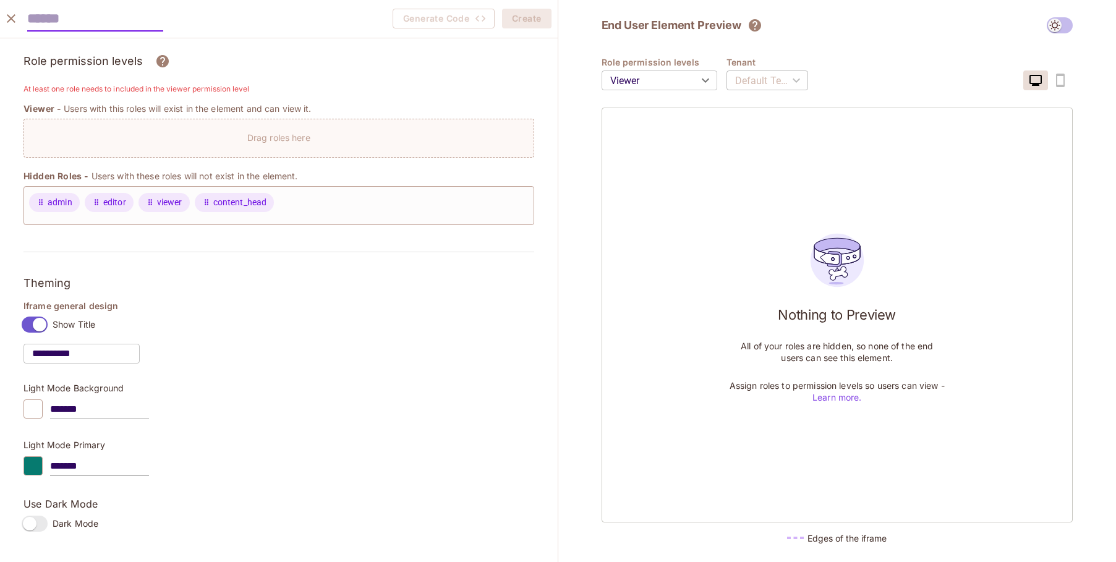
click at [262, 136] on p "Drag roles here" at bounding box center [278, 138] width 63 height 12
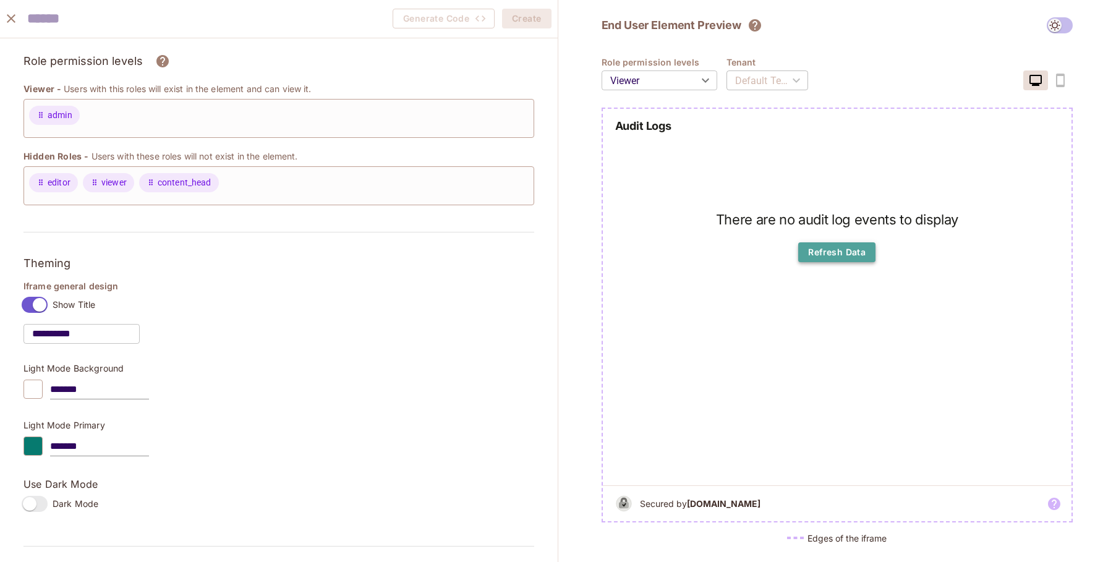
click at [836, 253] on button "Refresh Data" at bounding box center [836, 252] width 77 height 20
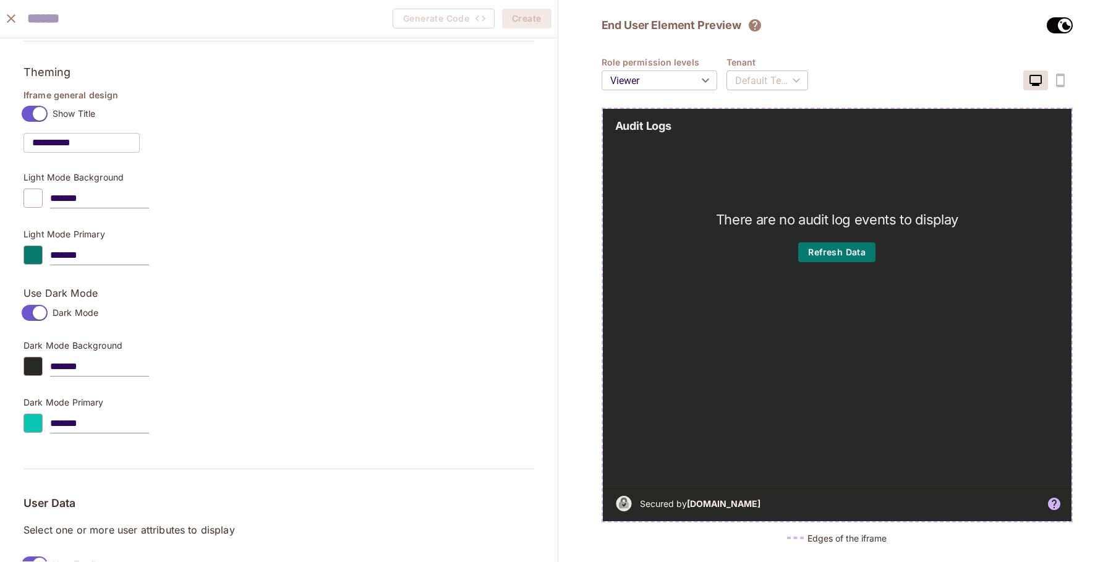
scroll to position [256, 0]
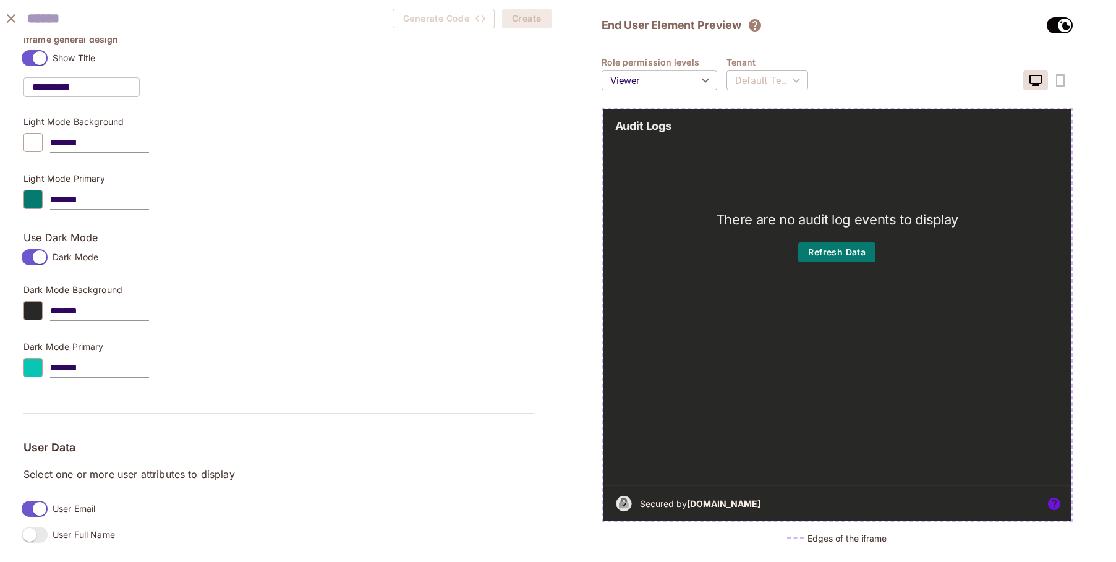
click at [1051, 505] on icon at bounding box center [1054, 504] width 12 height 12
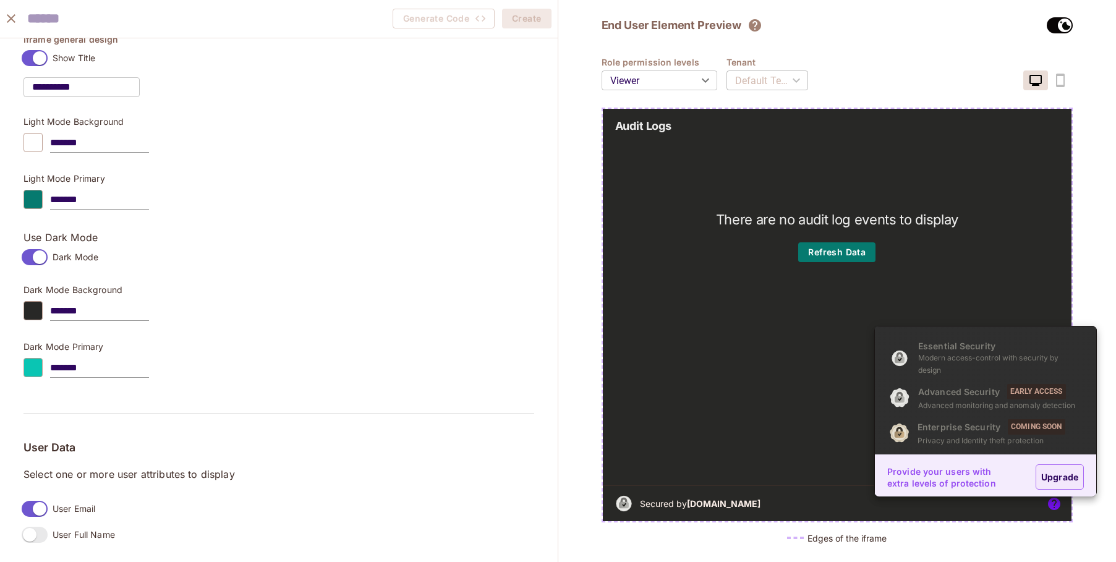
scroll to position [3, 0]
click at [732, 385] on div at bounding box center [558, 281] width 1116 height 562
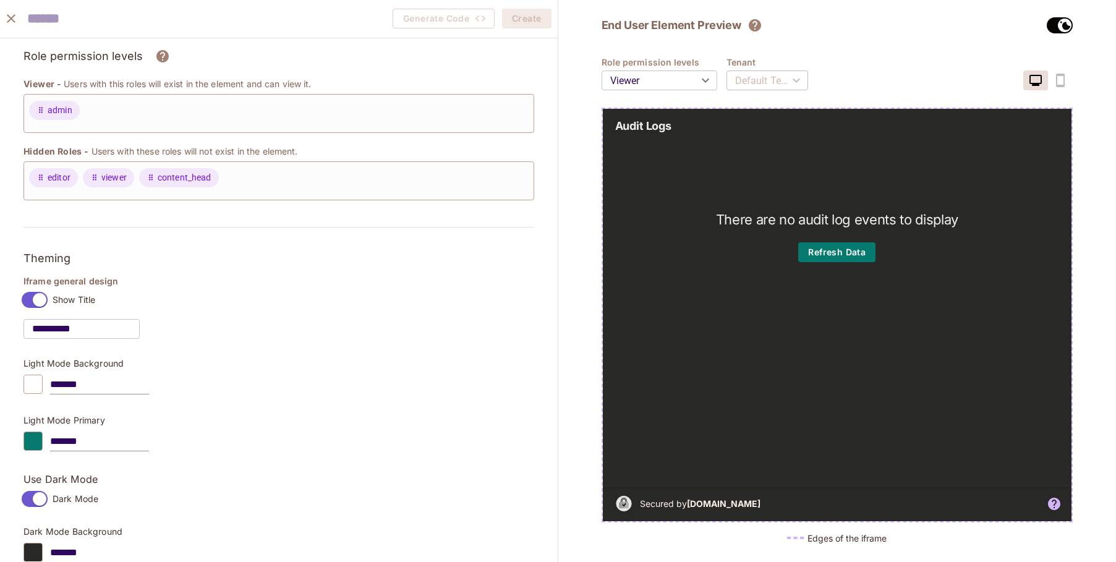
scroll to position [0, 0]
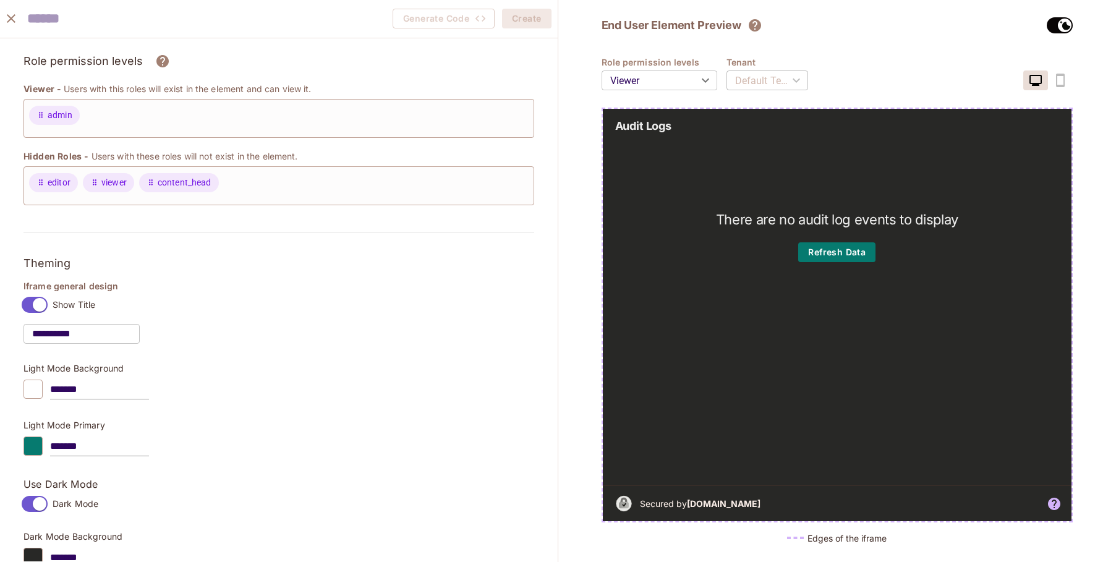
click at [78, 24] on input "text" at bounding box center [95, 18] width 136 height 25
type input "****"
click at [534, 21] on button "Create" at bounding box center [526, 19] width 49 height 20
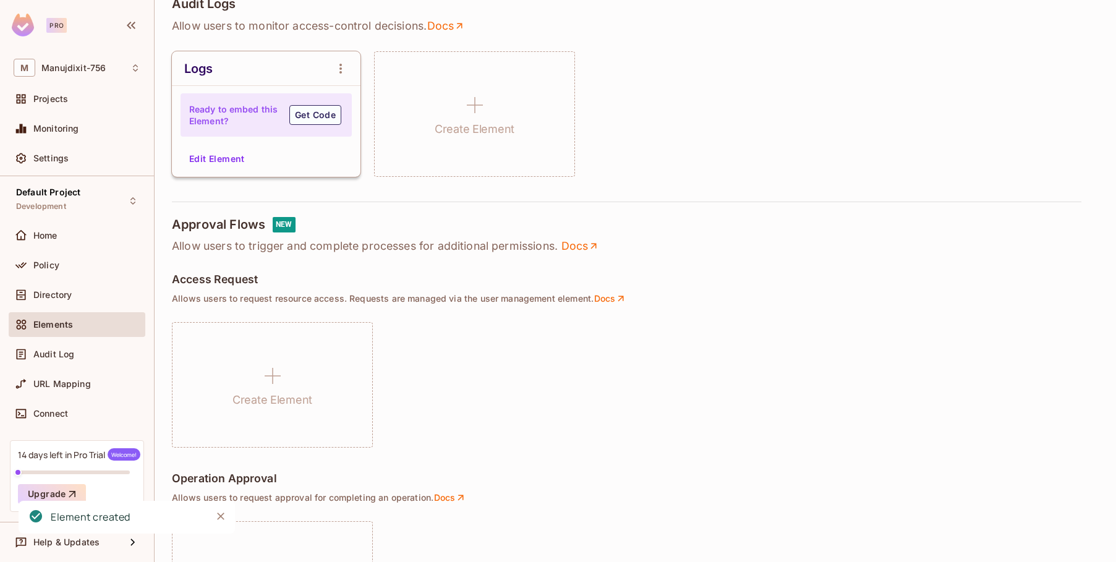
scroll to position [520, 0]
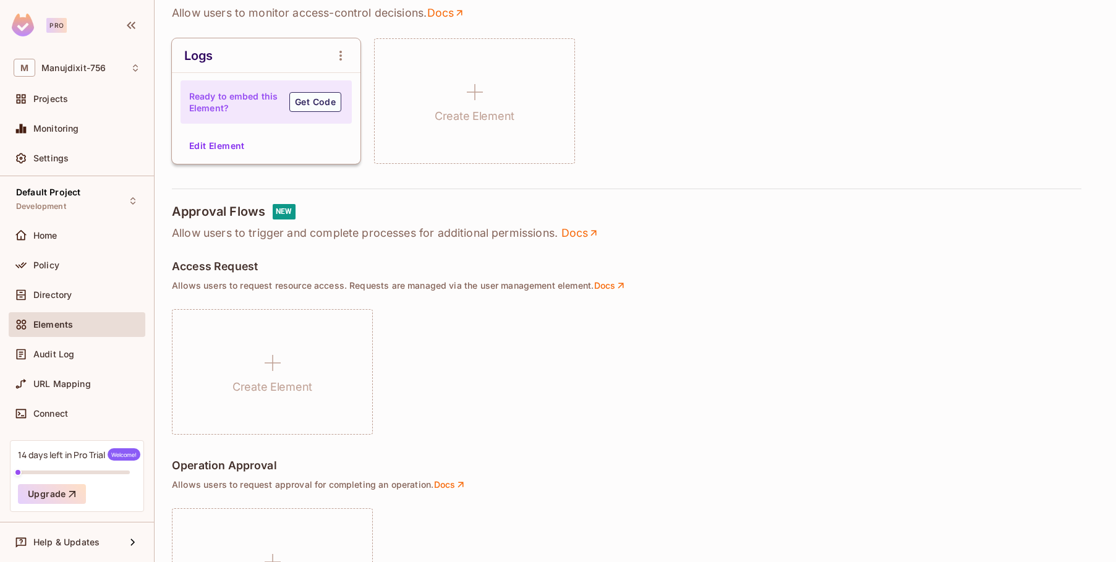
click at [281, 234] on p "Allow users to trigger and complete processes for additional permissions. Docs" at bounding box center [635, 233] width 927 height 15
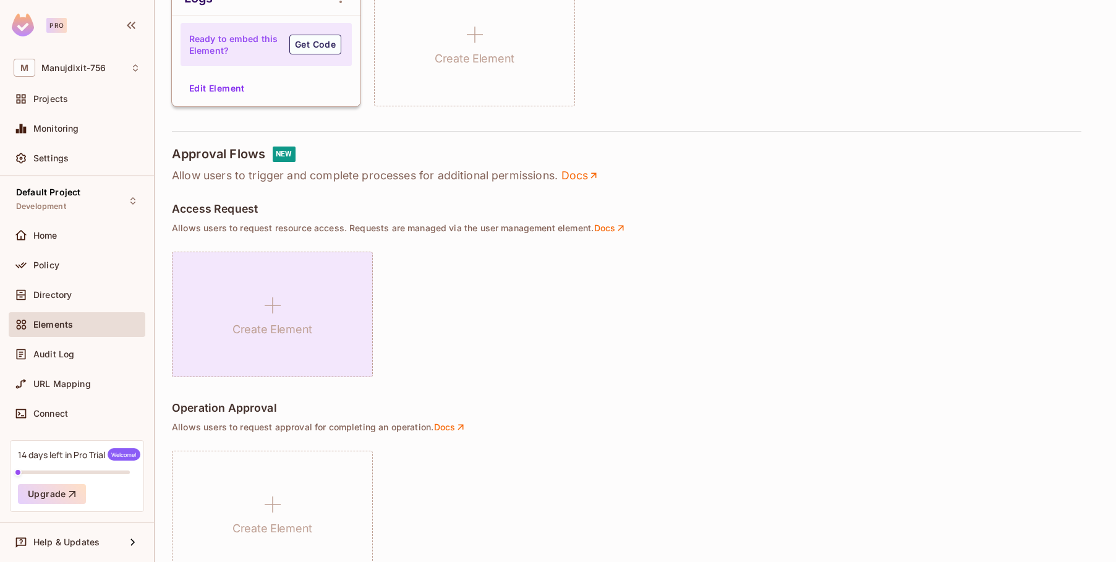
scroll to position [594, 0]
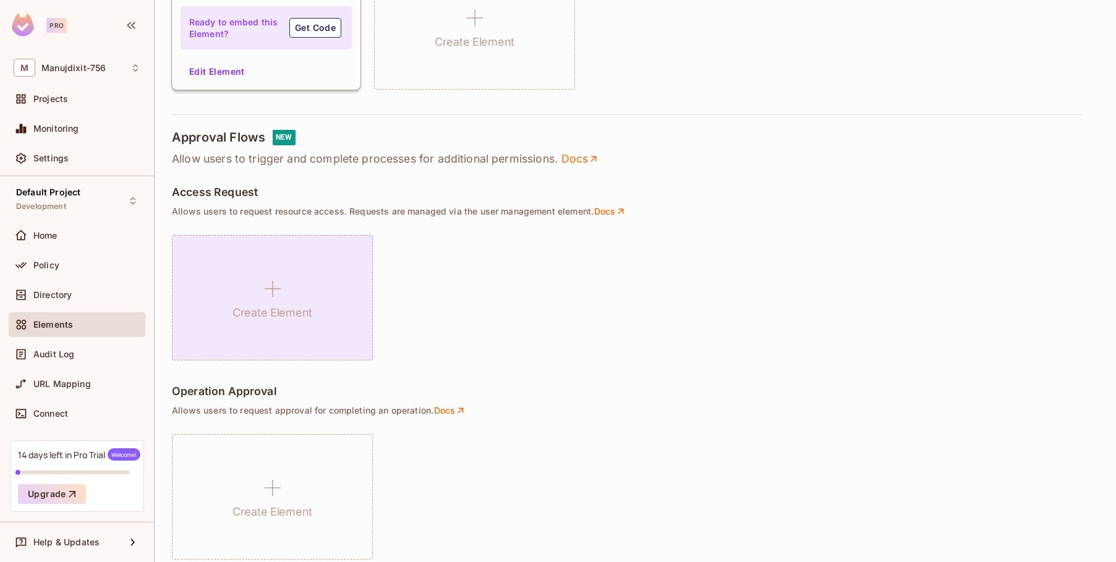
click at [276, 297] on icon at bounding box center [273, 289] width 30 height 30
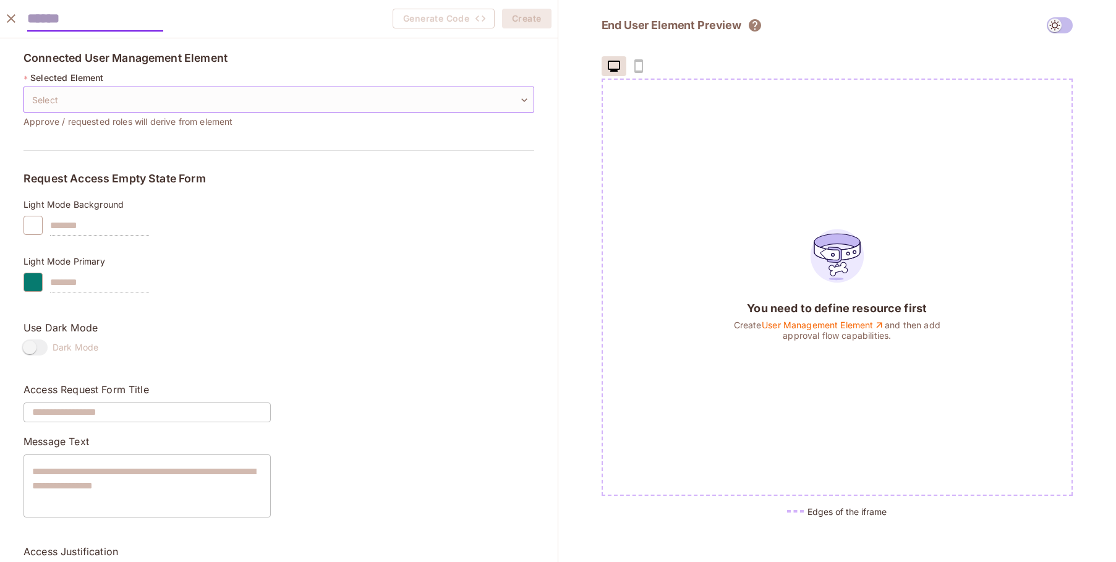
click at [147, 94] on body "Pro M Manujdixit-756 Projects Monitoring Settings Default Project Development H…" at bounding box center [558, 281] width 1116 height 562
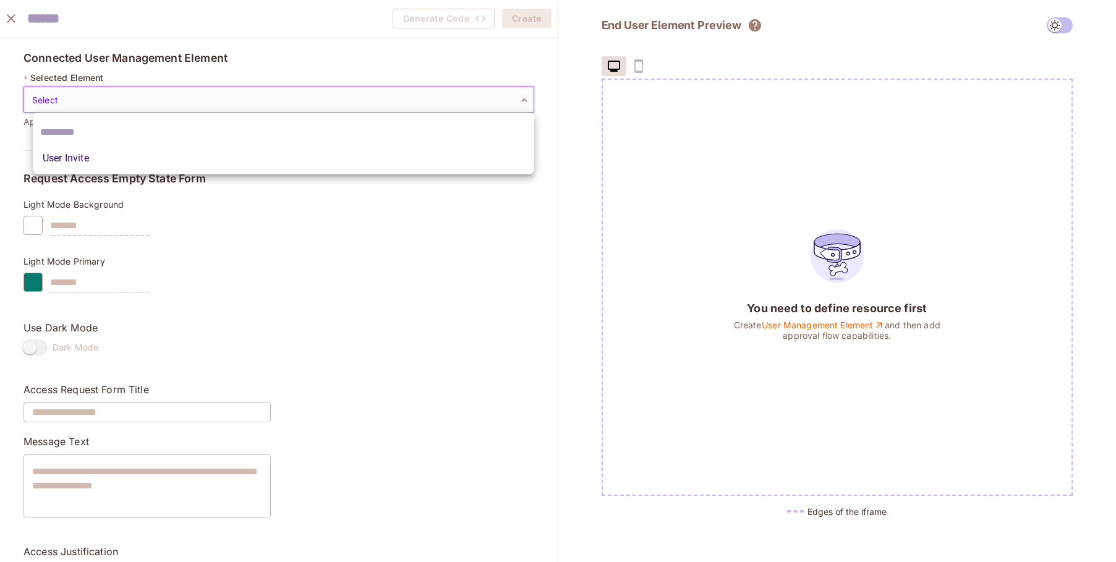
click at [181, 64] on div at bounding box center [558, 281] width 1116 height 562
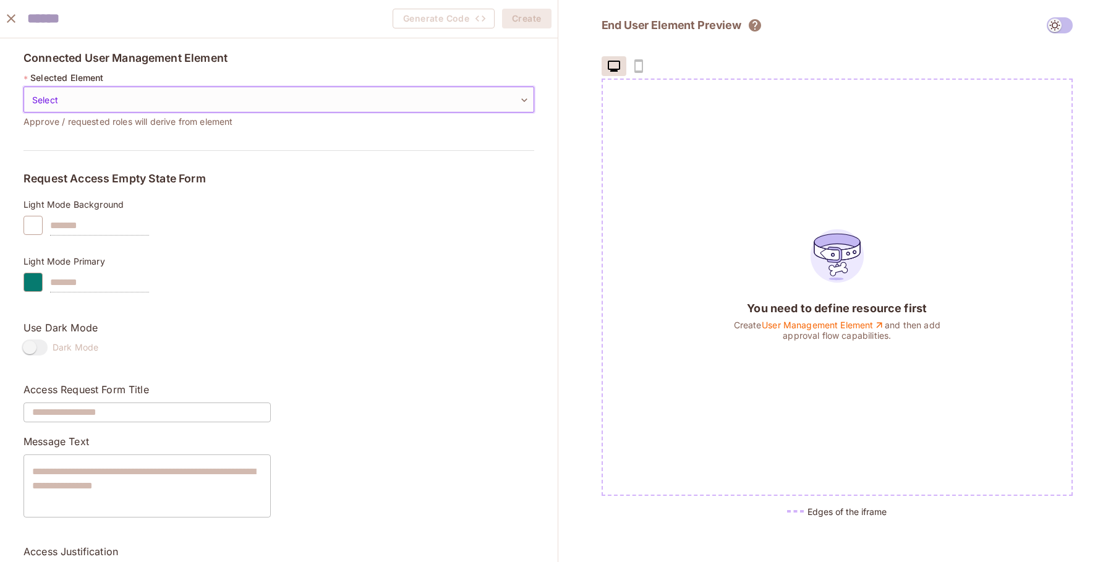
click at [109, 101] on body "Pro M Manujdixit-756 Projects Monitoring Settings Default Project Development H…" at bounding box center [558, 281] width 1116 height 562
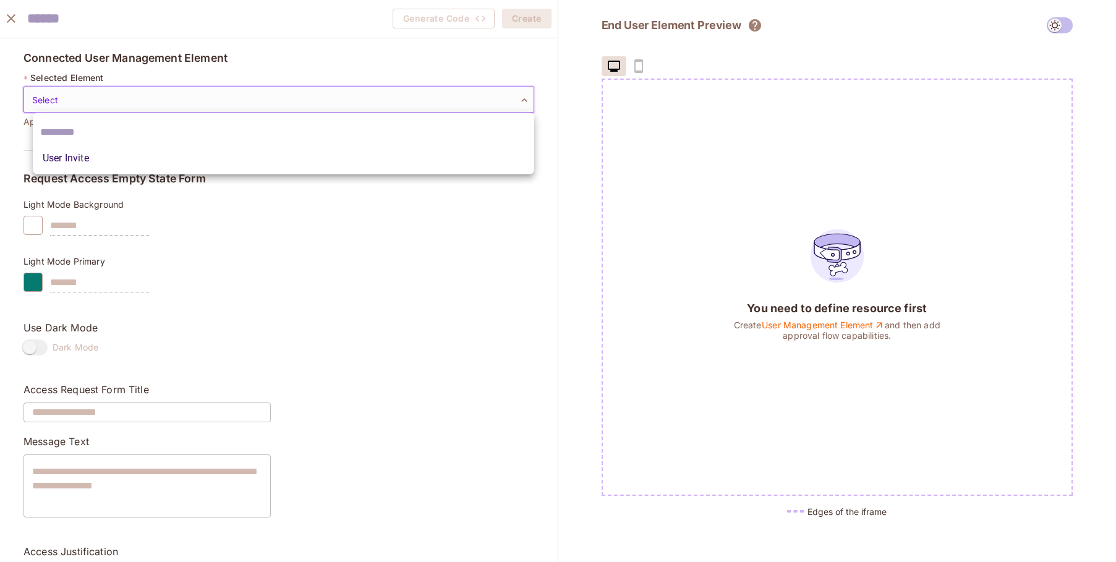
click at [83, 165] on li "User Invite" at bounding box center [284, 158] width 502 height 22
type input "**********"
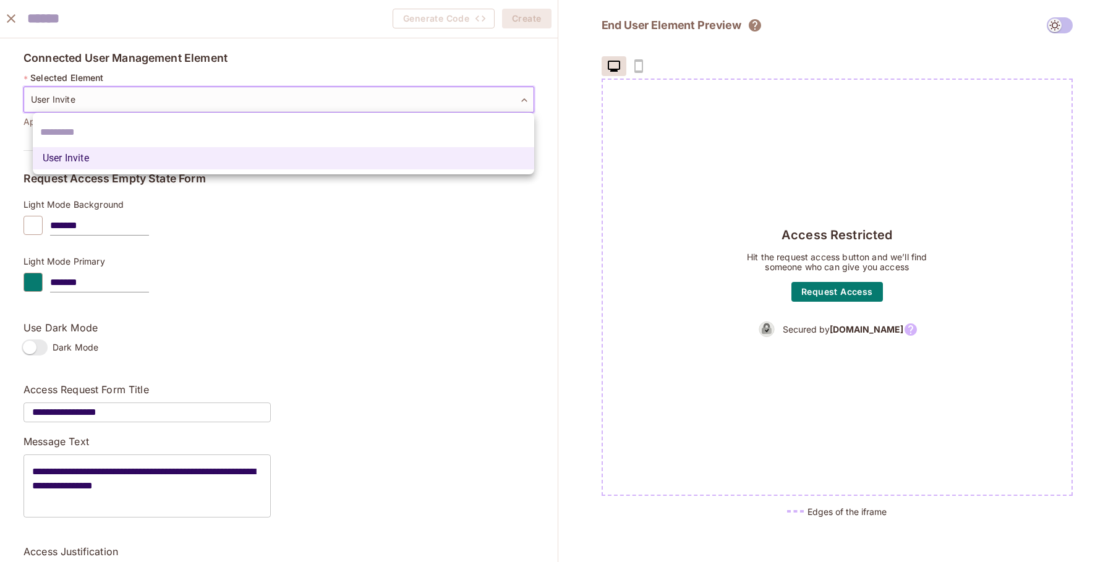
click at [178, 97] on body "Pro M Manujdixit-756 Projects Monitoring Settings Default Project Development H…" at bounding box center [558, 281] width 1116 height 562
click at [133, 123] on input "text" at bounding box center [283, 132] width 487 height 20
click at [304, 202] on div at bounding box center [558, 281] width 1116 height 562
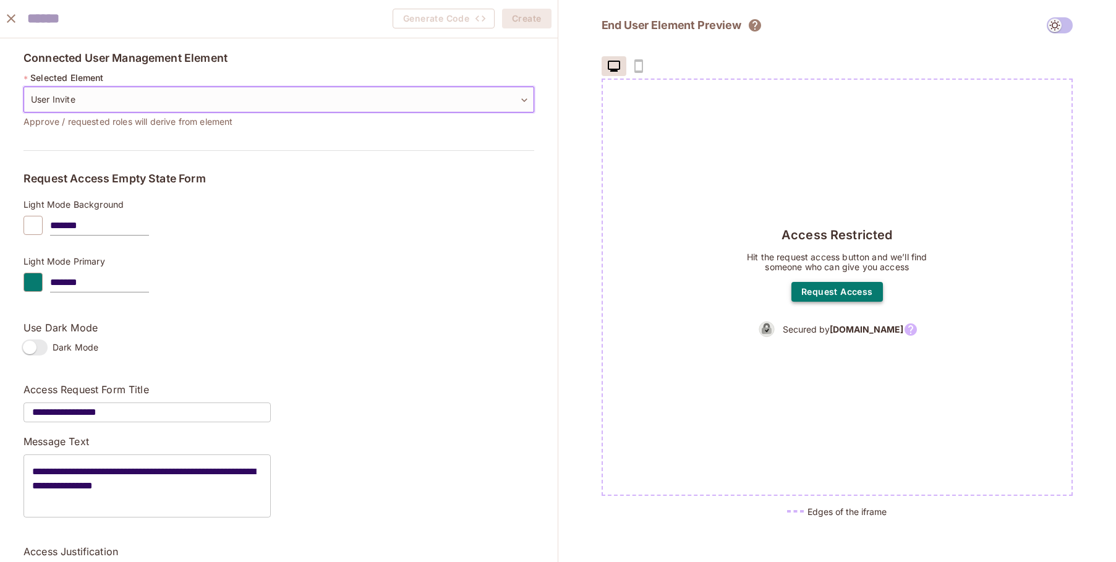
click at [823, 283] on button "Request Access" at bounding box center [838, 292] width 92 height 20
click at [854, 294] on button "Request Access" at bounding box center [838, 292] width 92 height 20
click at [5, 13] on icon "close" at bounding box center [11, 18] width 15 height 15
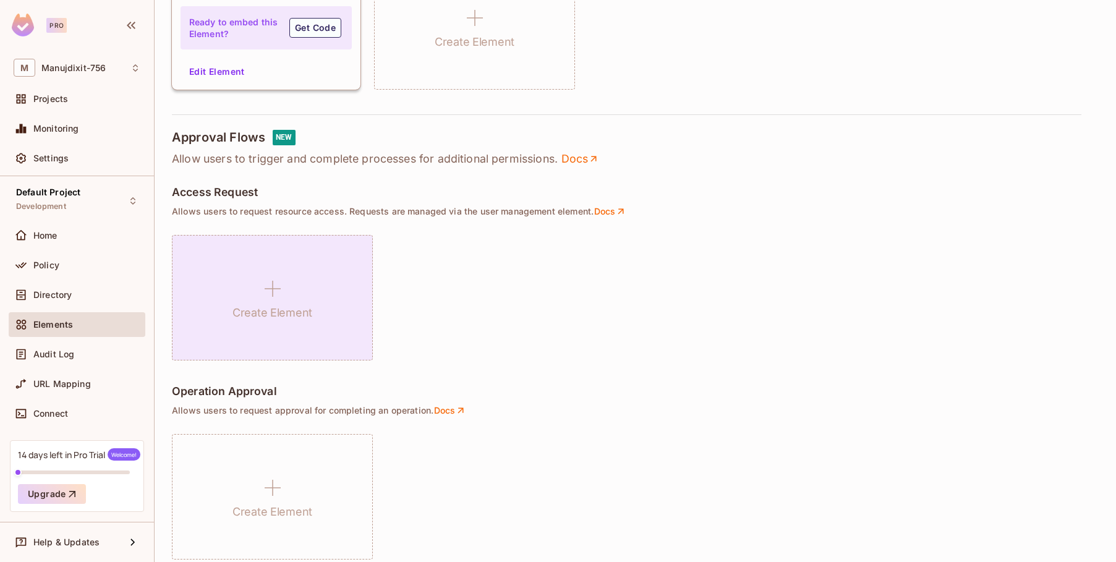
click at [247, 261] on div "Create Element" at bounding box center [272, 298] width 201 height 126
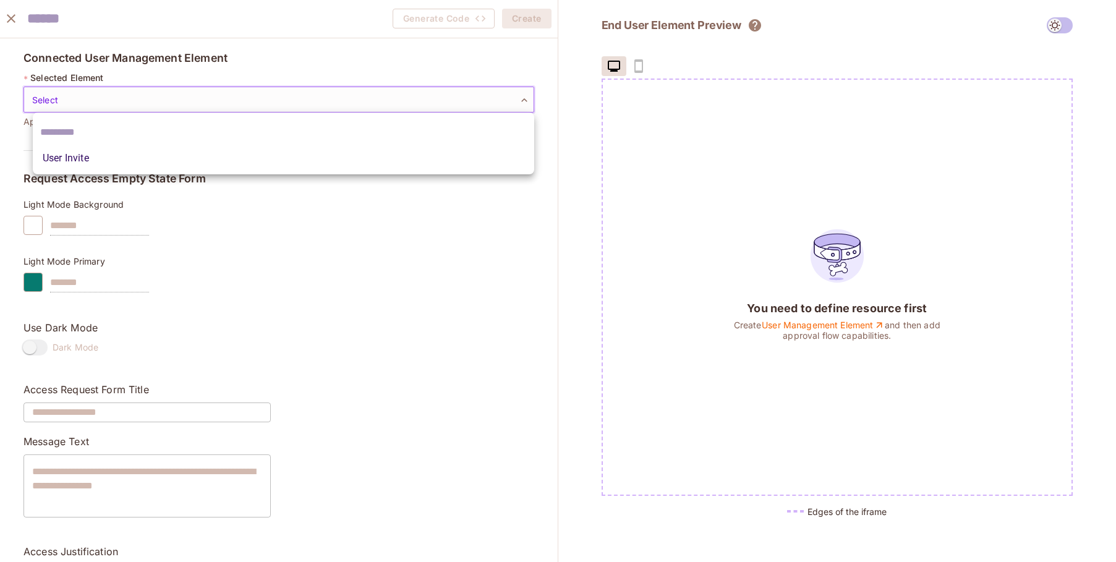
click at [195, 87] on body "Pro M Manujdixit-756 Projects Monitoring Settings Default Project Development H…" at bounding box center [558, 281] width 1116 height 562
click at [137, 153] on li "User Invite" at bounding box center [284, 158] width 502 height 22
type input "**********"
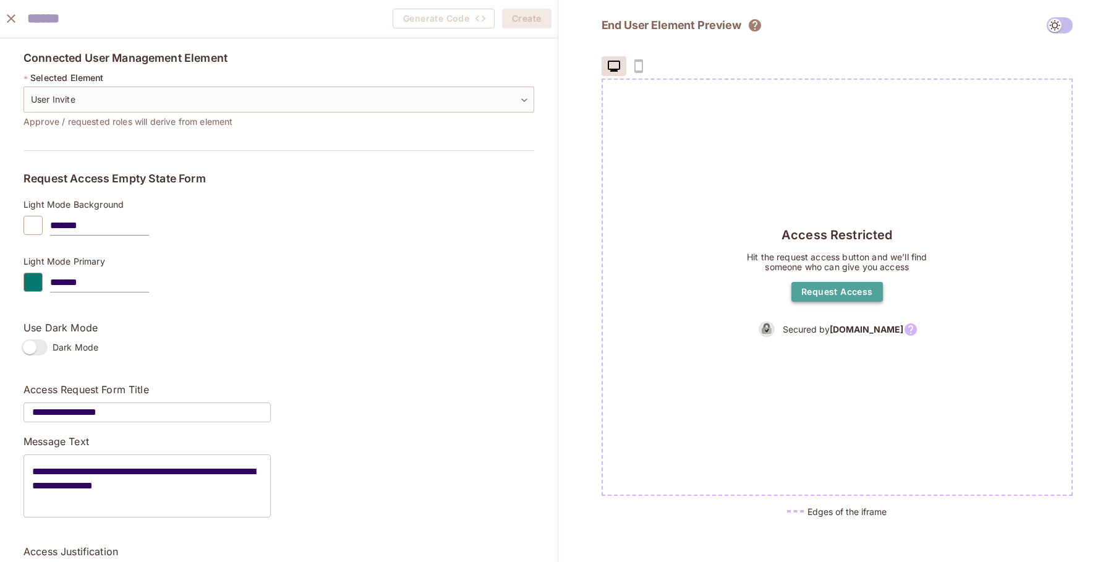
click at [823, 282] on button "Request Access" at bounding box center [838, 292] width 92 height 20
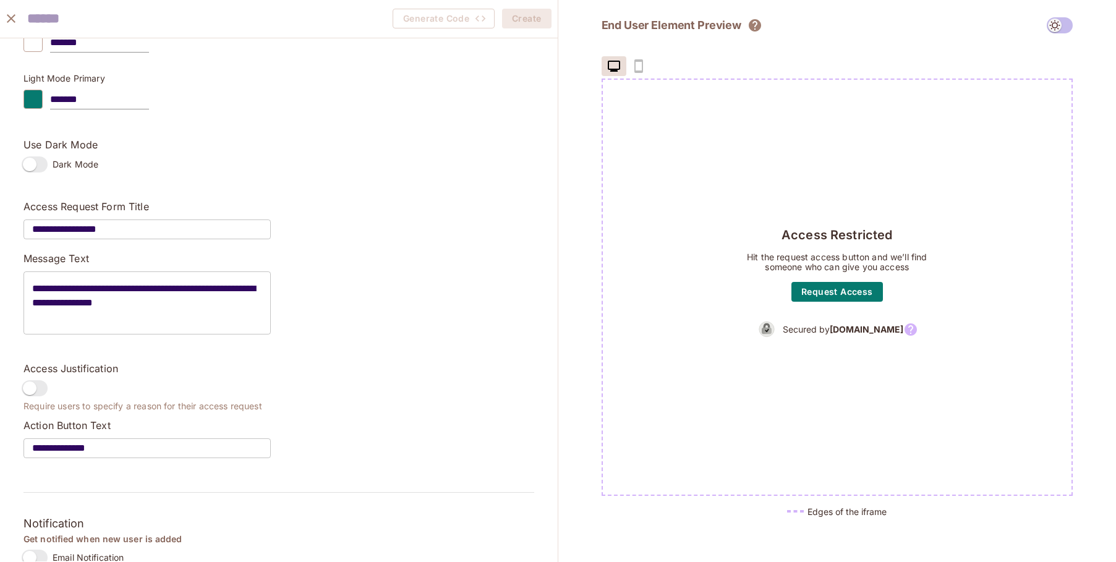
scroll to position [223, 0]
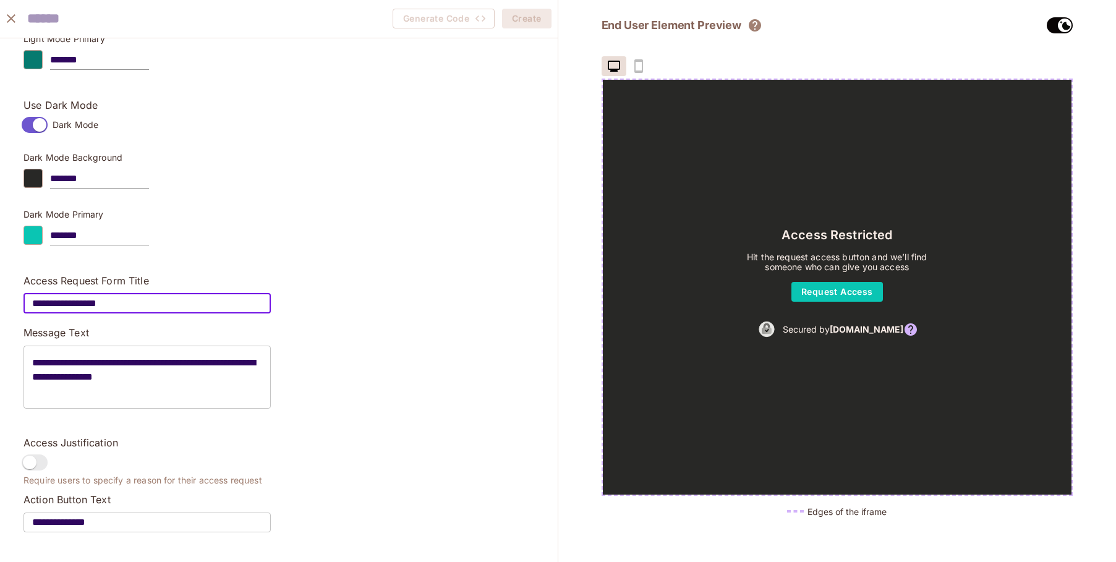
click at [132, 302] on input "**********" at bounding box center [147, 303] width 247 height 35
click at [139, 371] on textarea "**********" at bounding box center [147, 377] width 230 height 43
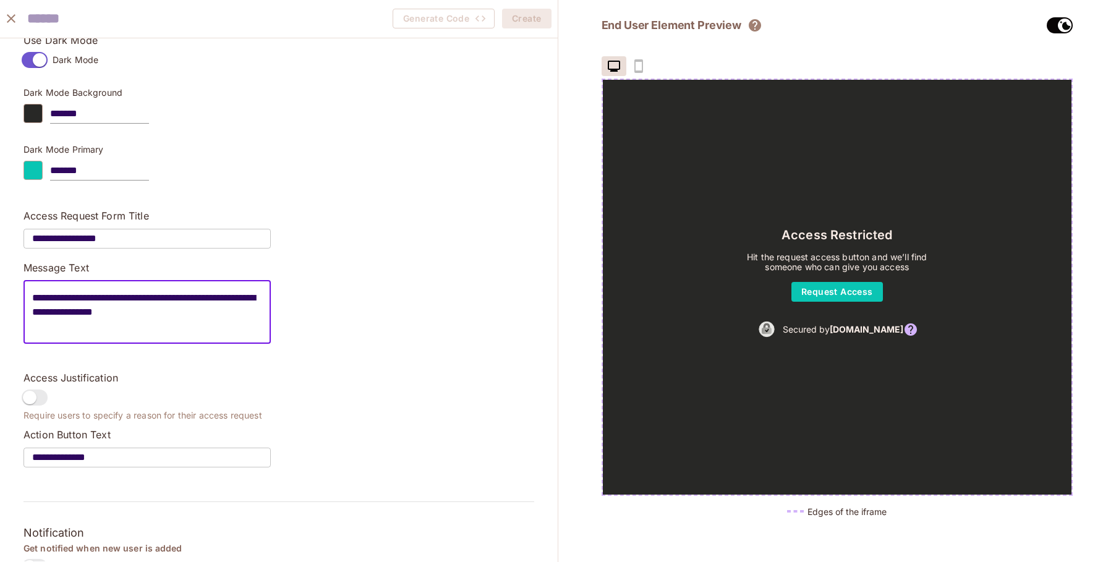
scroll to position [355, 0]
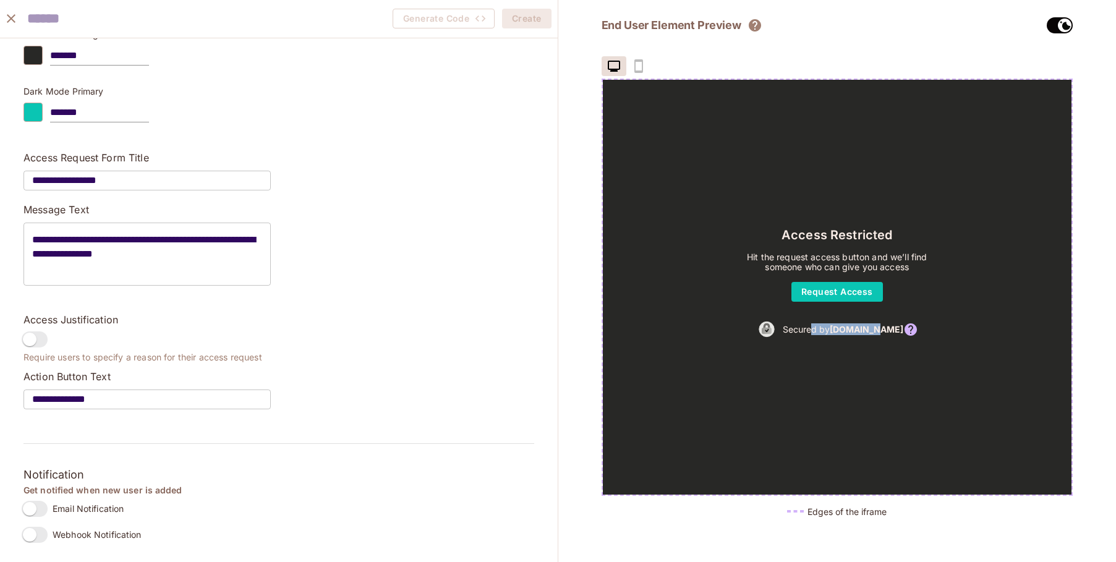
drag, startPoint x: 828, startPoint y: 325, endPoint x: 825, endPoint y: 393, distance: 67.5
click at [825, 393] on div "Access Restricted Hit the request access button and we’ll find someone who can …" at bounding box center [837, 287] width 469 height 415
click at [830, 374] on div "Access Restricted Hit the request access button and we’ll find someone who can …" at bounding box center [837, 287] width 469 height 415
click at [778, 332] on img at bounding box center [767, 329] width 22 height 23
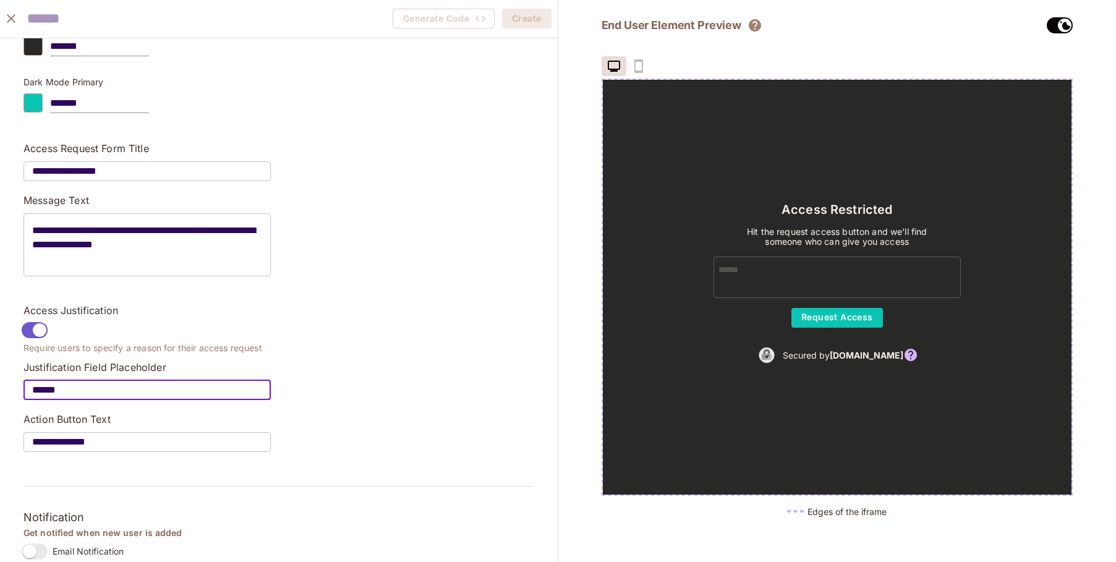
click at [101, 391] on input "******" at bounding box center [147, 390] width 247 height 35
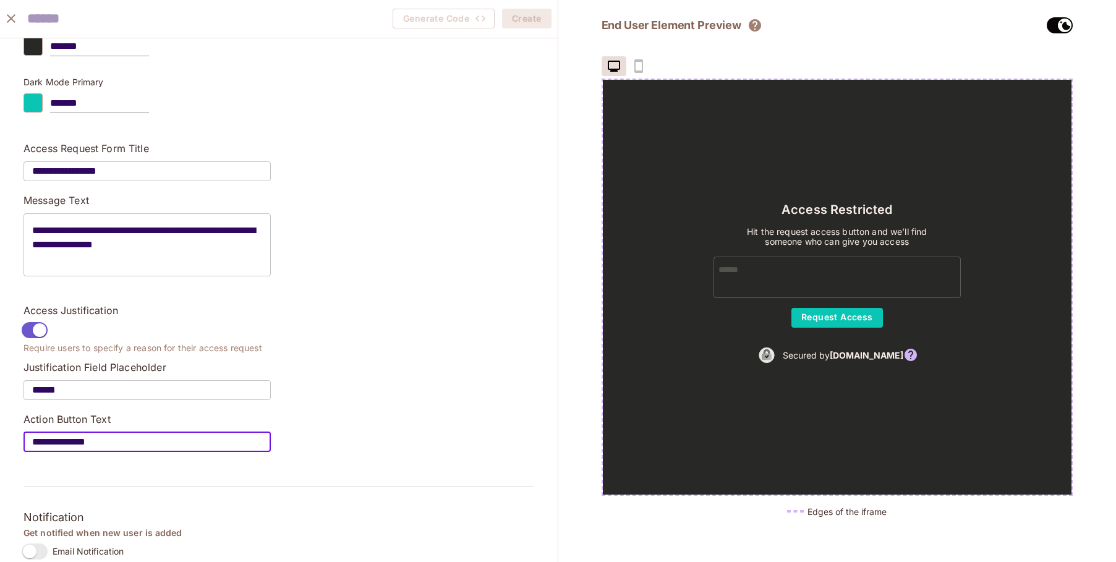
click at [142, 446] on input "**********" at bounding box center [147, 442] width 247 height 35
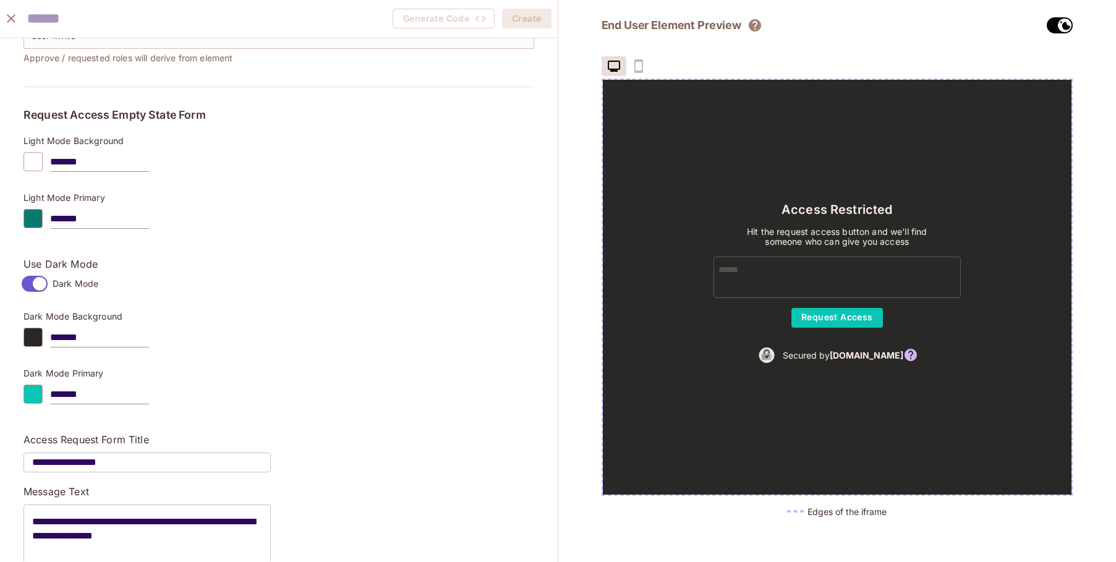
scroll to position [0, 0]
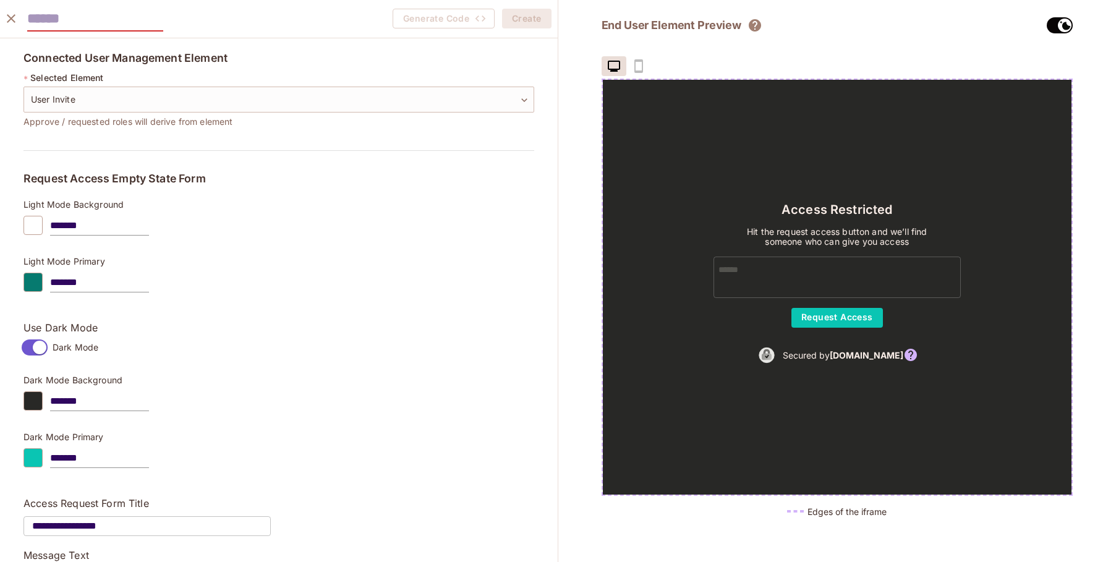
click at [124, 21] on input "text" at bounding box center [95, 18] width 136 height 25
type input "**********"
click at [515, 10] on button "Create" at bounding box center [526, 19] width 49 height 20
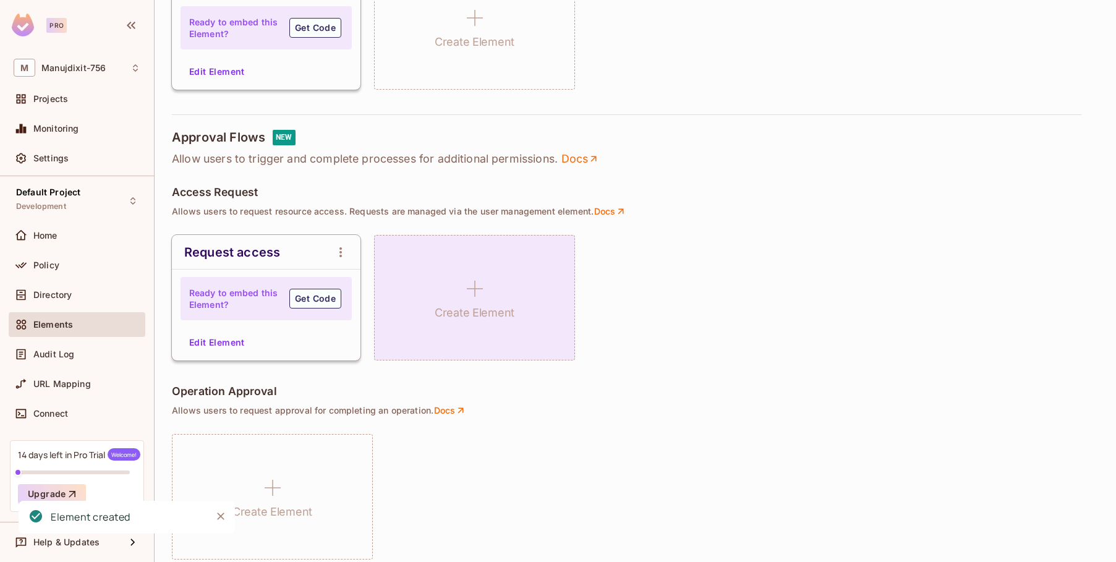
scroll to position [742, 0]
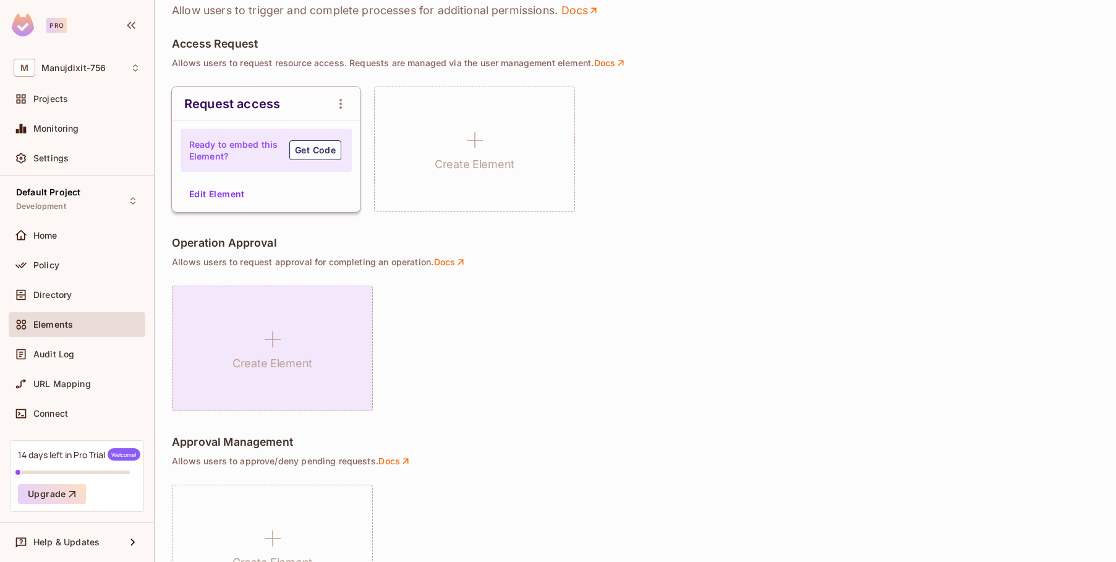
click at [292, 352] on div "Create Element" at bounding box center [272, 349] width 201 height 126
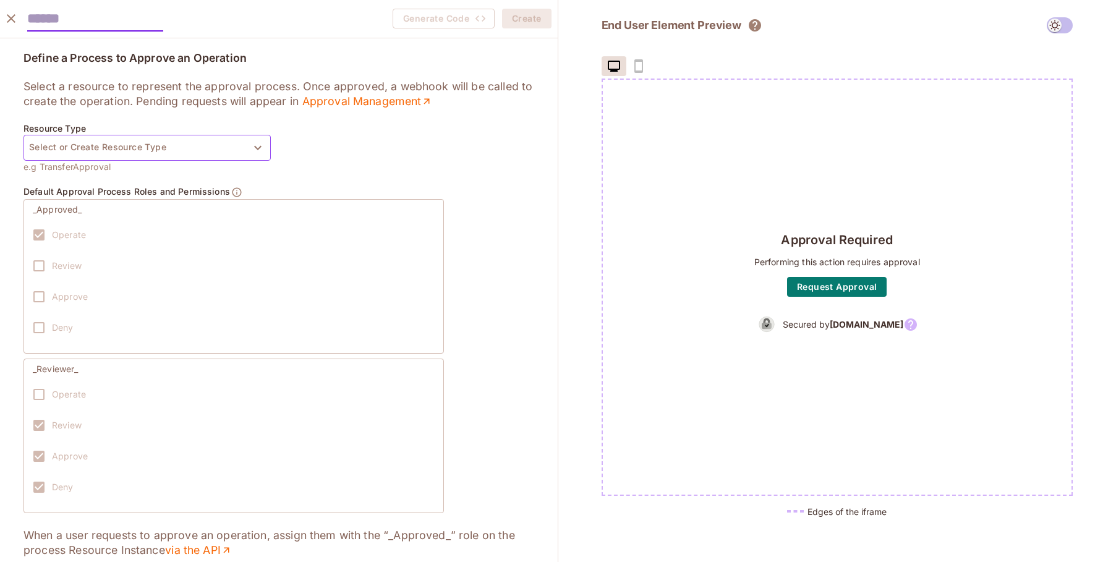
click at [166, 142] on button "Select or Create Resource Type" at bounding box center [147, 148] width 247 height 26
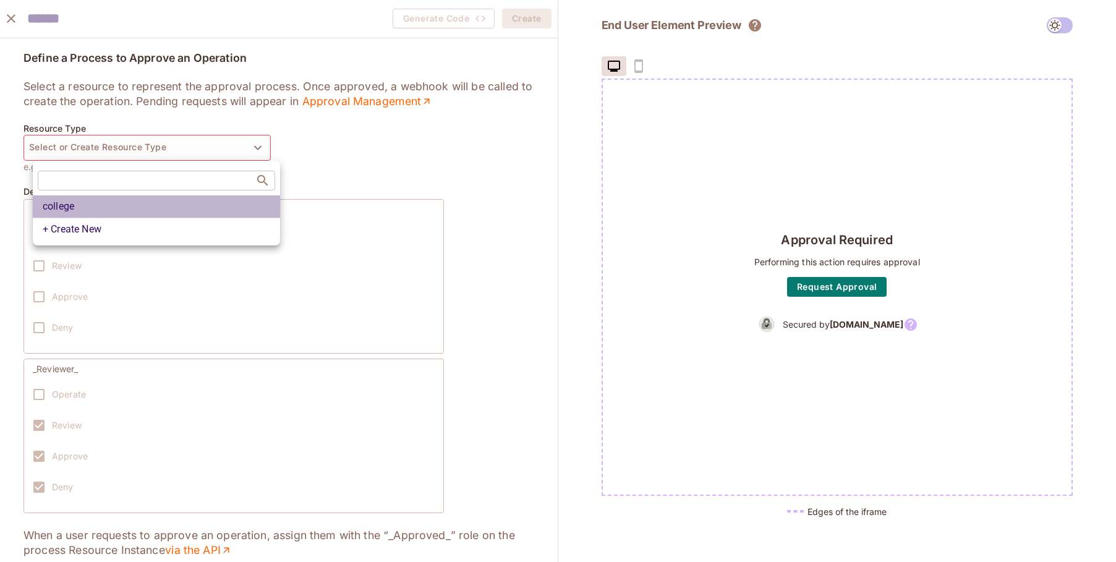
click at [140, 211] on li "college" at bounding box center [156, 206] width 247 height 22
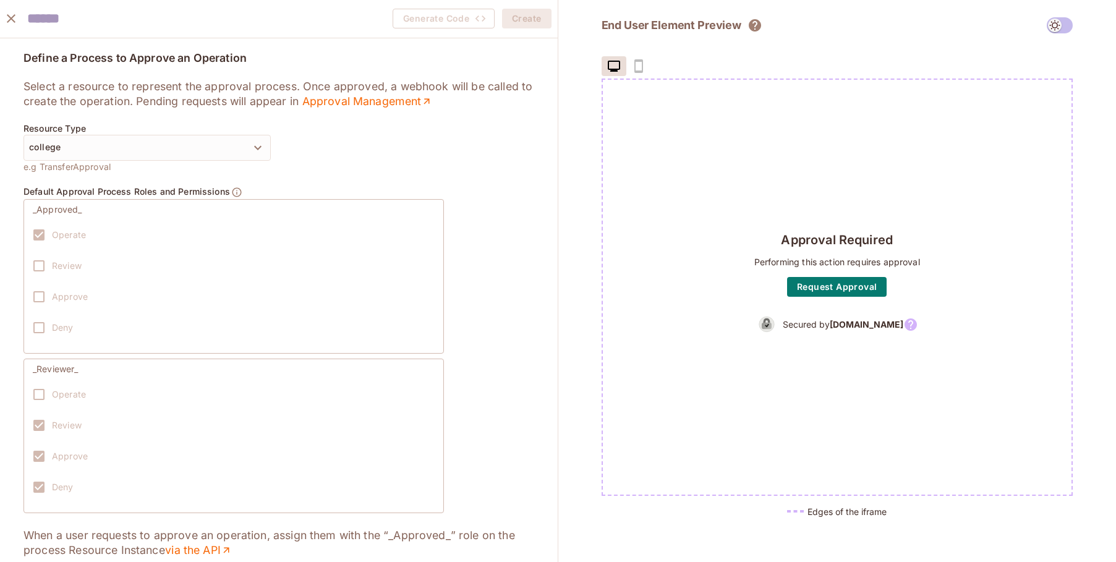
click at [45, 229] on label "Operate" at bounding box center [56, 235] width 60 height 26
click at [867, 289] on button "Request Approval" at bounding box center [837, 287] width 100 height 20
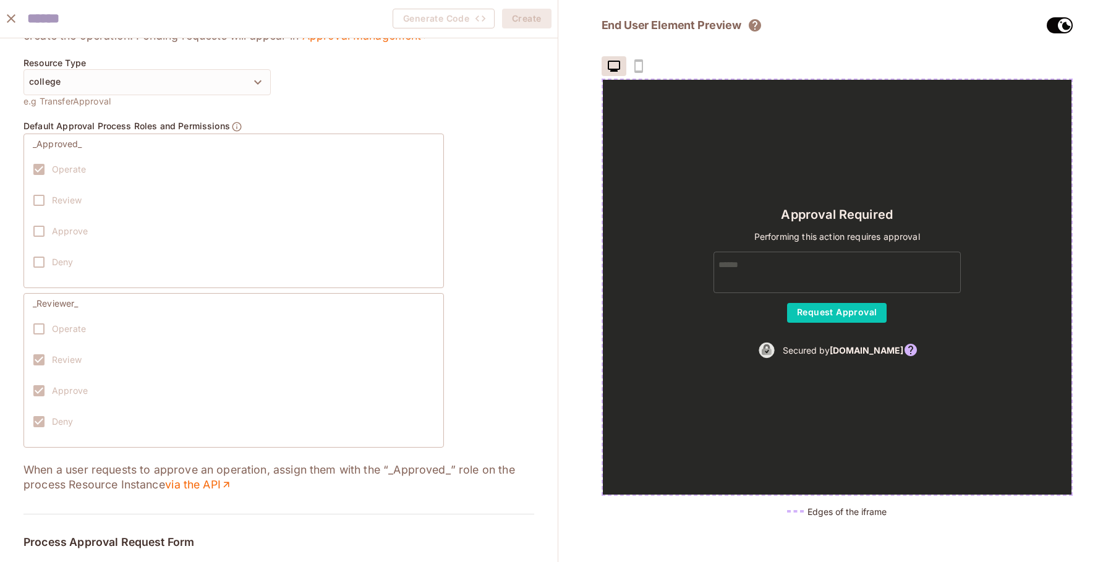
scroll to position [0, 0]
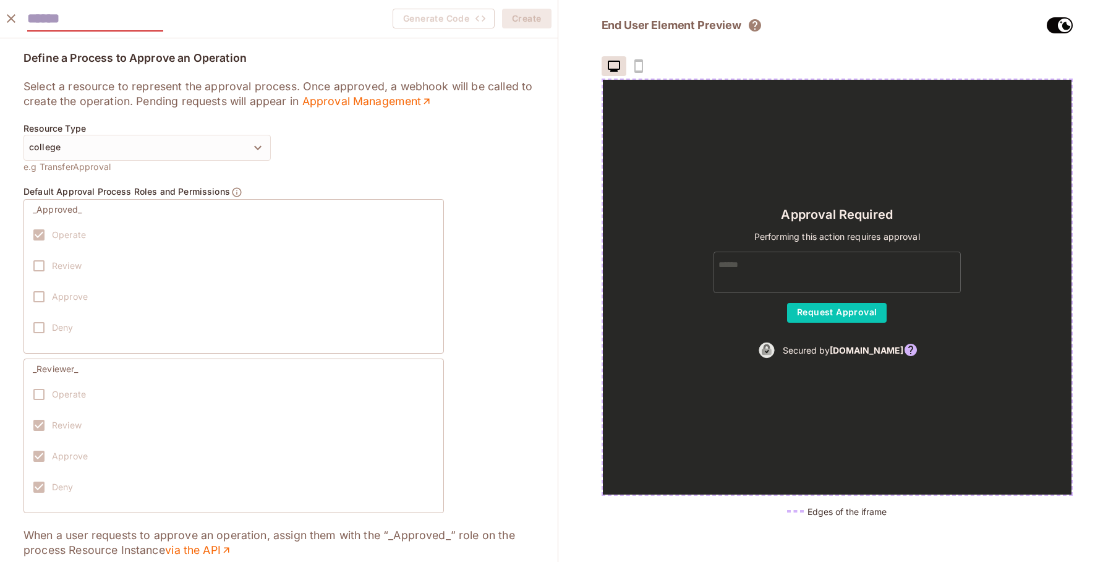
click at [100, 22] on input "text" at bounding box center [95, 18] width 136 height 25
click at [106, 239] on div "Operate Review Approve Deny" at bounding box center [234, 284] width 402 height 124
drag, startPoint x: 164, startPoint y: 224, endPoint x: 223, endPoint y: 211, distance: 60.8
click at [164, 225] on div "Operate Review Approve Deny" at bounding box center [234, 284] width 402 height 124
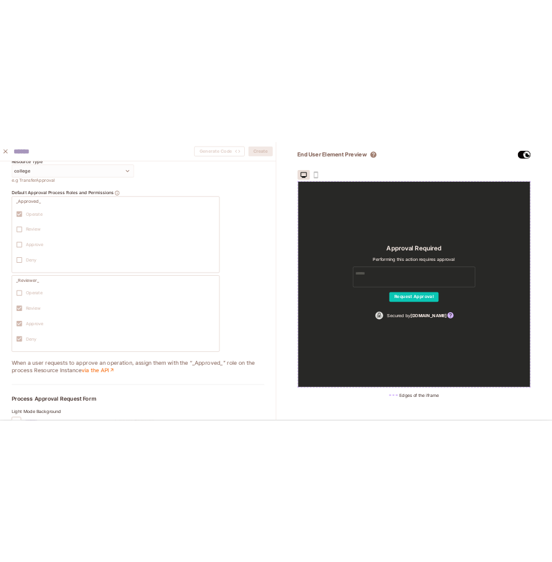
scroll to position [223, 0]
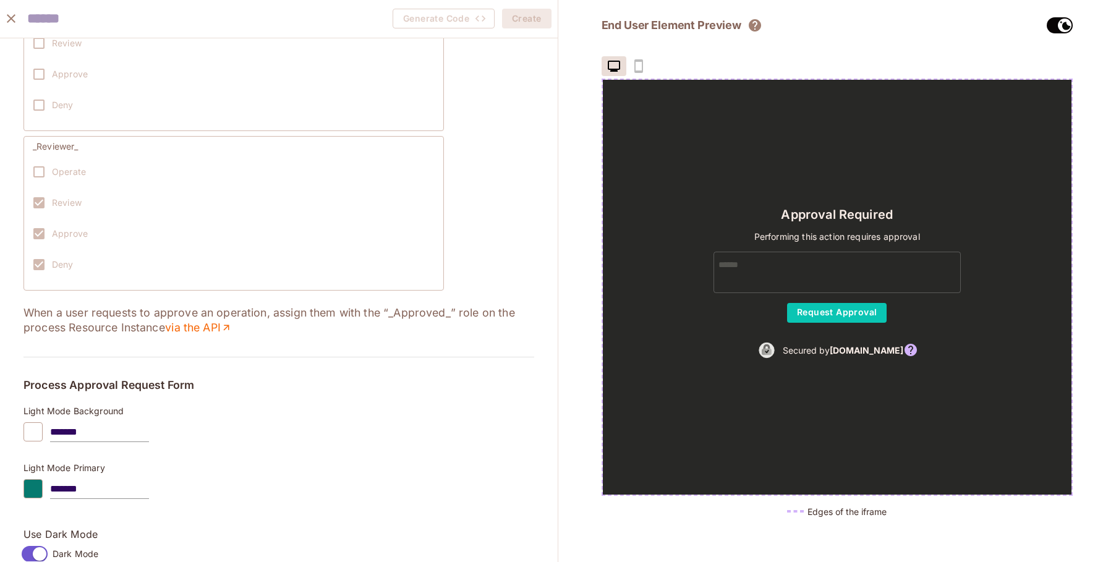
drag, startPoint x: 333, startPoint y: 312, endPoint x: 506, endPoint y: 306, distance: 172.6
click at [506, 306] on p "When a user requests to approve an operation, assign them with the “_Approved_”…" at bounding box center [279, 321] width 511 height 30
drag, startPoint x: 506, startPoint y: 306, endPoint x: 468, endPoint y: 310, distance: 38.0
click at [469, 310] on p "When a user requests to approve an operation, assign them with the “_Approved_”…" at bounding box center [279, 321] width 511 height 30
click at [486, 310] on p "When a user requests to approve an operation, assign them with the “_Approved_”…" at bounding box center [279, 321] width 511 height 30
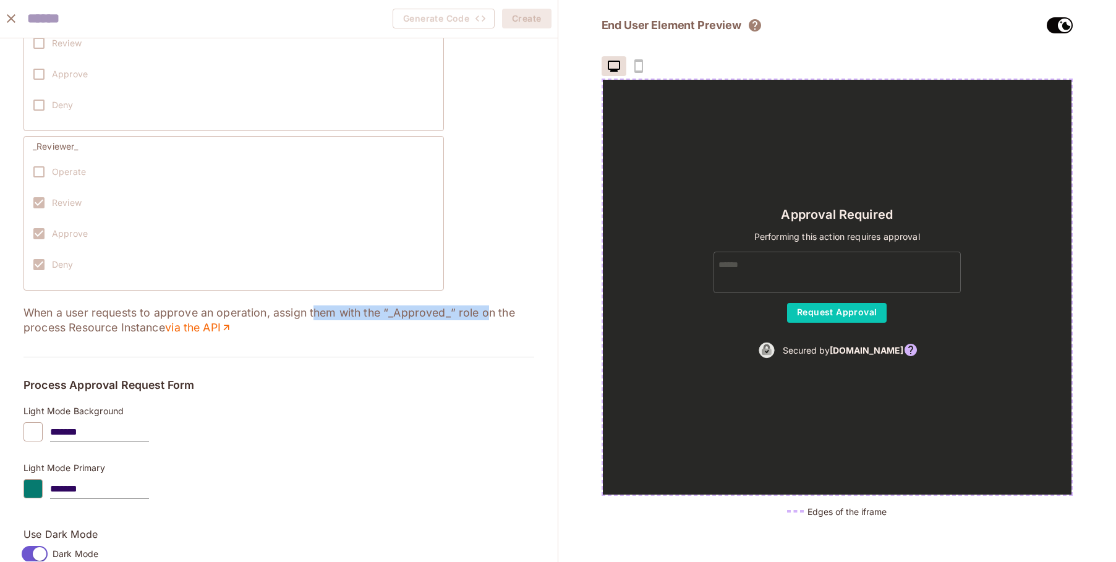
drag, startPoint x: 322, startPoint y: 313, endPoint x: 499, endPoint y: 312, distance: 176.9
click at [499, 312] on p "When a user requests to approve an operation, assign them with the “_Approved_”…" at bounding box center [279, 321] width 511 height 30
click at [521, 312] on p "When a user requests to approve an operation, assign them with the “_Approved_”…" at bounding box center [279, 321] width 511 height 30
drag, startPoint x: 76, startPoint y: 332, endPoint x: 187, endPoint y: 329, distance: 110.7
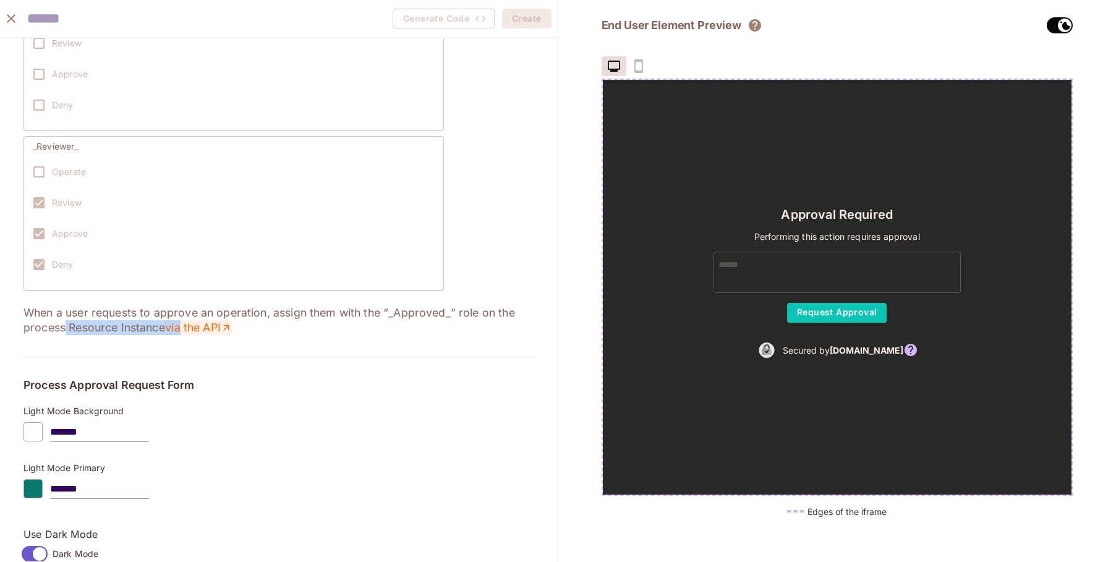
click at [187, 329] on p "When a user requests to approve an operation, assign them with the “_Approved_”…" at bounding box center [279, 321] width 511 height 30
click at [310, 324] on p "When a user requests to approve an operation, assign them with the “_Approved_”…" at bounding box center [279, 321] width 511 height 30
click at [205, 325] on link "via the API" at bounding box center [198, 327] width 67 height 15
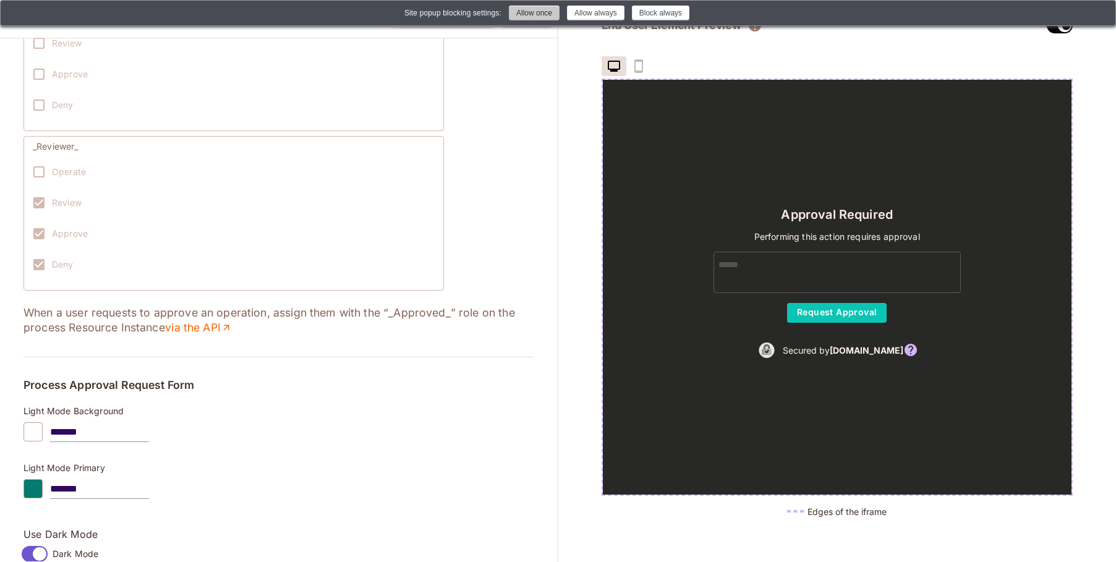
click at [531, 16] on button "Allow once" at bounding box center [534, 13] width 51 height 15
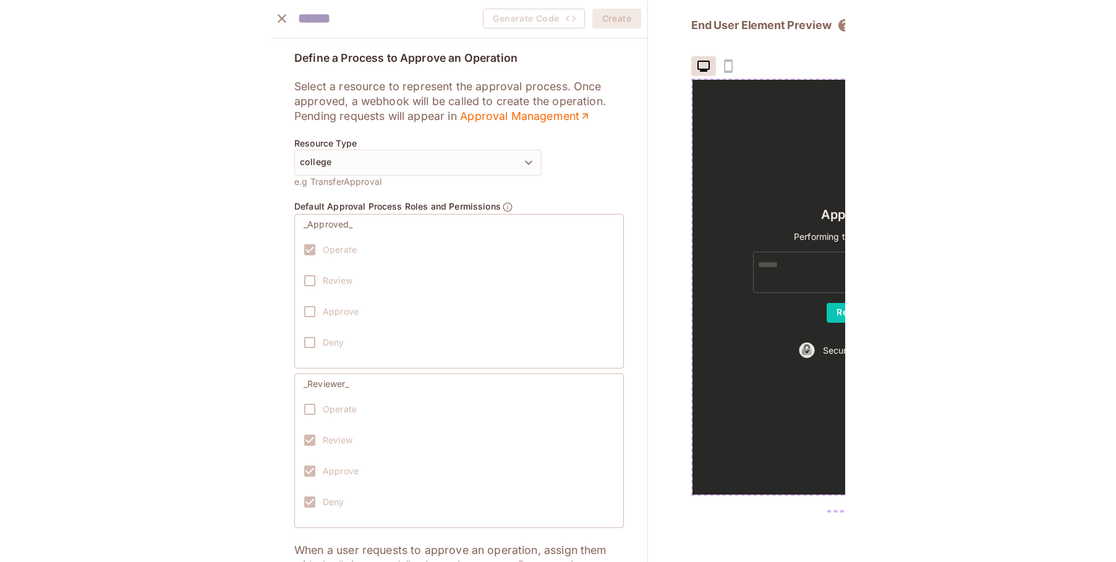
scroll to position [742, 0]
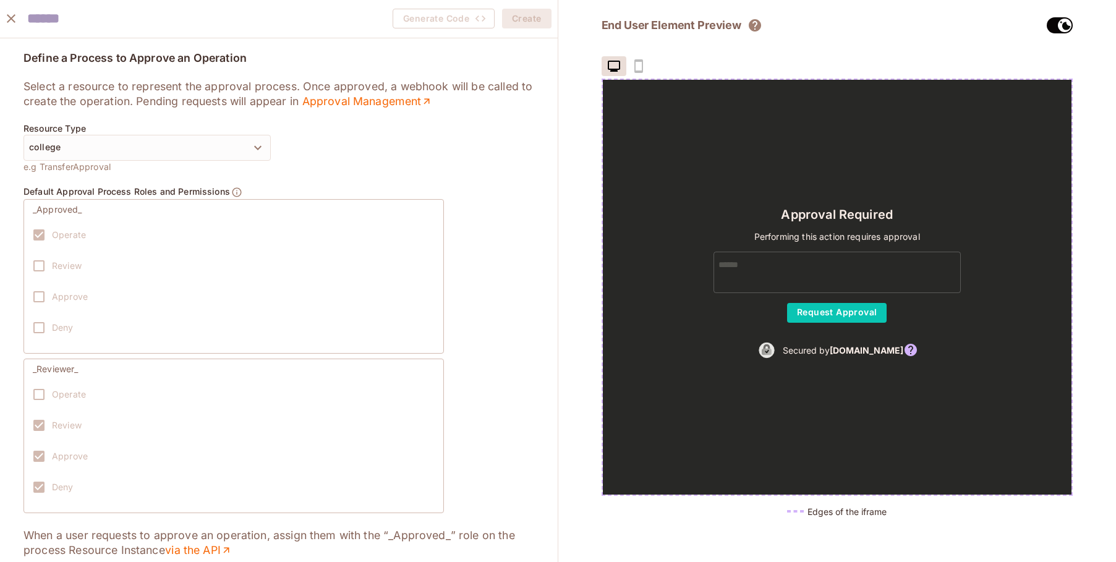
click at [13, 20] on icon "close" at bounding box center [11, 18] width 9 height 9
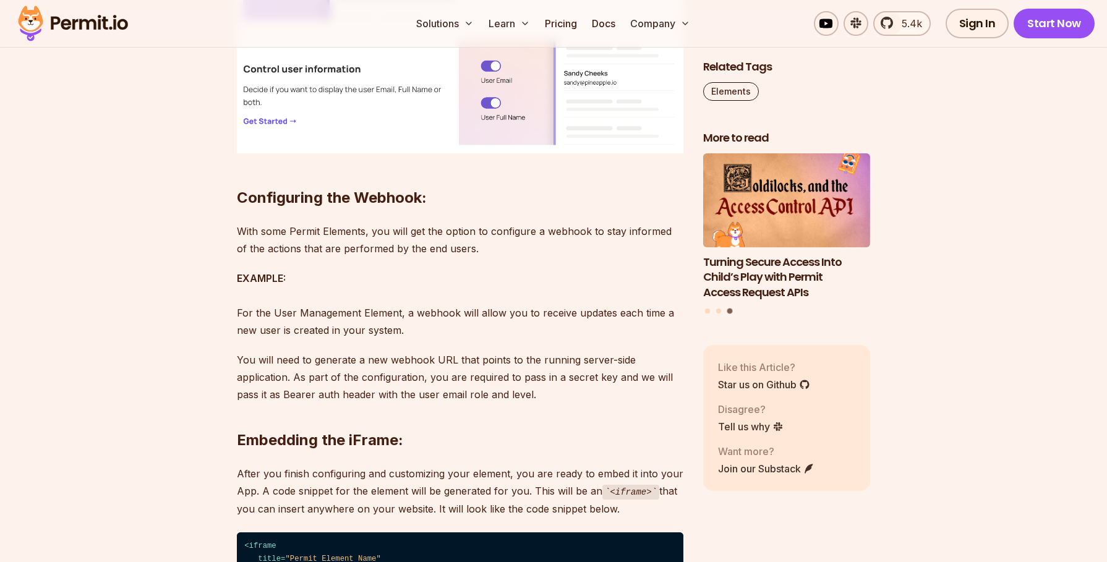
scroll to position [3266, 0]
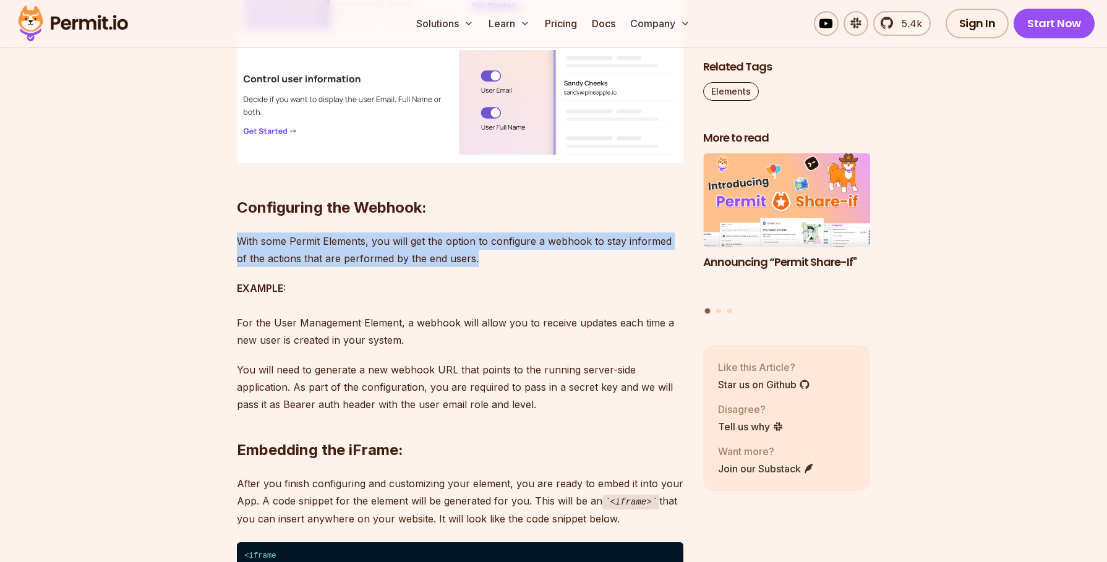
drag, startPoint x: 338, startPoint y: 223, endPoint x: 547, endPoint y: 258, distance: 211.3
click at [547, 258] on div "Permit Elements are a set of out-of-the-box access control elements you can emb…" at bounding box center [460, 387] width 447 height 5777
click at [547, 258] on p "With some Permit Elements, you will get the option to configure a webhook to st…" at bounding box center [460, 250] width 447 height 35
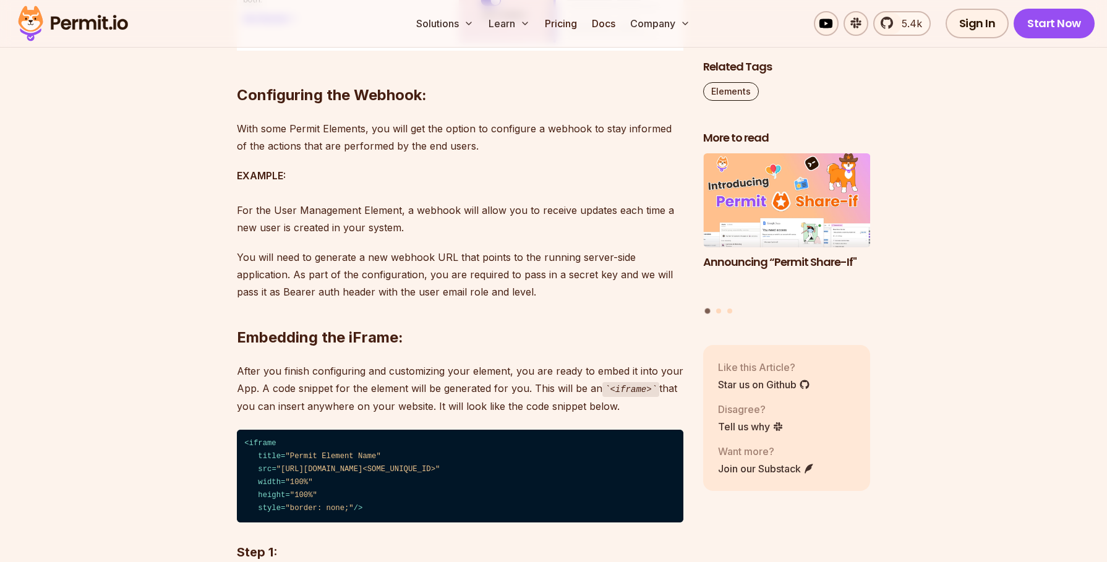
scroll to position [3414, 0]
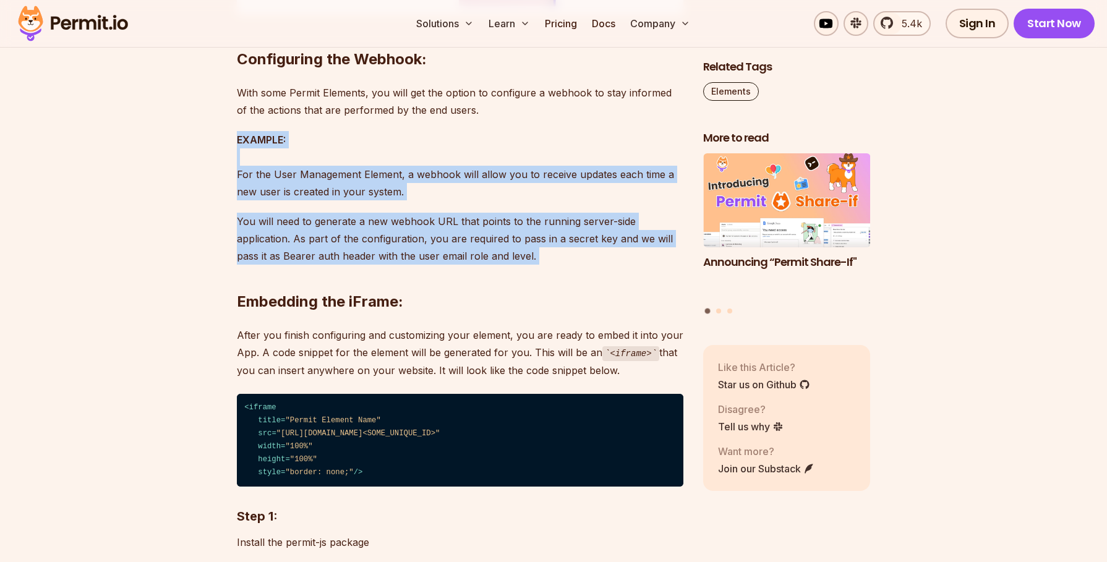
drag, startPoint x: 361, startPoint y: 143, endPoint x: 567, endPoint y: 262, distance: 237.5
click at [566, 263] on div "Permit Elements are a set of out-of-the-box access control elements you can emb…" at bounding box center [460, 238] width 447 height 5777
click at [567, 261] on h2 "Embedding the iFrame:" at bounding box center [460, 276] width 447 height 69
drag, startPoint x: 567, startPoint y: 262, endPoint x: 214, endPoint y: 177, distance: 363.3
click at [214, 177] on section "Table of Contents Permit Elements are a set of out-of-the-box access control el…" at bounding box center [553, 334] width 1107 height 6096
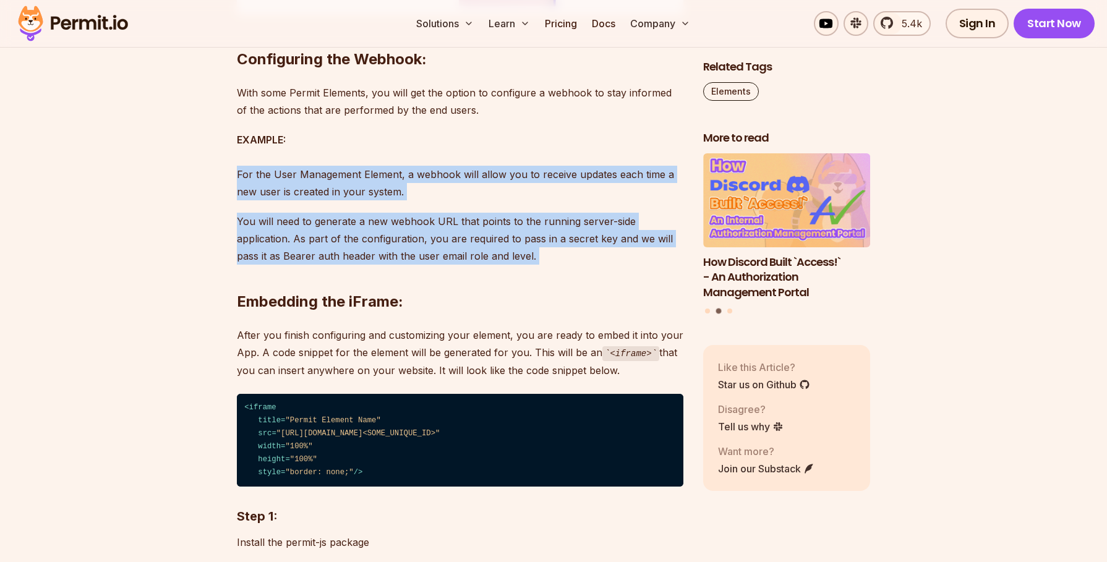
click at [214, 177] on section "Table of Contents Permit Elements are a set of out-of-the-box access control el…" at bounding box center [553, 334] width 1107 height 6096
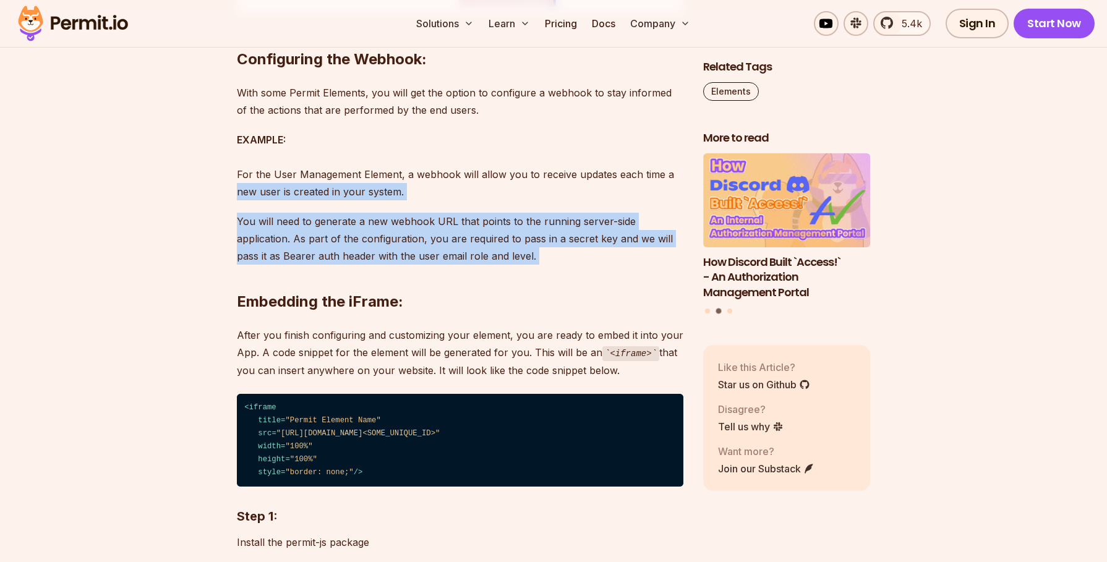
drag, startPoint x: 207, startPoint y: 194, endPoint x: 536, endPoint y: 268, distance: 337.9
click at [536, 270] on section "Table of Contents Permit Elements are a set of out-of-the-box access control el…" at bounding box center [553, 334] width 1107 height 6096
click at [552, 265] on h2 "Embedding the iFrame:" at bounding box center [460, 276] width 447 height 69
drag, startPoint x: 536, startPoint y: 252, endPoint x: 201, endPoint y: 221, distance: 336.6
click at [201, 221] on section "Table of Contents Permit Elements are a set of out-of-the-box access control el…" at bounding box center [553, 334] width 1107 height 6096
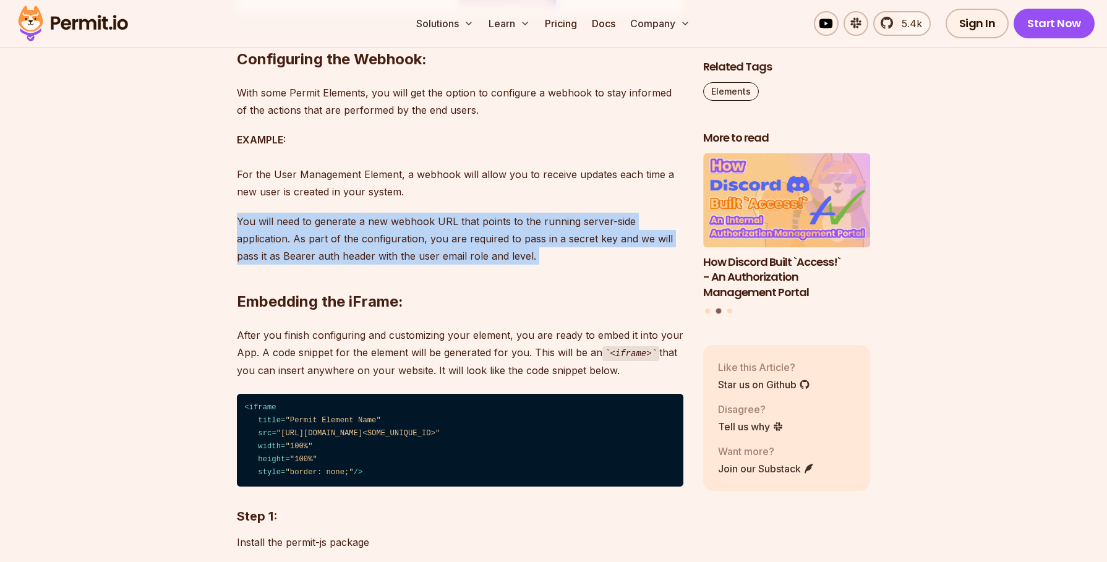
click at [201, 221] on section "Table of Contents Permit Elements are a set of out-of-the-box access control el…" at bounding box center [553, 334] width 1107 height 6096
drag, startPoint x: 201, startPoint y: 221, endPoint x: 592, endPoint y: 246, distance: 391.7
click at [592, 247] on section "Table of Contents Permit Elements are a set of out-of-the-box access control el…" at bounding box center [553, 334] width 1107 height 6096
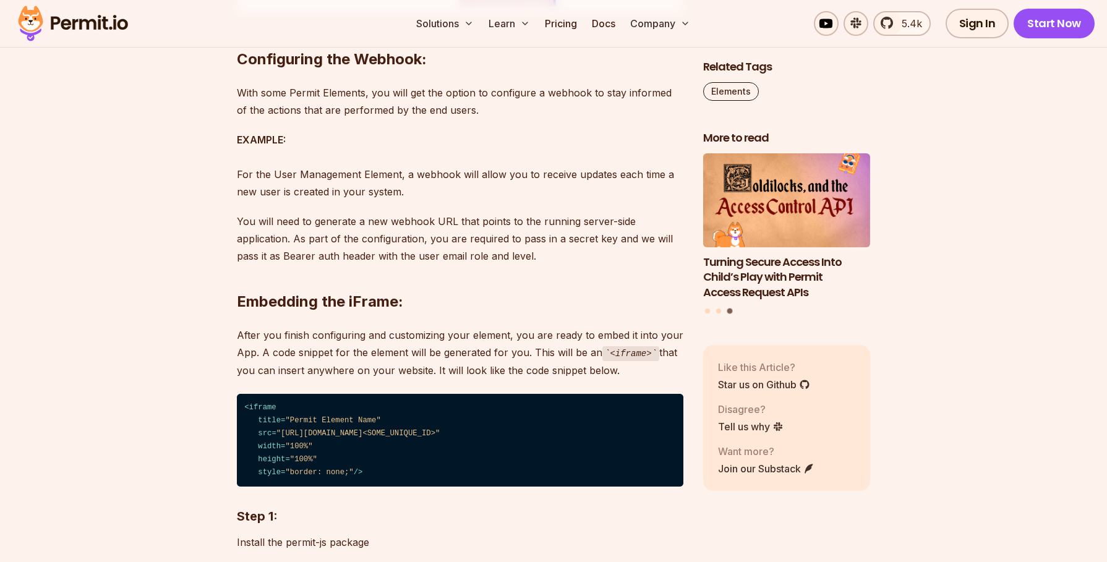
click at [591, 252] on h2 "Embedding the iFrame:" at bounding box center [460, 276] width 447 height 69
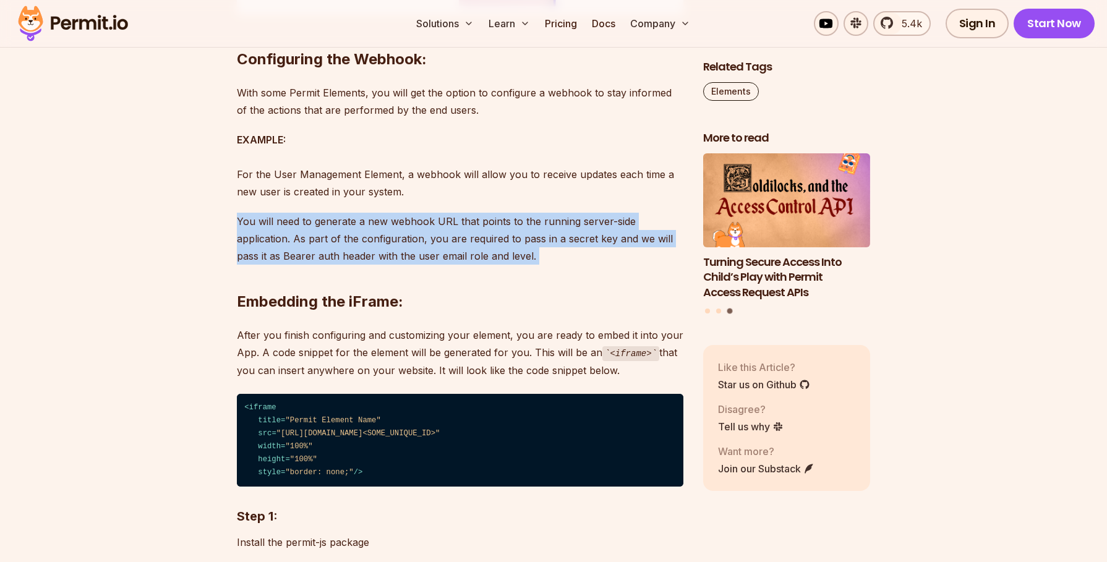
drag, startPoint x: 584, startPoint y: 256, endPoint x: 200, endPoint y: 219, distance: 385.3
click at [200, 219] on section "Table of Contents Permit Elements are a set of out-of-the-box access control el…" at bounding box center [553, 334] width 1107 height 6096
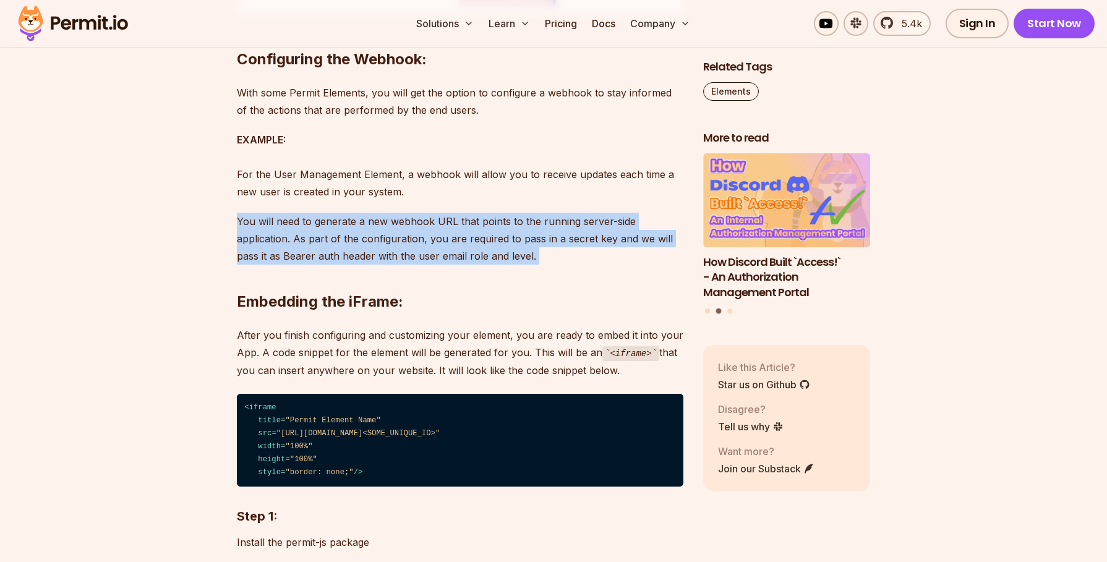
click at [200, 219] on section "Table of Contents Permit Elements are a set of out-of-the-box access control el…" at bounding box center [553, 334] width 1107 height 6096
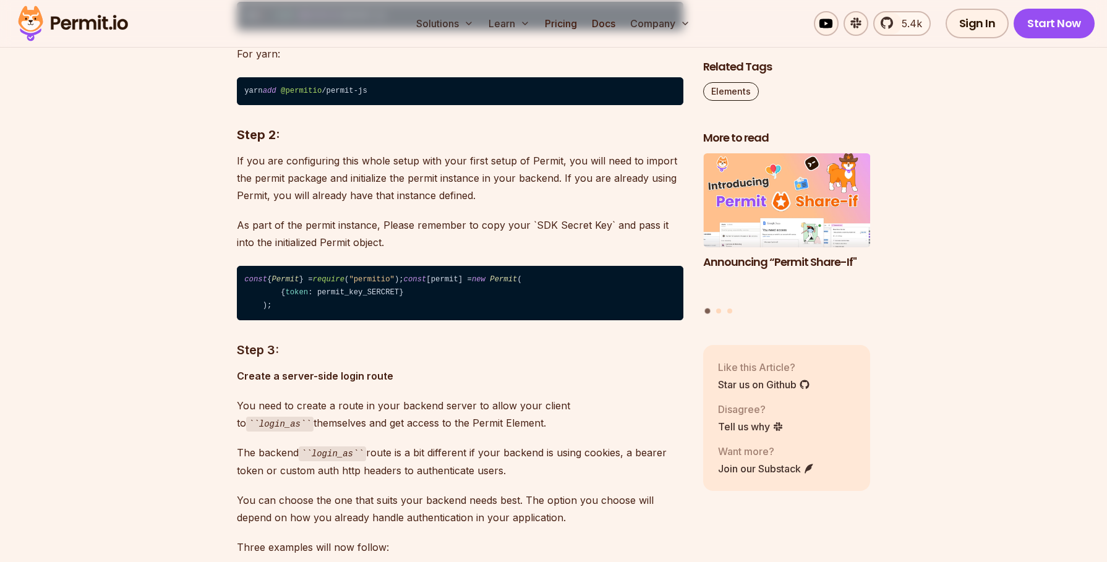
scroll to position [4082, 0]
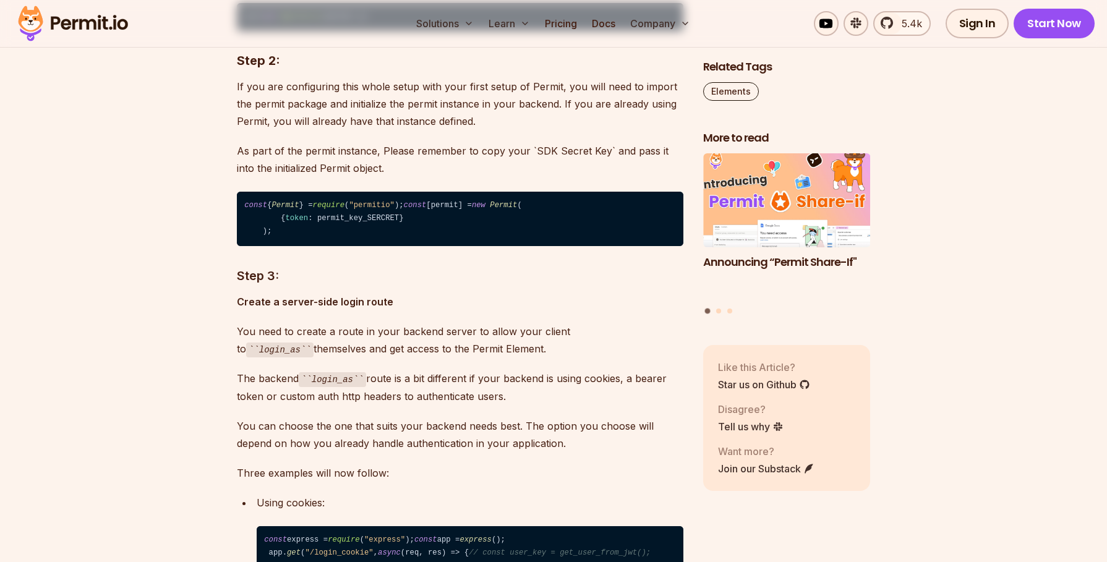
click at [761, 220] on img "1 of 3" at bounding box center [787, 199] width 184 height 103
drag, startPoint x: 772, startPoint y: 207, endPoint x: 586, endPoint y: 185, distance: 188.1
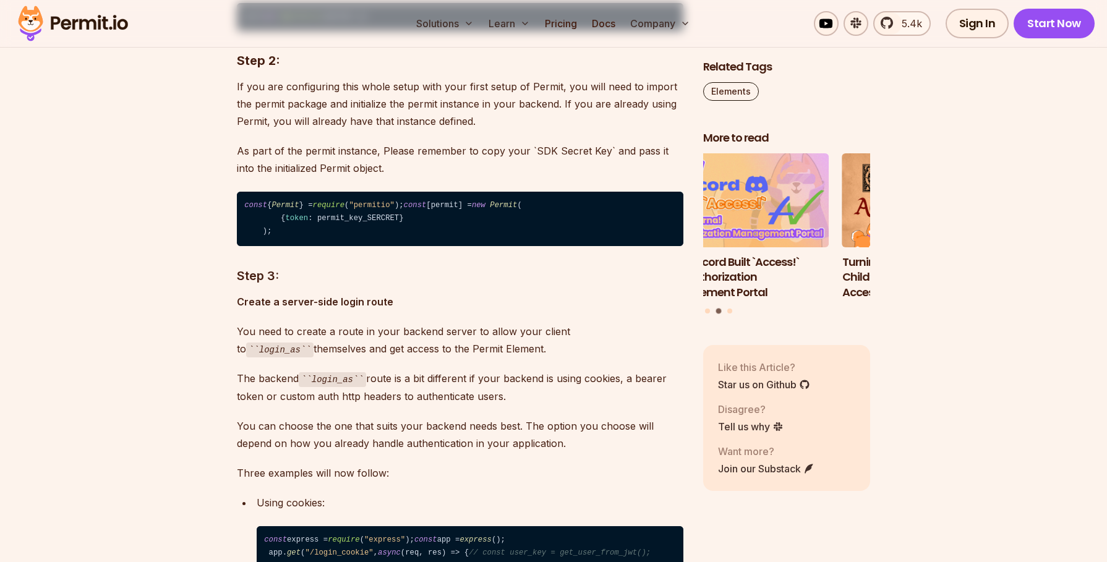
drag, startPoint x: 823, startPoint y: 203, endPoint x: 518, endPoint y: 179, distance: 305.8
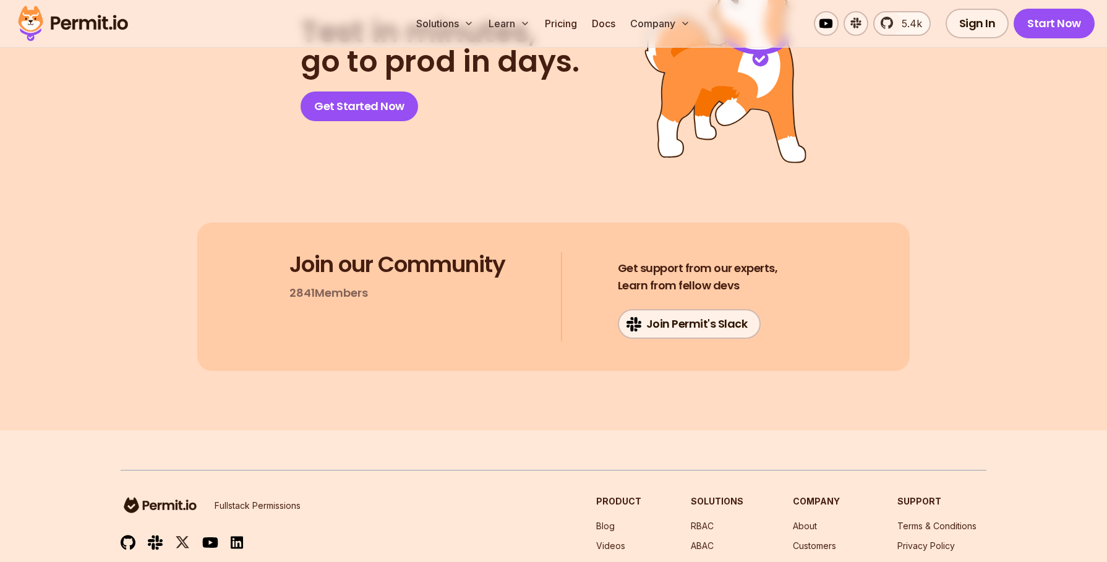
scroll to position [6902, 0]
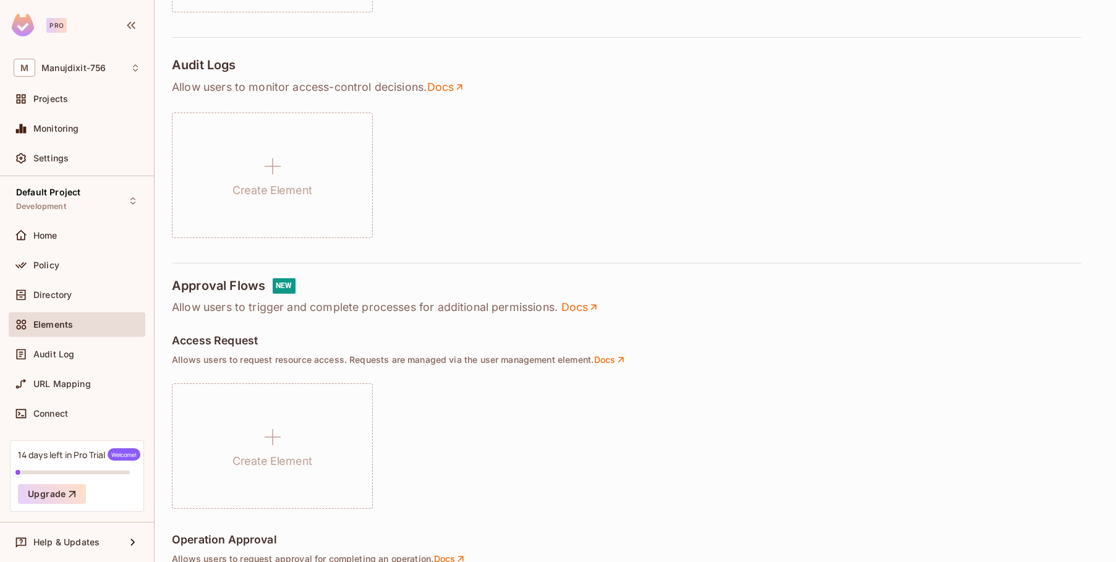
scroll to position [594, 0]
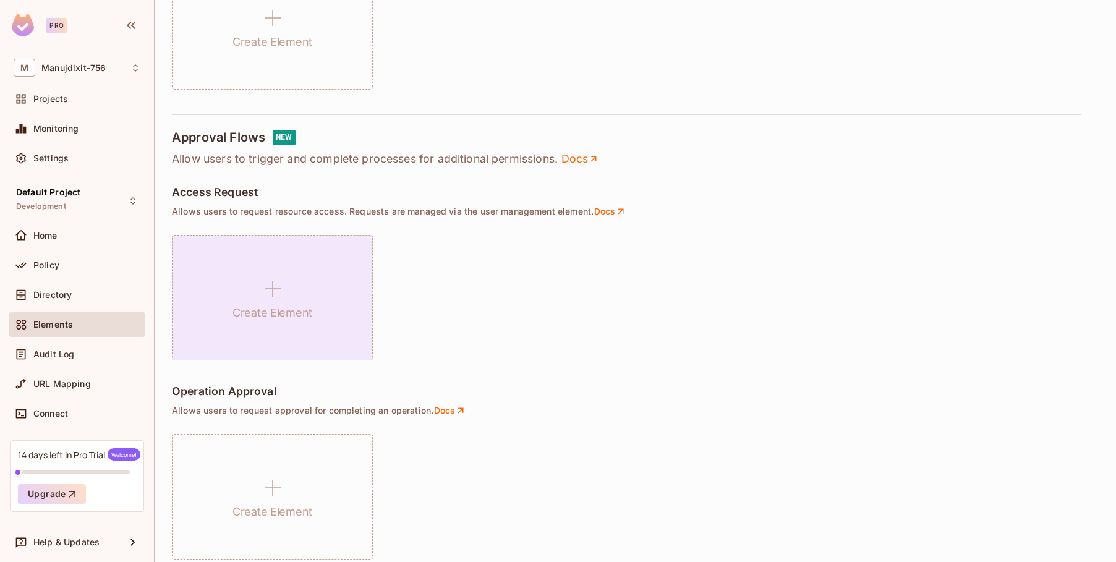
click at [306, 286] on div "Create Element" at bounding box center [272, 298] width 201 height 126
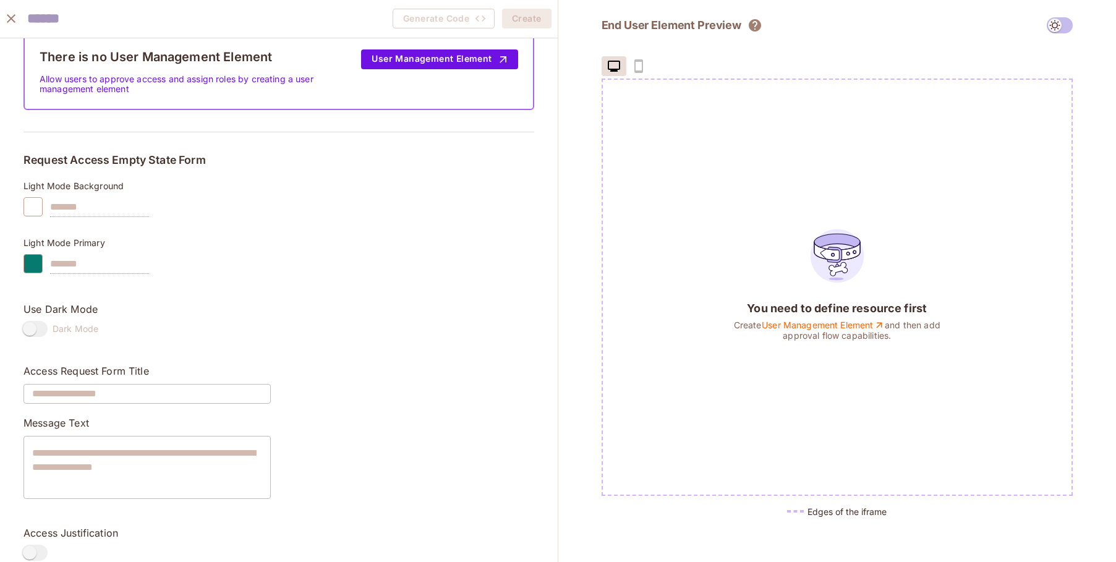
scroll to position [0, 0]
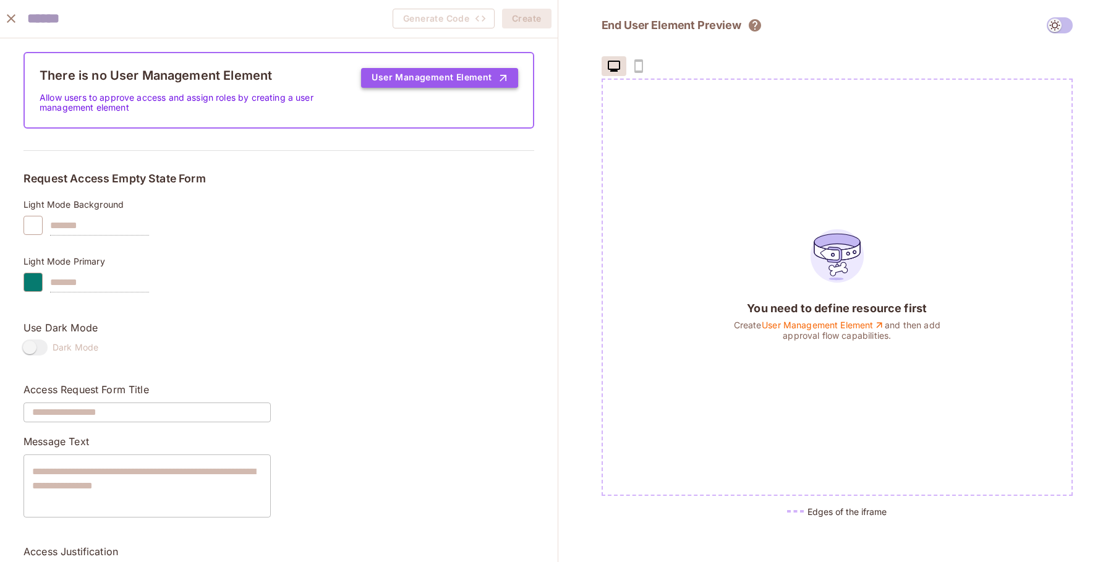
click at [416, 81] on button "User Management Element" at bounding box center [439, 78] width 157 height 20
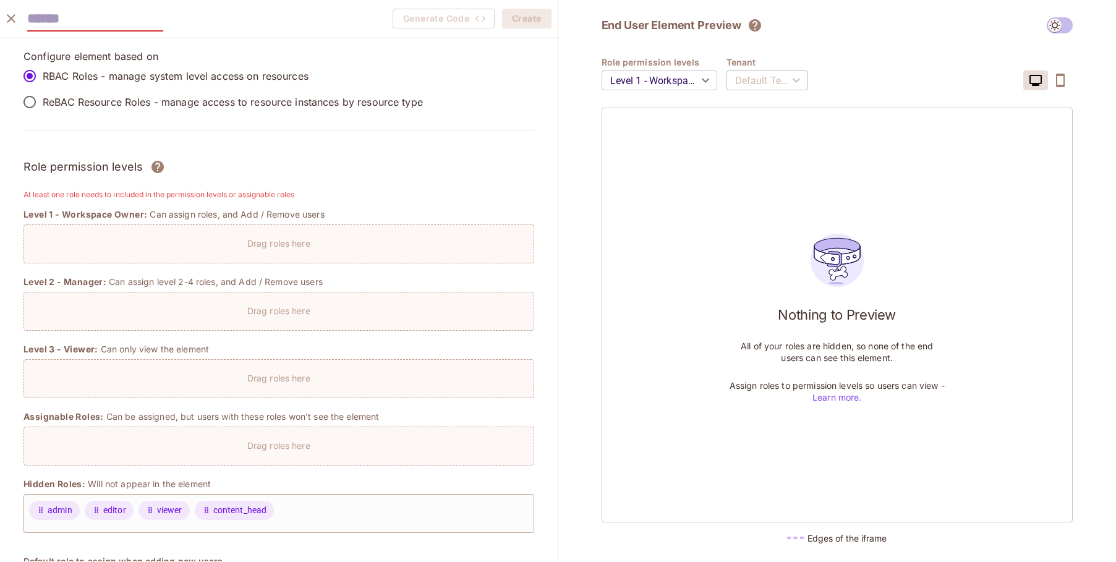
click at [54, 17] on input "text" at bounding box center [95, 18] width 136 height 25
click at [6, 16] on icon "close" at bounding box center [11, 18] width 15 height 15
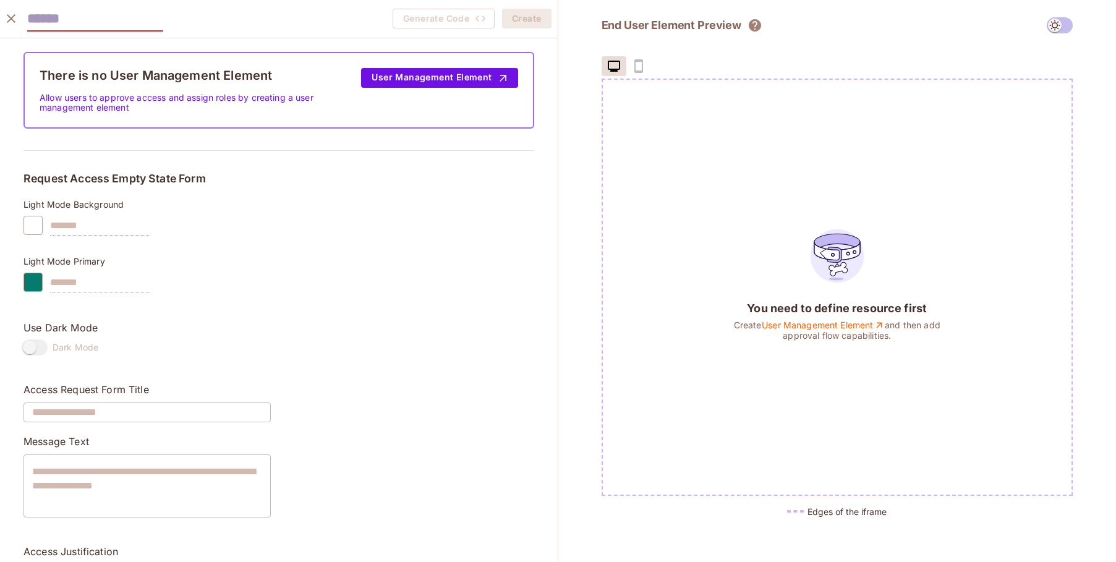
click at [57, 9] on input "text" at bounding box center [95, 18] width 136 height 25
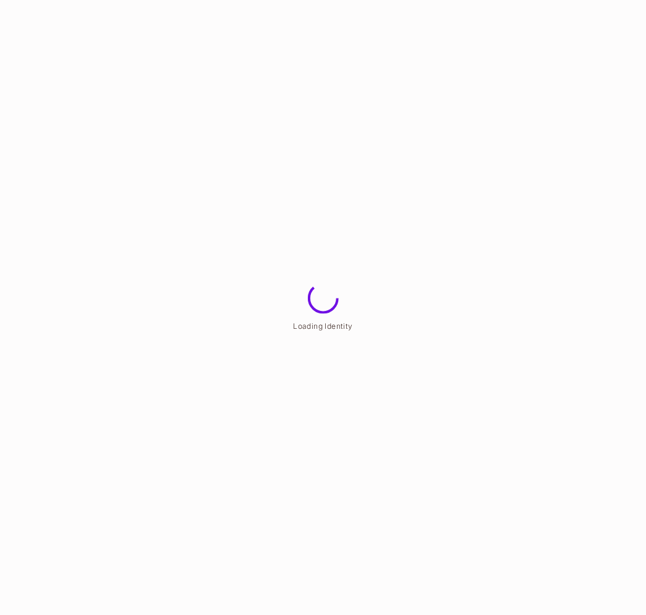
click at [203, 0] on html "Loading Identity" at bounding box center [323, 0] width 646 height 0
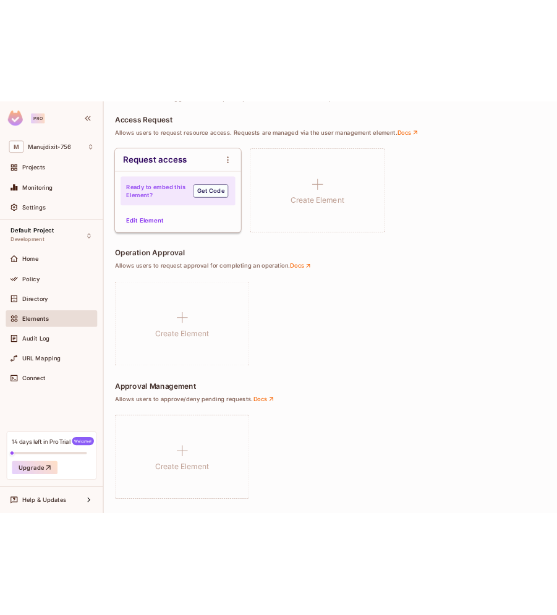
scroll to position [763, 0]
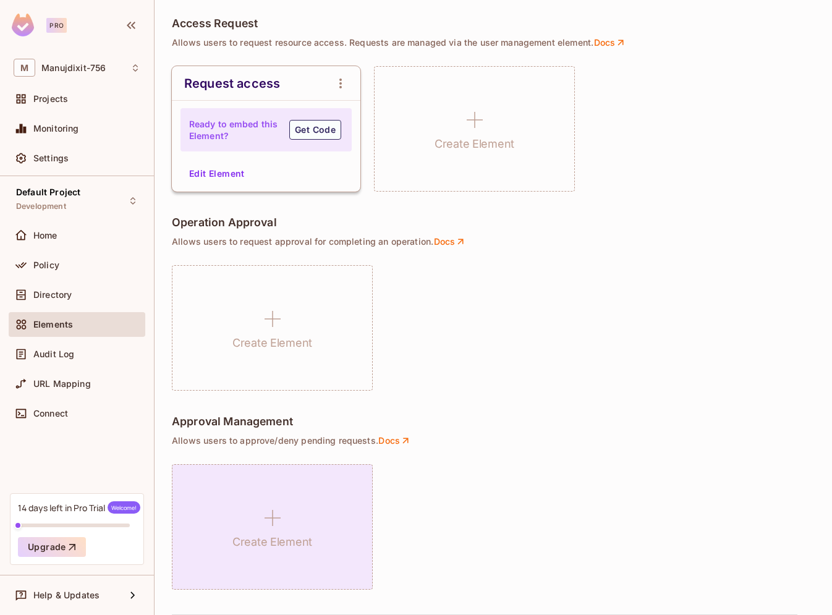
click at [279, 516] on icon at bounding box center [273, 518] width 30 height 30
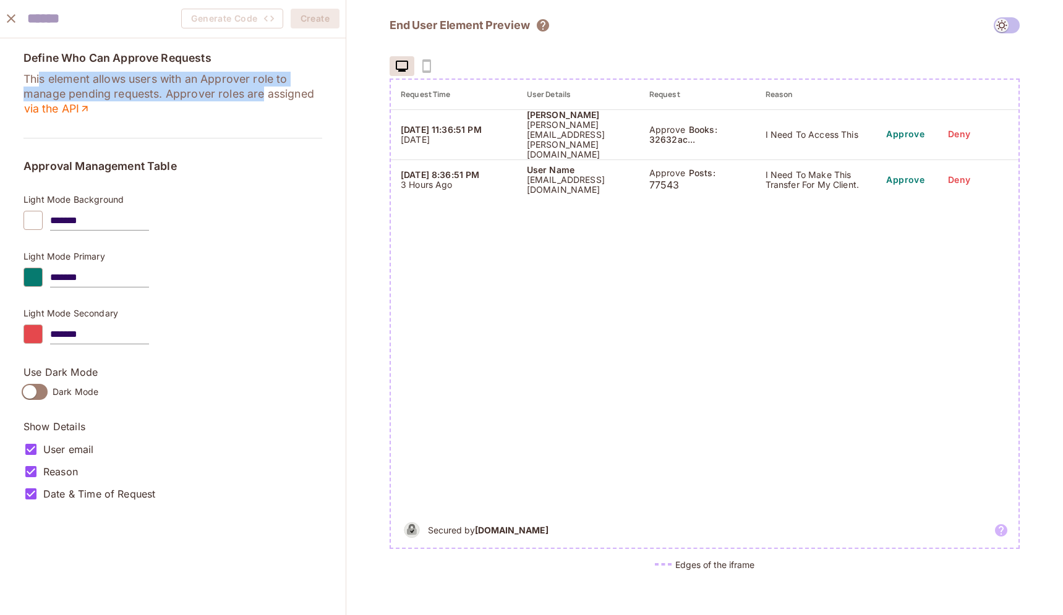
drag, startPoint x: 51, startPoint y: 84, endPoint x: 271, endPoint y: 98, distance: 220.6
click at [271, 98] on p "This element allows users with an Approver role to manage pending requests. App…" at bounding box center [173, 94] width 299 height 45
click at [279, 96] on p "This element allows users with an Approver role to manage pending requests. App…" at bounding box center [173, 94] width 299 height 45
drag, startPoint x: 131, startPoint y: 96, endPoint x: 309, endPoint y: 95, distance: 178.7
click at [309, 95] on p "This element allows users with an Approver role to manage pending requests. App…" at bounding box center [173, 94] width 299 height 45
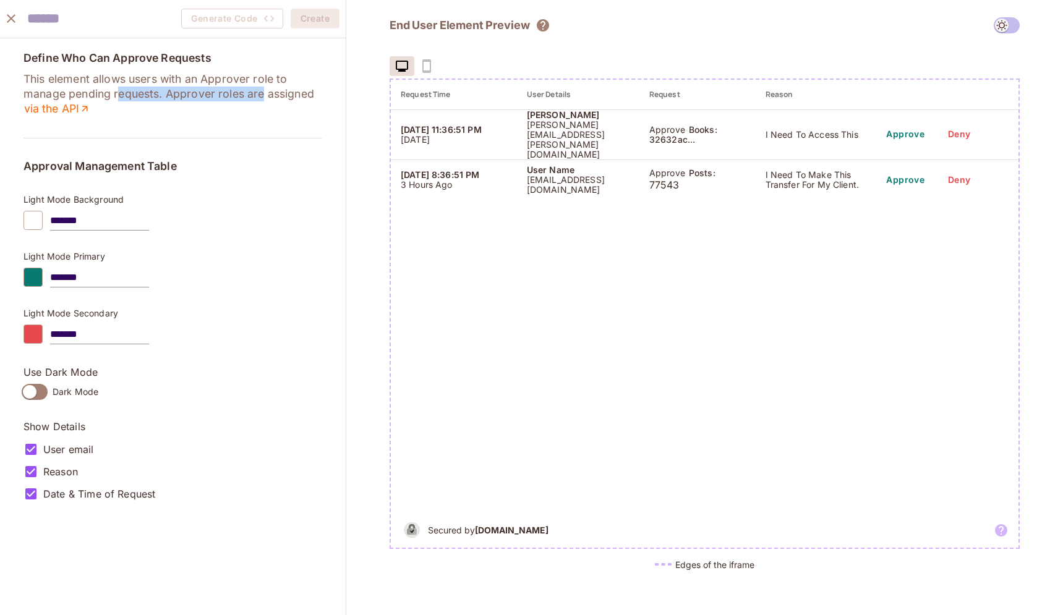
click at [304, 100] on p "This element allows users with an Approver role to manage pending requests. App…" at bounding box center [173, 94] width 299 height 45
click at [555, 24] on span at bounding box center [1007, 25] width 26 height 16
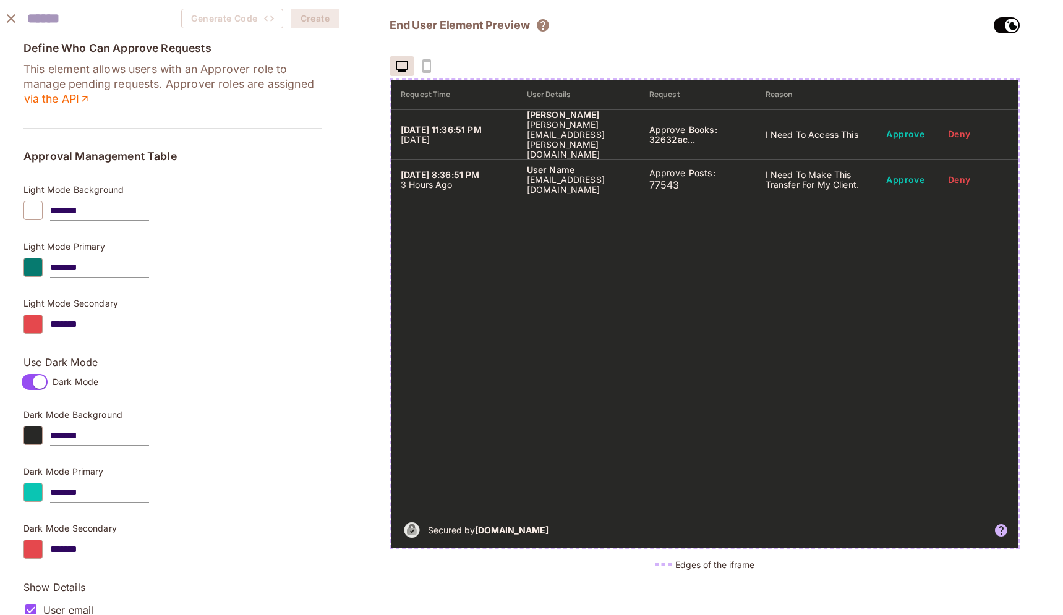
scroll to position [0, 0]
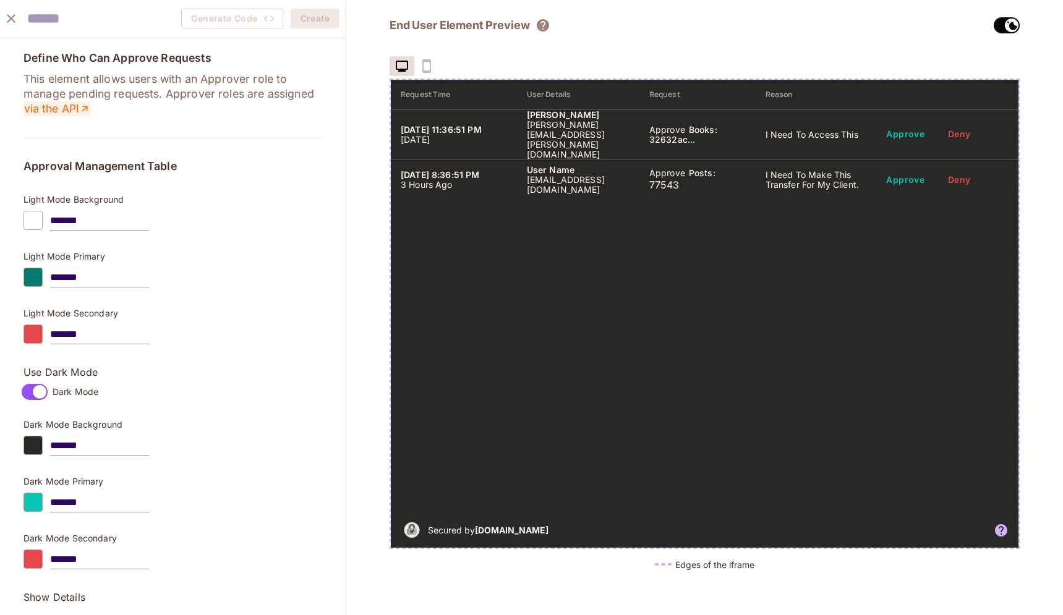
click at [91, 105] on link "via the API" at bounding box center [57, 108] width 67 height 15
click at [91, 108] on link "via the API" at bounding box center [57, 108] width 67 height 15
click at [91, 103] on link "via the API" at bounding box center [57, 108] width 67 height 15
click at [91, 105] on link "via the API" at bounding box center [57, 108] width 67 height 15
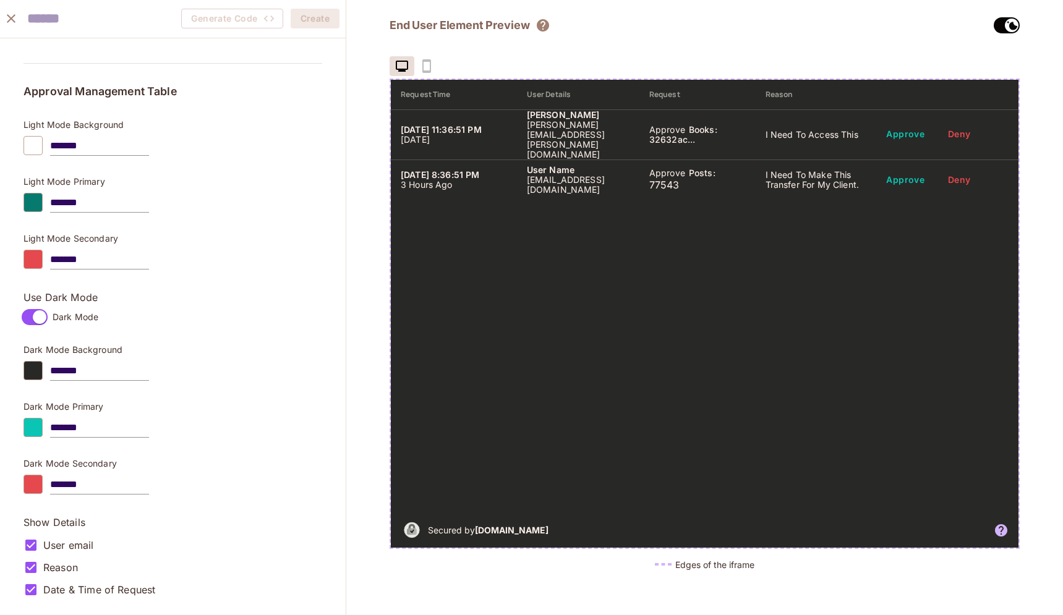
scroll to position [84, 0]
click at [82, 20] on input "text" at bounding box center [95, 18] width 136 height 25
type input "**********"
click at [291, 9] on button "Create" at bounding box center [315, 19] width 49 height 20
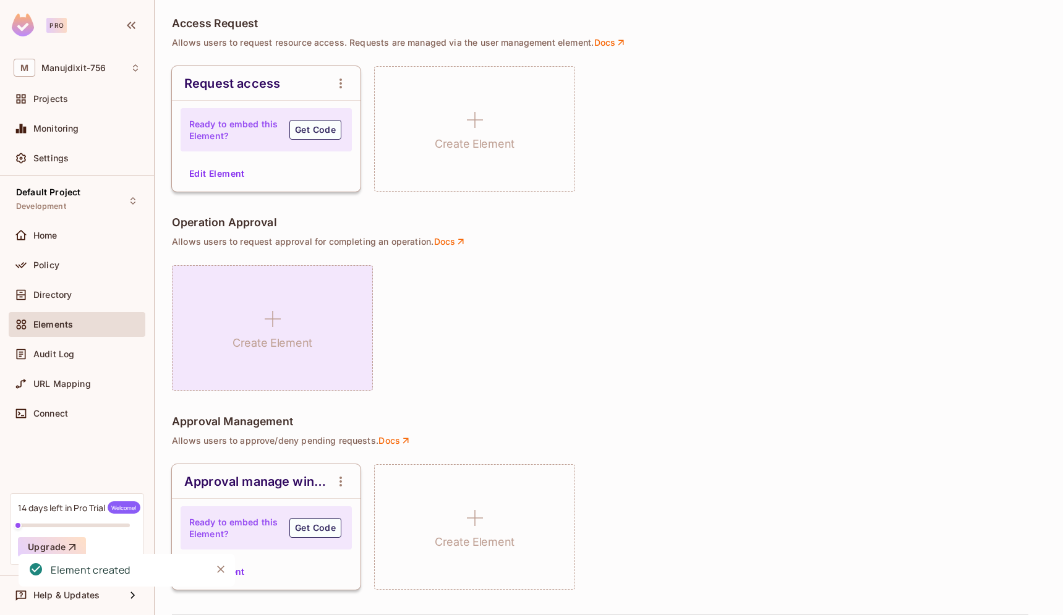
click at [289, 321] on div "Create Element" at bounding box center [272, 328] width 201 height 126
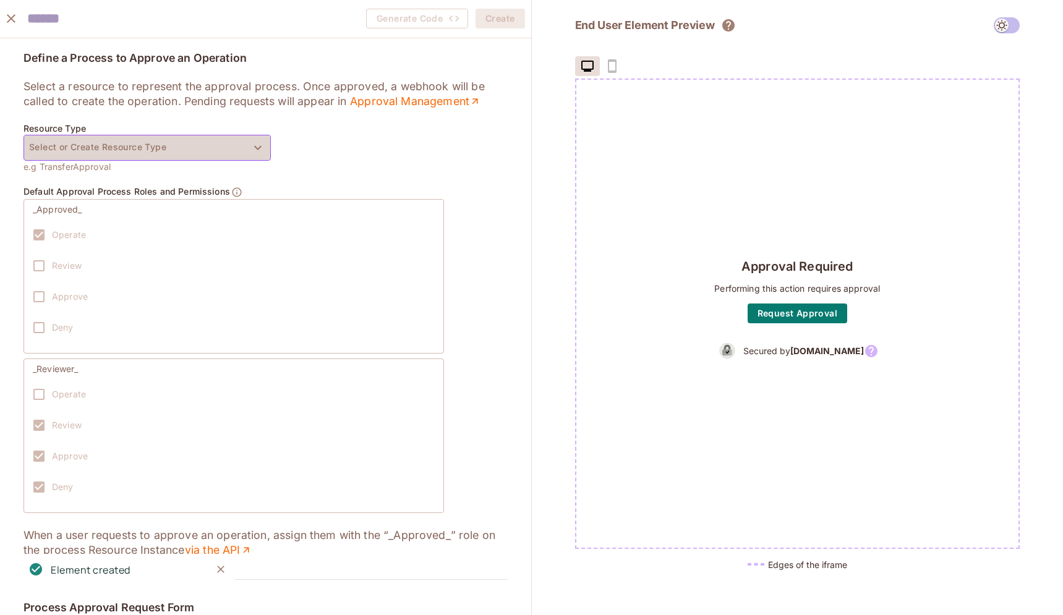
click at [173, 141] on button "Select or Create Resource Type" at bounding box center [147, 148] width 247 height 26
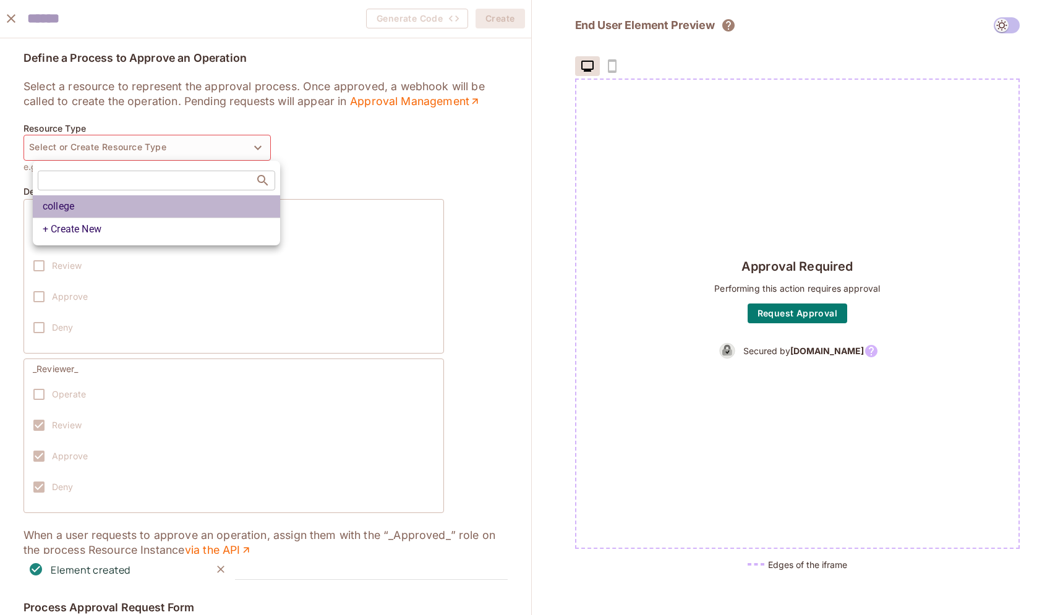
click at [100, 214] on li "college" at bounding box center [156, 206] width 247 height 22
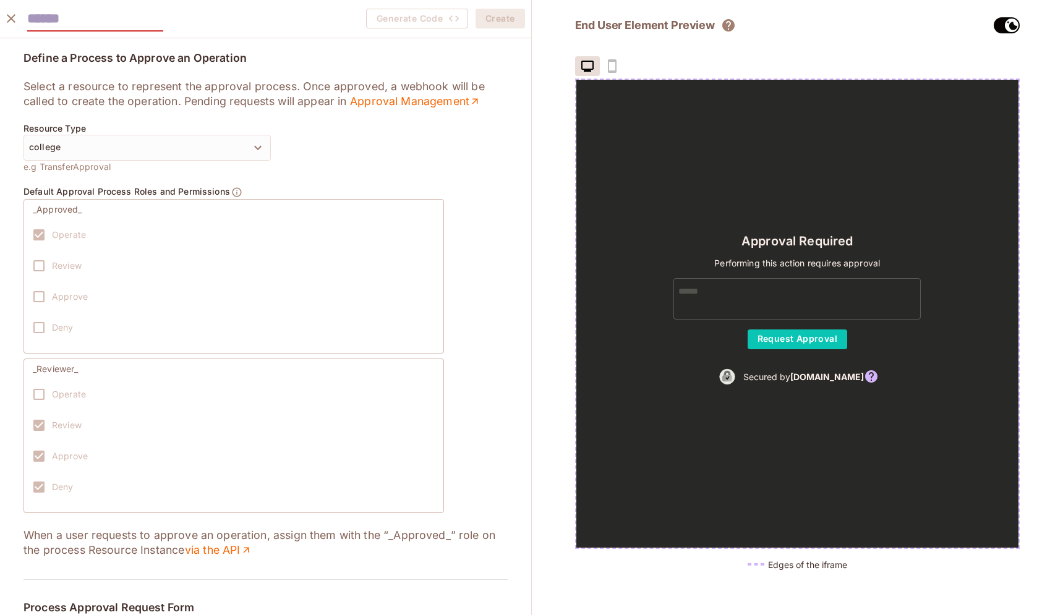
click at [81, 12] on input "text" at bounding box center [95, 18] width 136 height 25
type input "**********"
click at [497, 20] on button "Create" at bounding box center [500, 19] width 49 height 20
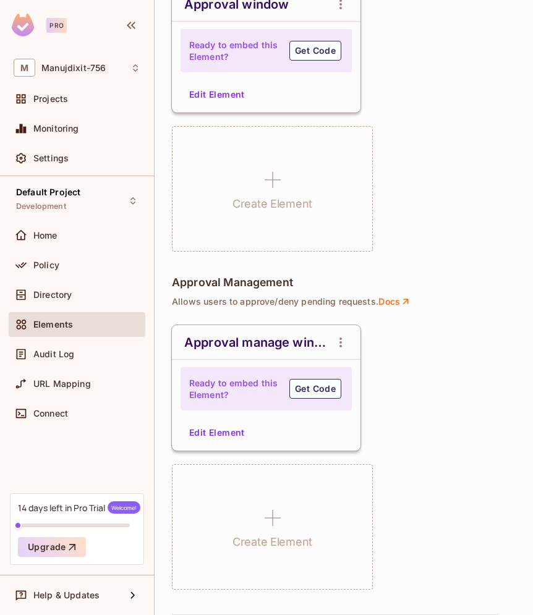
scroll to position [1065, 0]
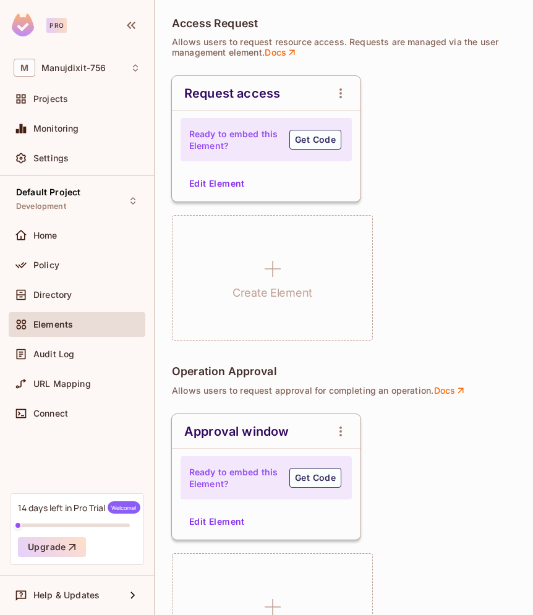
click at [281, 174] on div "Edit Element" at bounding box center [266, 184] width 189 height 20
click at [406, 202] on div "Request access Ready to embed this Element? Get Code Edit Element Create Element" at bounding box center [344, 208] width 344 height 265
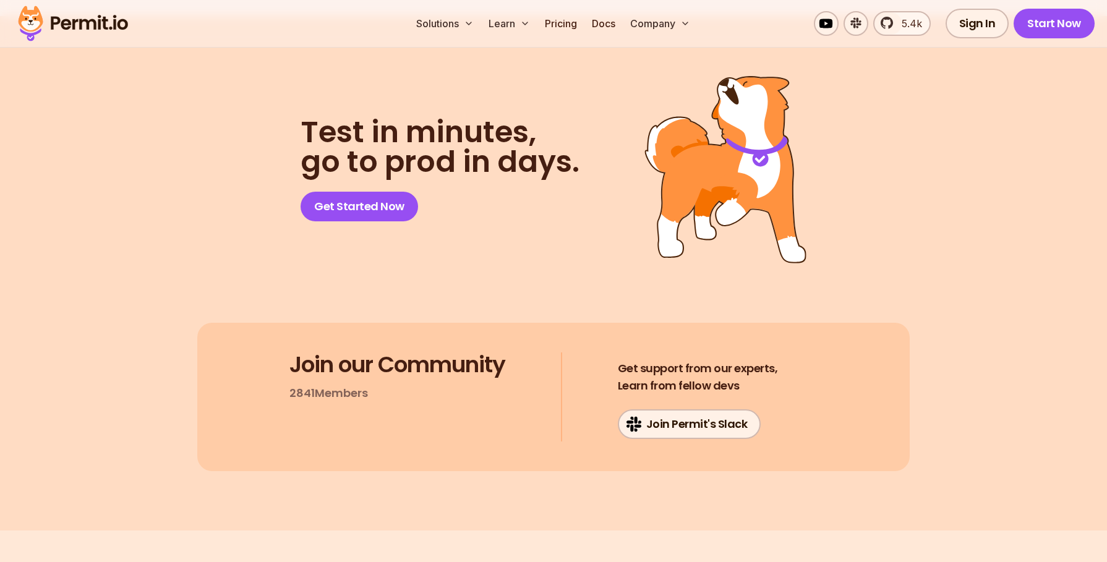
scroll to position [4156, 0]
